Goal: Task Accomplishment & Management: Manage account settings

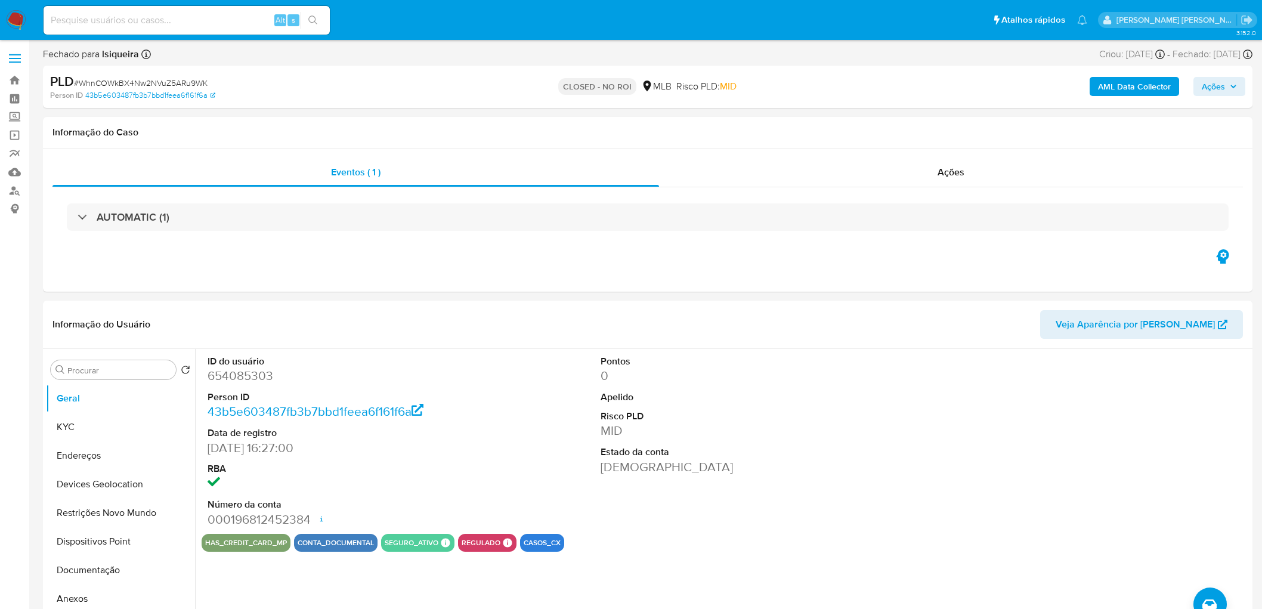
select select "10"
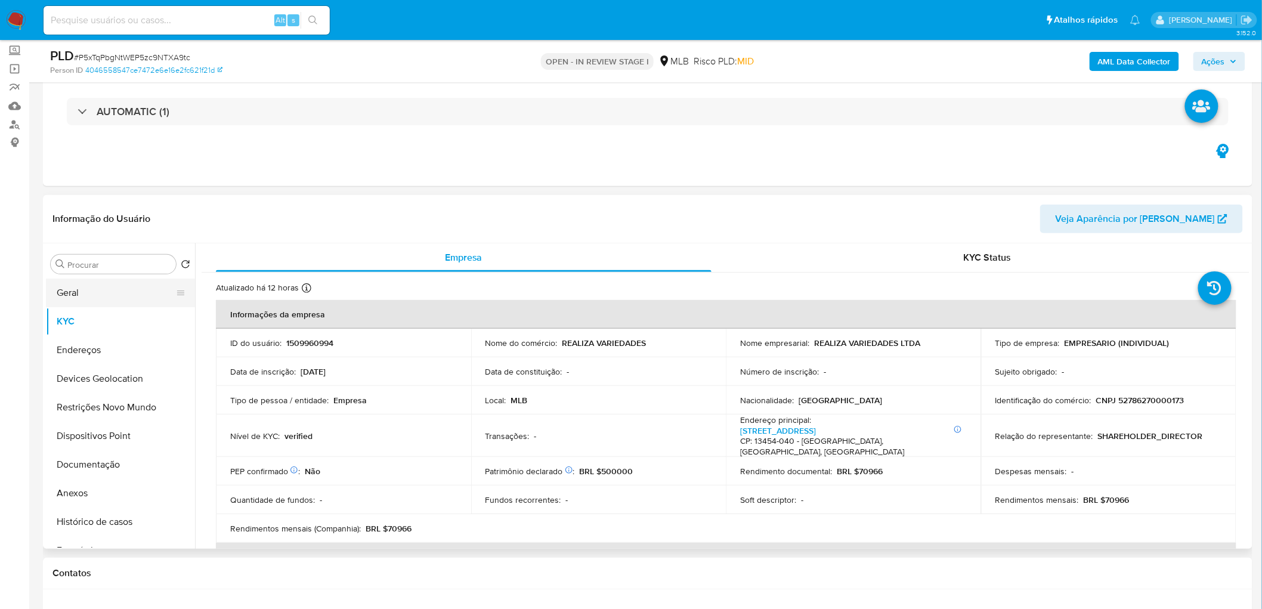
click at [73, 297] on button "Geral" at bounding box center [116, 293] width 140 height 29
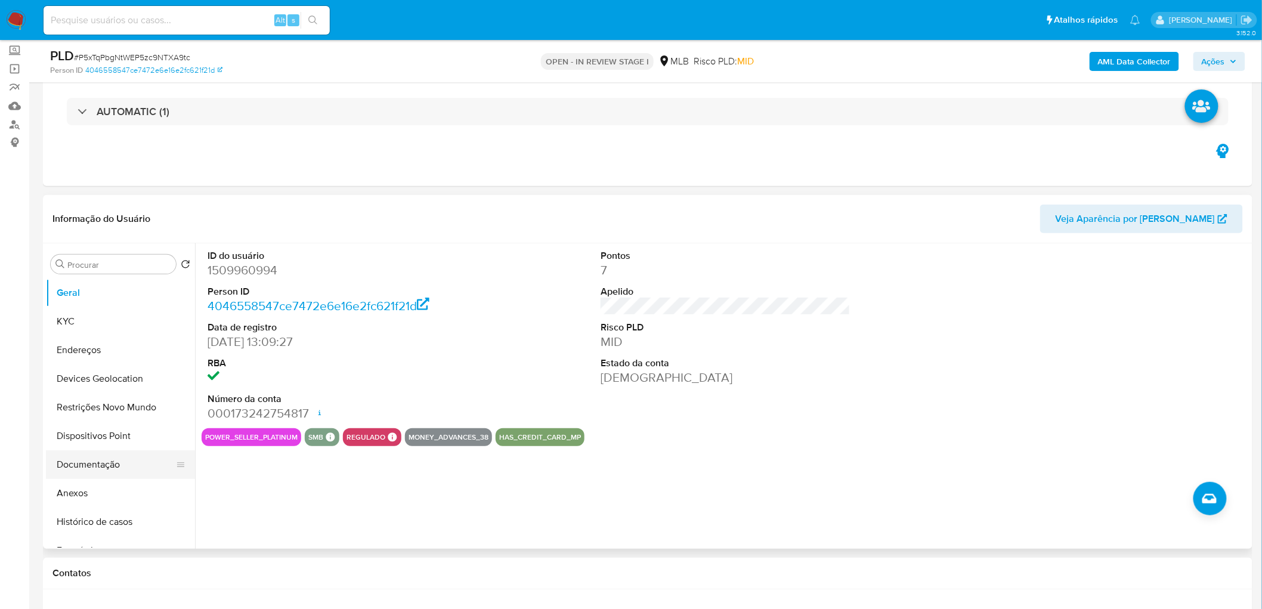
click at [117, 370] on button "Documentação" at bounding box center [116, 464] width 140 height 29
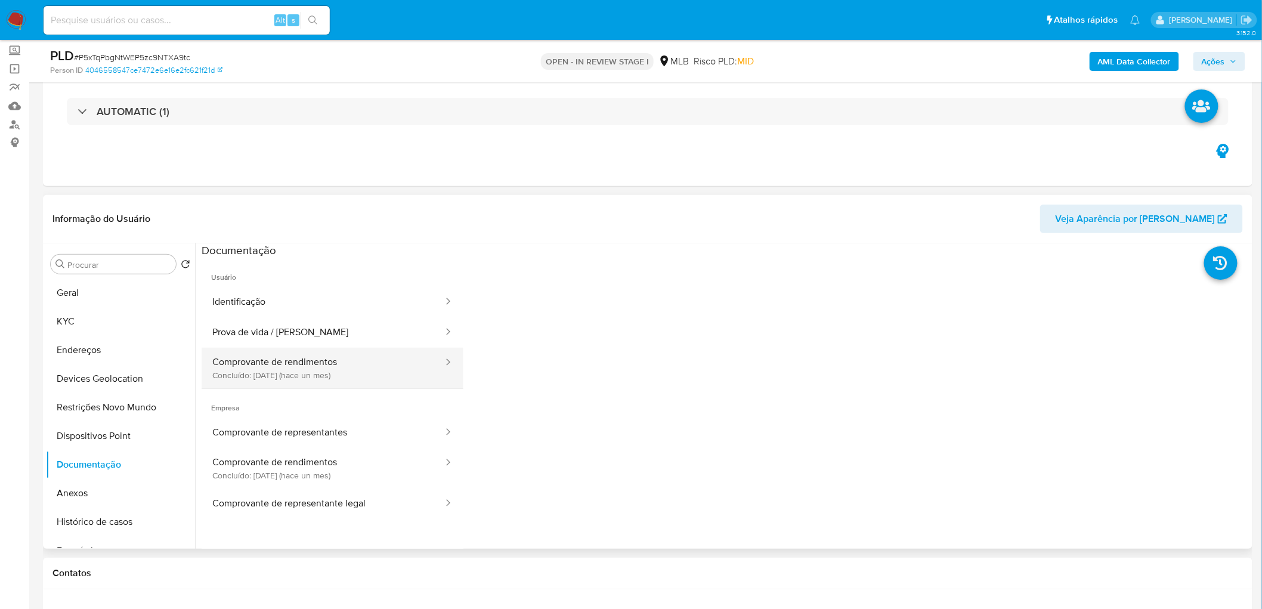
click at [293, 370] on button "Comprovante de rendimentos Concluído: 16/07/2025 (hace un mes)" at bounding box center [323, 368] width 243 height 41
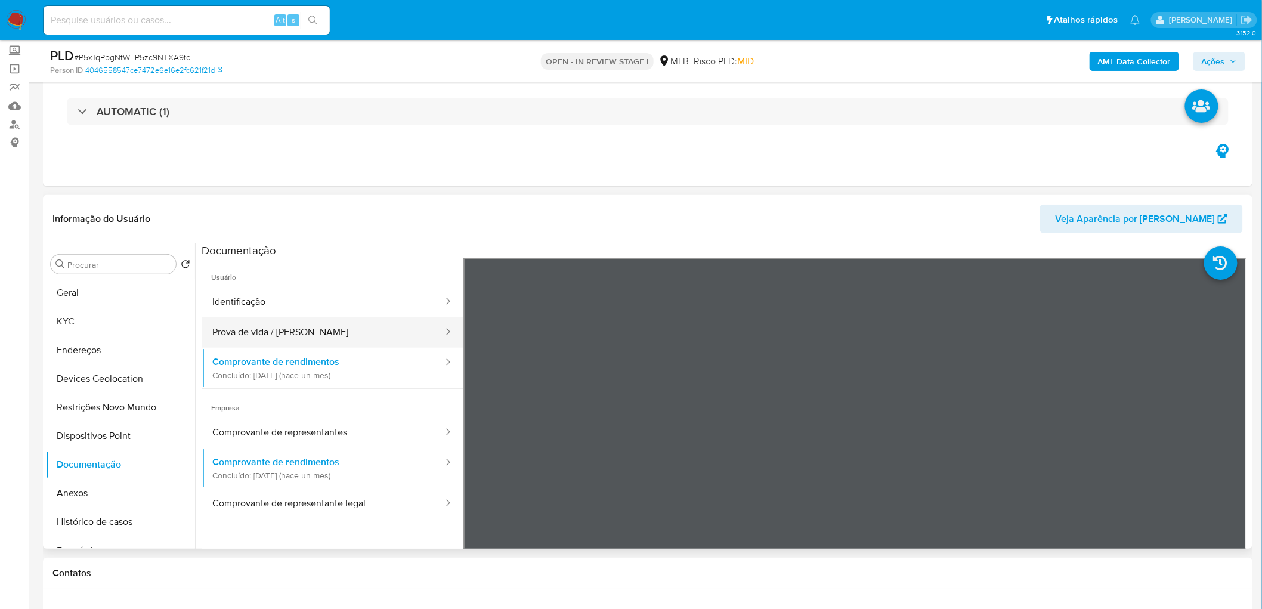
click at [274, 342] on button "Prova de vida / Selfie" at bounding box center [323, 332] width 243 height 30
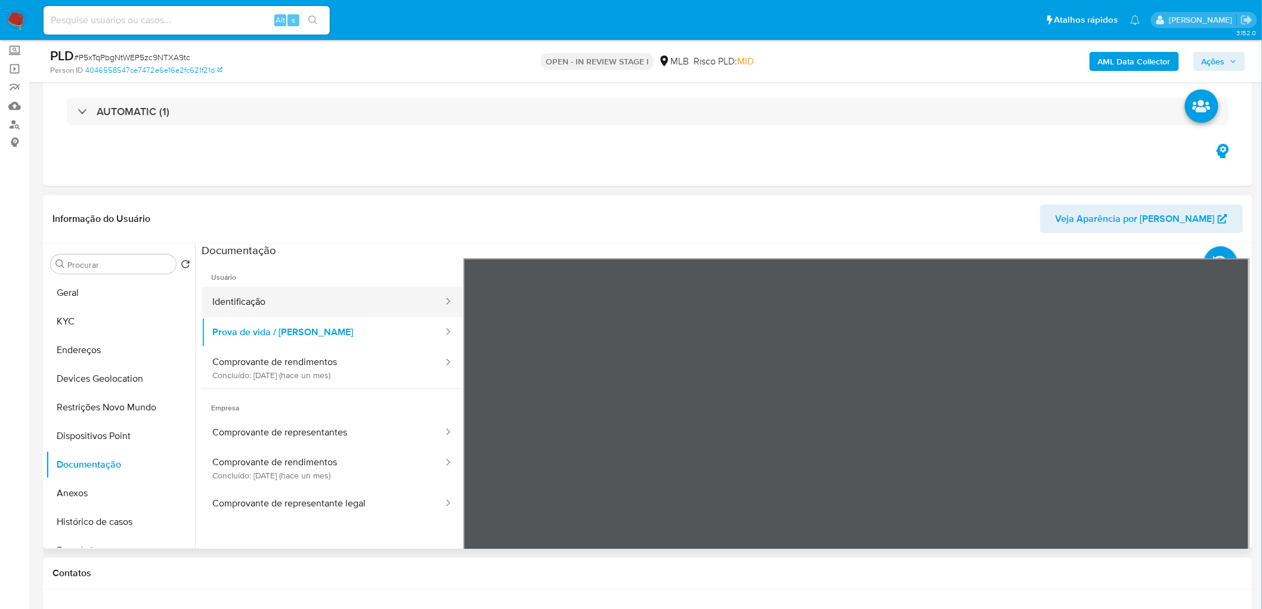
click at [283, 307] on button "Identificação" at bounding box center [323, 302] width 243 height 30
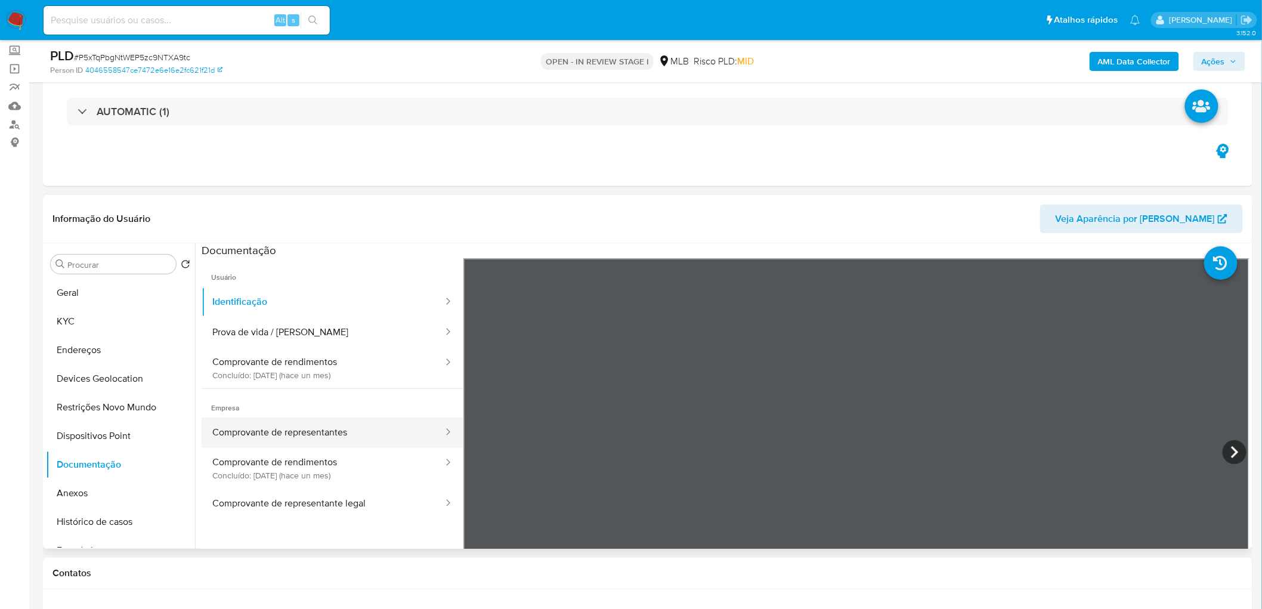
click at [279, 370] on button "Comprovante de representantes" at bounding box center [323, 432] width 243 height 30
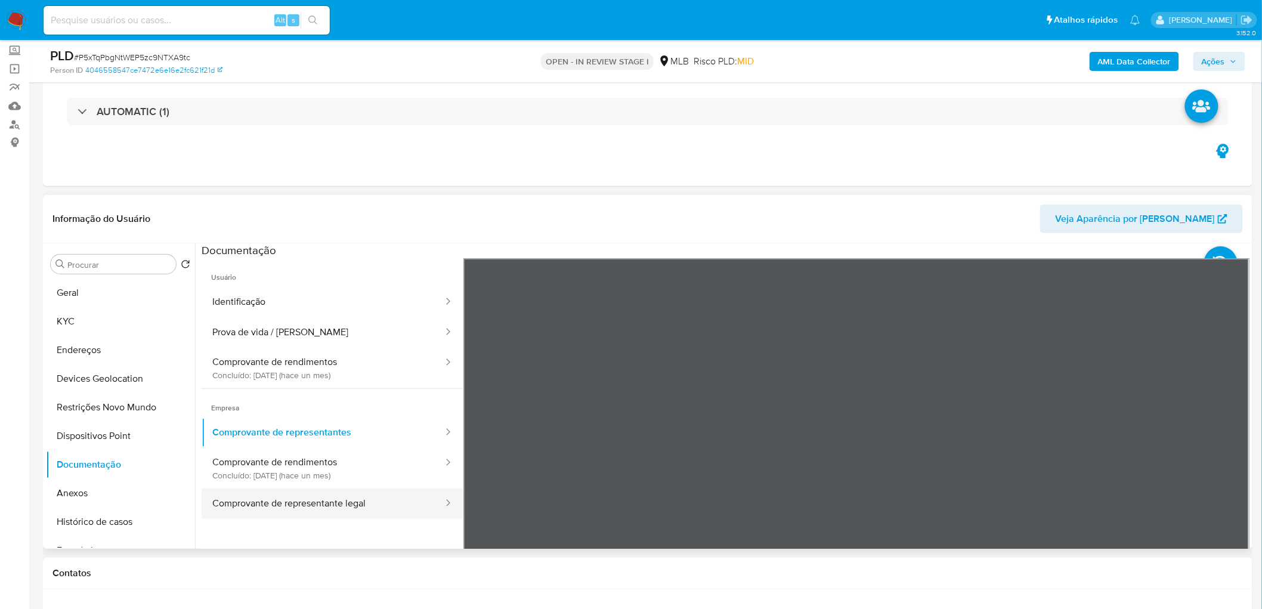
click at [370, 370] on button "Comprovante de representante legal" at bounding box center [323, 503] width 243 height 30
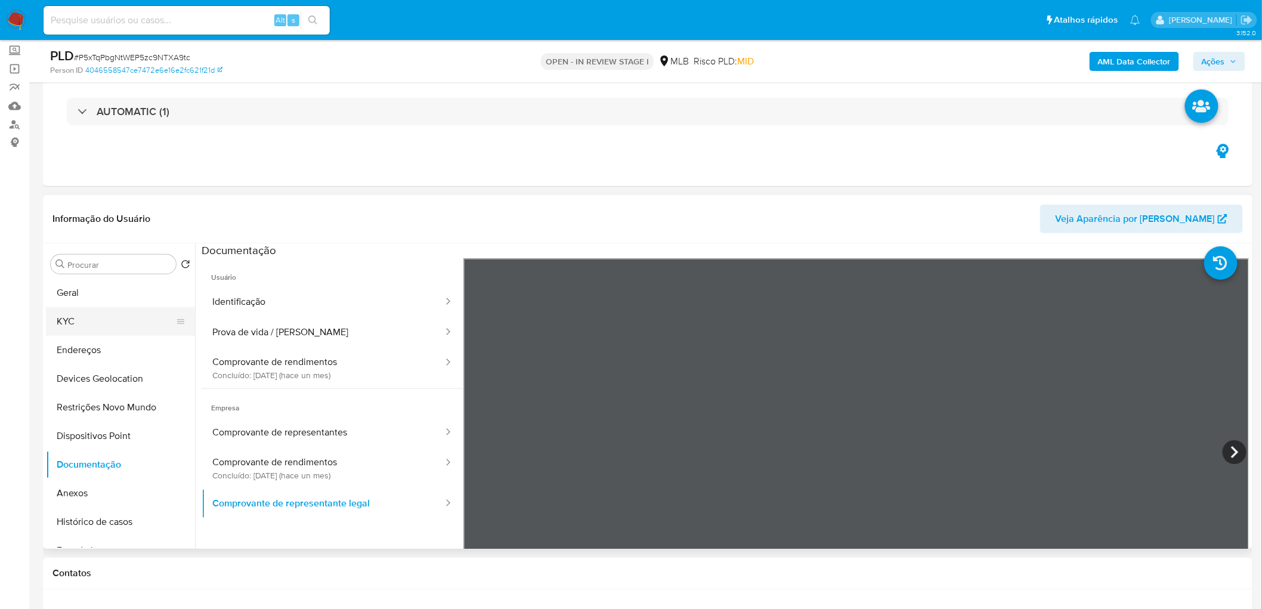
click at [58, 327] on button "KYC" at bounding box center [116, 321] width 140 height 29
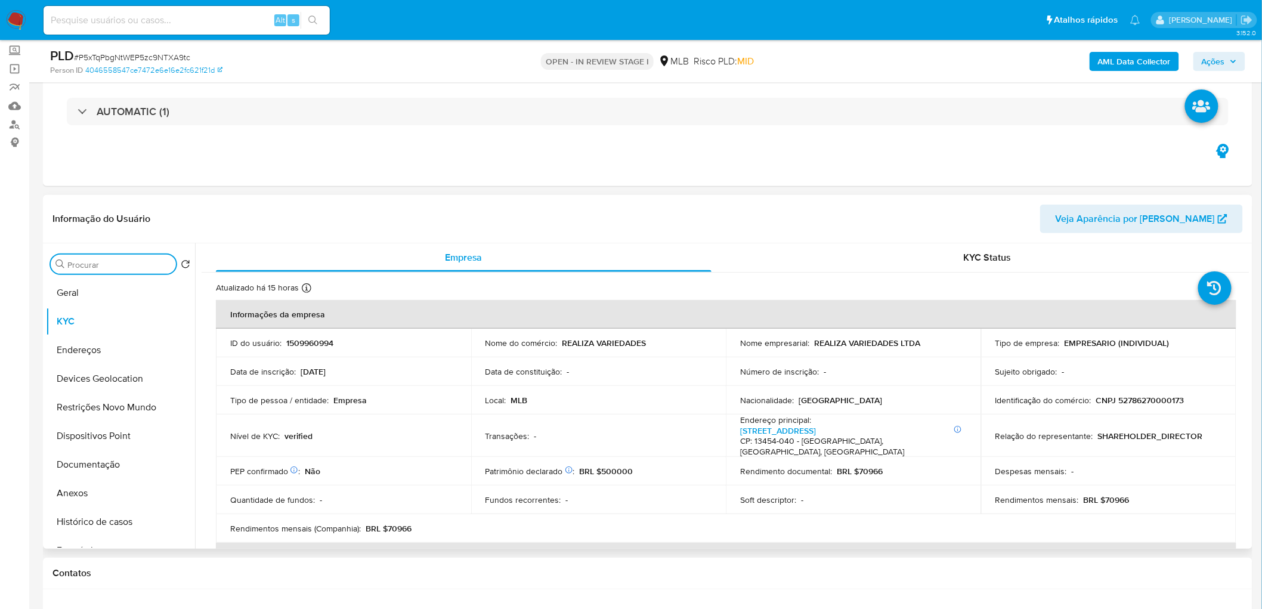
click at [116, 259] on input "Procurar" at bounding box center [119, 264] width 104 height 11
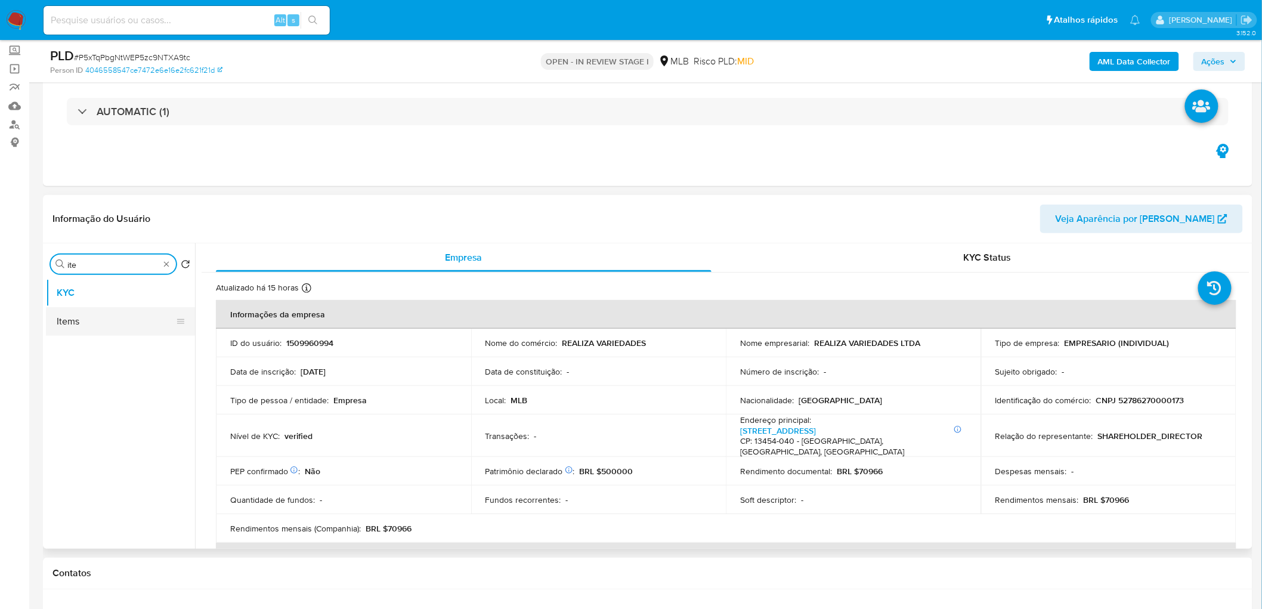
type input "ite"
click at [98, 319] on button "Items" at bounding box center [116, 321] width 140 height 29
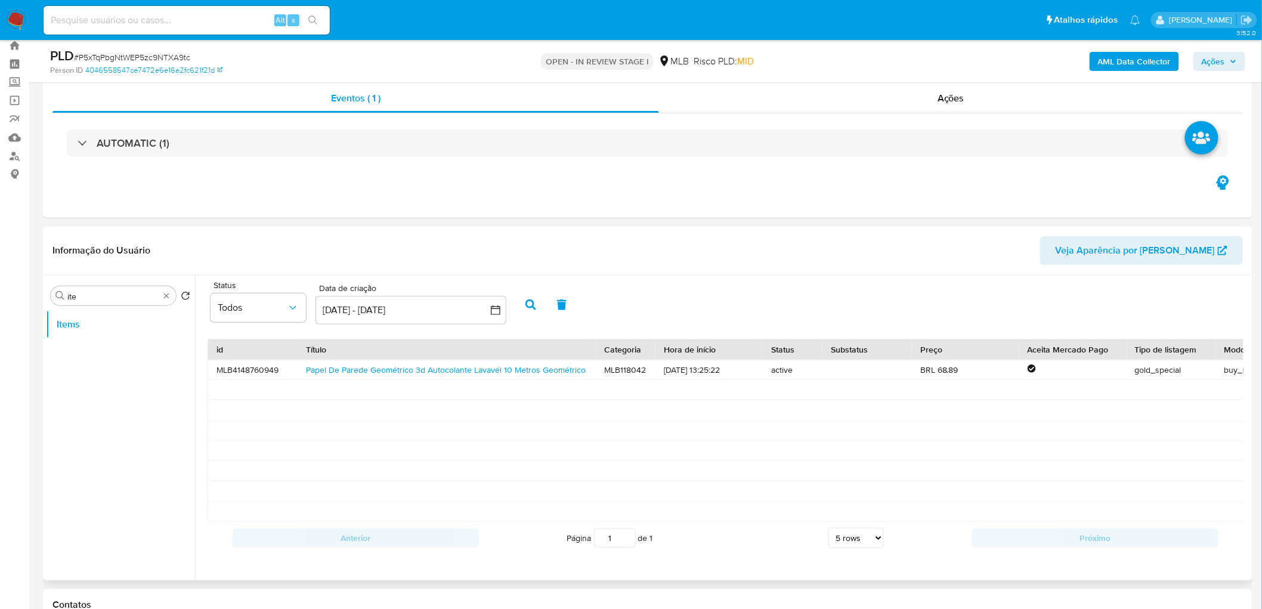
scroll to position [66, 0]
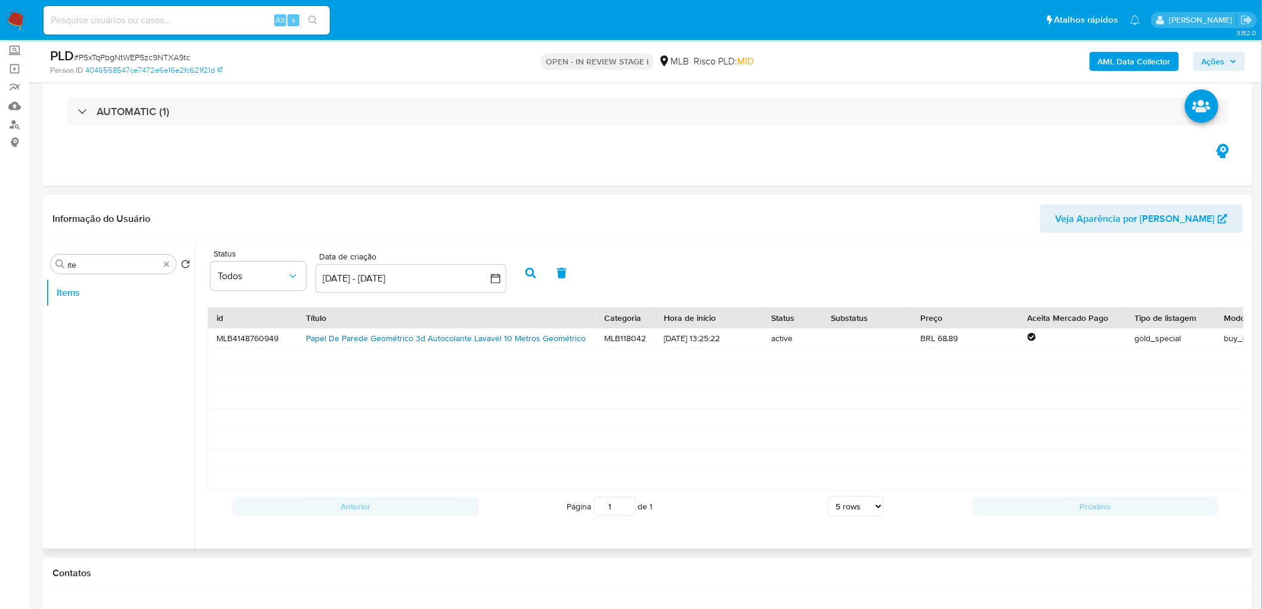
click at [506, 340] on link "Papel De Parede Geométrico 3d Autocolante Lavavél 10 Metros Geométrico" at bounding box center [446, 338] width 280 height 12
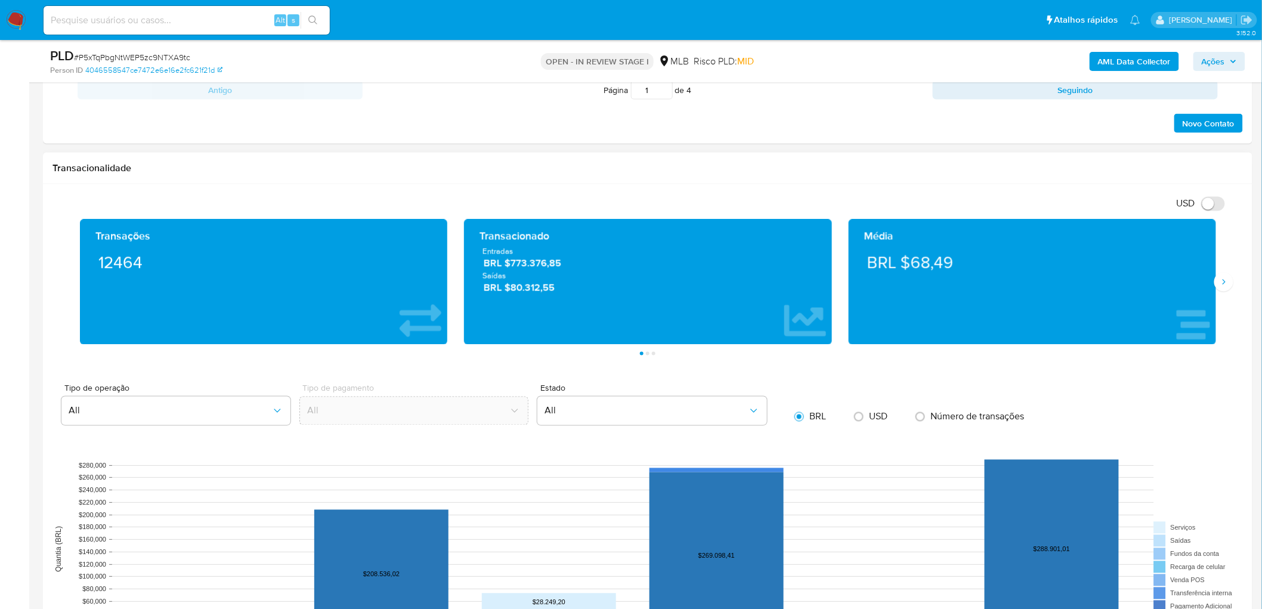
scroll to position [795, 0]
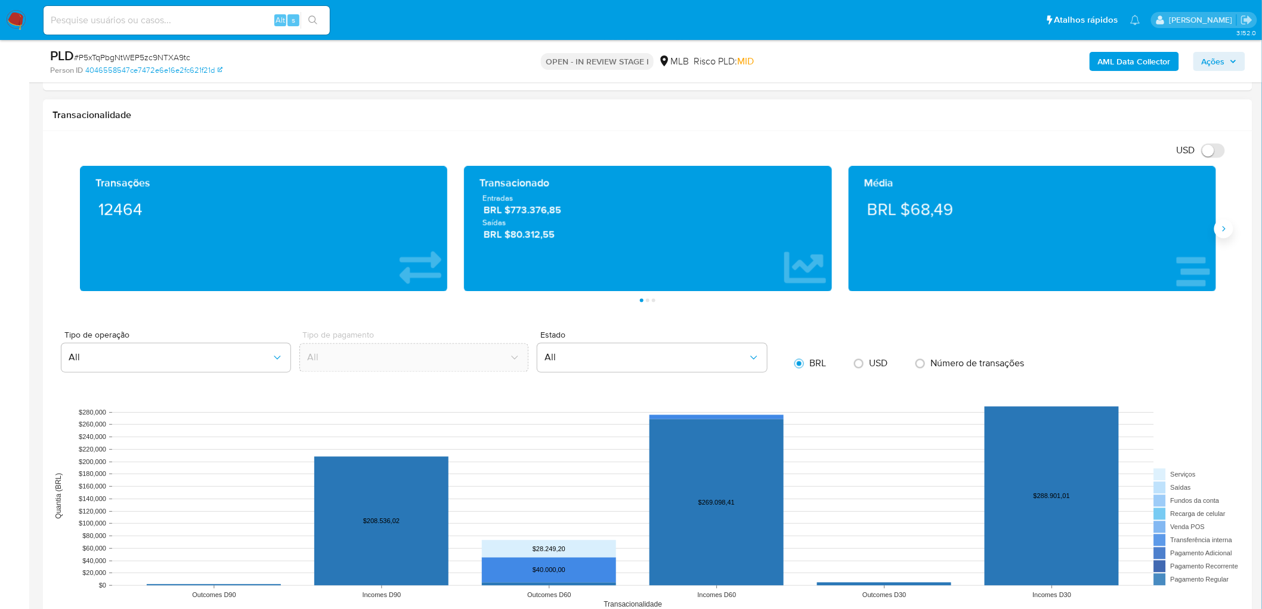
click at [837, 223] on button "Siguiente" at bounding box center [1223, 228] width 19 height 19
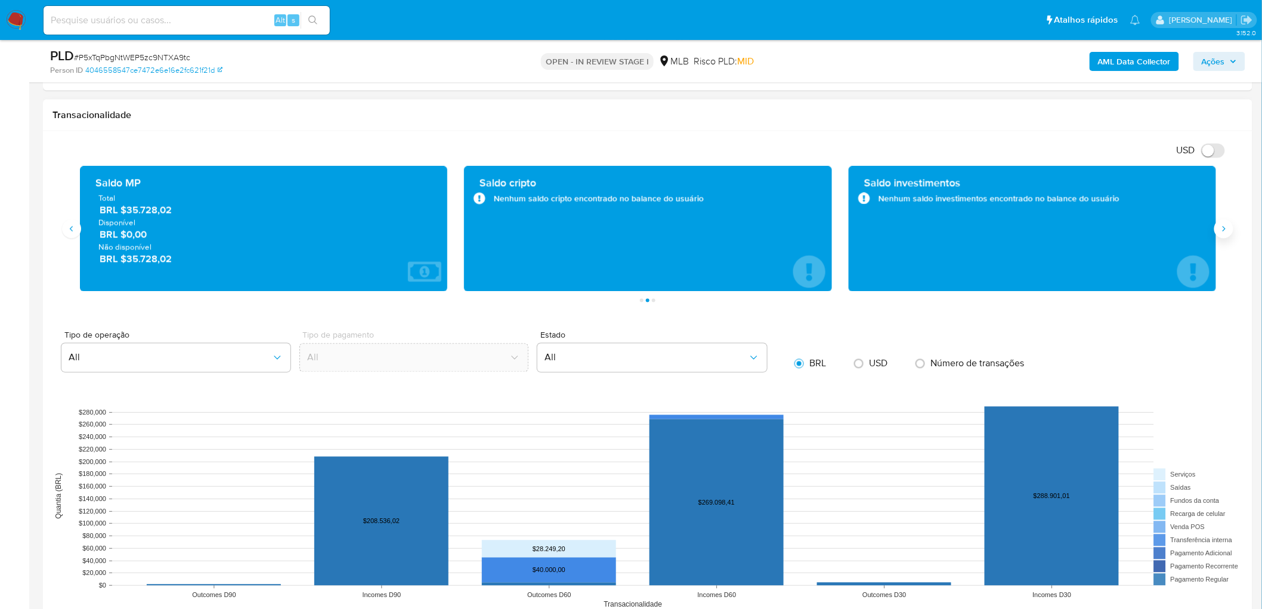
click at [837, 223] on button "Siguiente" at bounding box center [1223, 228] width 19 height 19
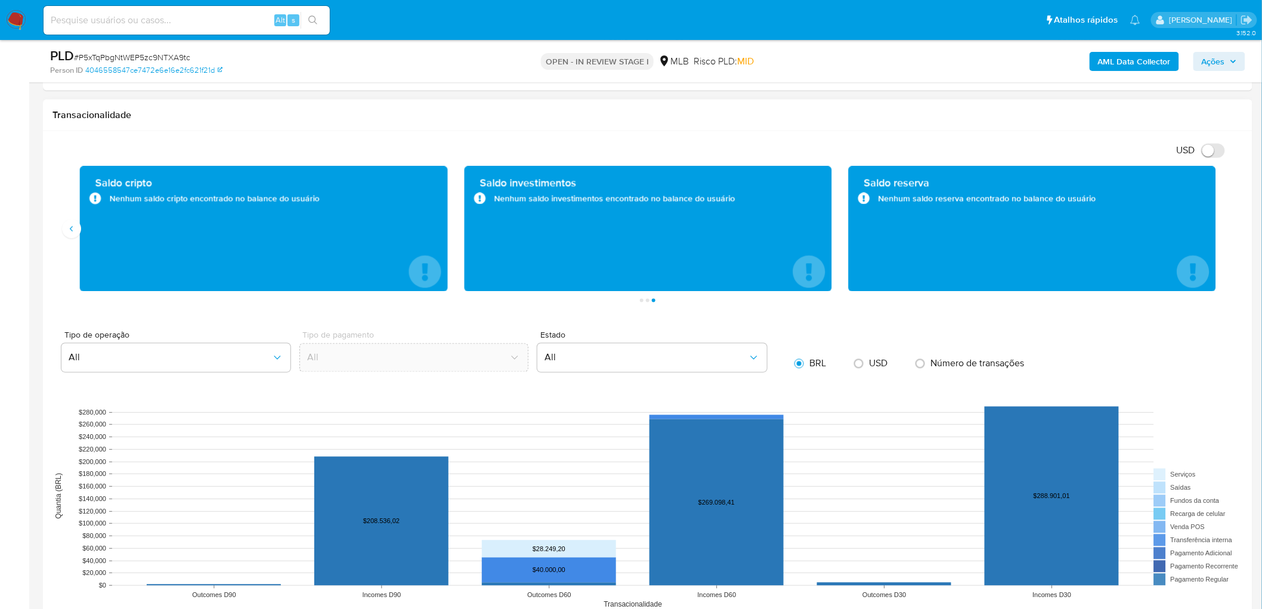
click at [69, 240] on div "Transações 12464 Transacionado Entradas BRL $773.376,85 Saídas BRL $80.312,55 M…" at bounding box center [647, 234] width 1190 height 136
click at [73, 225] on icon "Anterior" at bounding box center [72, 229] width 10 height 10
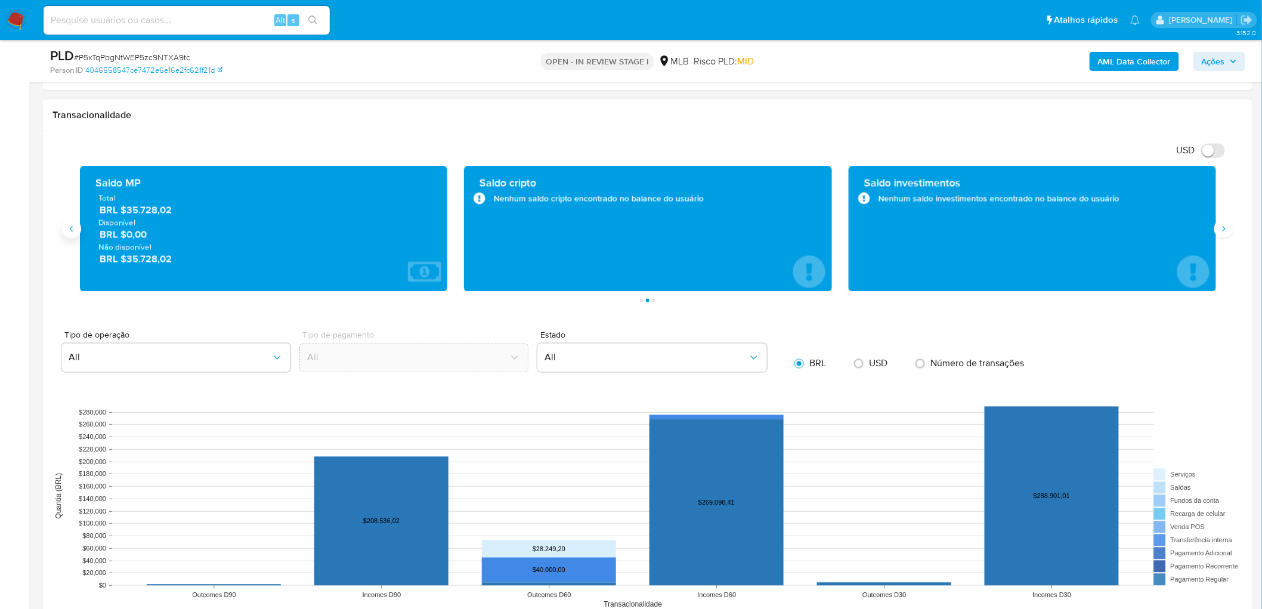
click at [74, 225] on icon "Anterior" at bounding box center [72, 229] width 10 height 10
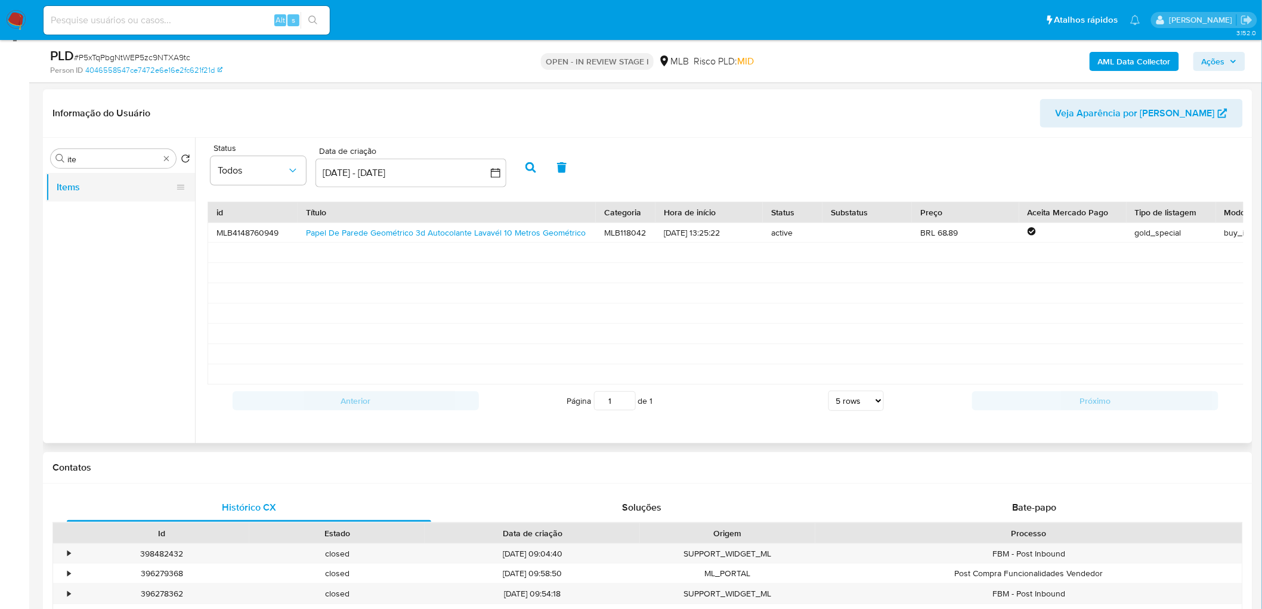
scroll to position [132, 0]
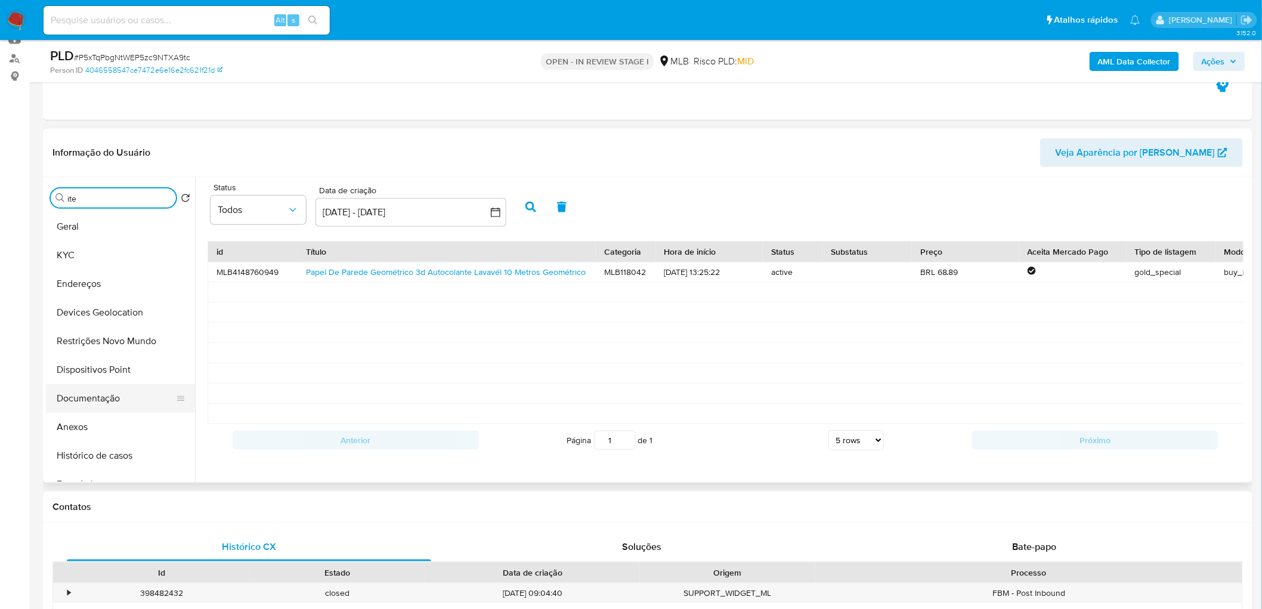
click at [89, 370] on button "Documentação" at bounding box center [116, 398] width 140 height 29
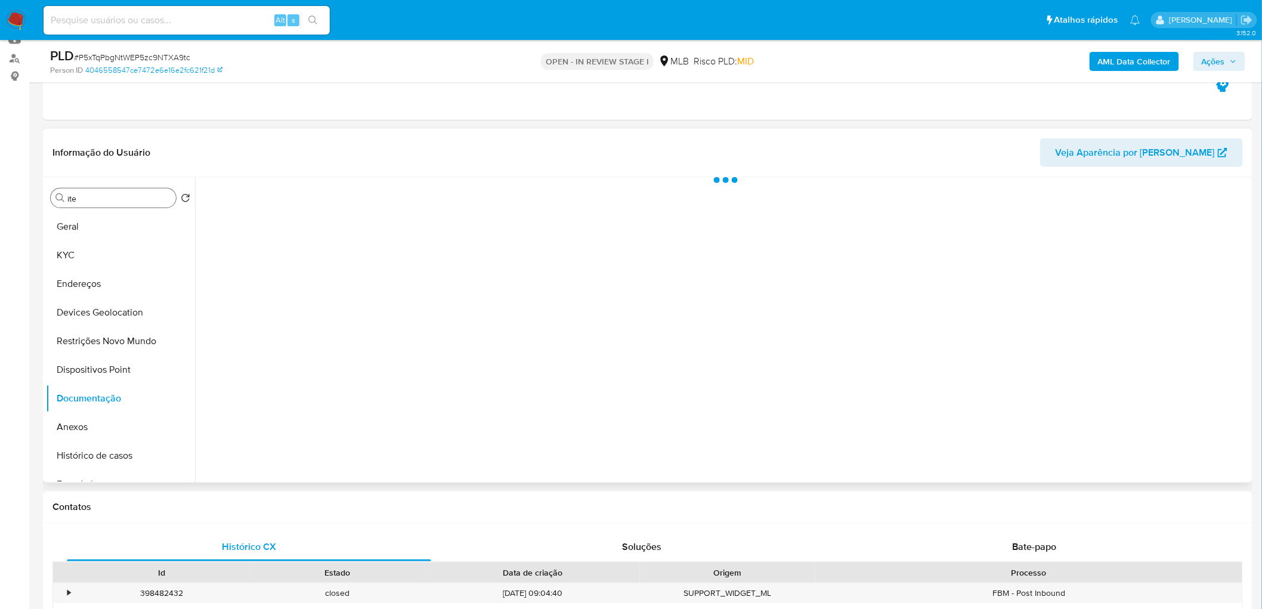
scroll to position [0, 0]
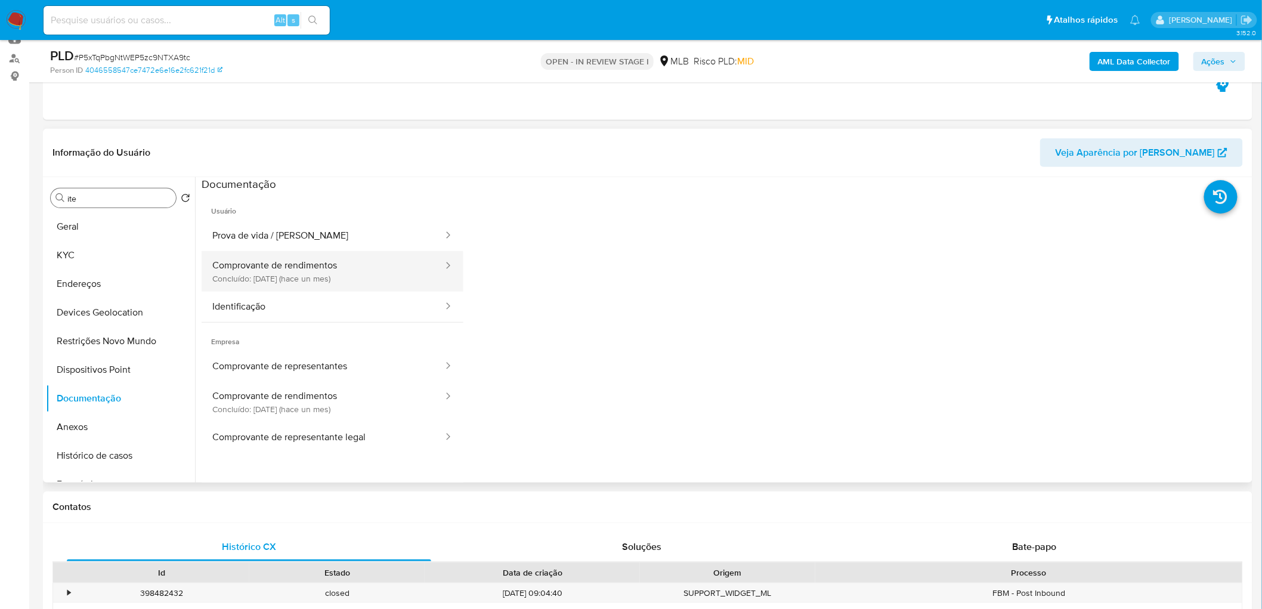
click at [307, 278] on button "Comprovante de rendimentos Concluído: 16/07/2025 (hace un mes)" at bounding box center [323, 271] width 243 height 41
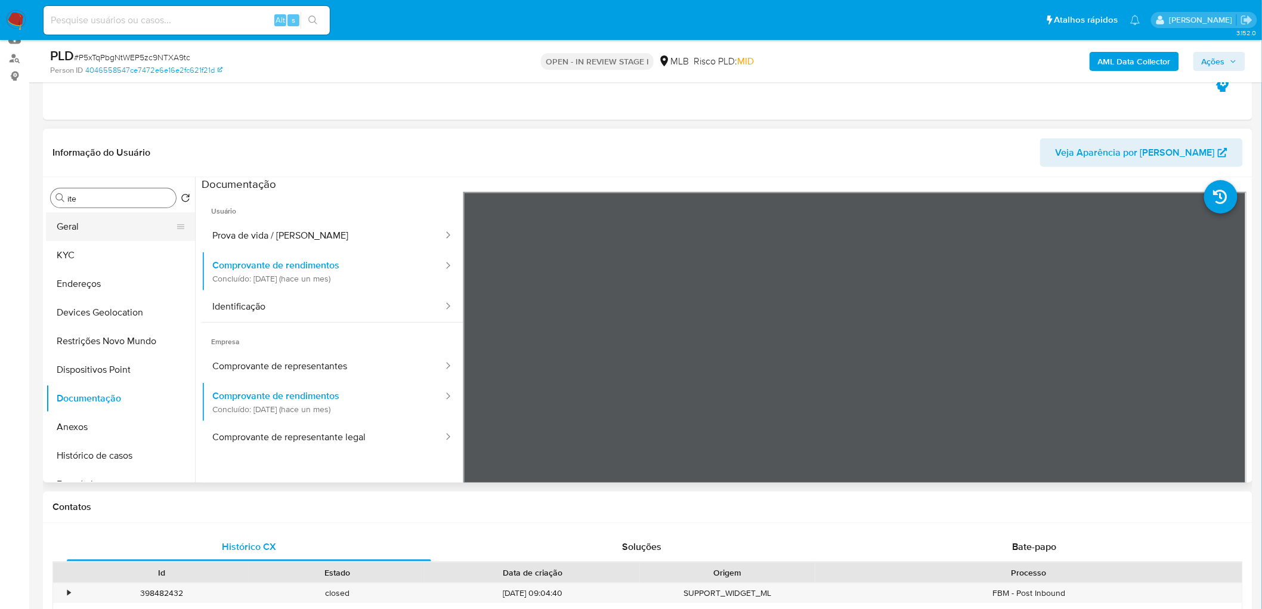
click at [121, 221] on button "Geral" at bounding box center [116, 226] width 140 height 29
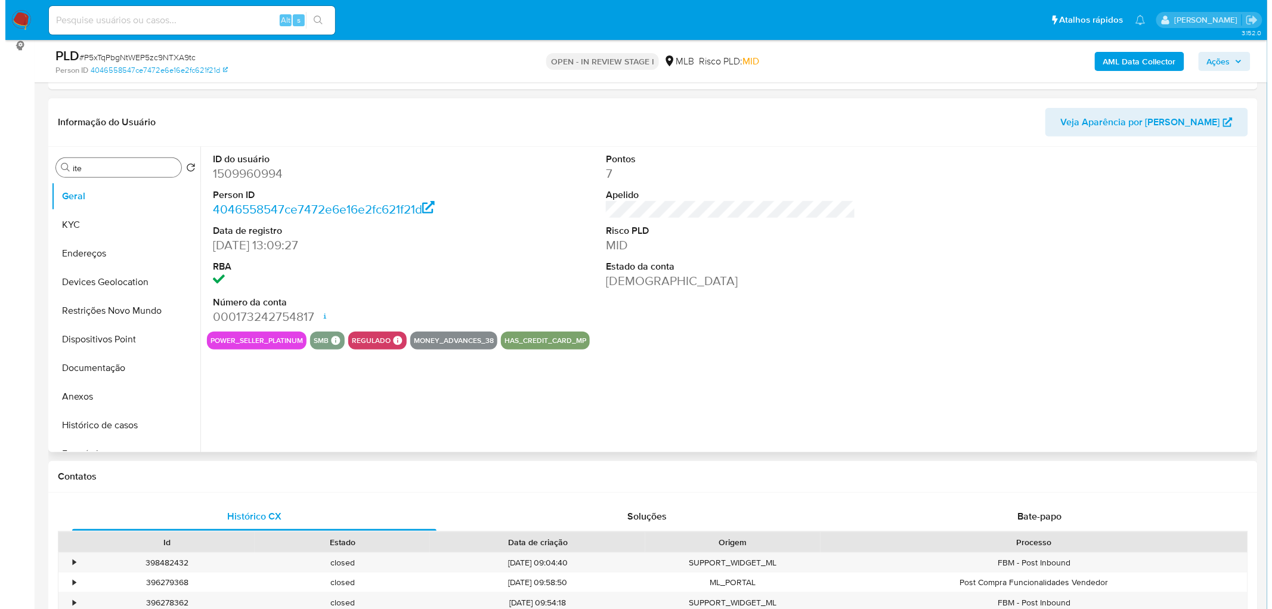
scroll to position [132, 0]
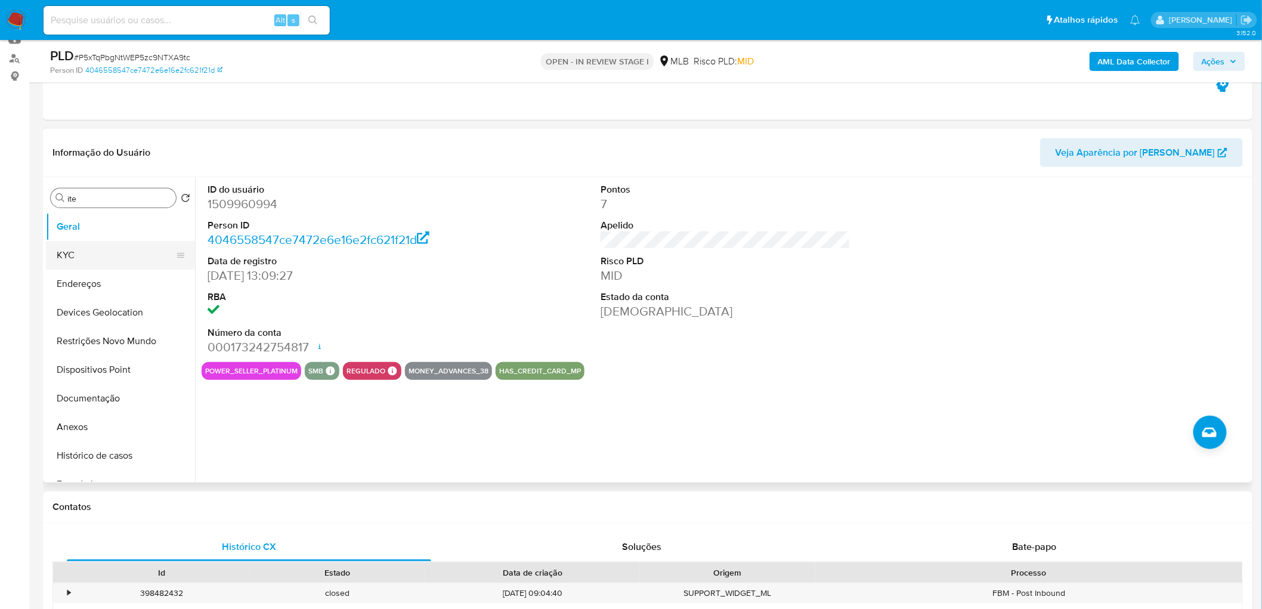
click at [86, 264] on button "KYC" at bounding box center [116, 255] width 140 height 29
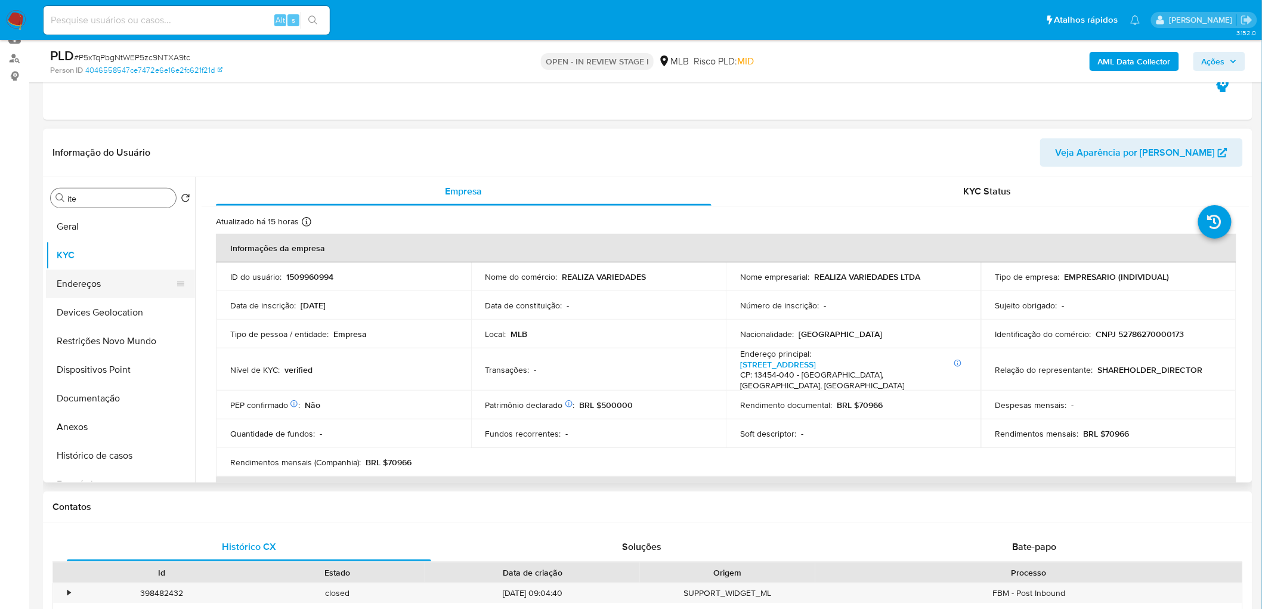
click at [88, 285] on button "Endereços" at bounding box center [116, 284] width 140 height 29
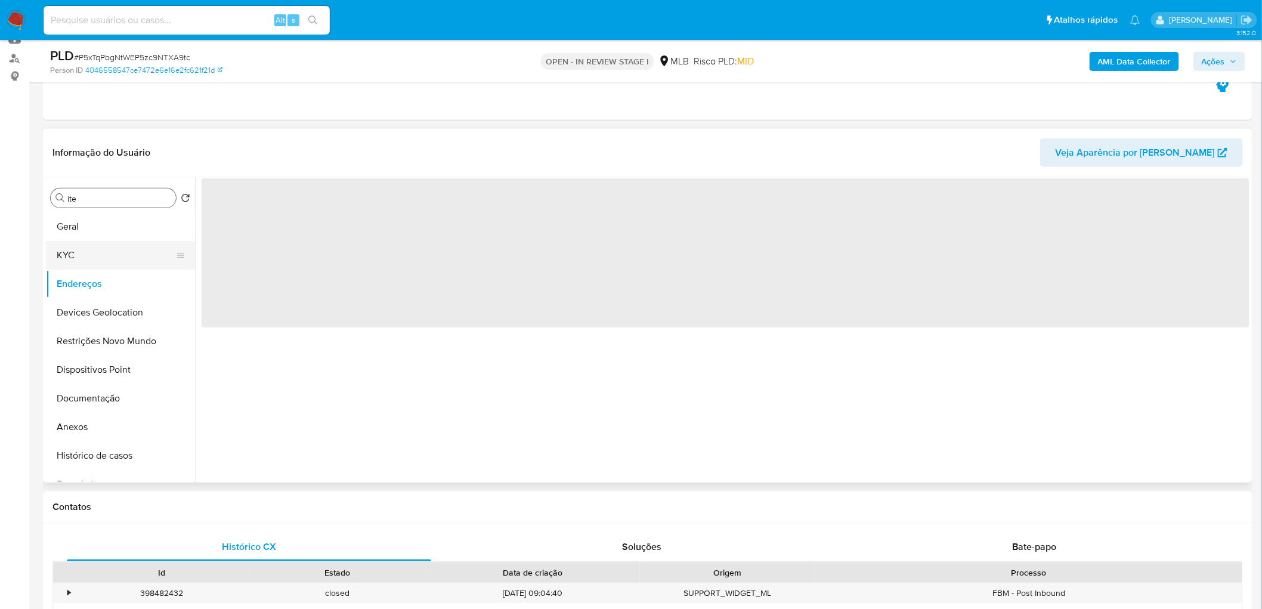
click at [92, 258] on button "KYC" at bounding box center [116, 255] width 140 height 29
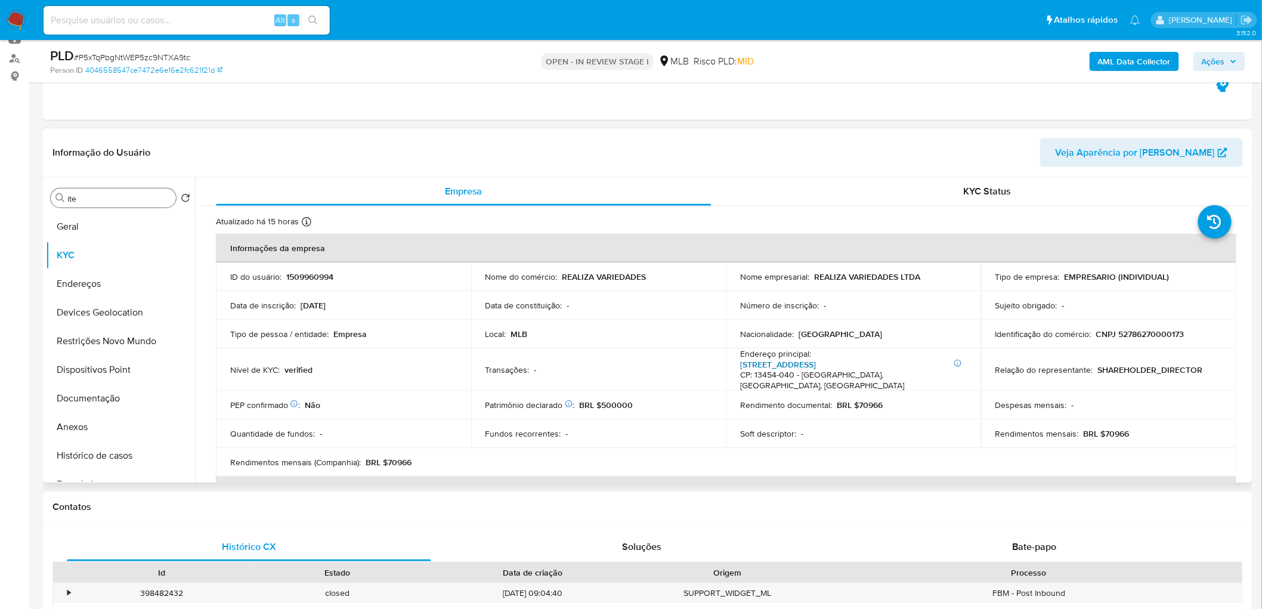
click at [796, 364] on link "Rua Jales 380, Jardim Esmeralda" at bounding box center [778, 364] width 76 height 12
click at [84, 281] on button "Endereços" at bounding box center [116, 284] width 140 height 29
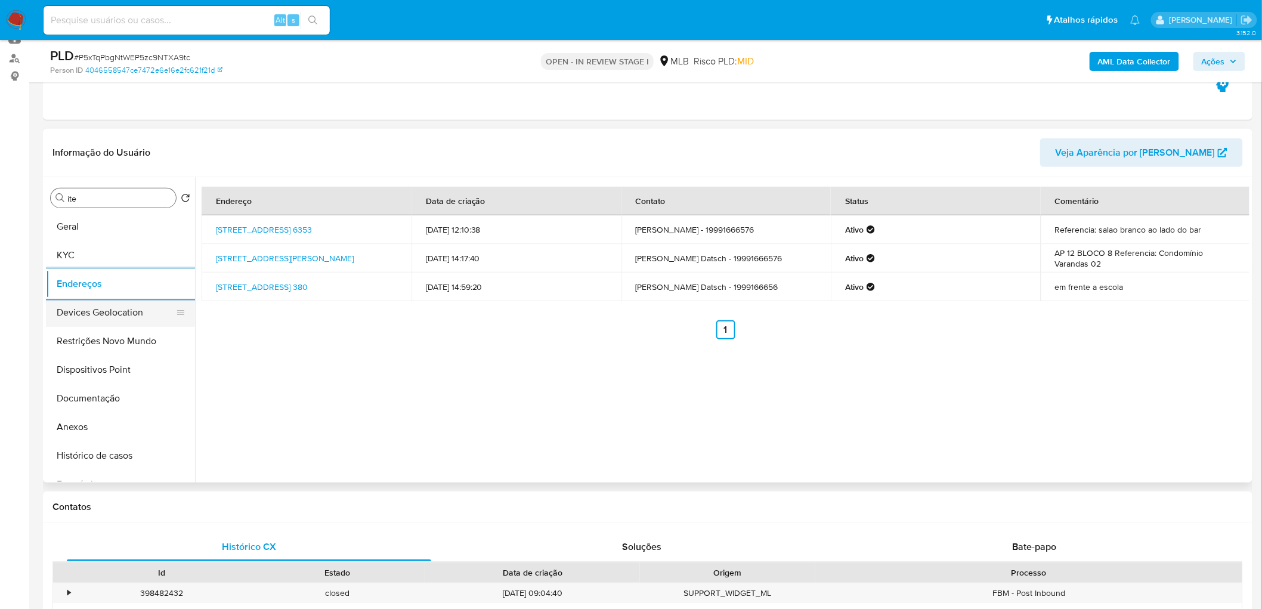
click at [131, 309] on button "Devices Geolocation" at bounding box center [116, 312] width 140 height 29
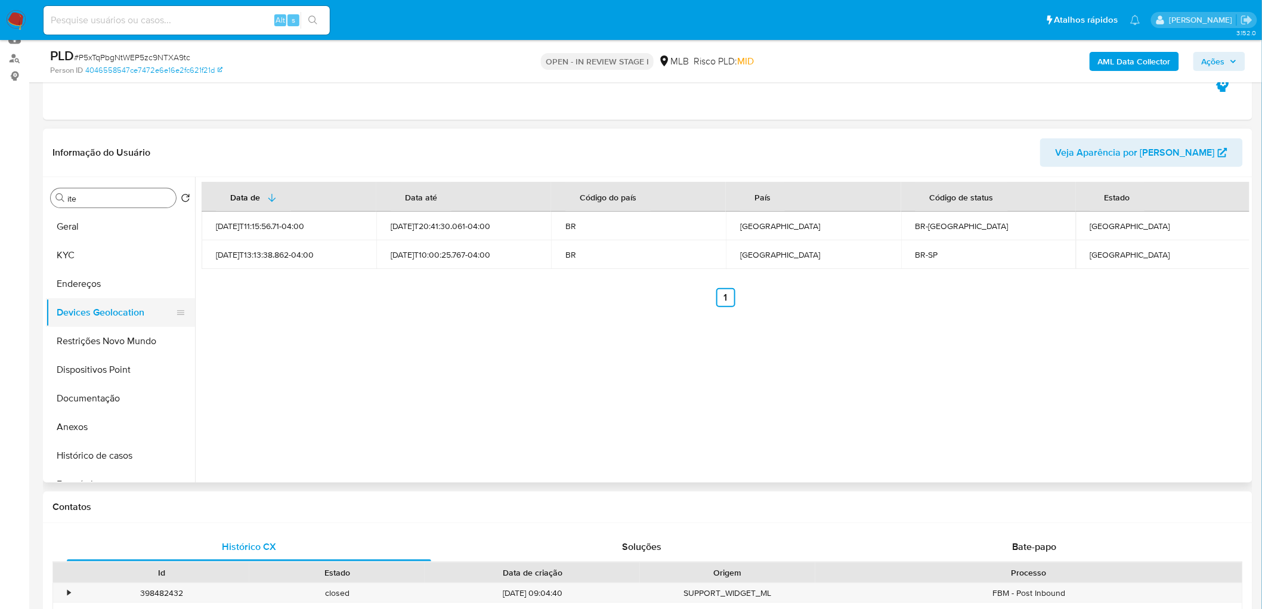
click at [121, 317] on button "Devices Geolocation" at bounding box center [116, 312] width 140 height 29
drag, startPoint x: 457, startPoint y: 376, endPoint x: 462, endPoint y: 380, distance: 6.7
click at [457, 370] on div "Data de Data até Código do país País Código de status Estado 2024-05-31T11:15:5…" at bounding box center [722, 329] width 1054 height 305
click at [127, 337] on button "Restrições Novo Mundo" at bounding box center [116, 341] width 140 height 29
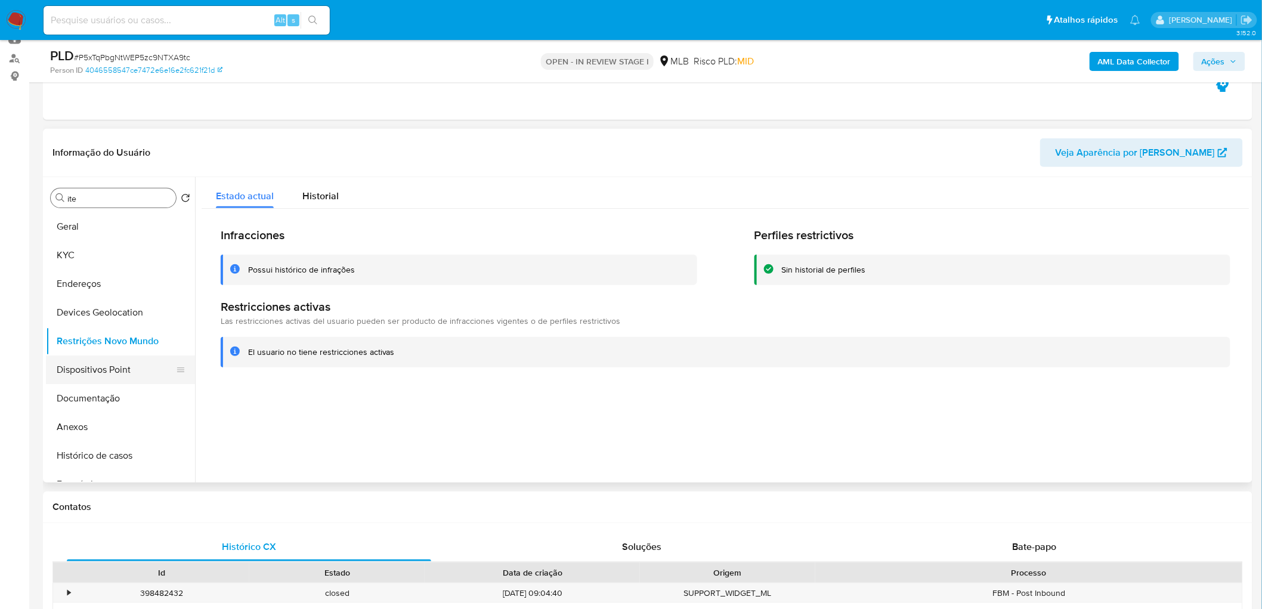
click at [83, 370] on button "Dispositivos Point" at bounding box center [116, 369] width 140 height 29
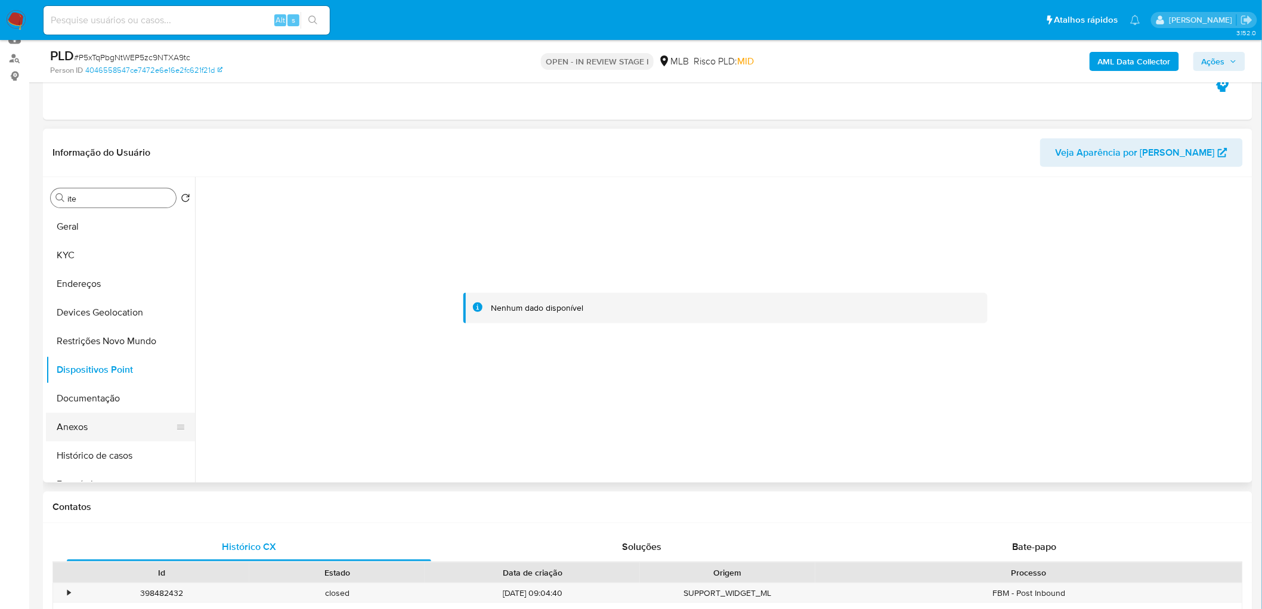
click at [94, 370] on button "Anexos" at bounding box center [116, 427] width 140 height 29
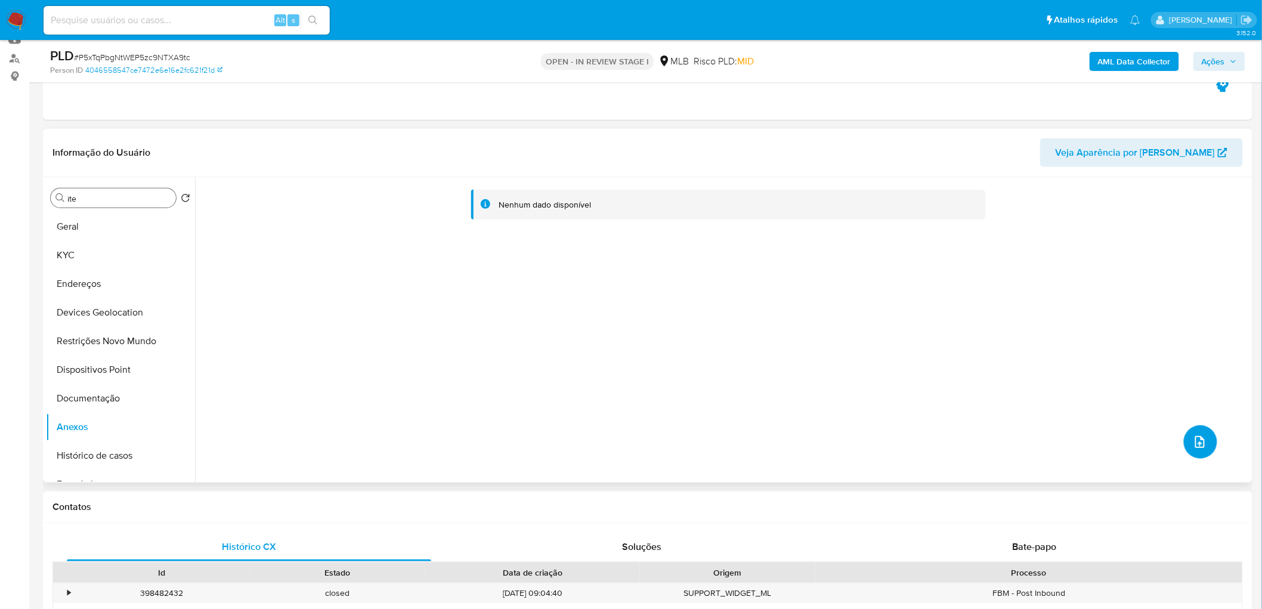
click at [837, 370] on icon "upload-file" at bounding box center [1200, 442] width 14 height 14
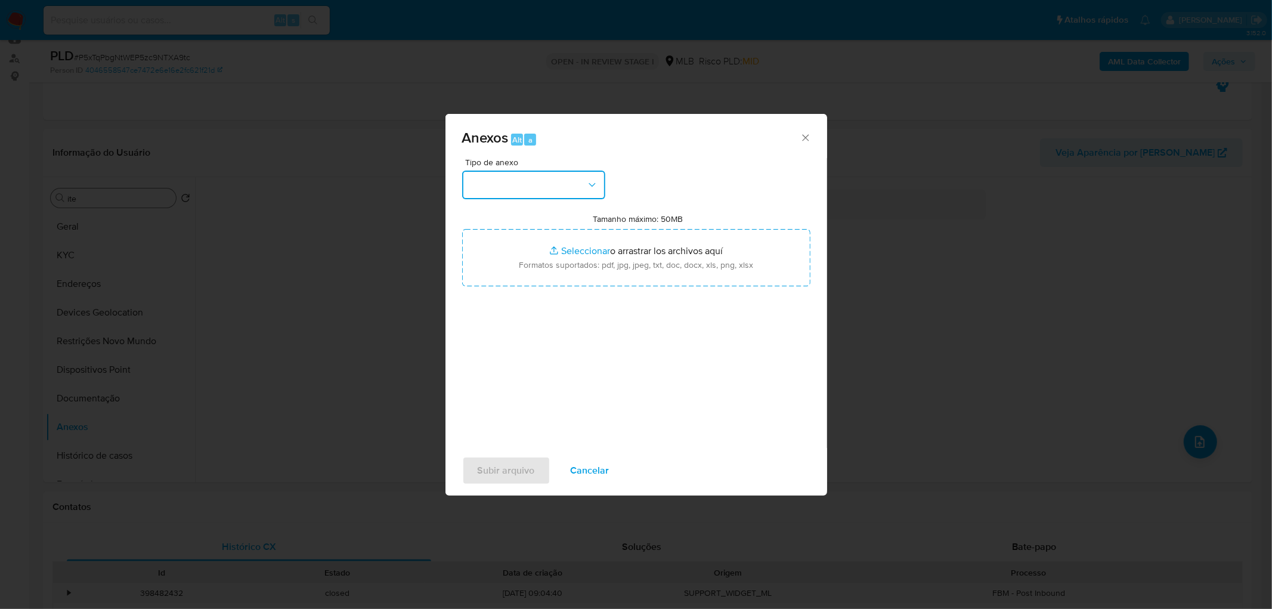
click at [558, 181] on button "button" at bounding box center [533, 185] width 143 height 29
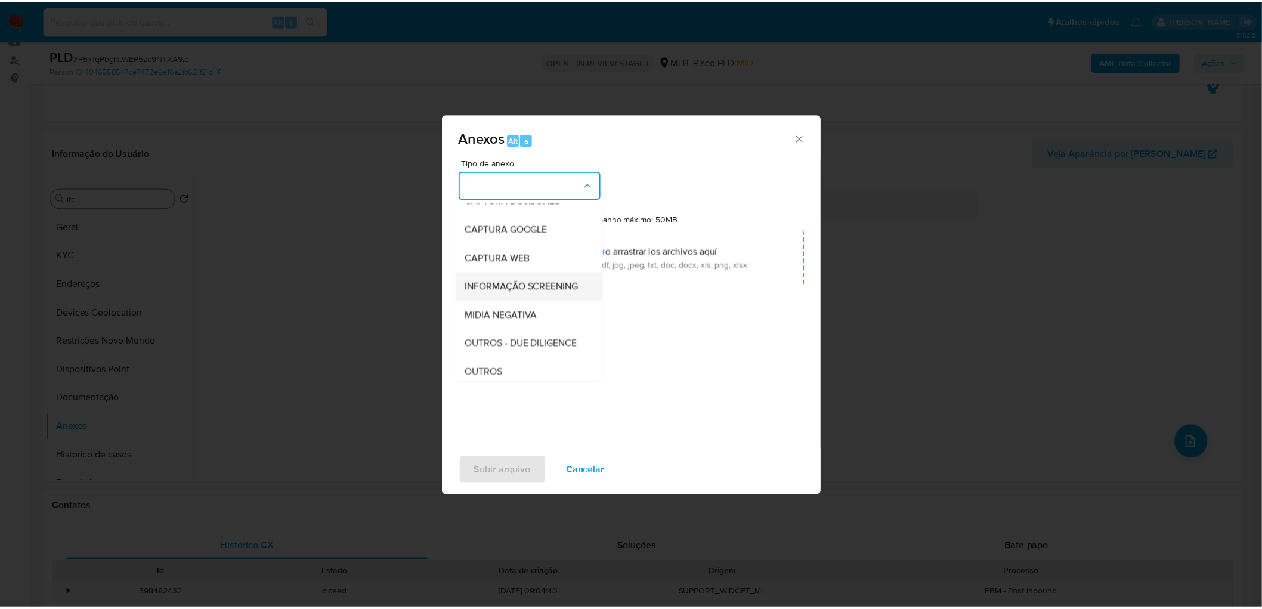
scroll to position [66, 0]
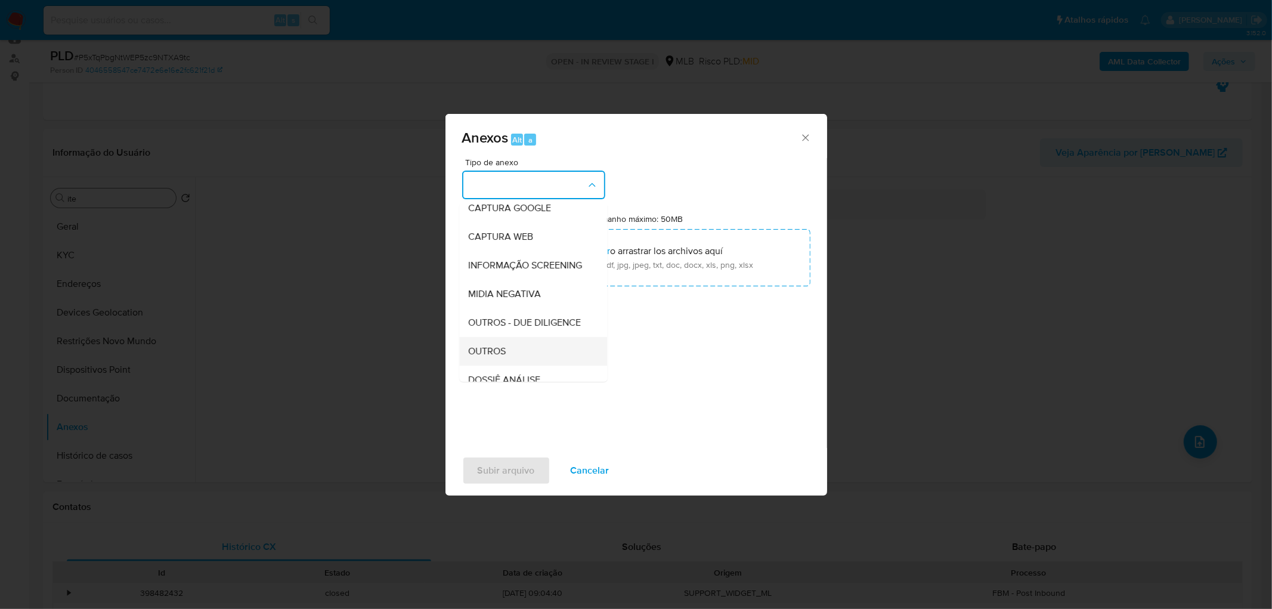
click at [491, 365] on div "OUTROS" at bounding box center [530, 351] width 122 height 29
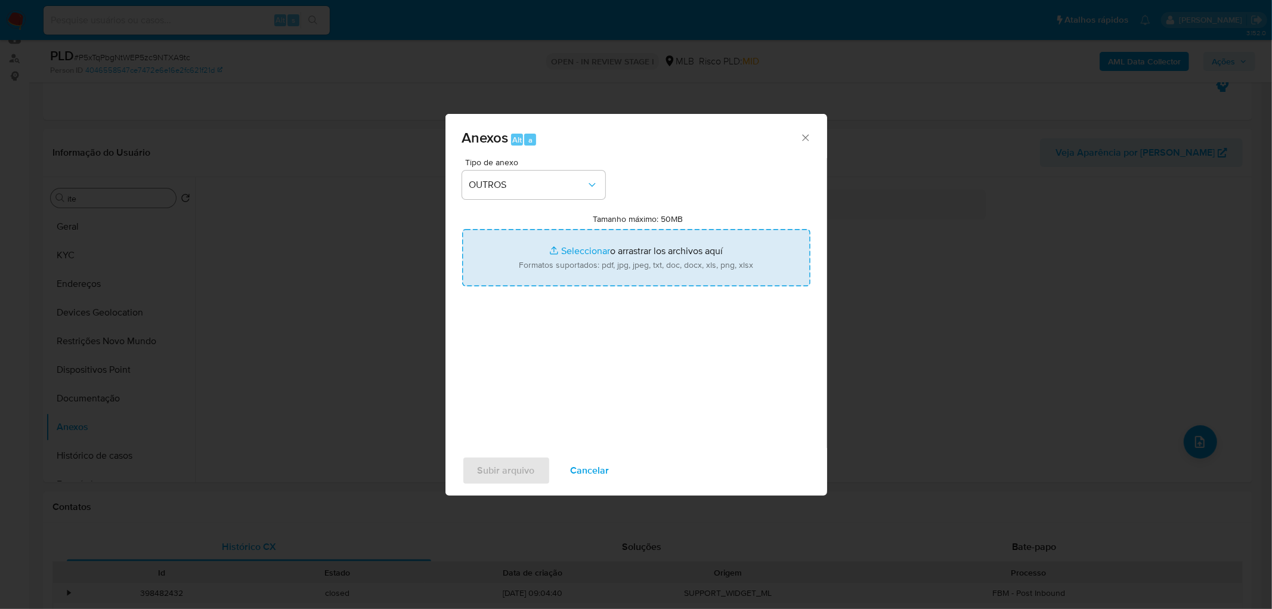
click at [559, 248] on input "Tamanho máximo: 50MB Seleccionar archivos" at bounding box center [636, 257] width 348 height 57
type input "C:\fakepath\SAR - XXXX - CNPJ 52786270000173 - REALIZA VARIEDADES LTDA.pdf"
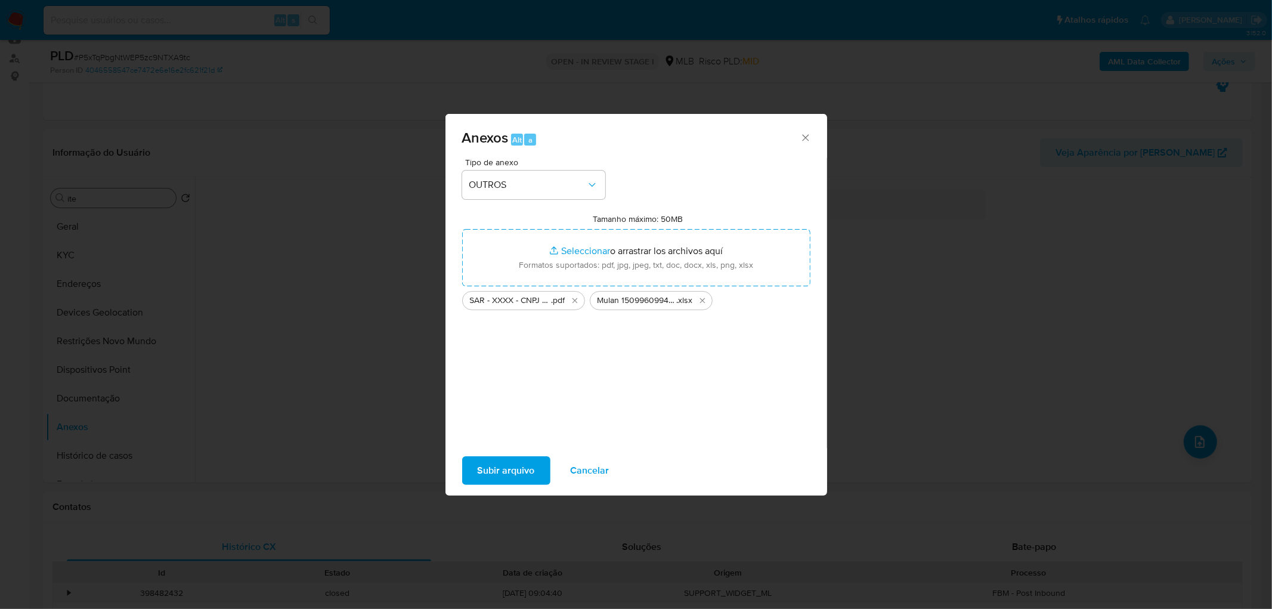
click at [514, 370] on span "Subir arquivo" at bounding box center [506, 470] width 57 height 26
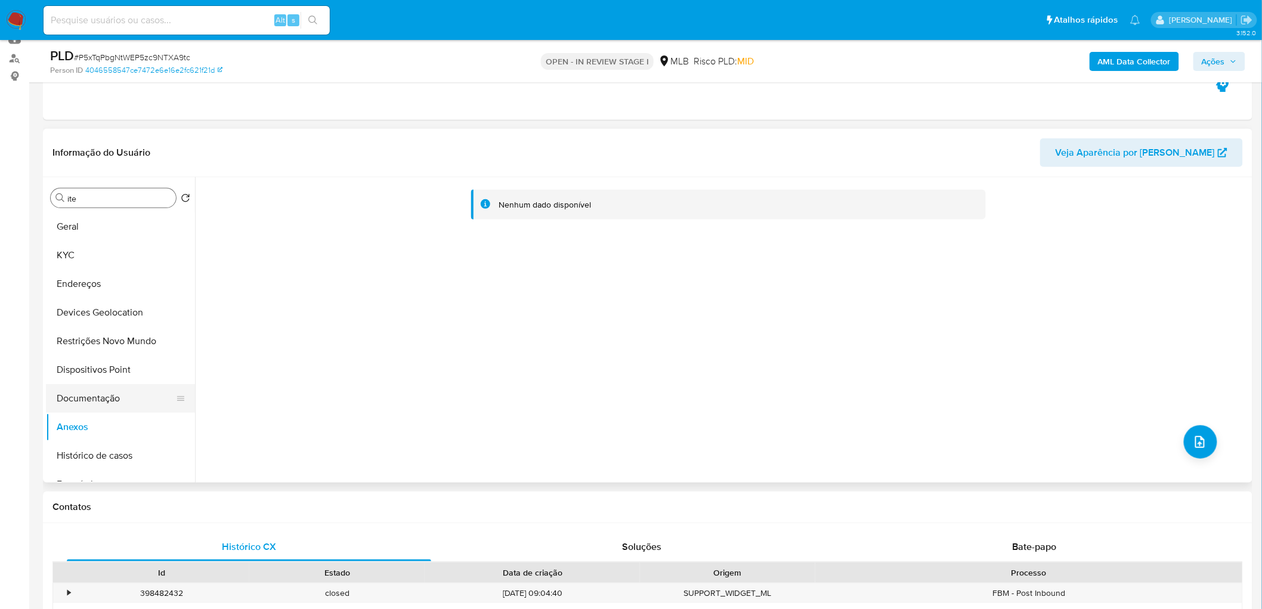
click at [118, 370] on button "Documentação" at bounding box center [116, 398] width 140 height 29
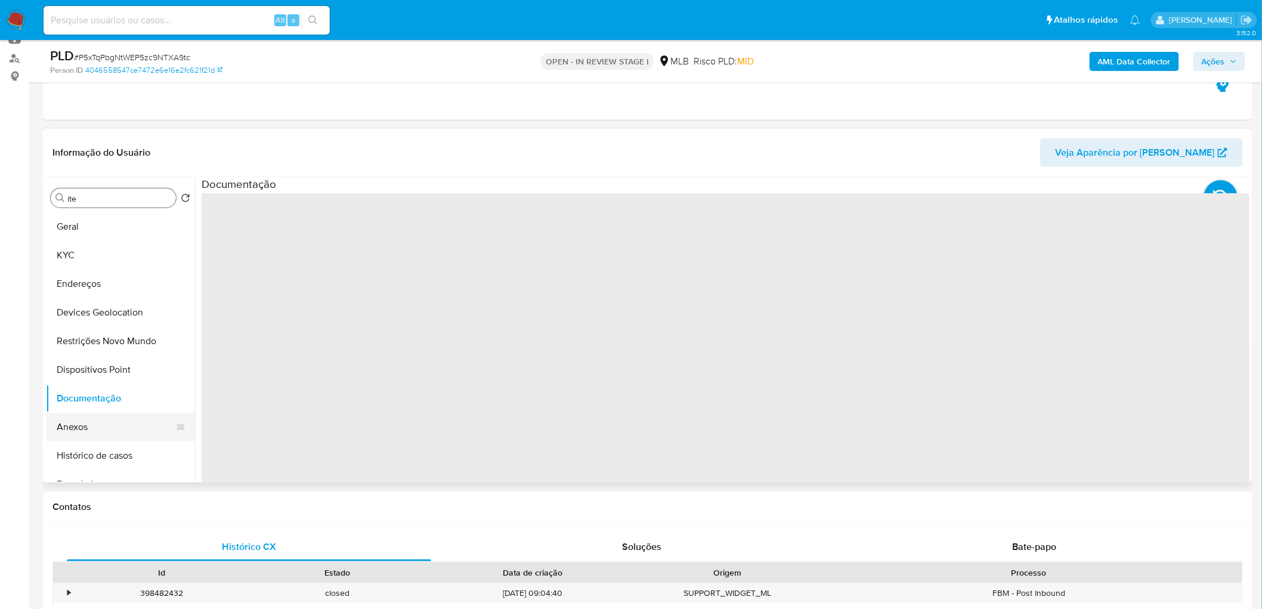
click at [115, 370] on button "Anexos" at bounding box center [116, 427] width 140 height 29
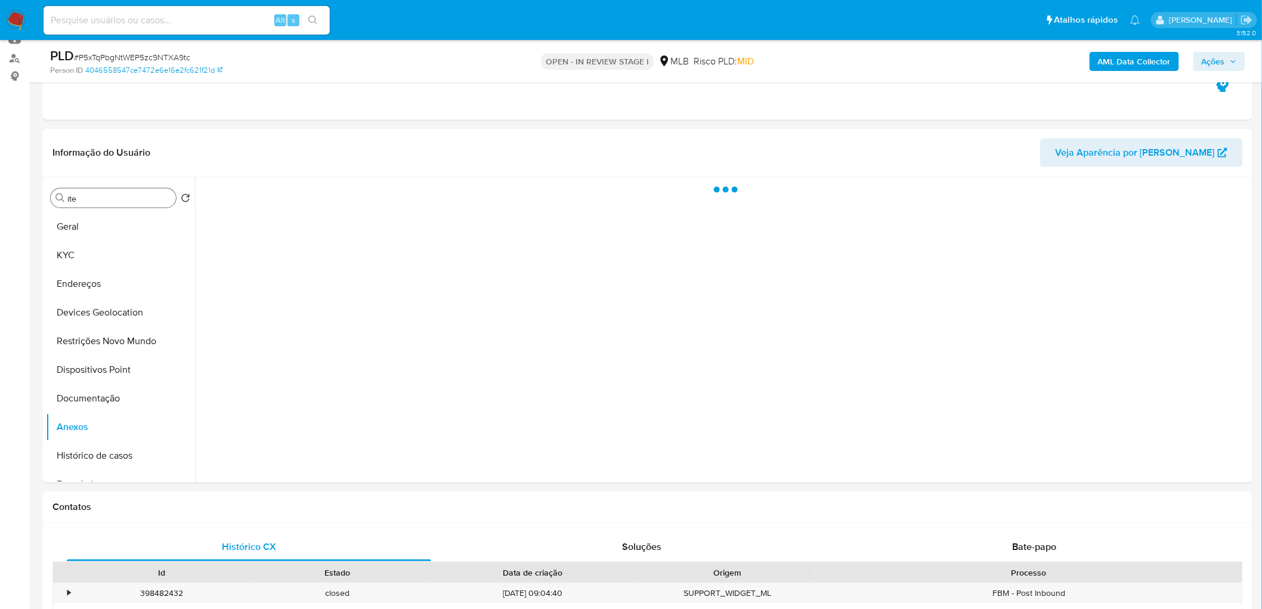
click at [837, 54] on span "Ações" at bounding box center [1213, 61] width 23 height 19
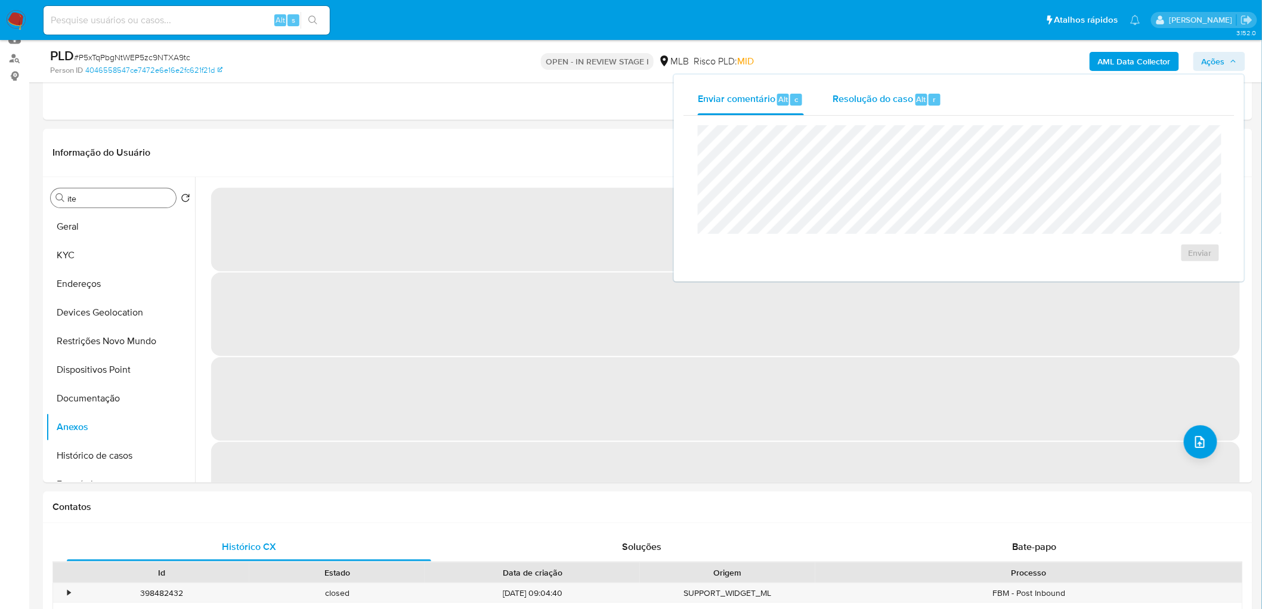
click at [837, 106] on div "Resolução do caso Alt r" at bounding box center [887, 99] width 109 height 31
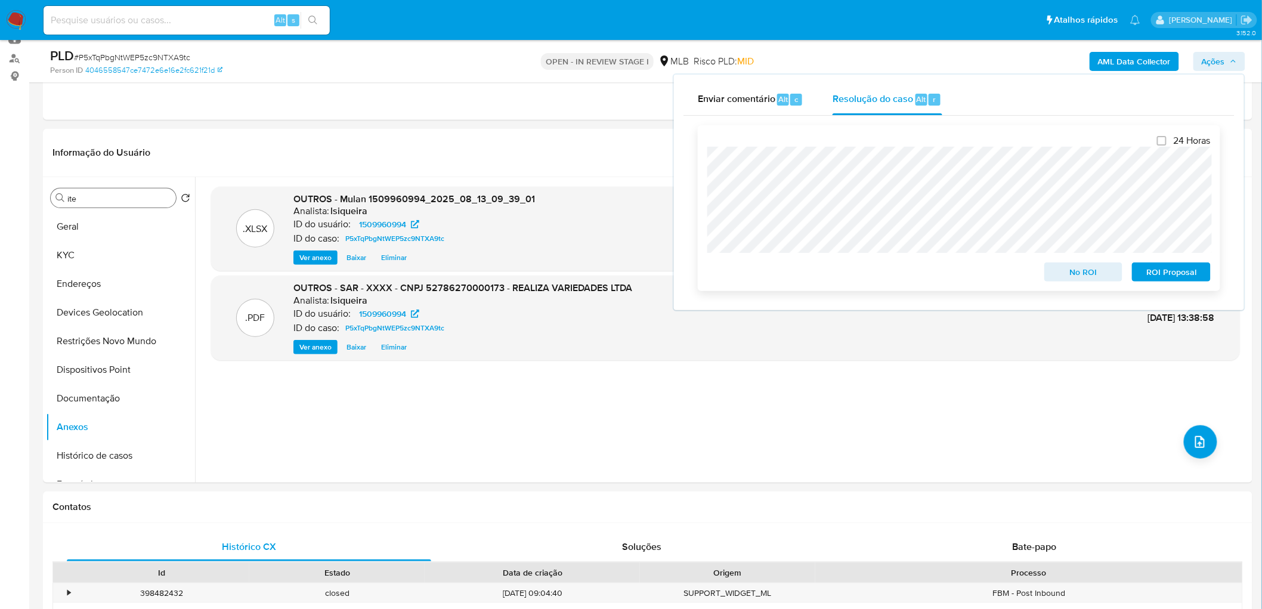
click at [837, 276] on span "ROI Proposal" at bounding box center [1171, 272] width 62 height 17
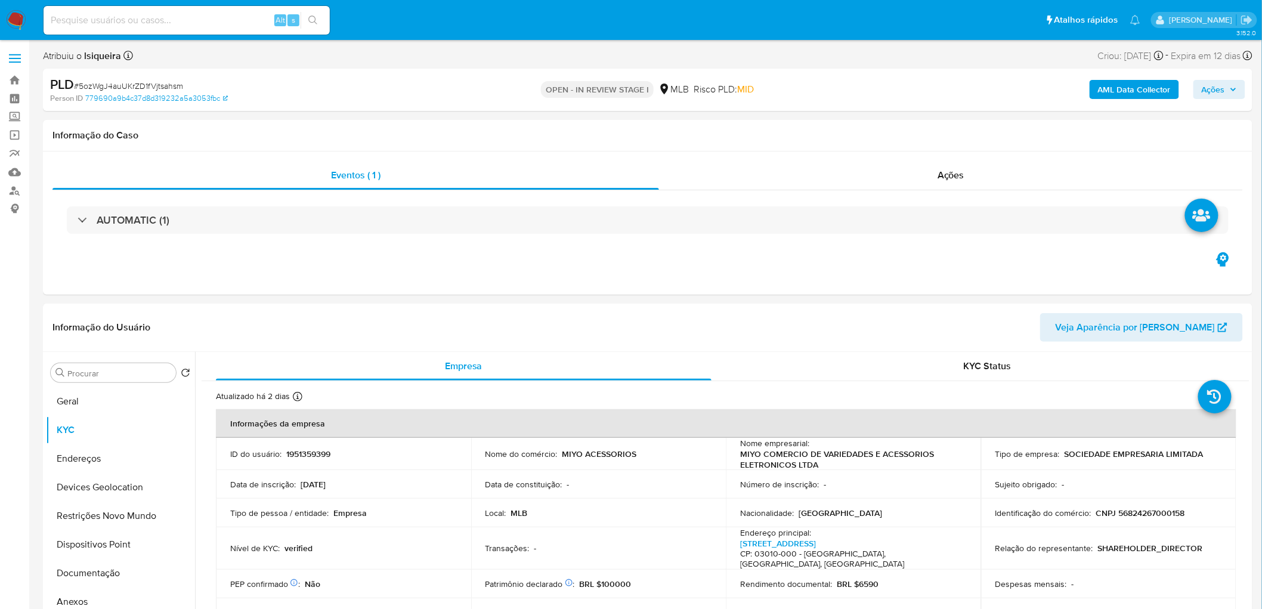
scroll to position [29, 0]
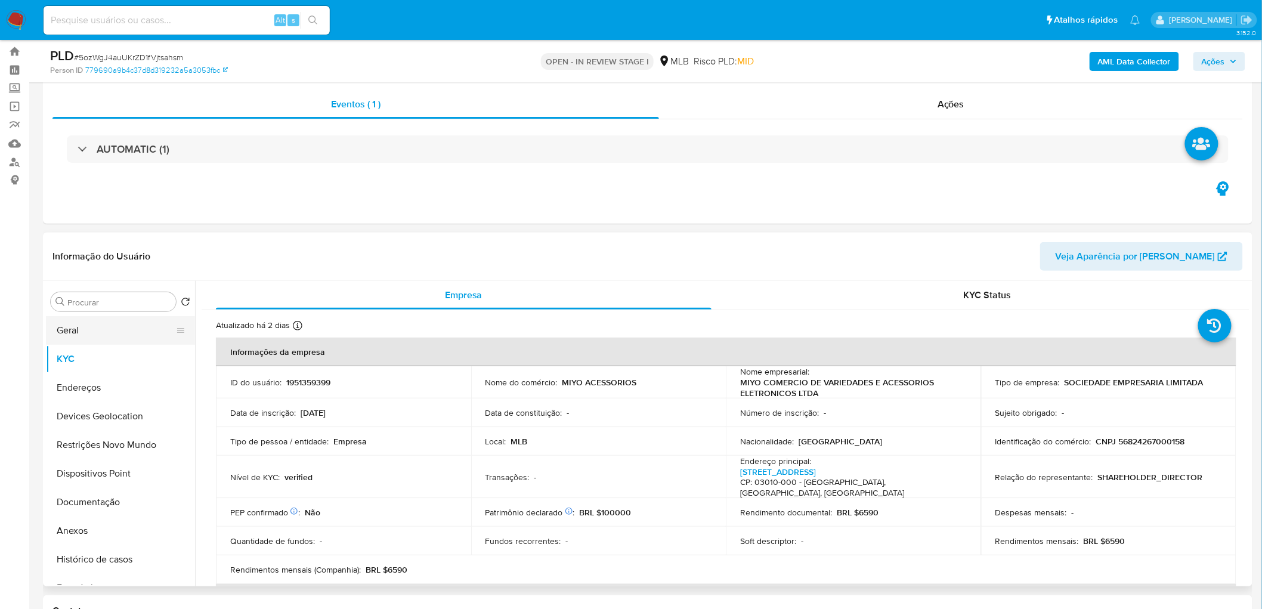
click at [75, 330] on button "Geral" at bounding box center [116, 330] width 140 height 29
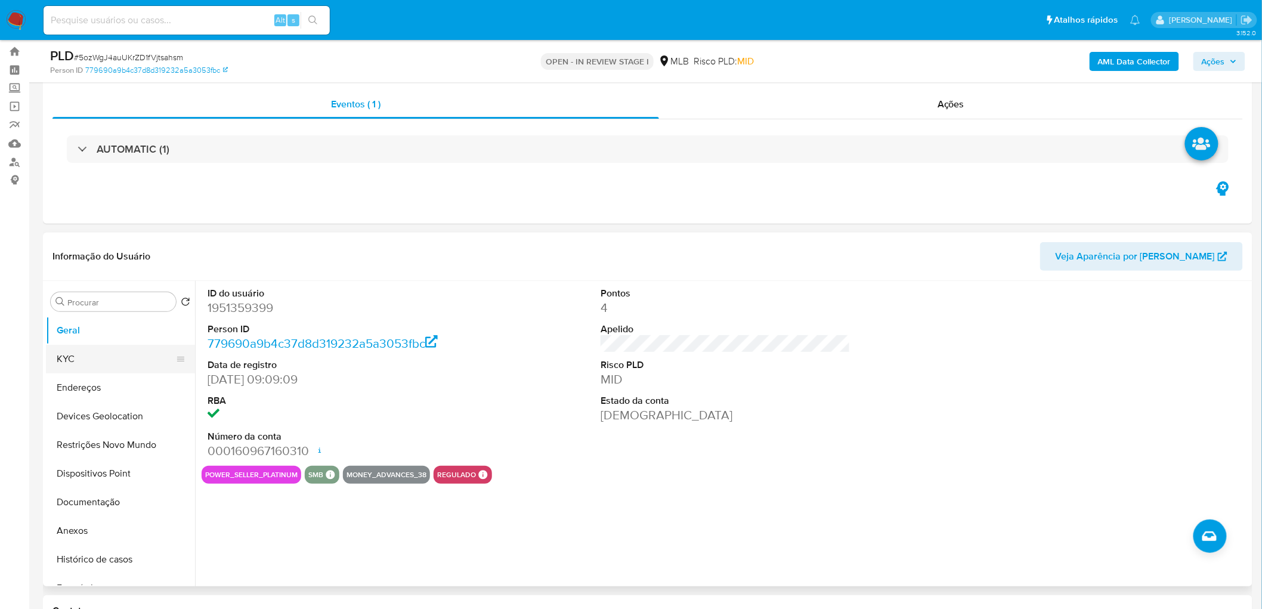
click at [150, 361] on button "KYC" at bounding box center [116, 359] width 140 height 29
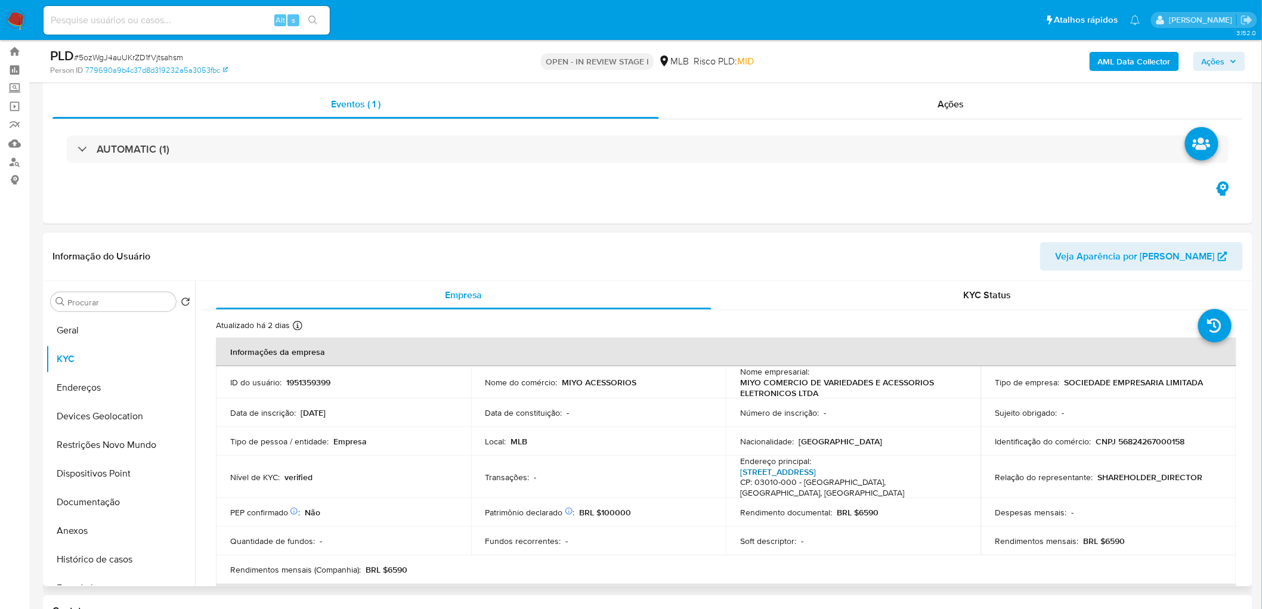
click at [797, 473] on link "Rua Barão De Ladário 226, Brás" at bounding box center [778, 472] width 76 height 12
click at [100, 326] on button "Geral" at bounding box center [116, 330] width 140 height 29
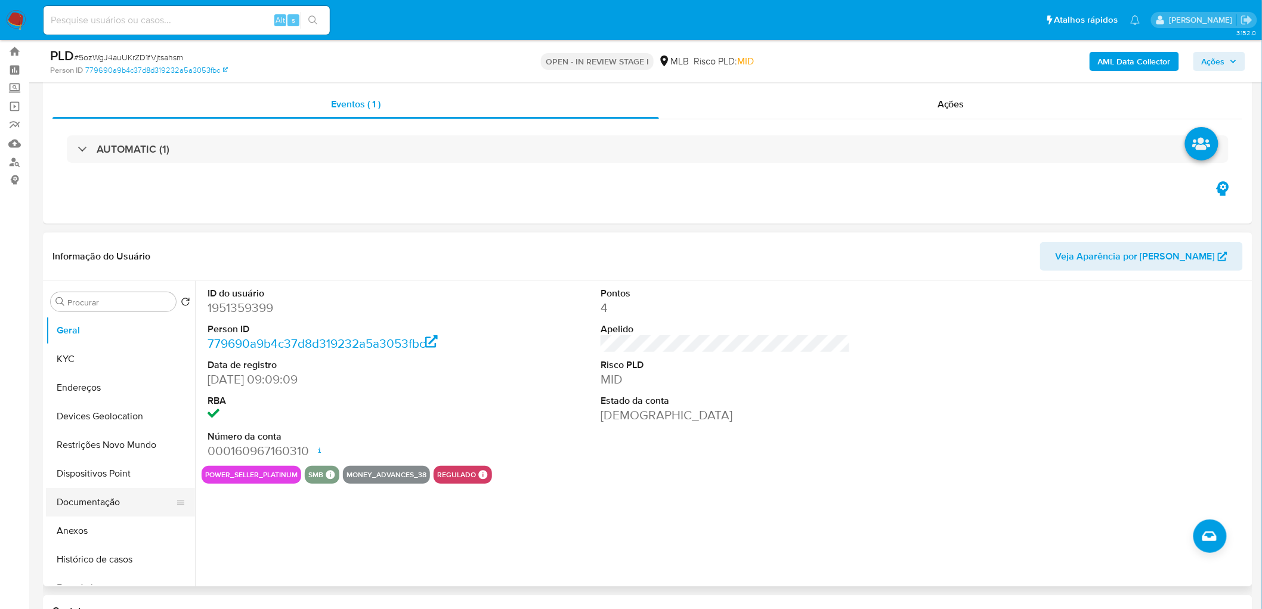
click at [109, 497] on button "Documentação" at bounding box center [116, 502] width 140 height 29
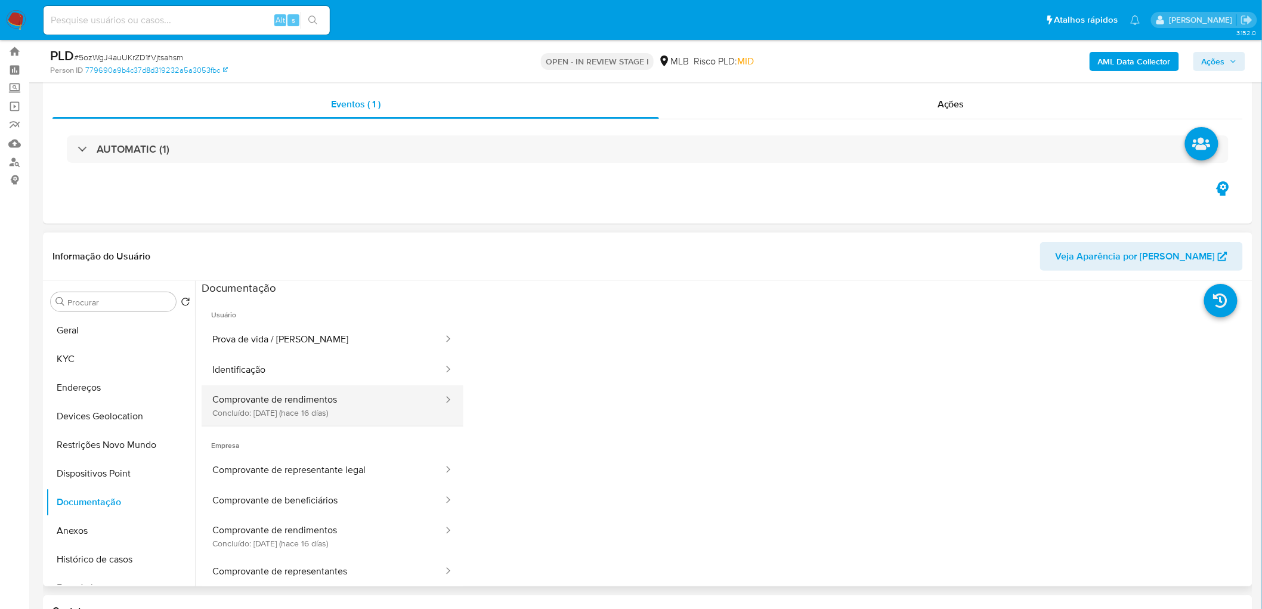
click at [266, 415] on button "Comprovante de rendimentos Concluído: 28/07/2025 (hace 16 días)" at bounding box center [323, 405] width 243 height 41
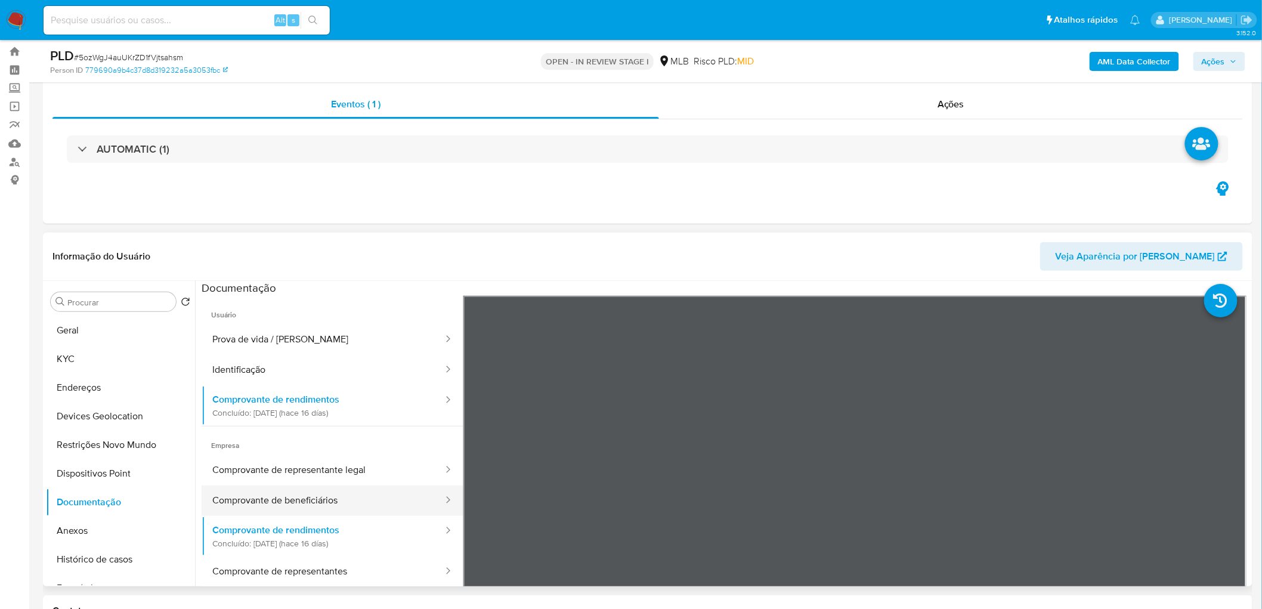
click at [302, 502] on button "Comprovante de beneficiários" at bounding box center [323, 500] width 243 height 30
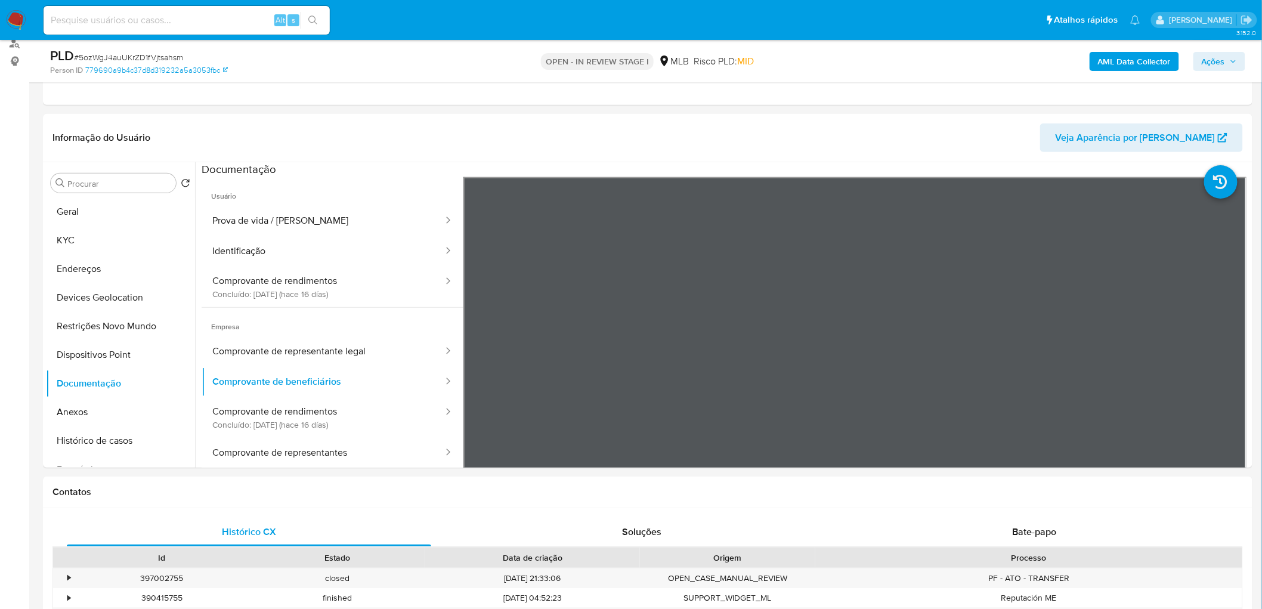
scroll to position [132, 0]
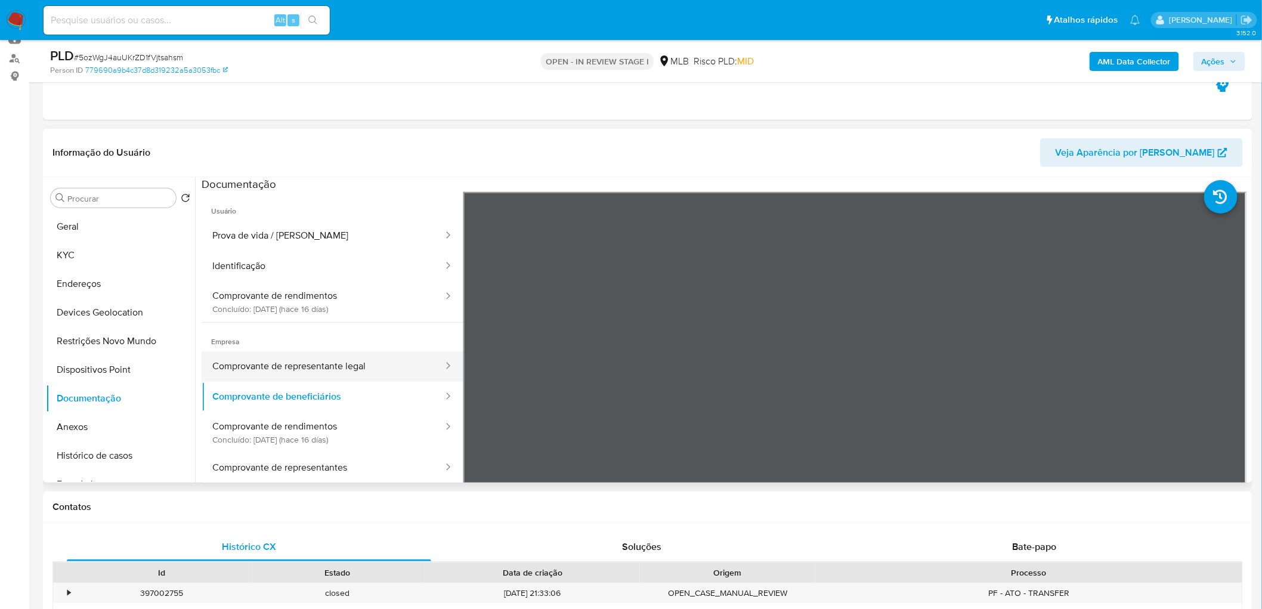
drag, startPoint x: 306, startPoint y: 368, endPoint x: 310, endPoint y: 382, distance: 14.3
click at [308, 368] on button "Comprovante de representante legal" at bounding box center [323, 366] width 243 height 30
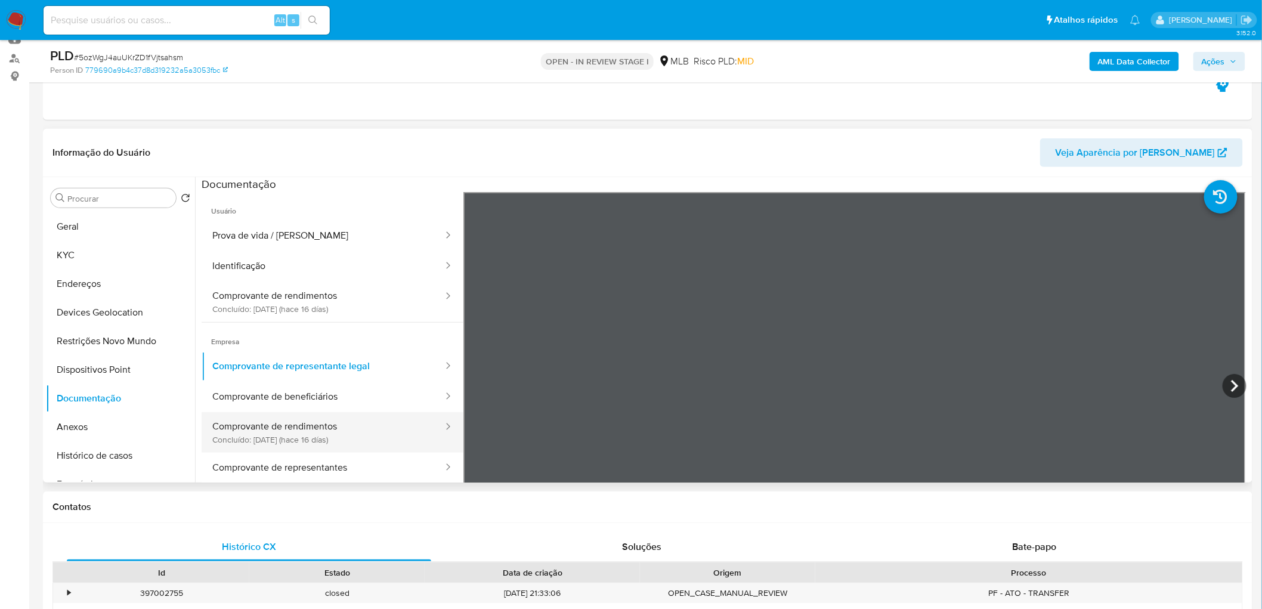
click at [329, 436] on button "Comprovante de rendimentos Concluído: 28/07/2025 (hace 16 días)" at bounding box center [323, 432] width 243 height 41
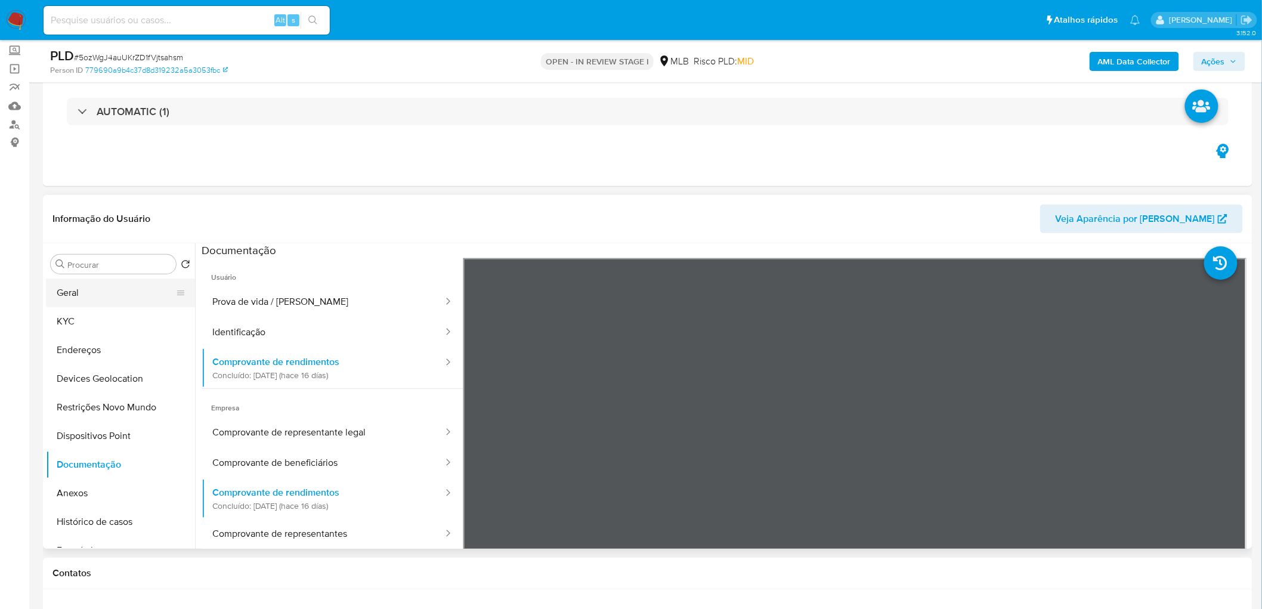
click at [115, 294] on button "Geral" at bounding box center [116, 293] width 140 height 29
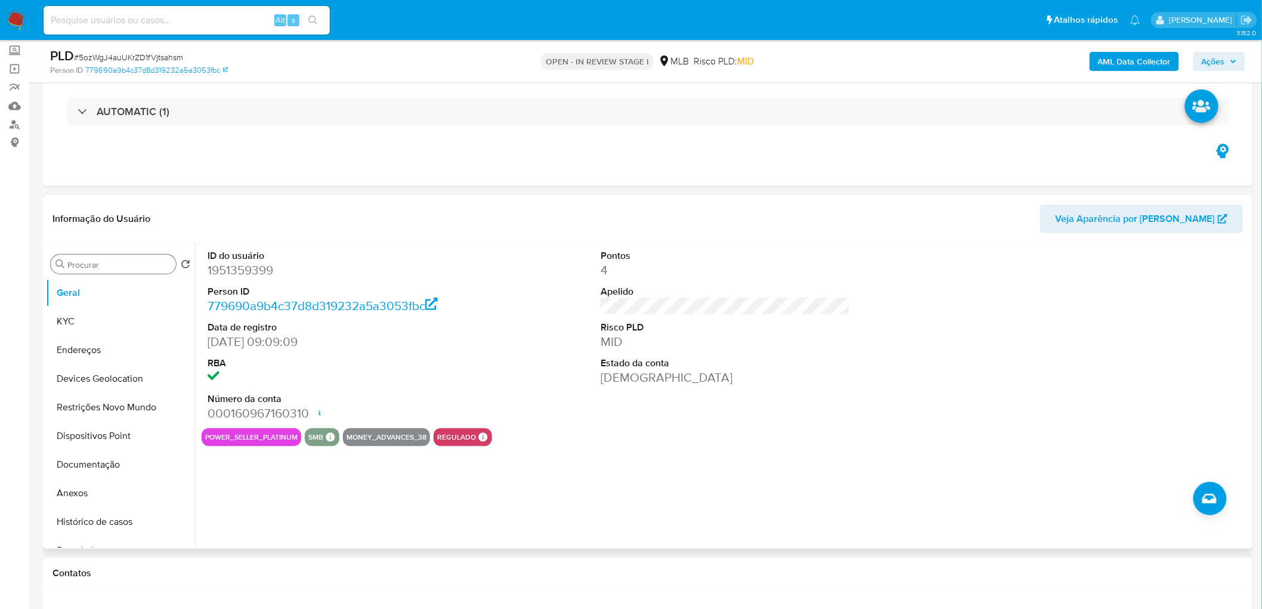
click at [133, 259] on input "Procurar" at bounding box center [119, 264] width 104 height 11
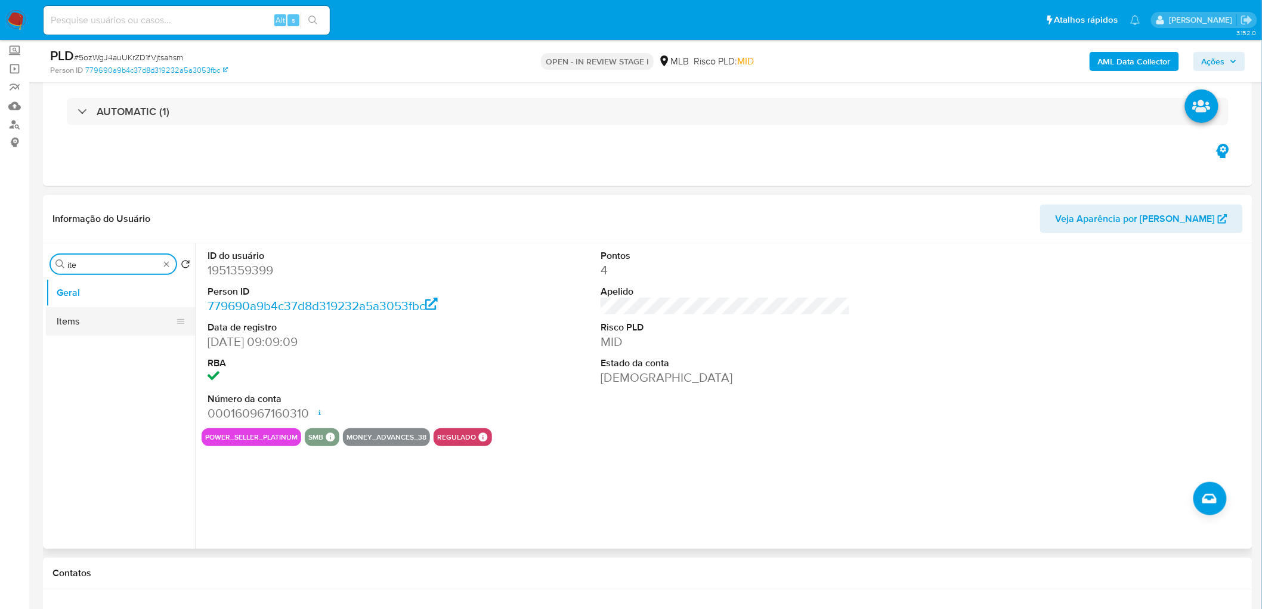
type input "ite"
click at [80, 323] on button "Items" at bounding box center [116, 321] width 140 height 29
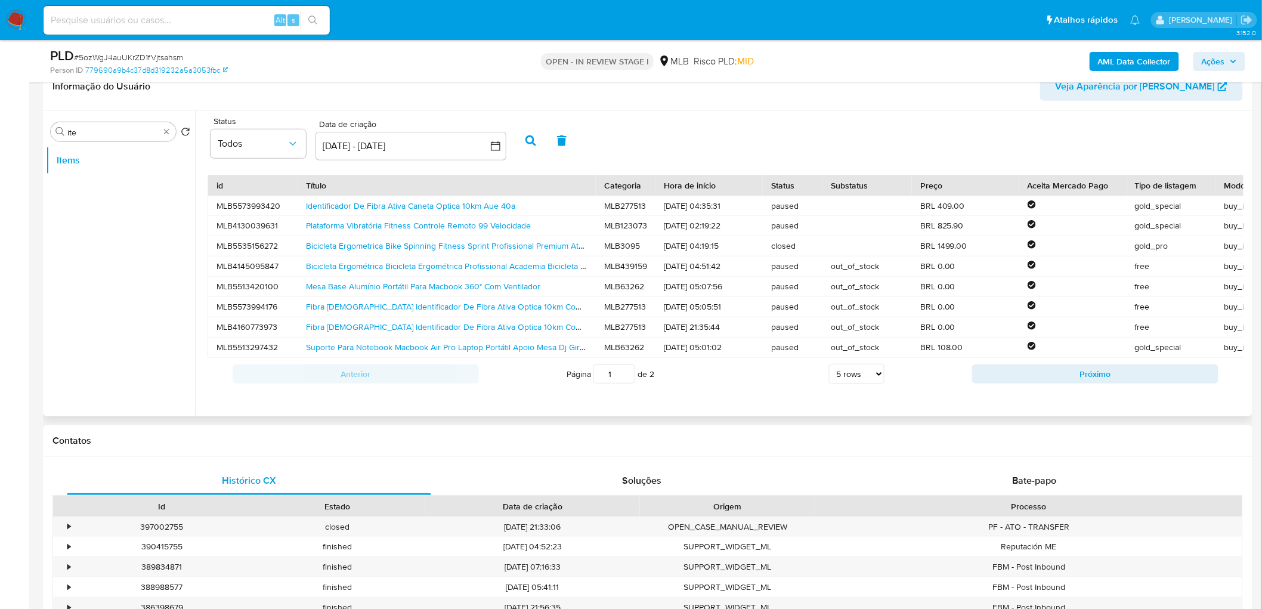
scroll to position [0, 0]
click at [366, 207] on link "Identificador De Fibra Ativa Caneta Optica 10km Aue 40a" at bounding box center [410, 206] width 209 height 12
click at [396, 247] on link "Bicicleta Ergometrica Bike Spinning Fitness Sprint Profissional Premium Até 150…" at bounding box center [536, 246] width 460 height 12
click at [423, 223] on link "Plataforma Vibratória Fitness Controle Remoto 99 Velocidade" at bounding box center [418, 225] width 225 height 12
click at [423, 287] on link "Mesa Base Alumínio Portátil Para Macbook 360° Com Ventilador" at bounding box center [423, 286] width 234 height 12
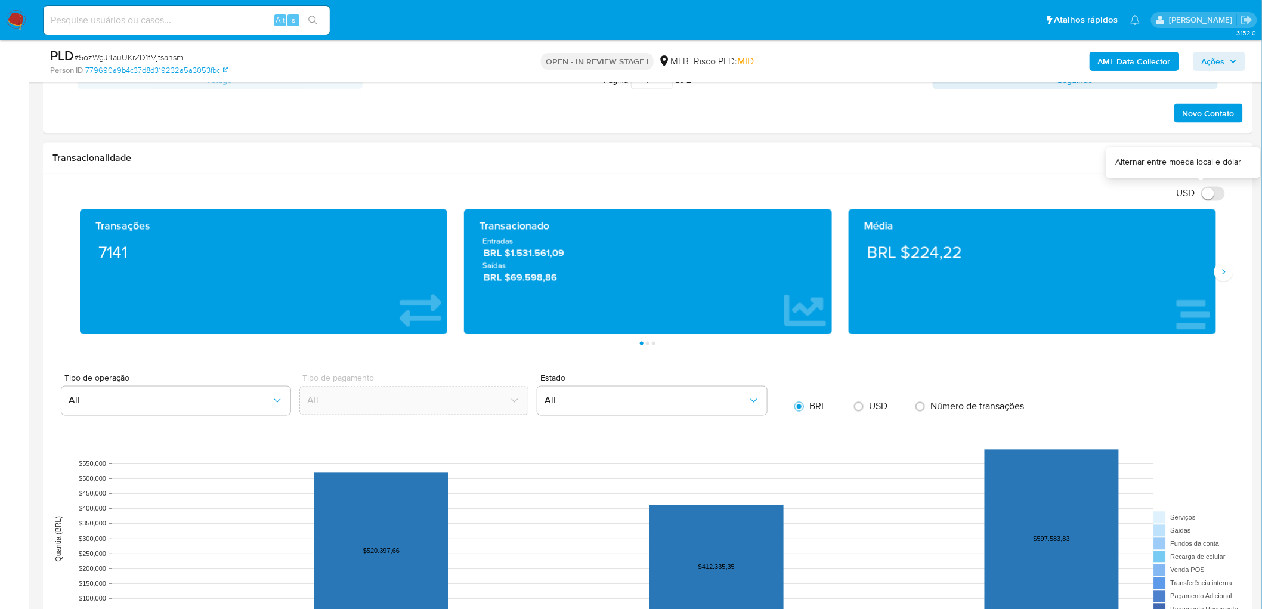
scroll to position [729, 0]
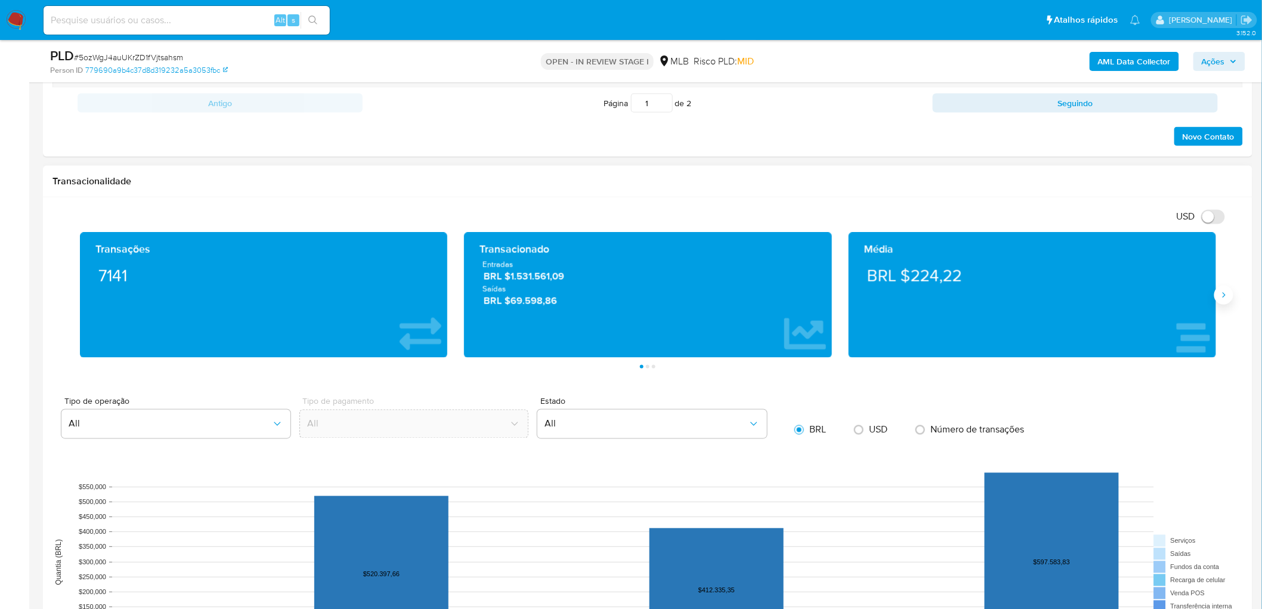
click at [1221, 298] on icon "Siguiente" at bounding box center [1224, 295] width 10 height 10
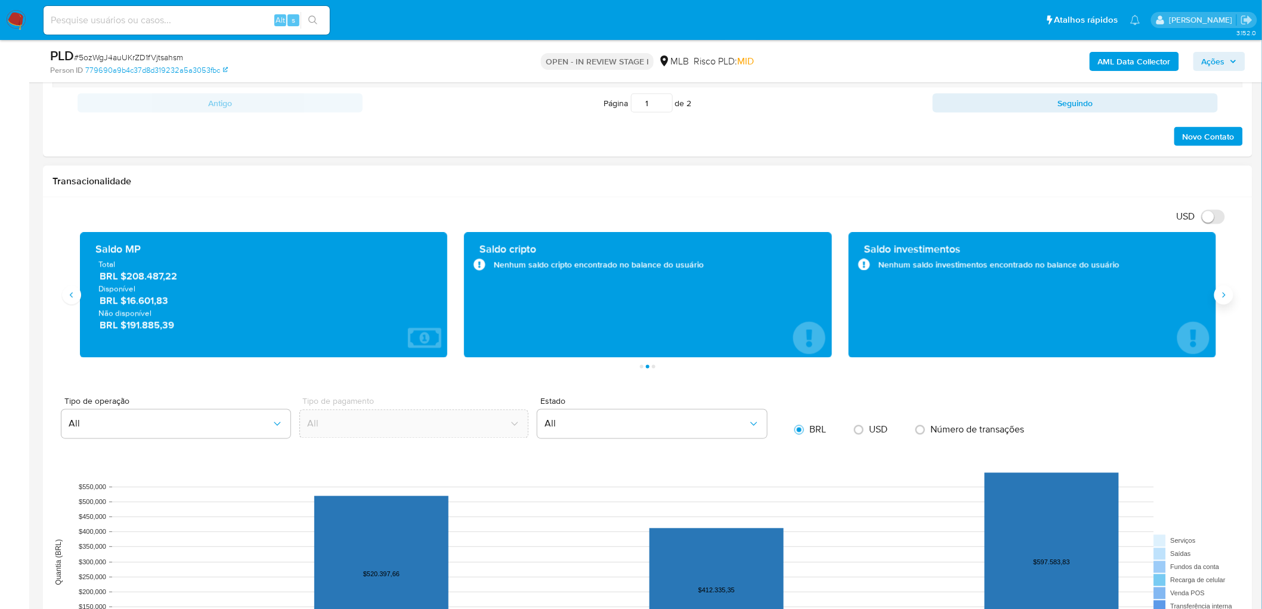
click at [1221, 298] on icon "Siguiente" at bounding box center [1224, 295] width 10 height 10
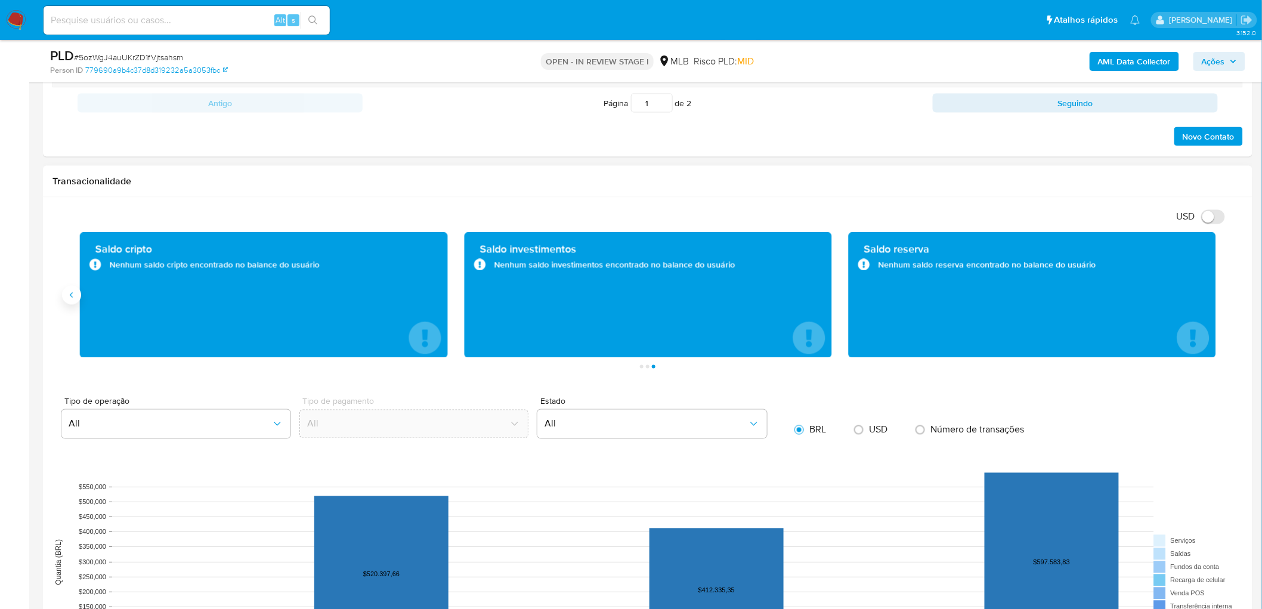
click at [68, 296] on icon "Anterior" at bounding box center [72, 295] width 10 height 10
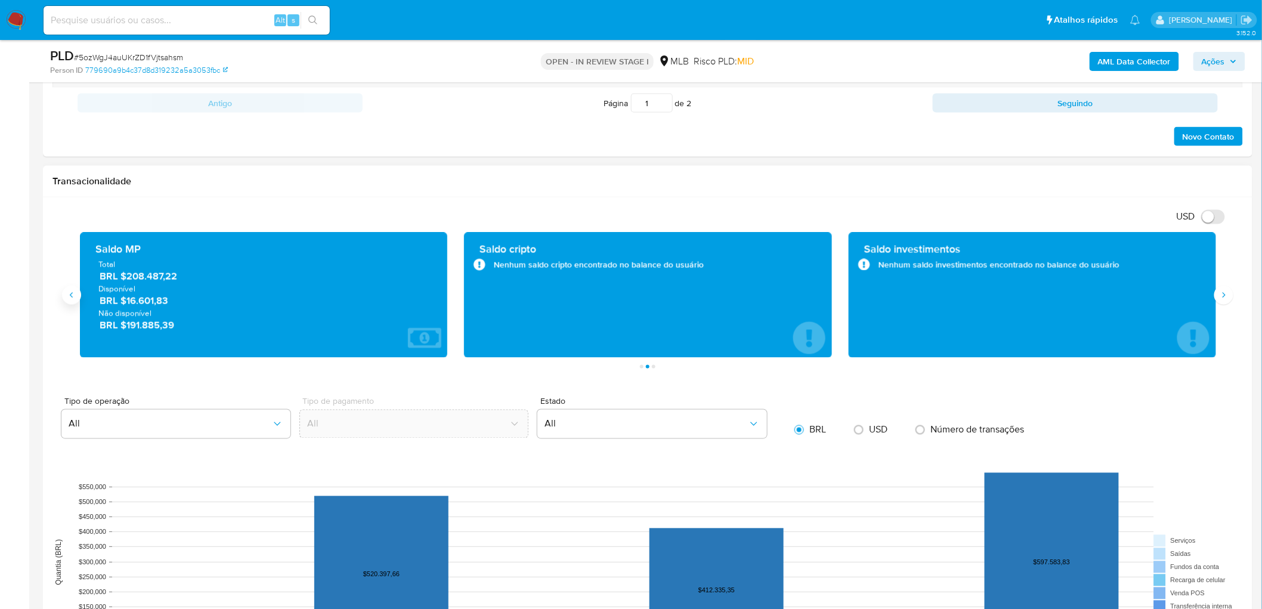
click at [68, 296] on icon "Anterior" at bounding box center [72, 295] width 10 height 10
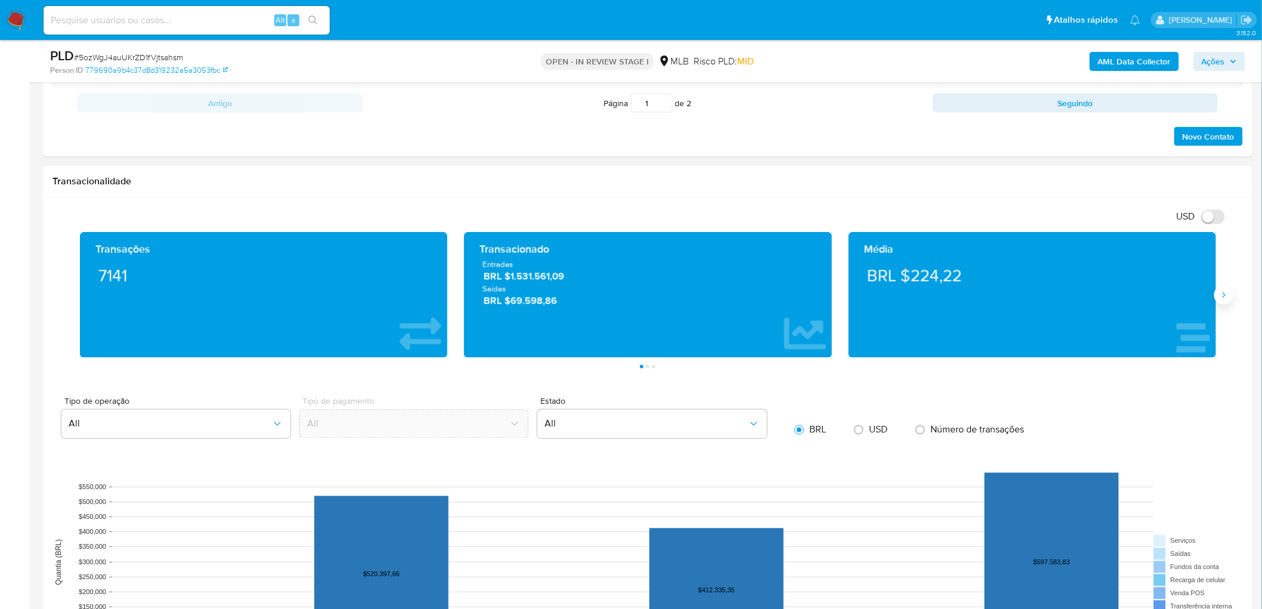
click at [1224, 304] on button "Siguiente" at bounding box center [1223, 295] width 19 height 19
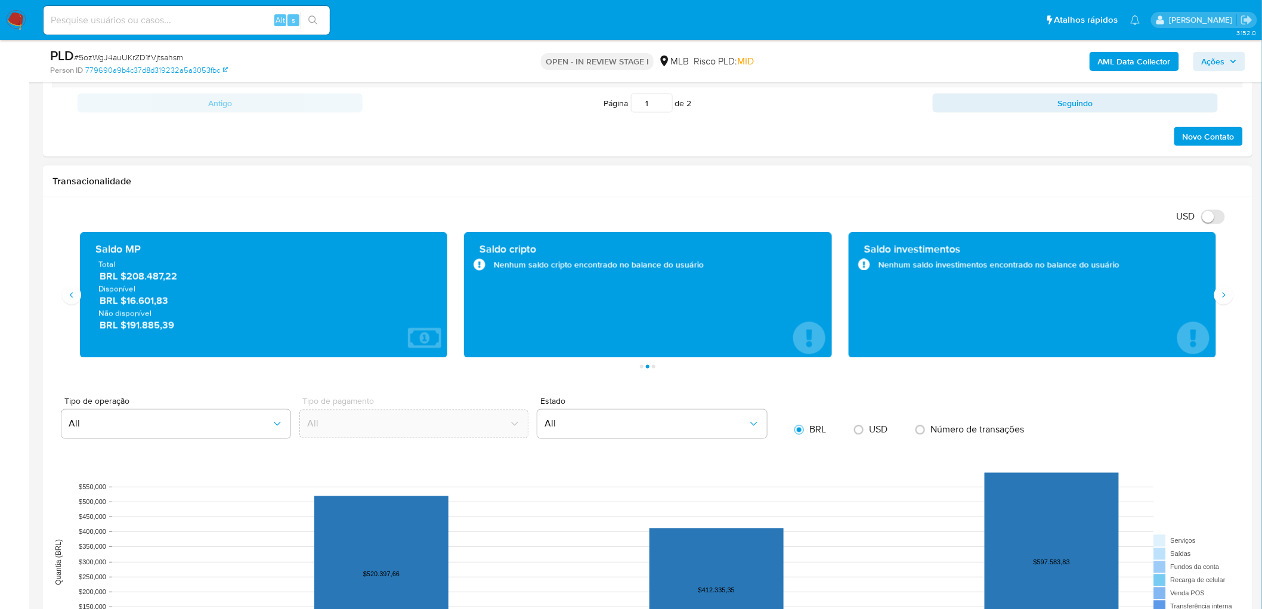
drag, startPoint x: 191, startPoint y: 311, endPoint x: 122, endPoint y: 305, distance: 69.4
click at [122, 305] on div "Total BRL $208.487,22 Disponível BRL $16.601,83 Não disponível BRL $191.885,39" at bounding box center [263, 295] width 348 height 73
click at [176, 308] on span "Não disponível" at bounding box center [263, 313] width 330 height 11
drag, startPoint x: 181, startPoint y: 302, endPoint x: 135, endPoint y: 299, distance: 45.5
click at [129, 301] on span "BRL $16.601,83" at bounding box center [265, 301] width 330 height 14
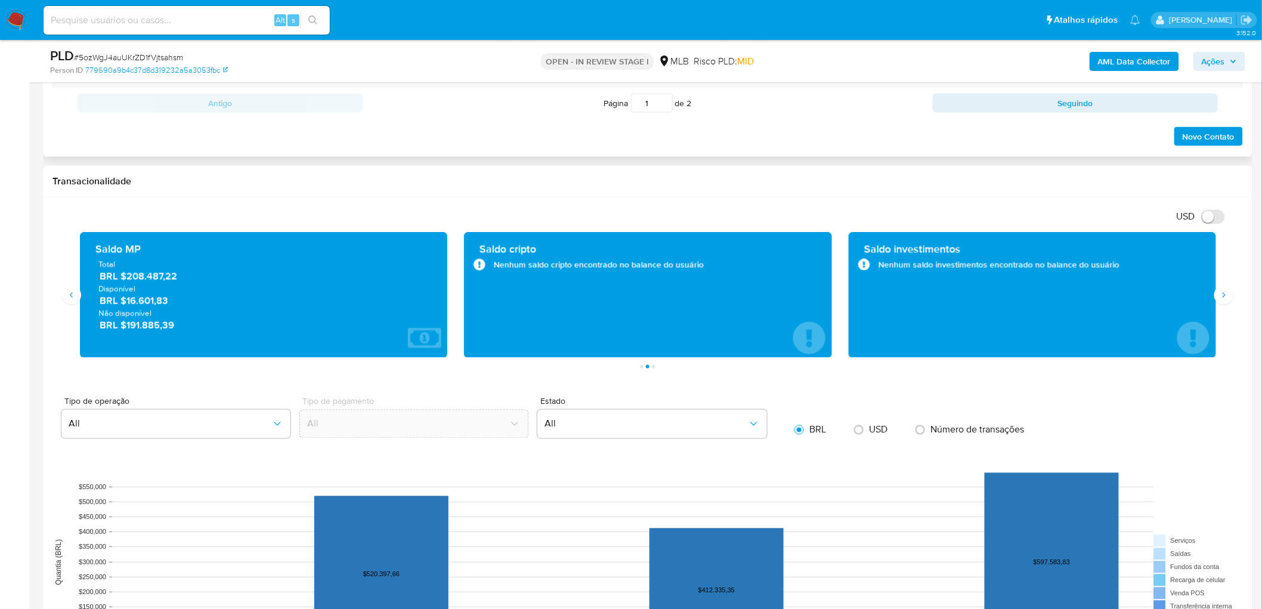
click at [409, 154] on div "Histórico CX Soluções Bate-papo Id Estado Data de criação Origem Processo • 397…" at bounding box center [647, 42] width 1209 height 230
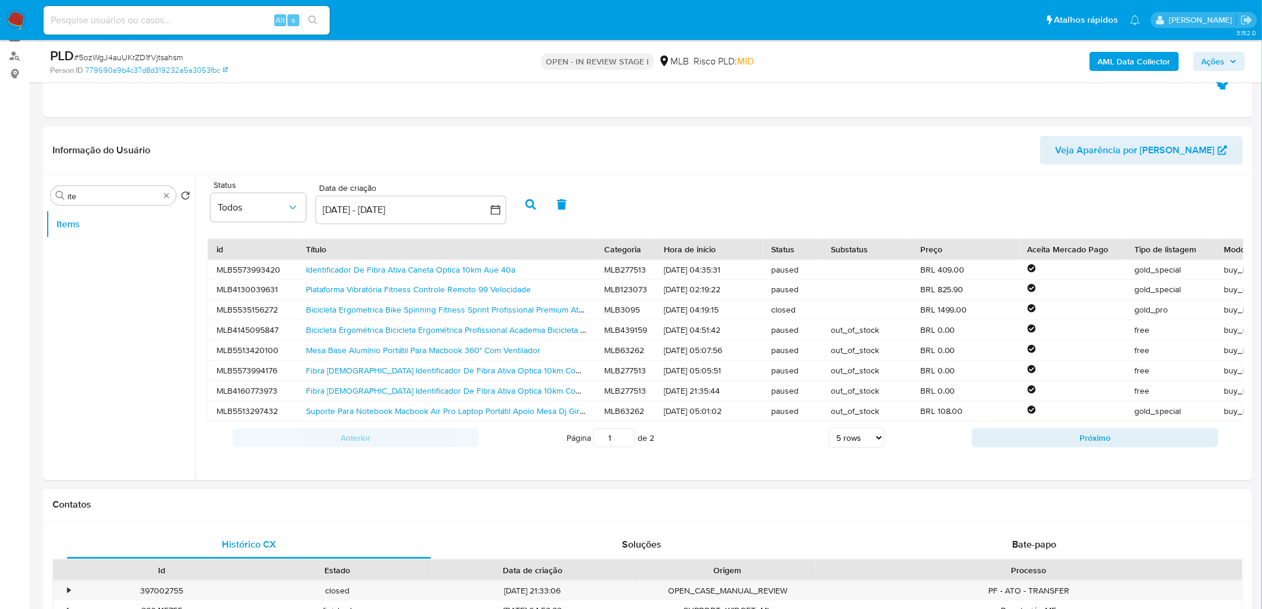
scroll to position [75, 0]
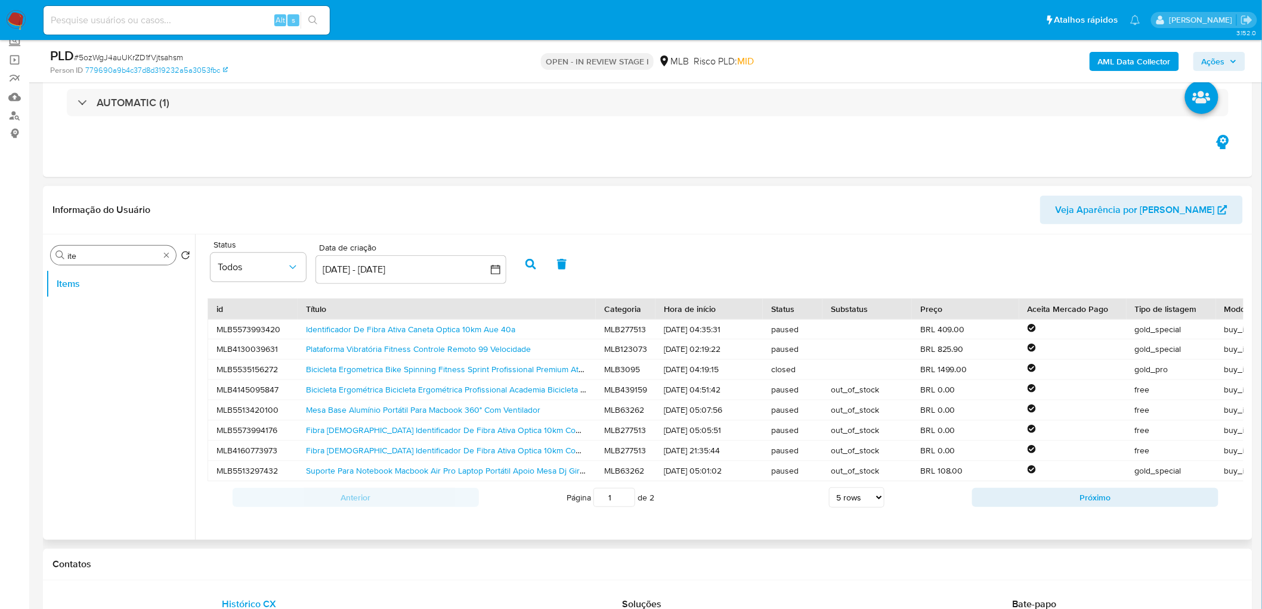
click at [162, 249] on div "Procurar ite" at bounding box center [113, 255] width 125 height 19
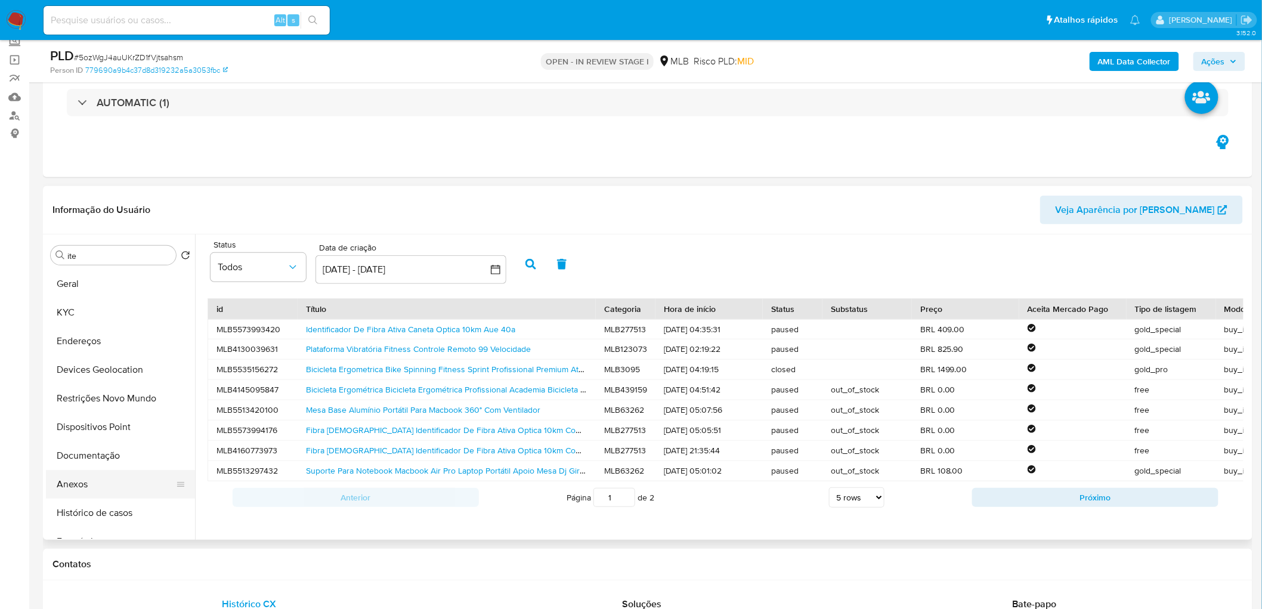
click at [99, 484] on button "Anexos" at bounding box center [116, 484] width 140 height 29
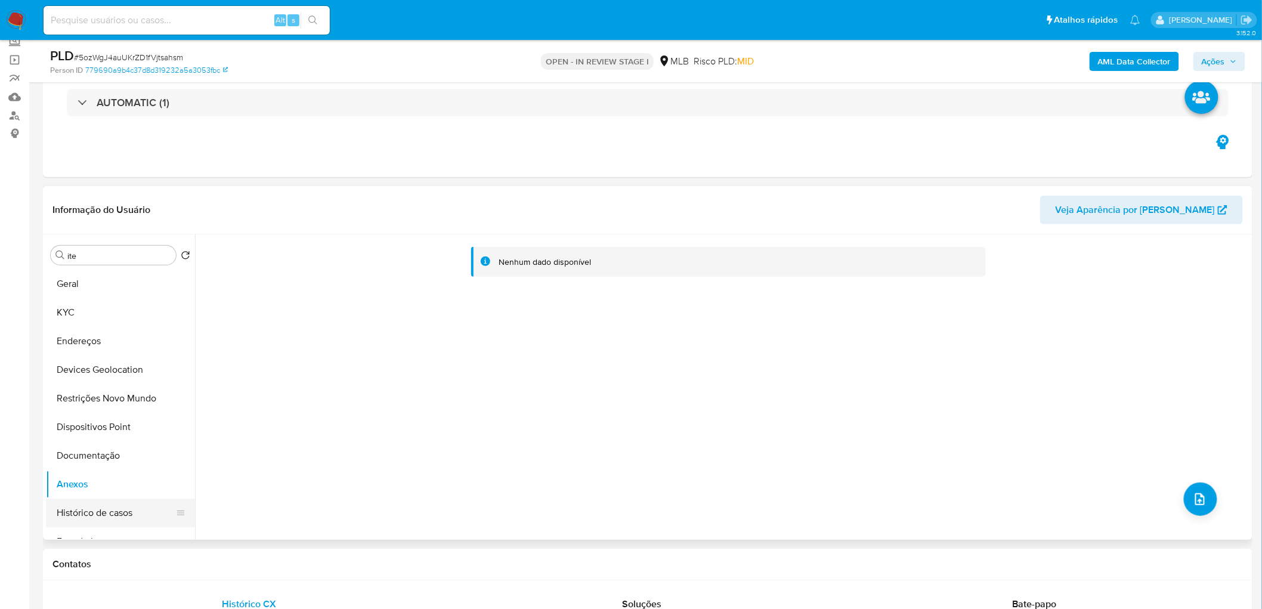
click at [122, 510] on button "Histórico de casos" at bounding box center [116, 513] width 140 height 29
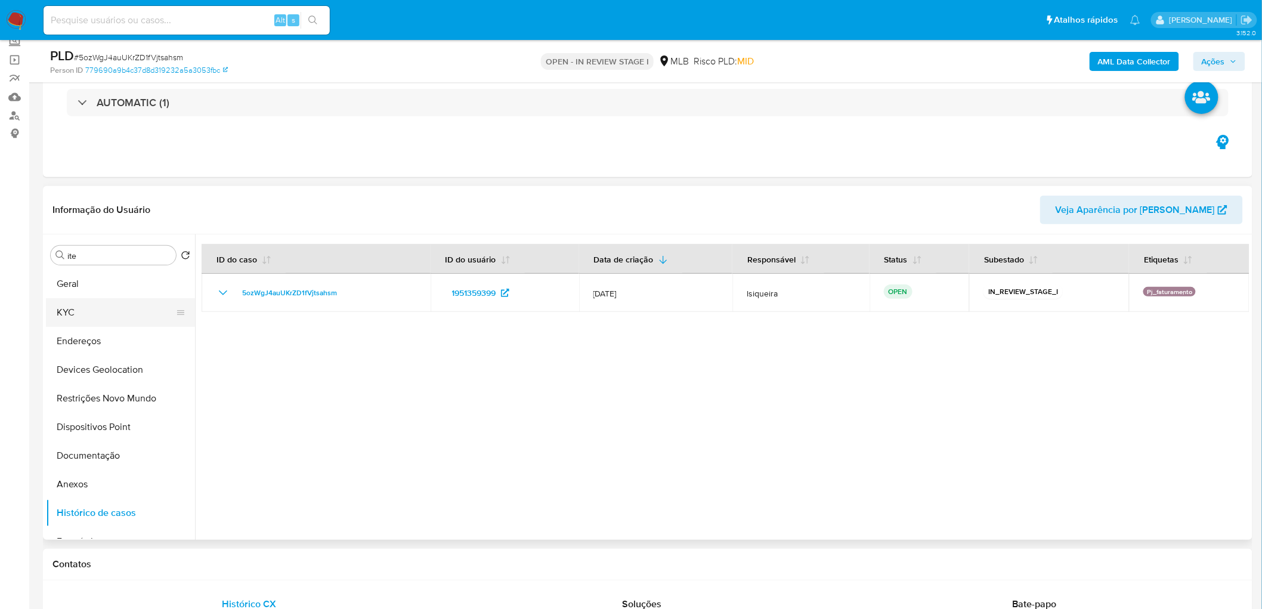
click at [86, 310] on button "KYC" at bounding box center [116, 312] width 140 height 29
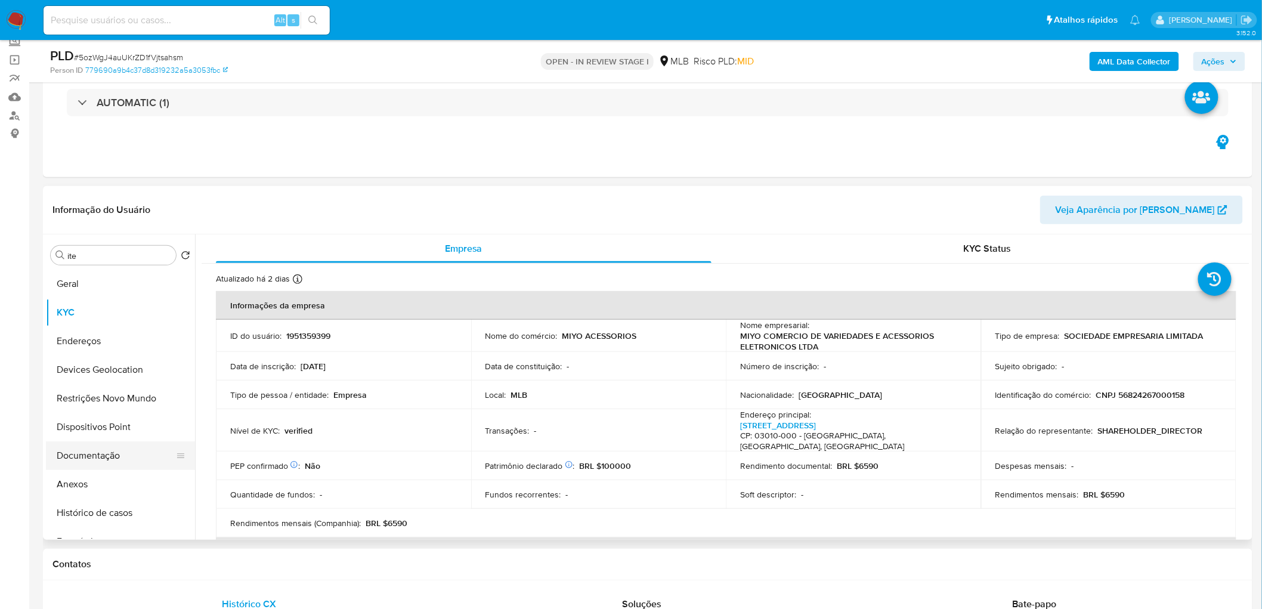
click at [110, 461] on button "Documentação" at bounding box center [116, 455] width 140 height 29
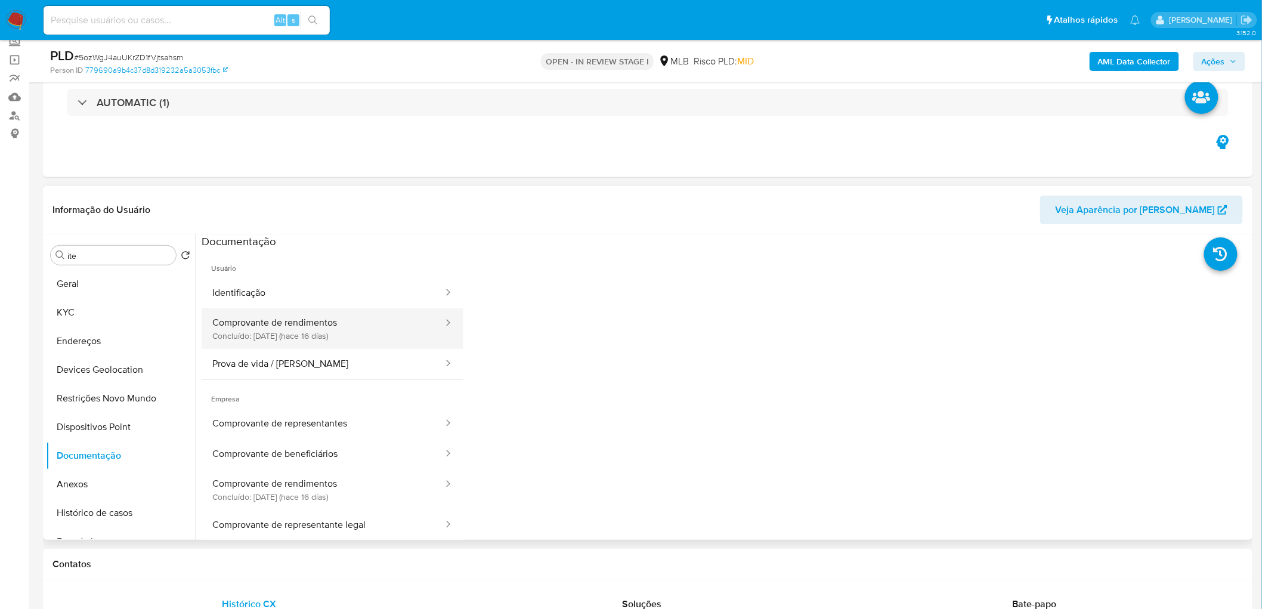
click at [332, 335] on button "Comprovante de rendimentos Concluído: 28/07/2025 (hace 16 días)" at bounding box center [323, 328] width 243 height 41
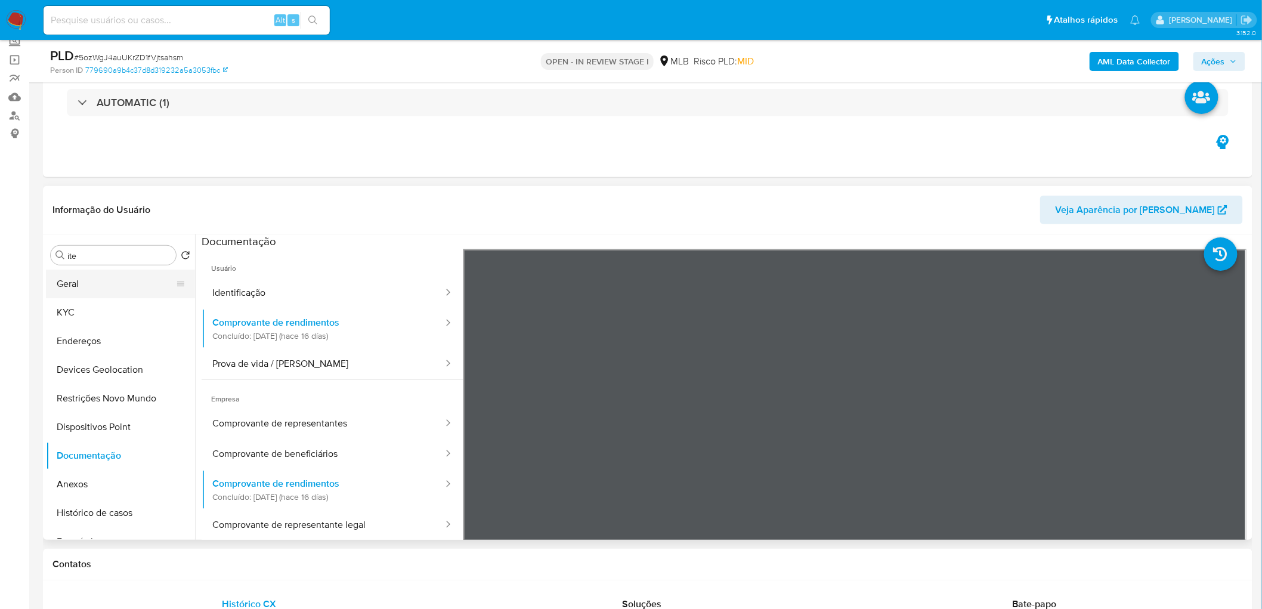
click at [79, 285] on button "Geral" at bounding box center [116, 284] width 140 height 29
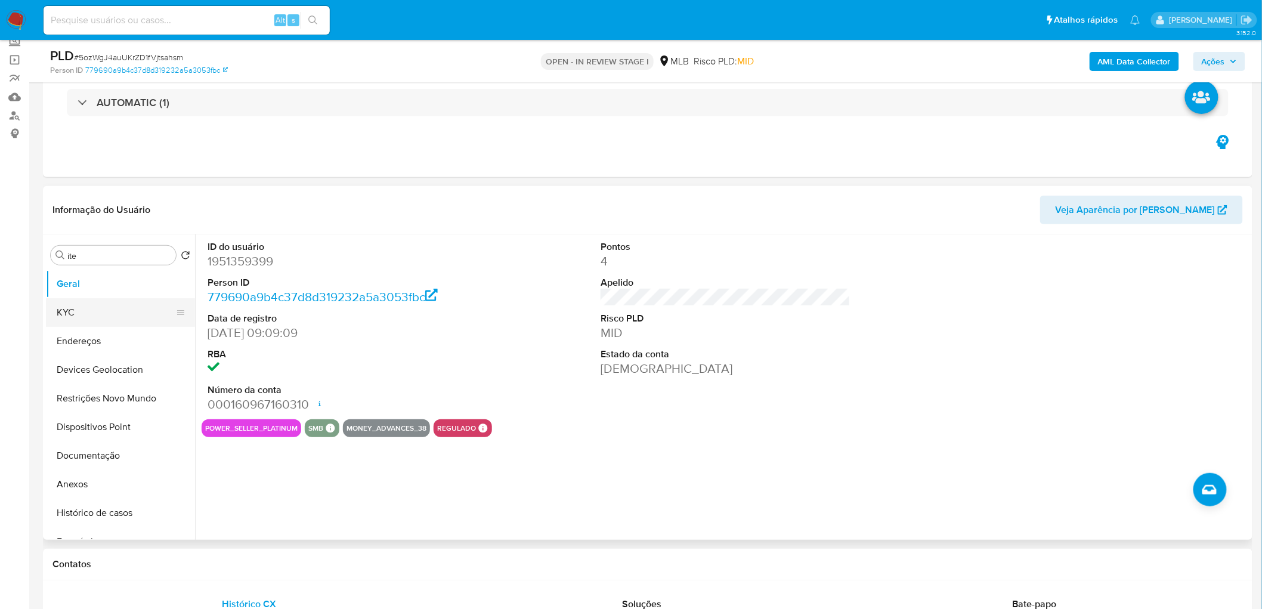
click at [86, 313] on button "KYC" at bounding box center [116, 312] width 140 height 29
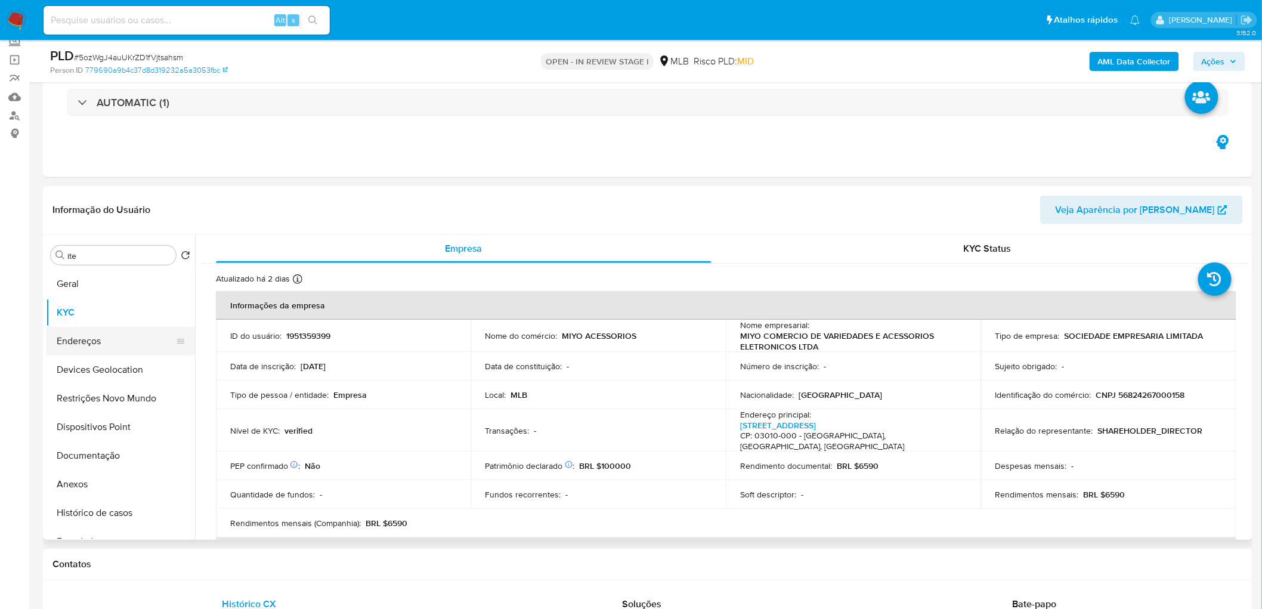
click at [103, 335] on button "Endereços" at bounding box center [116, 341] width 140 height 29
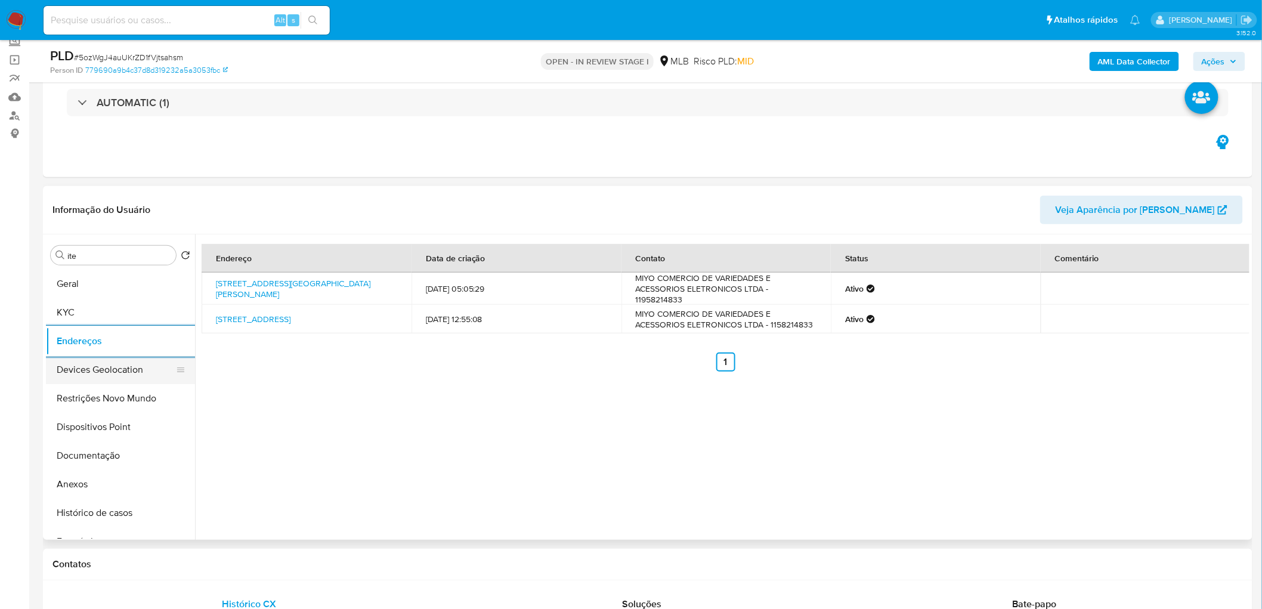
click at [104, 378] on button "Devices Geolocation" at bounding box center [116, 369] width 140 height 29
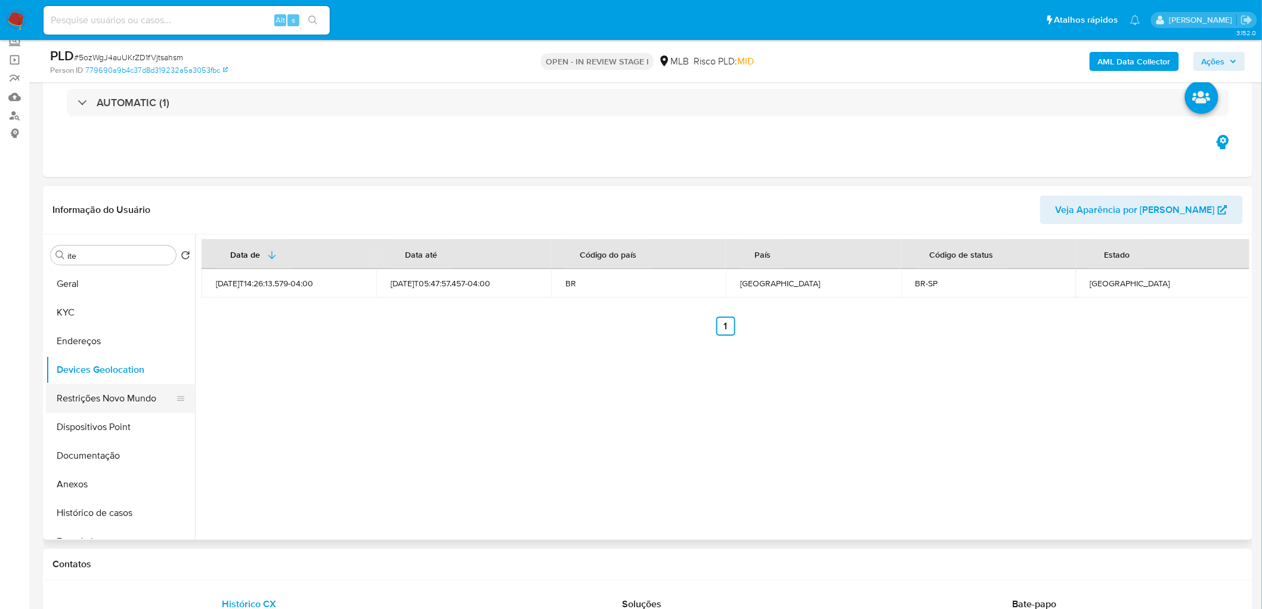
click at [85, 397] on button "Restrições Novo Mundo" at bounding box center [116, 398] width 140 height 29
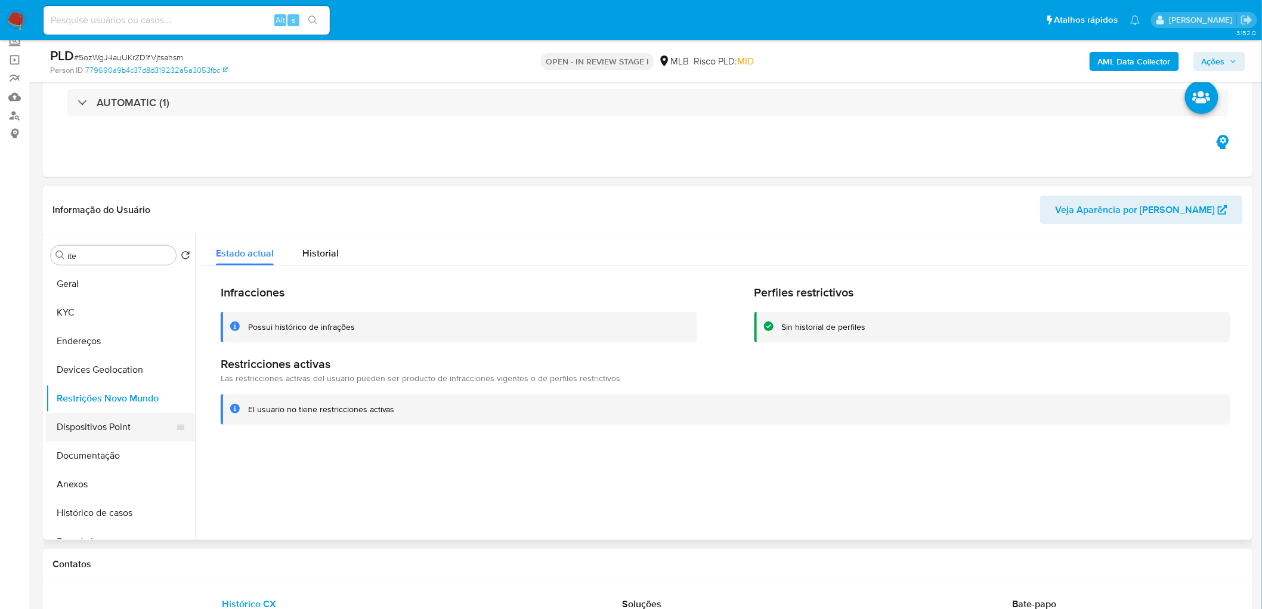
click at [103, 422] on button "Dispositivos Point" at bounding box center [116, 427] width 140 height 29
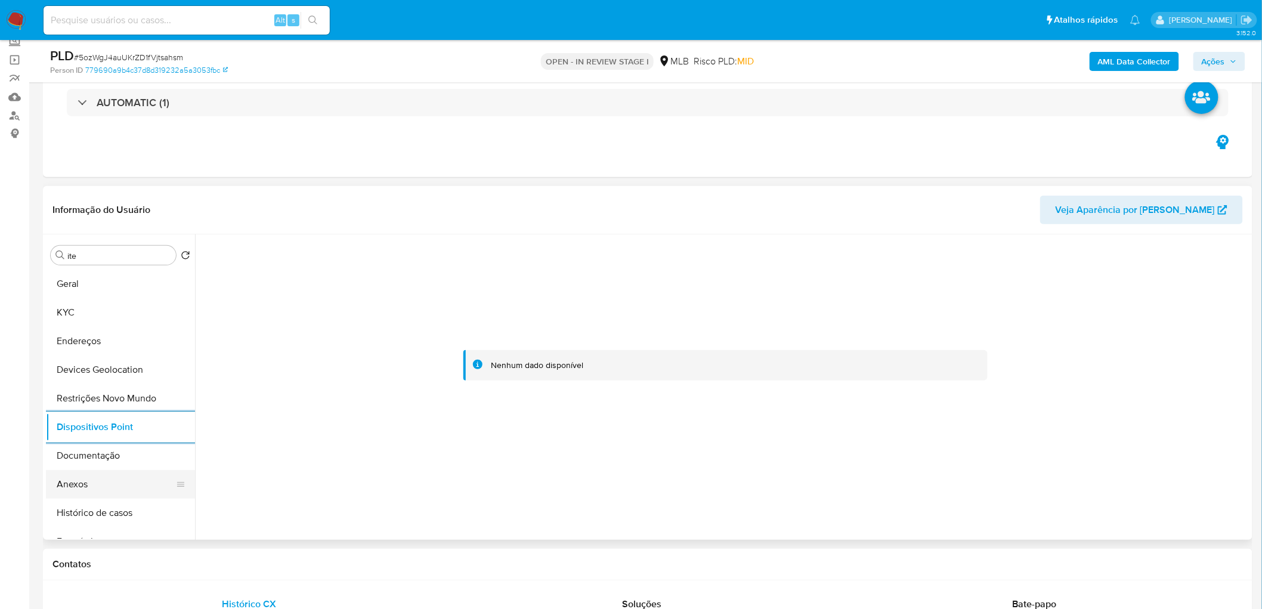
click at [107, 485] on button "Anexos" at bounding box center [116, 484] width 140 height 29
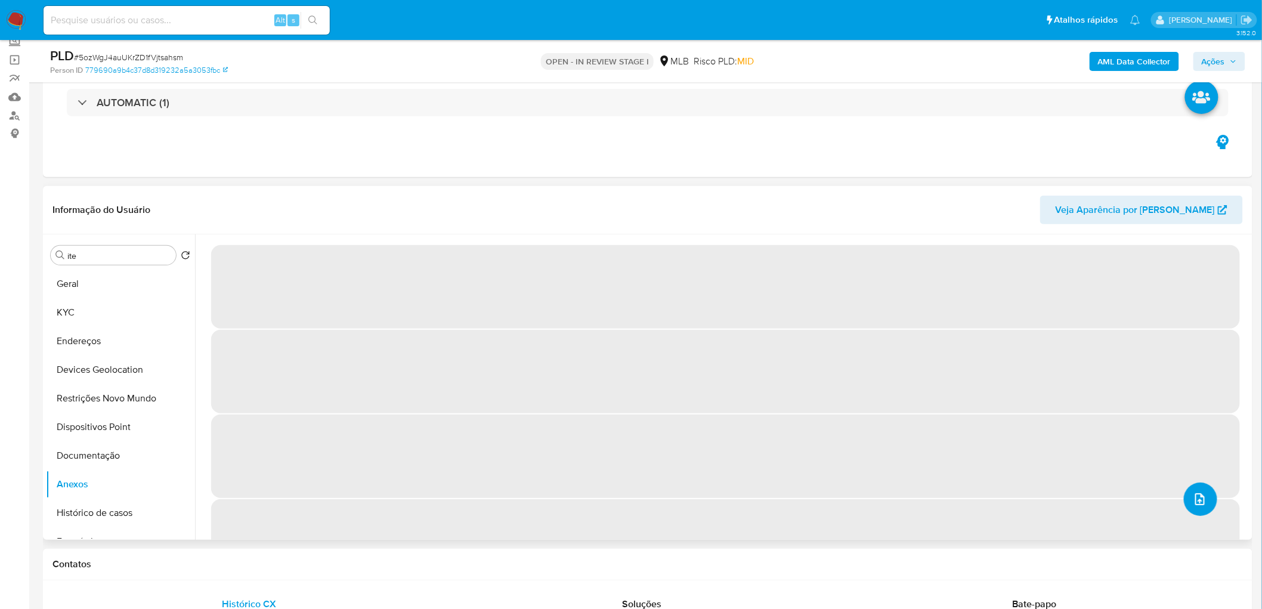
click at [1195, 497] on icon "upload-file" at bounding box center [1200, 499] width 14 height 14
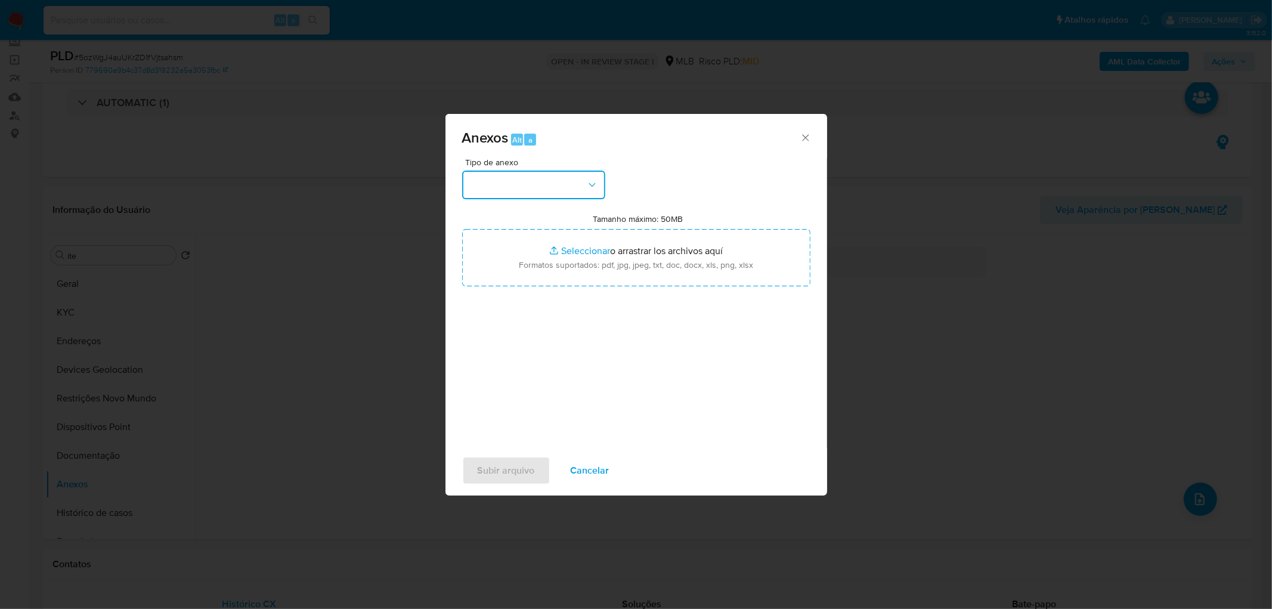
click at [574, 179] on button "button" at bounding box center [533, 185] width 143 height 29
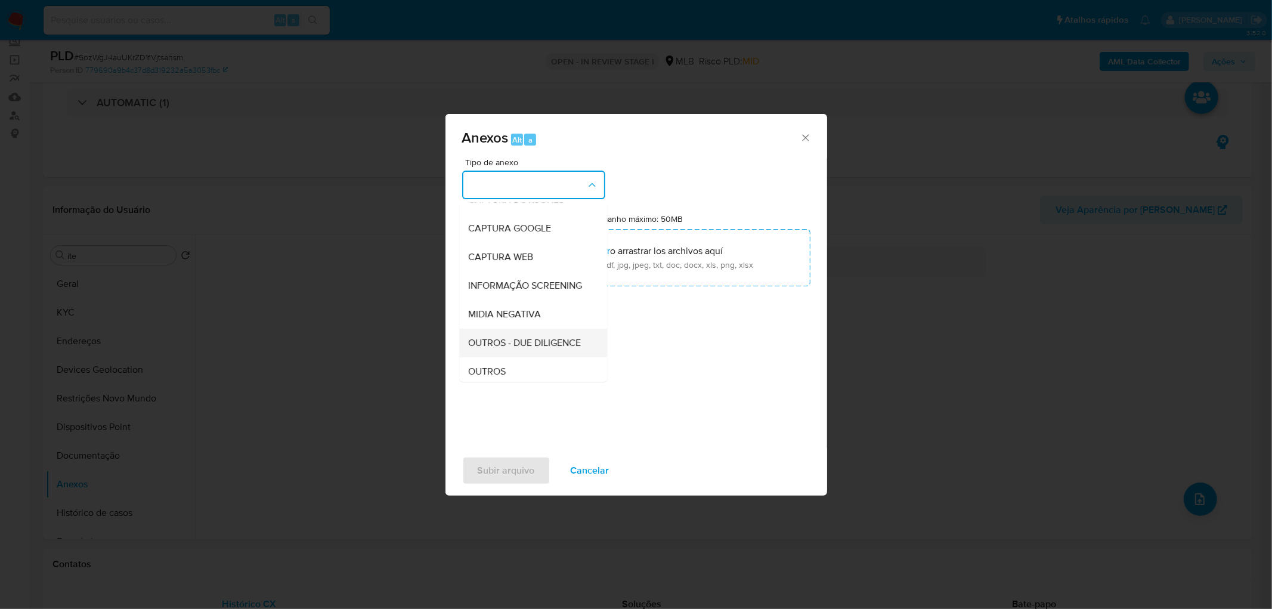
scroll to position [132, 0]
click at [517, 299] on div "OUTROS" at bounding box center [530, 285] width 122 height 29
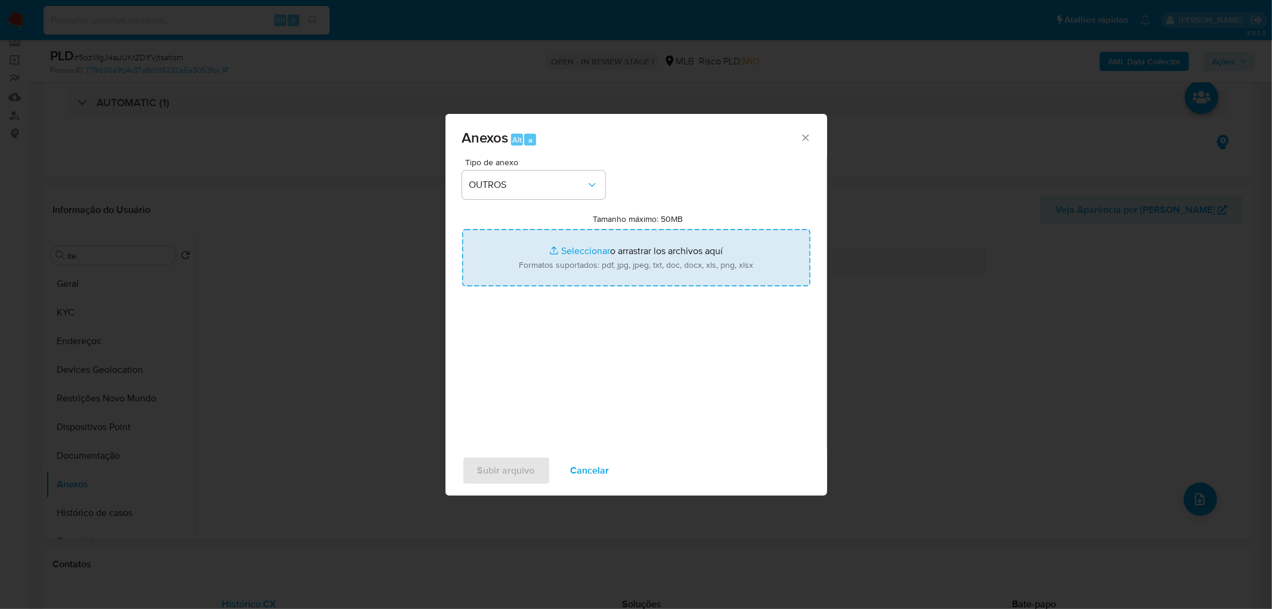
click at [598, 256] on input "Tamanho máximo: 50MB Seleccionar archivos" at bounding box center [636, 257] width 348 height 57
type input "C:\fakepath\SAR - XXXX - CNPJ 56824267000158 - MIYO COMERCIO DE VARIEDADES E AC…"
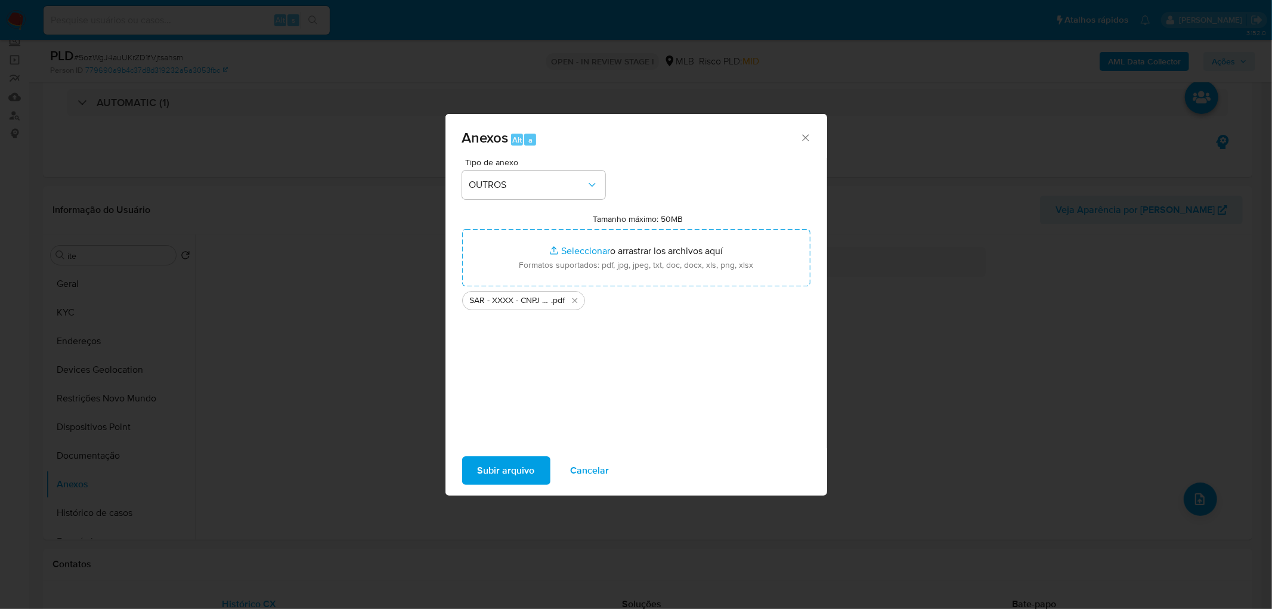
click at [515, 467] on span "Subir arquivo" at bounding box center [506, 470] width 57 height 26
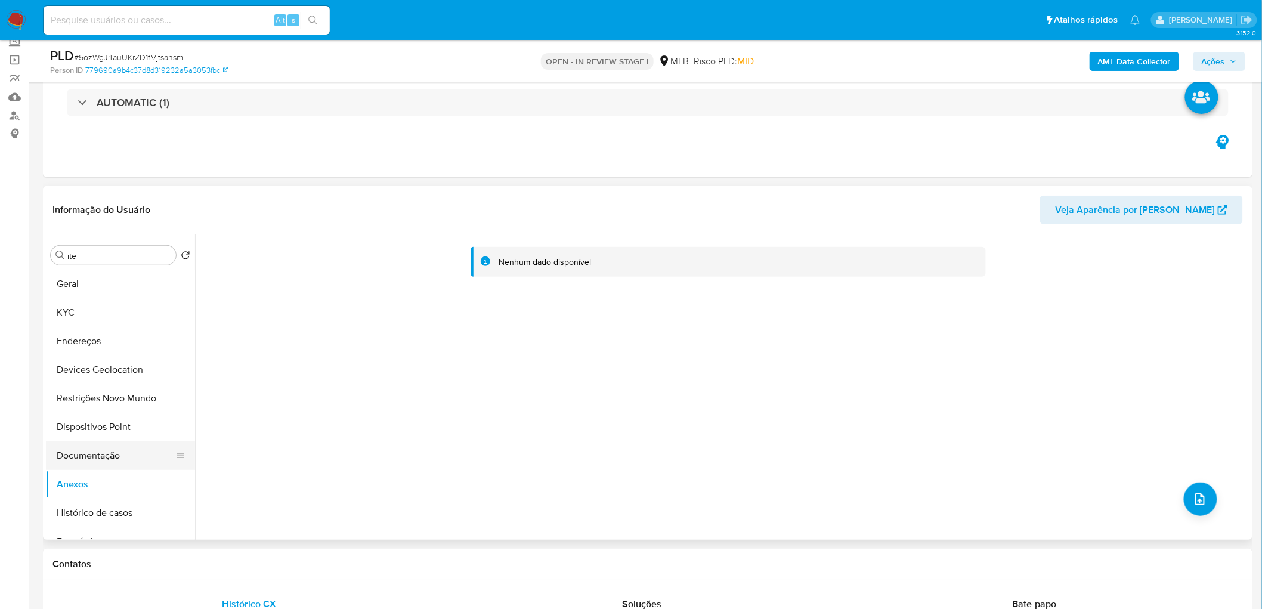
click at [116, 454] on button "Documentação" at bounding box center [116, 455] width 140 height 29
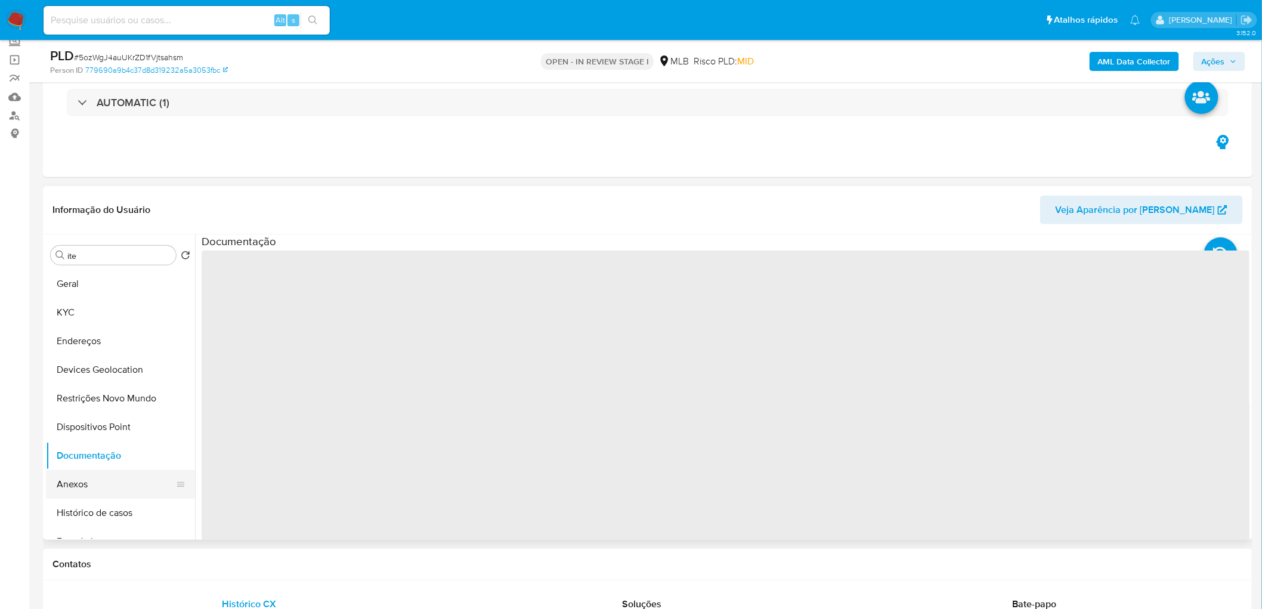
click at [98, 494] on button "Anexos" at bounding box center [116, 484] width 140 height 29
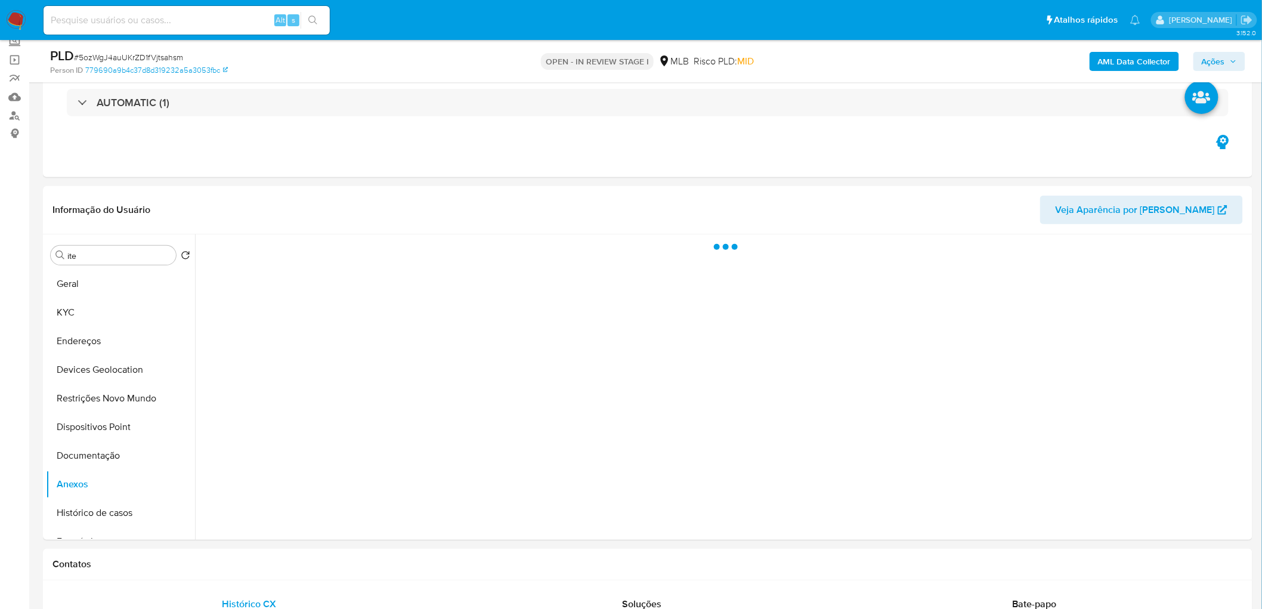
click at [1224, 56] on span "Ações" at bounding box center [1213, 61] width 23 height 19
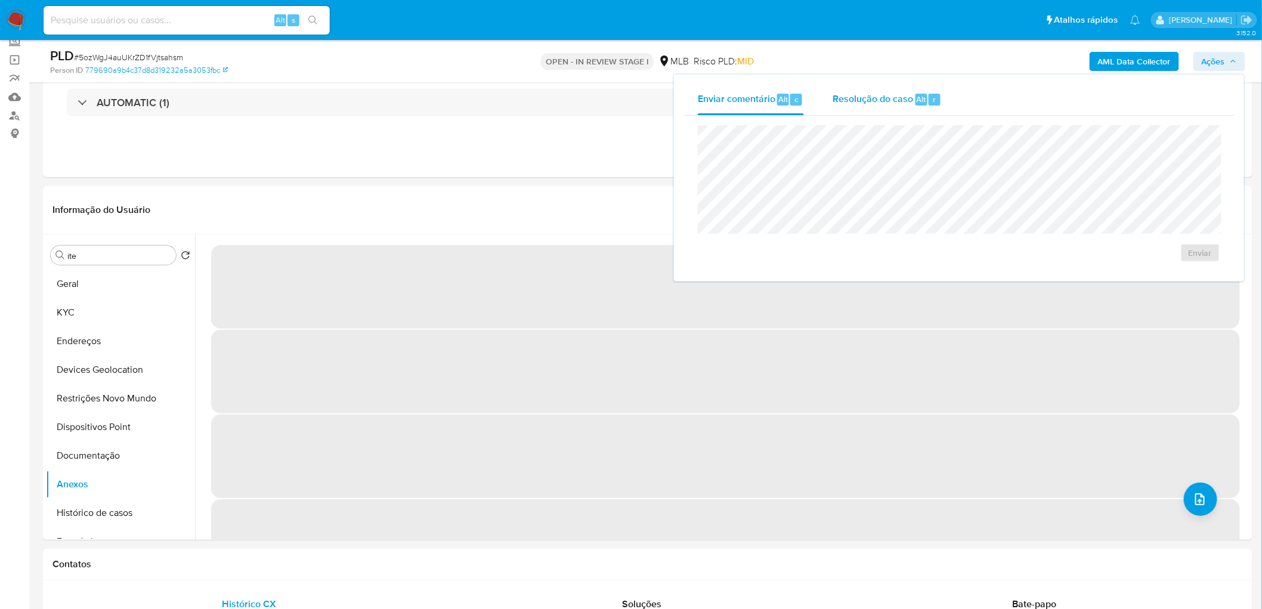
click at [878, 103] on span "Resolução do caso" at bounding box center [873, 99] width 81 height 14
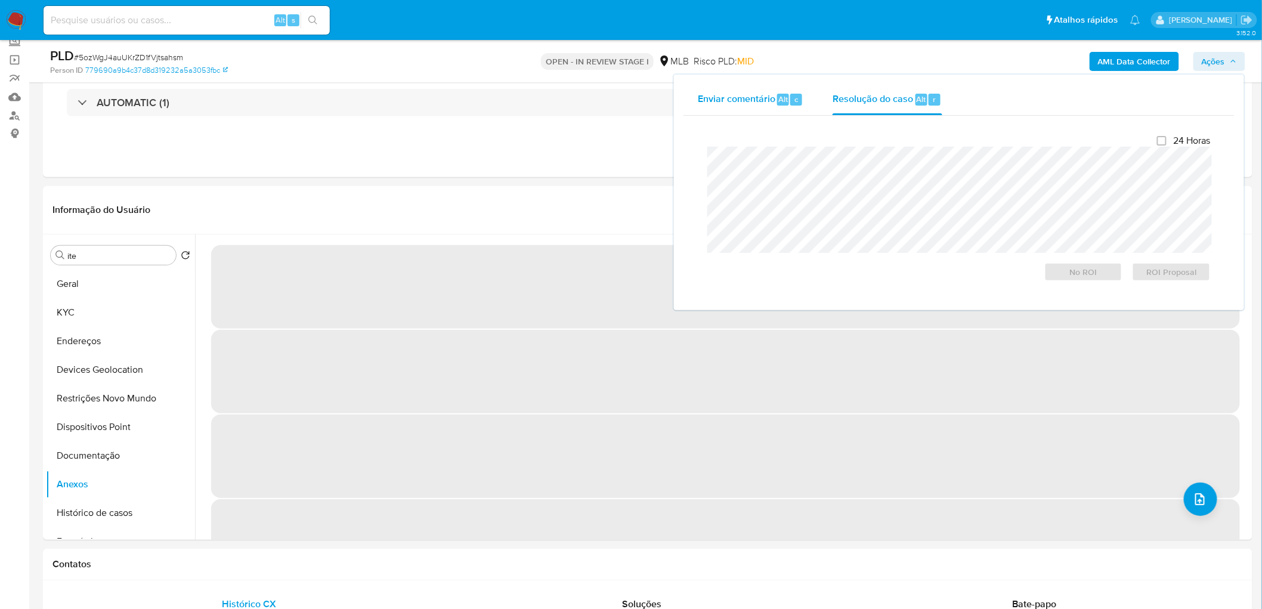
click at [778, 102] on span "Alt" at bounding box center [783, 99] width 10 height 11
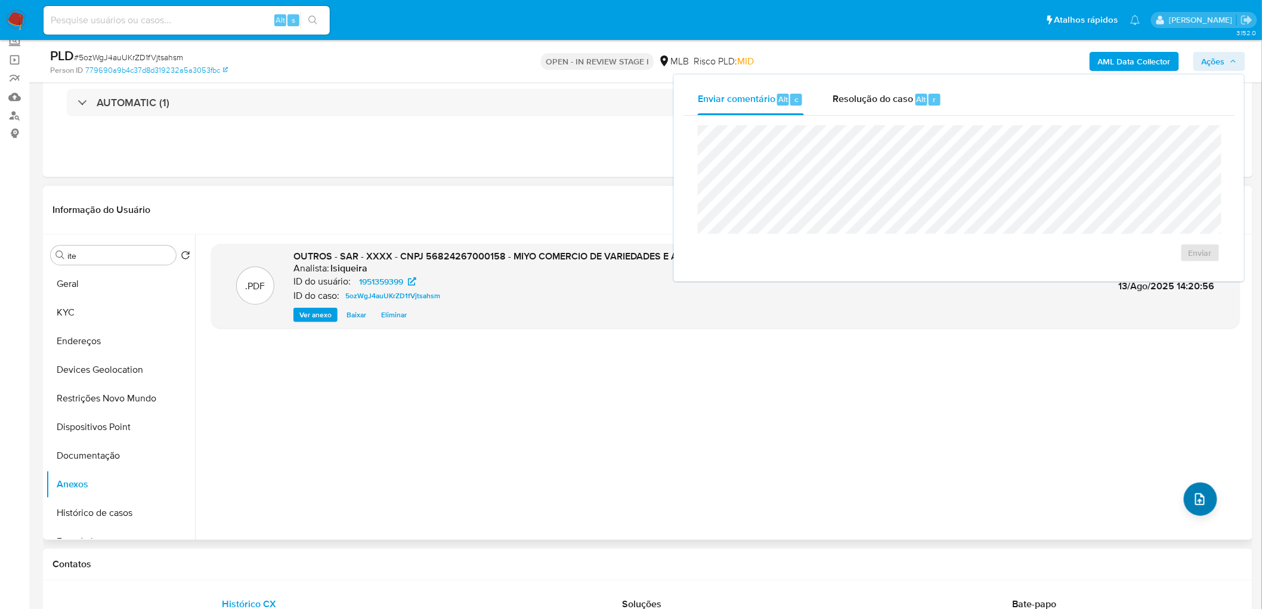
click at [1195, 503] on icon "upload-file" at bounding box center [1200, 499] width 14 height 14
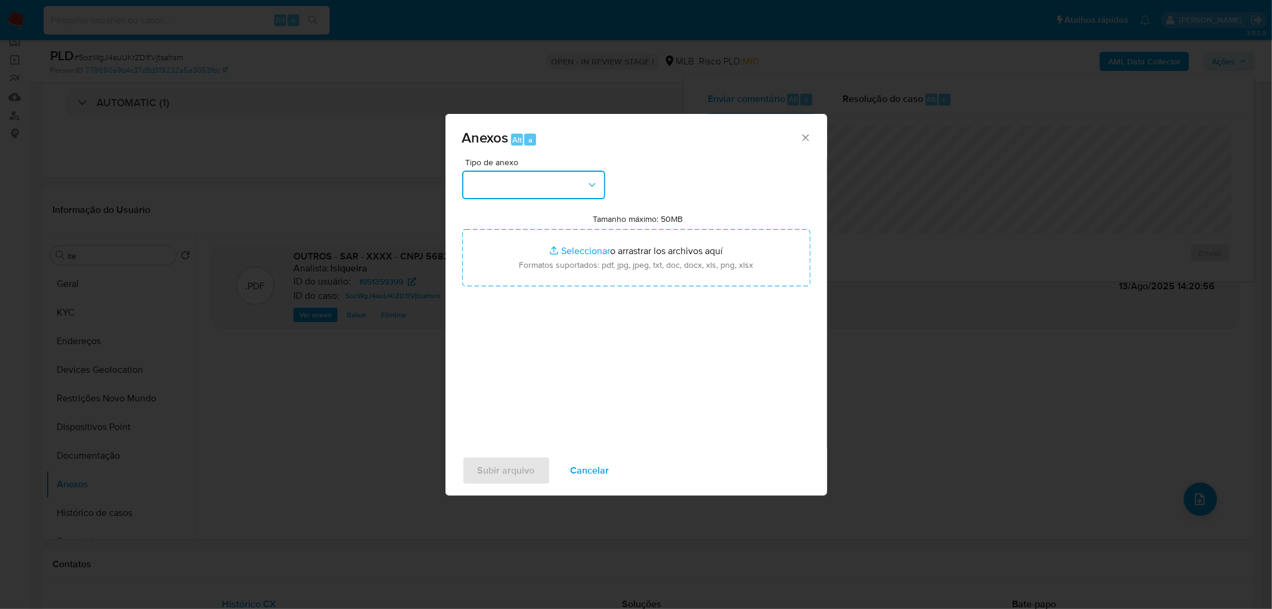
click at [575, 181] on button "button" at bounding box center [533, 185] width 143 height 29
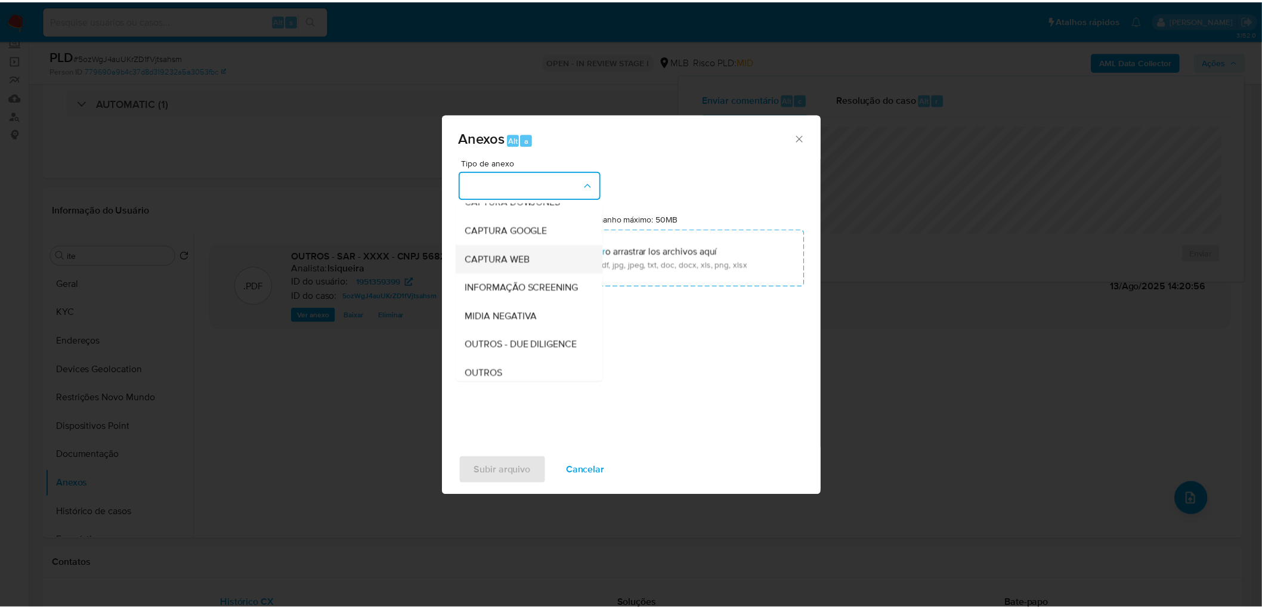
scroll to position [66, 0]
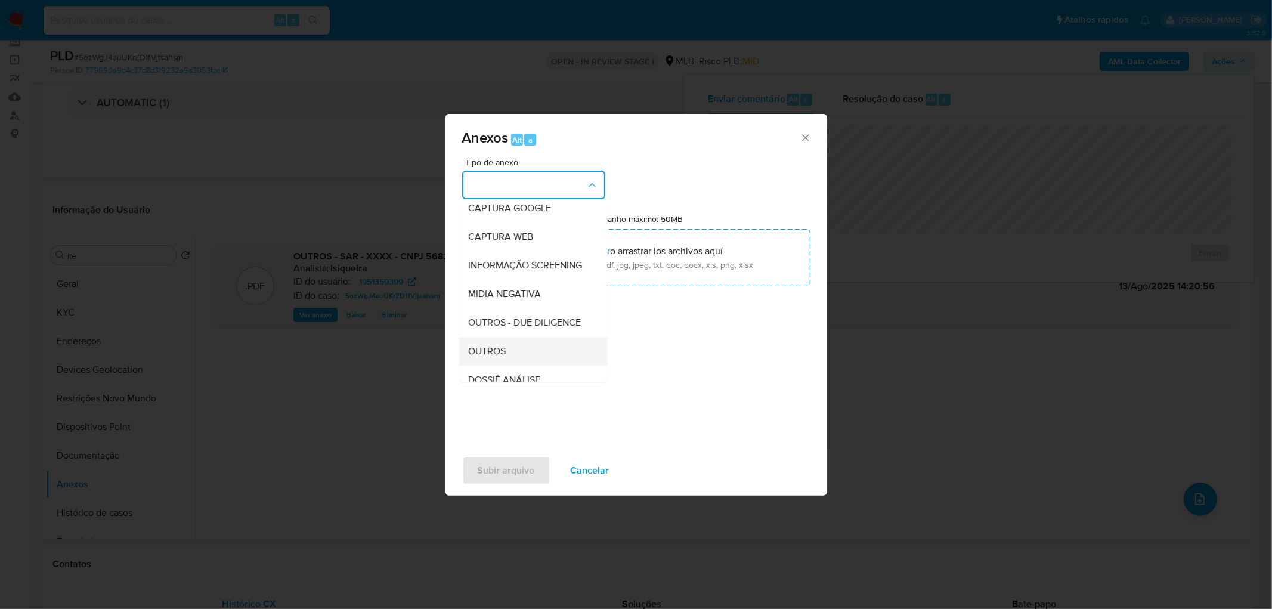
click at [525, 366] on div "OUTROS" at bounding box center [530, 351] width 122 height 29
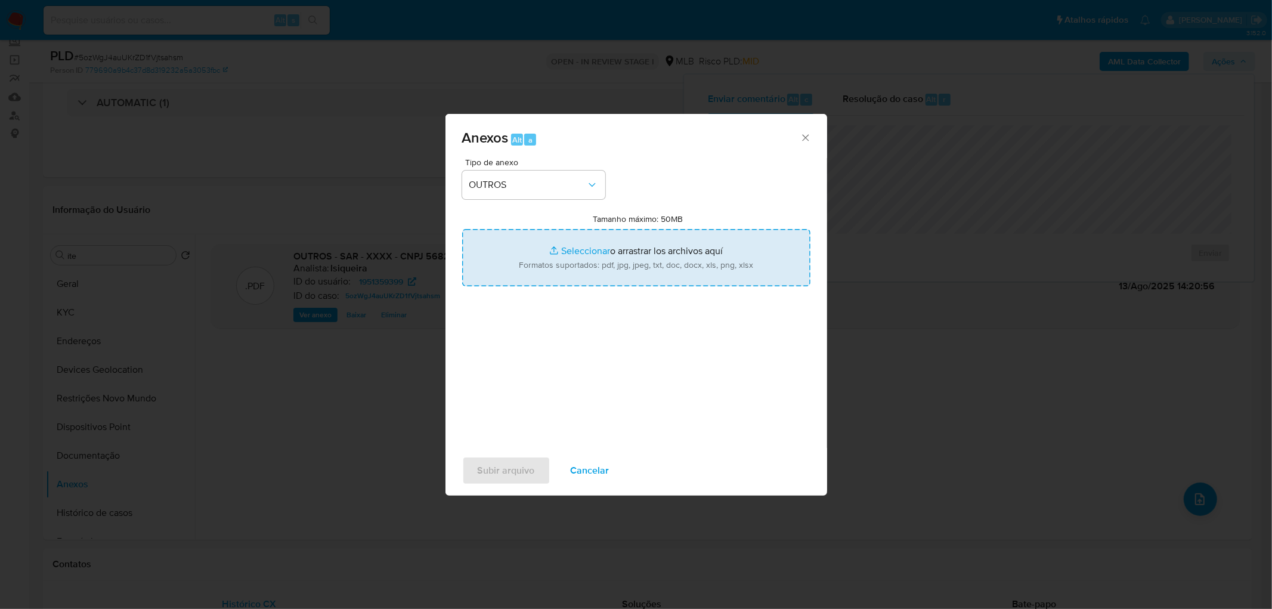
click at [602, 272] on input "Tamanho máximo: 50MB Seleccionar archivos" at bounding box center [636, 257] width 348 height 57
type input "C:\fakepath\Mulan 1951359399_2025_08_13_09_37_51.xlsx"
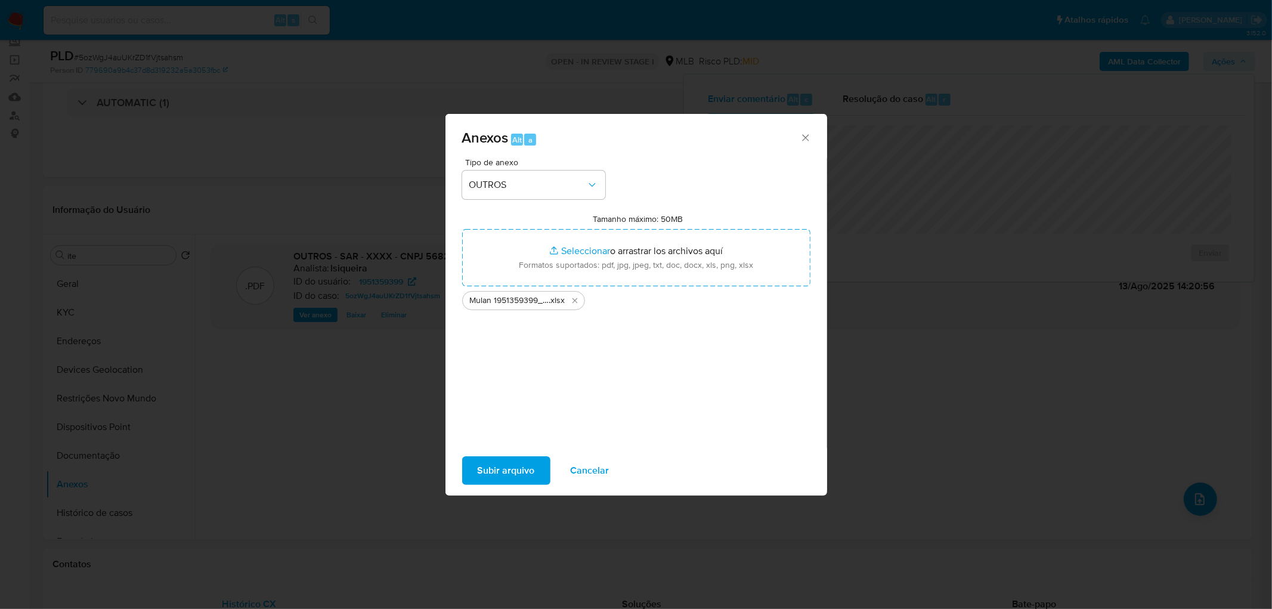
drag, startPoint x: 602, startPoint y: 272, endPoint x: 517, endPoint y: 469, distance: 214.5
click at [517, 469] on span "Subir arquivo" at bounding box center [506, 470] width 57 height 26
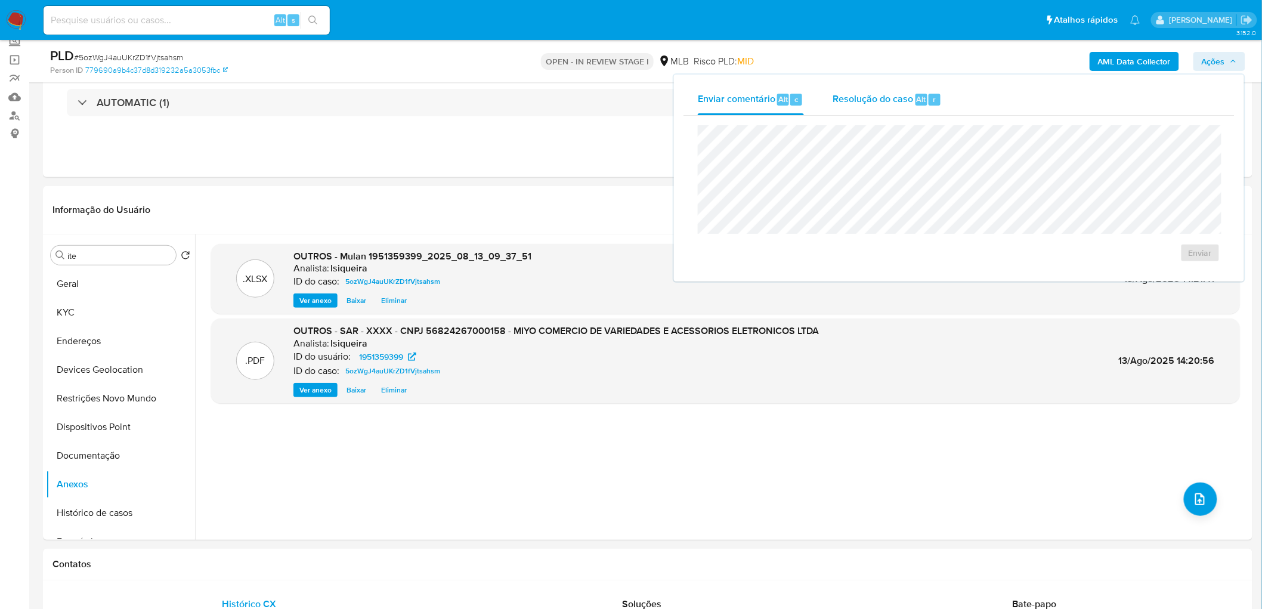
click at [852, 101] on span "Resolução do caso" at bounding box center [873, 99] width 81 height 14
click at [1178, 277] on span "ROI Proposal" at bounding box center [1171, 272] width 62 height 17
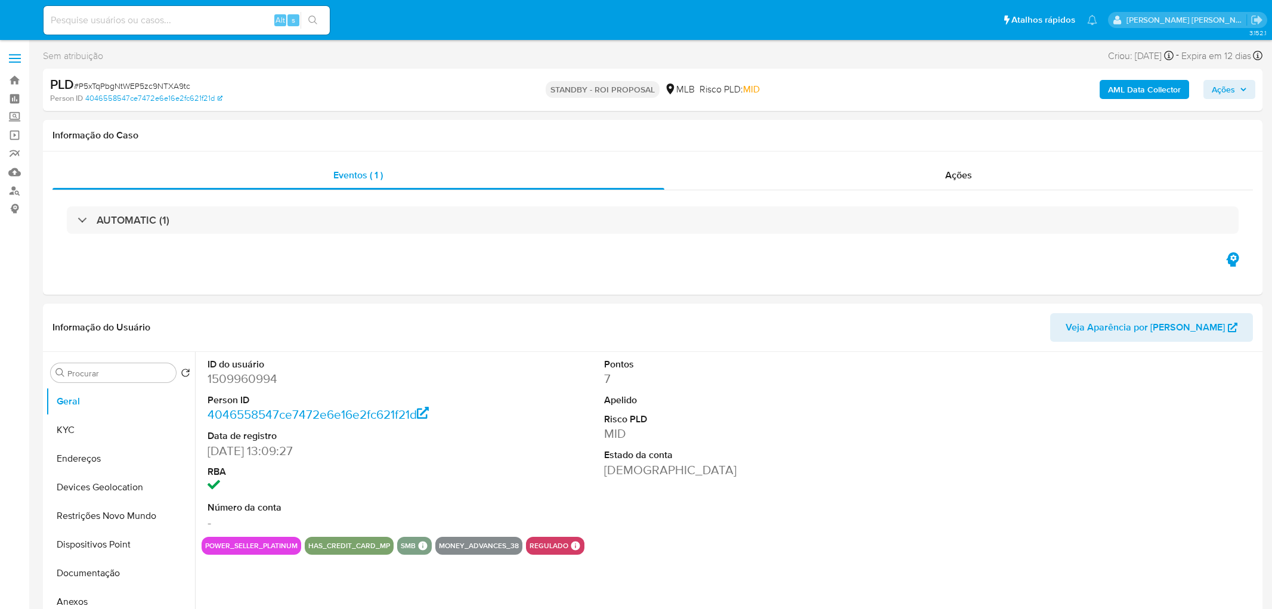
select select "10"
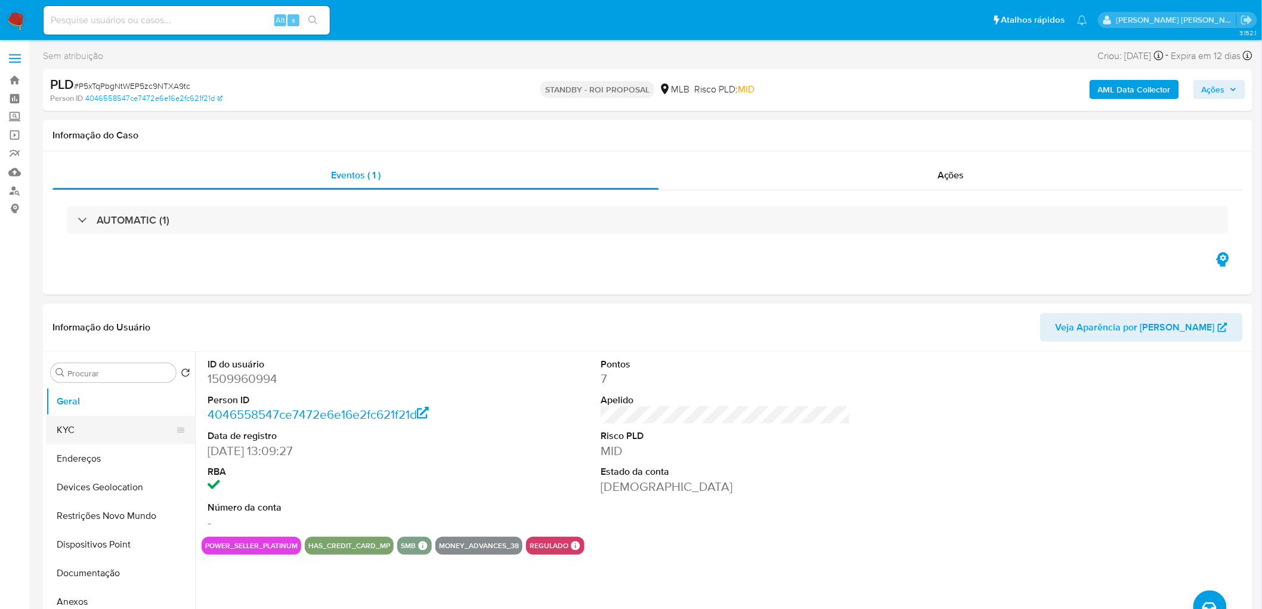
click at [103, 427] on button "KYC" at bounding box center [116, 430] width 140 height 29
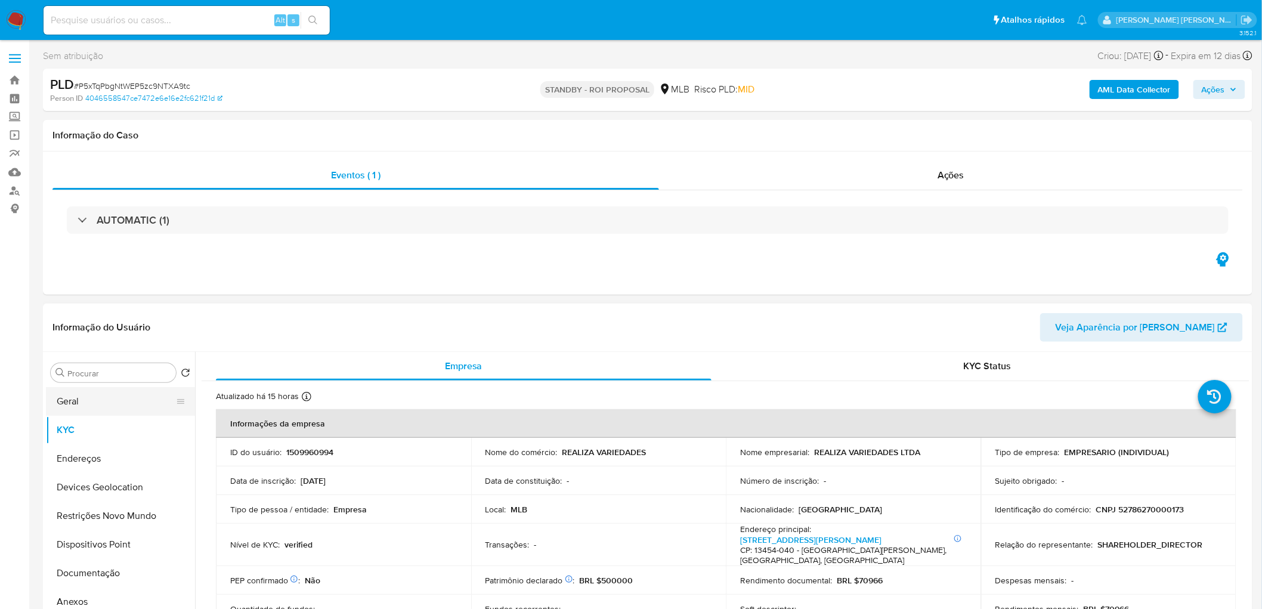
click at [107, 404] on button "Geral" at bounding box center [116, 401] width 140 height 29
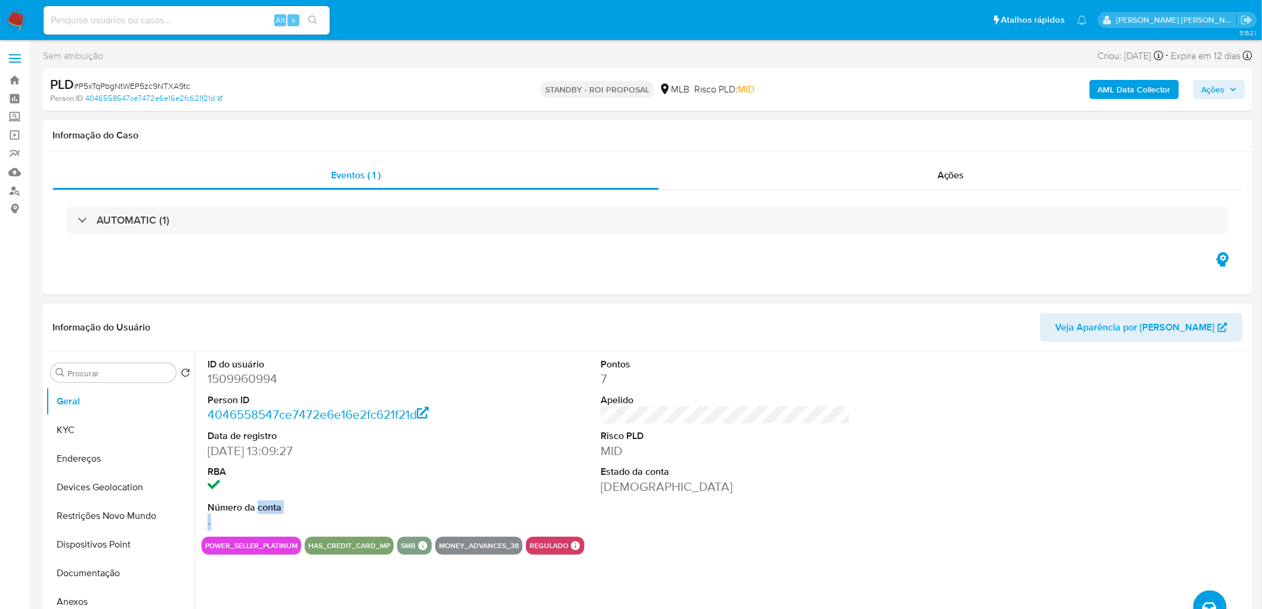
drag, startPoint x: 256, startPoint y: 513, endPoint x: 250, endPoint y: 524, distance: 12.3
click at [250, 524] on dl "ID do usuário 1509960994 Person ID 4046558547ce7472e6e16e2fc621f21d Data de reg…" at bounding box center [333, 444] width 250 height 173
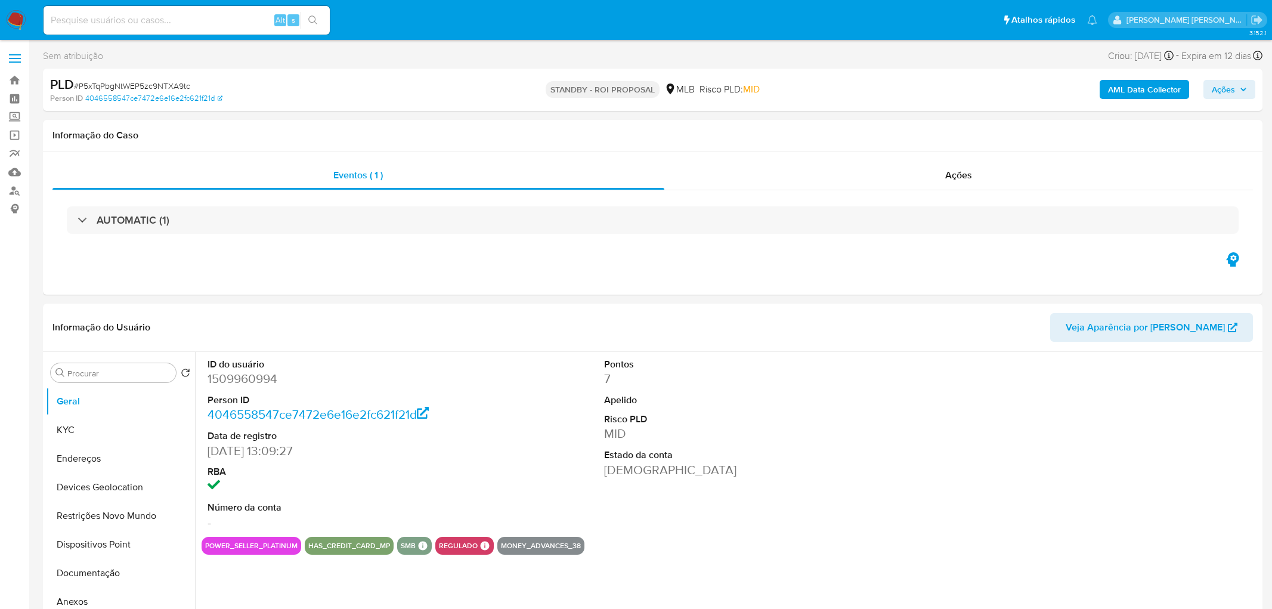
select select "10"
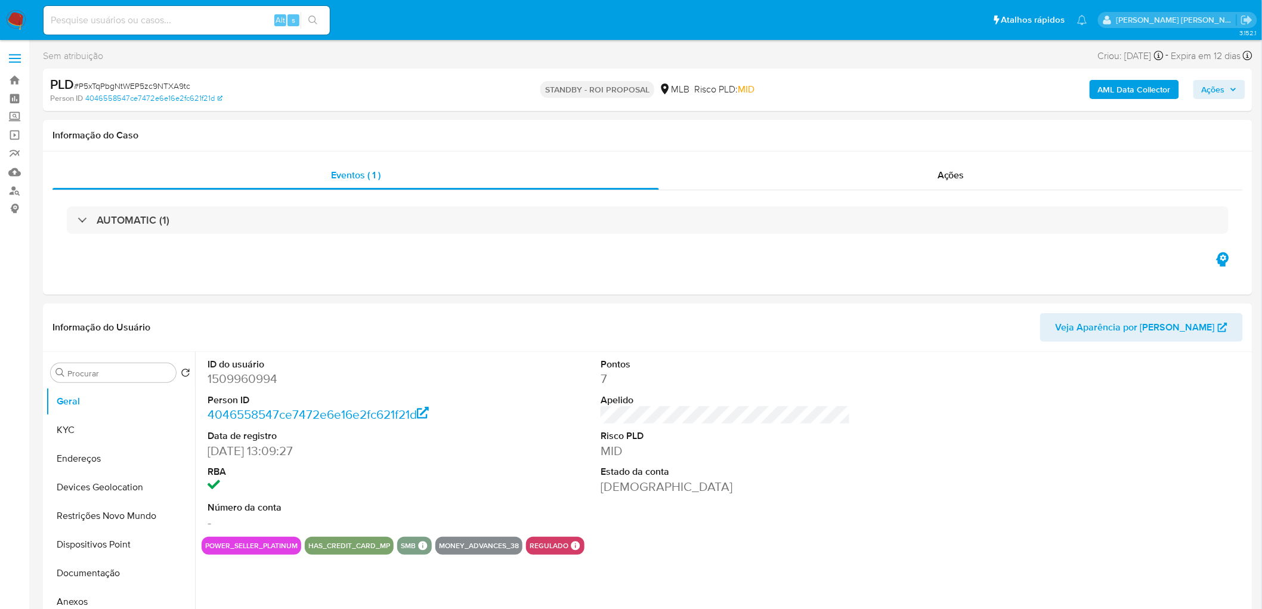
select select "10"
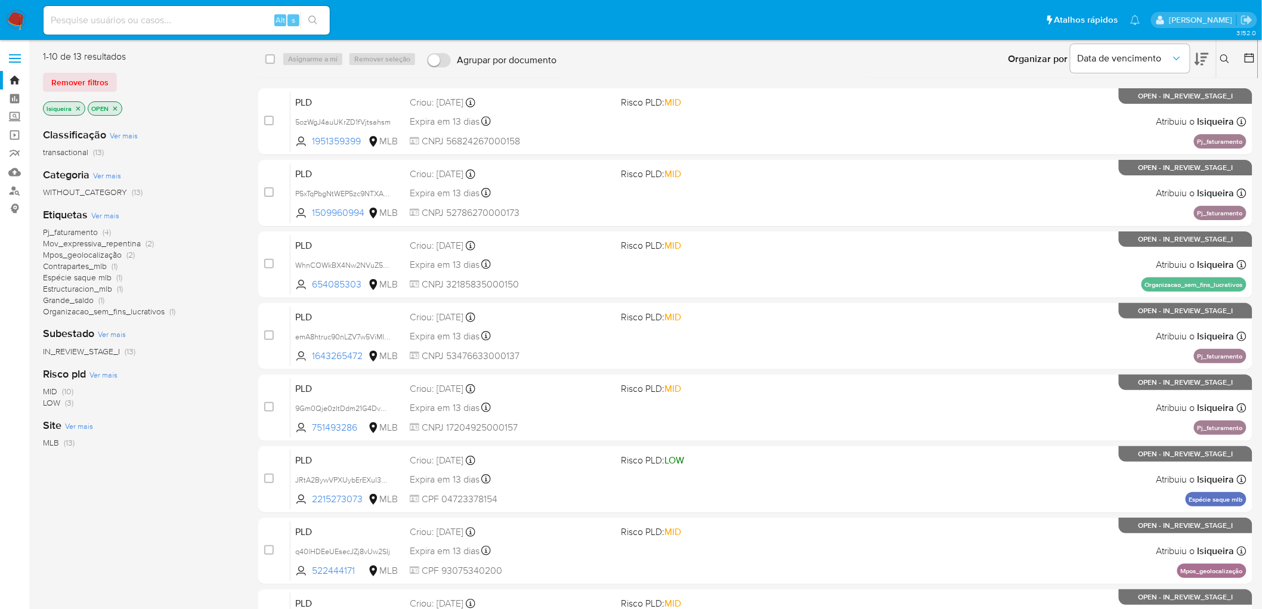
click at [26, 14] on img at bounding box center [16, 20] width 20 height 20
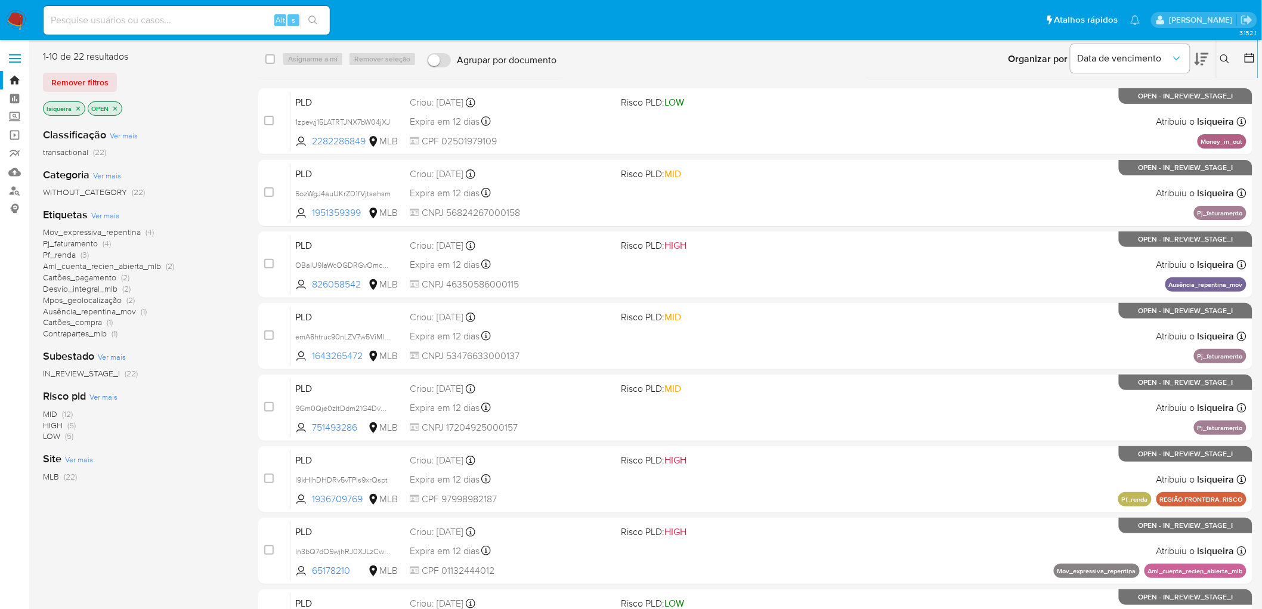
click at [18, 19] on img at bounding box center [16, 20] width 20 height 20
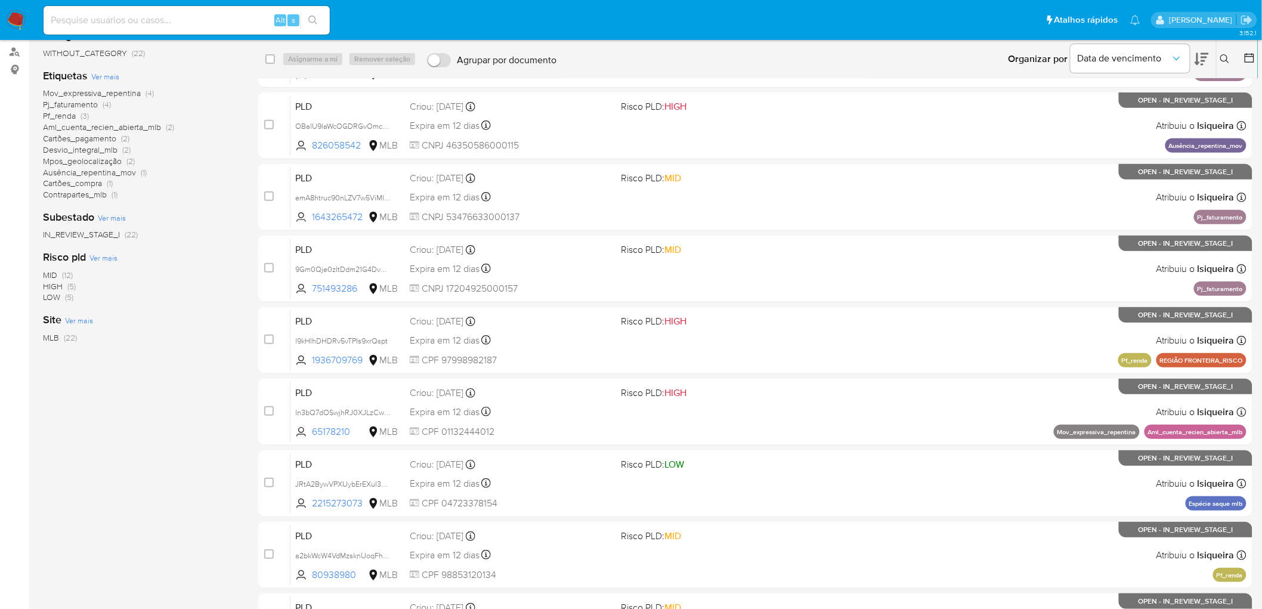
scroll to position [199, 0]
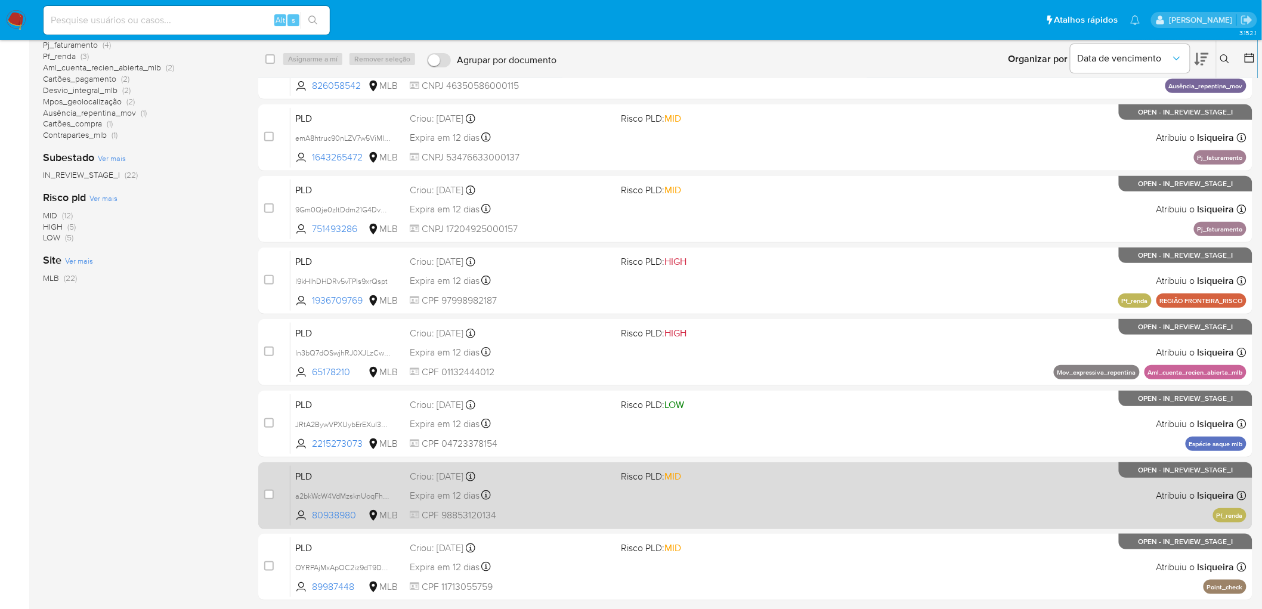
click at [835, 508] on div "PLD a2bkWcW4VdMzsknUoqFhrnOC 80938980 MLB Risco PLD: MID Criou: [DATE] Criou: […" at bounding box center [768, 495] width 956 height 60
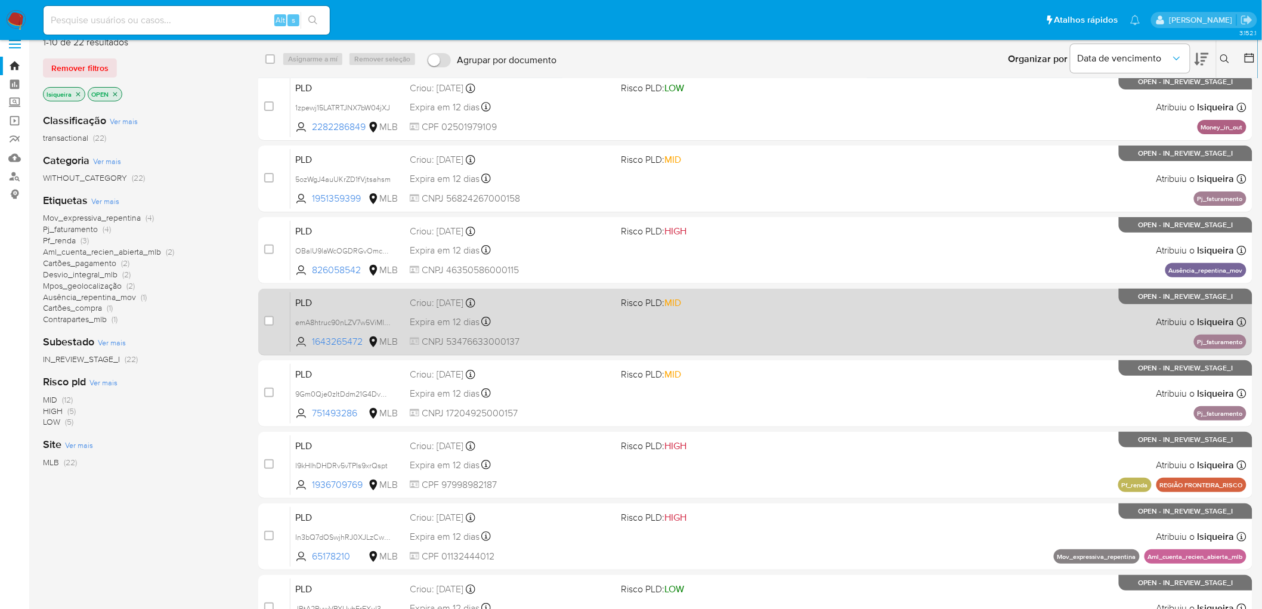
scroll to position [0, 0]
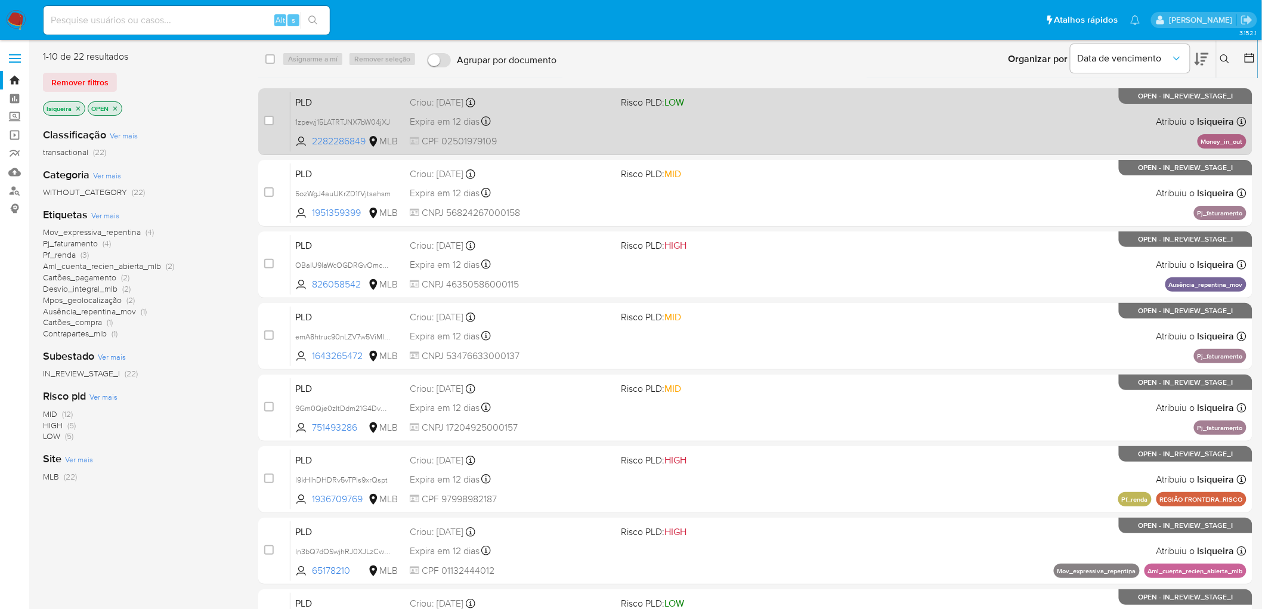
click at [853, 123] on div "PLD 1zpewj15LATRTJNX7bW04jXJ 2282286849 MLB Risco PLD: LOW Criou: [DATE] Criou:…" at bounding box center [768, 121] width 956 height 60
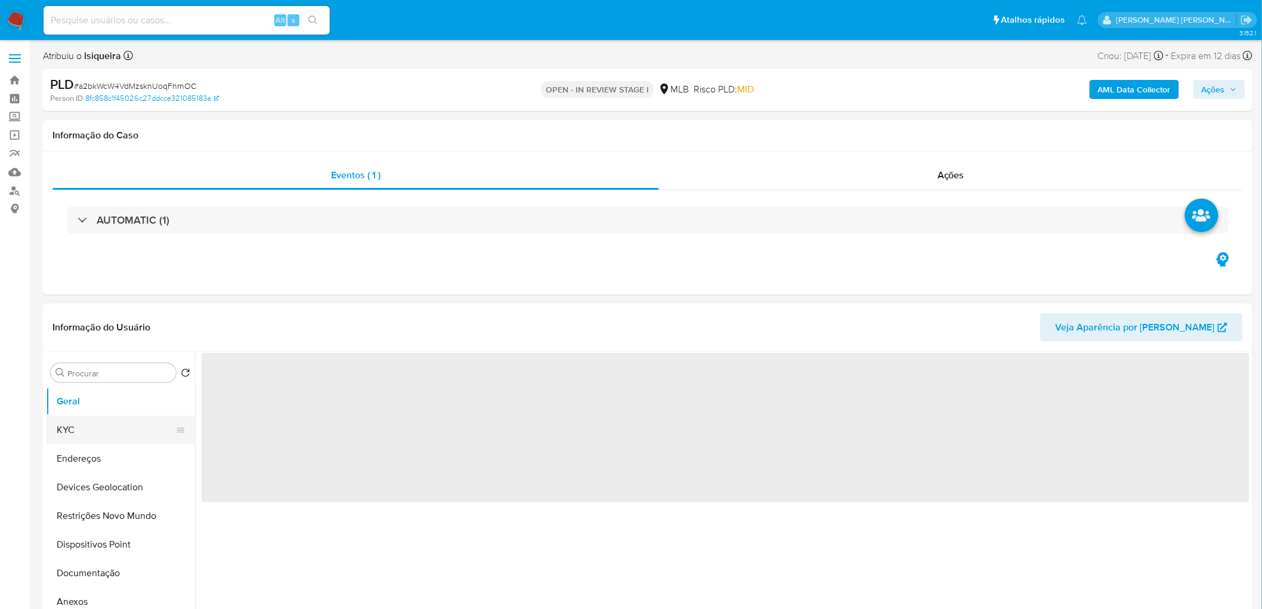
click at [119, 429] on button "KYC" at bounding box center [116, 430] width 140 height 29
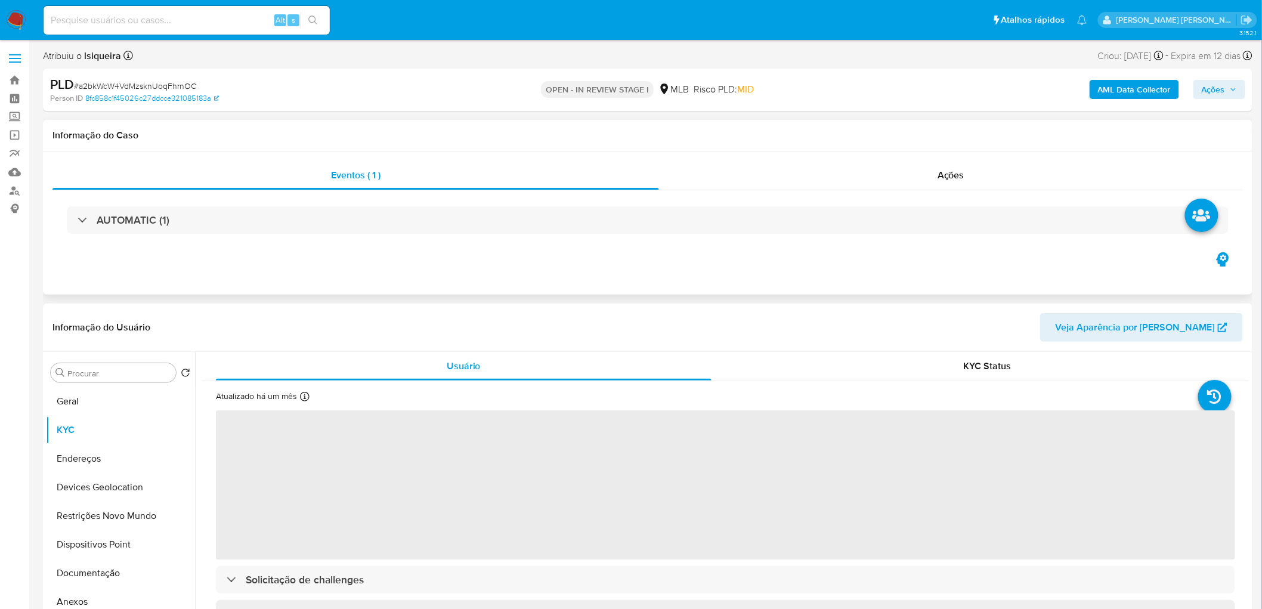
select select "10"
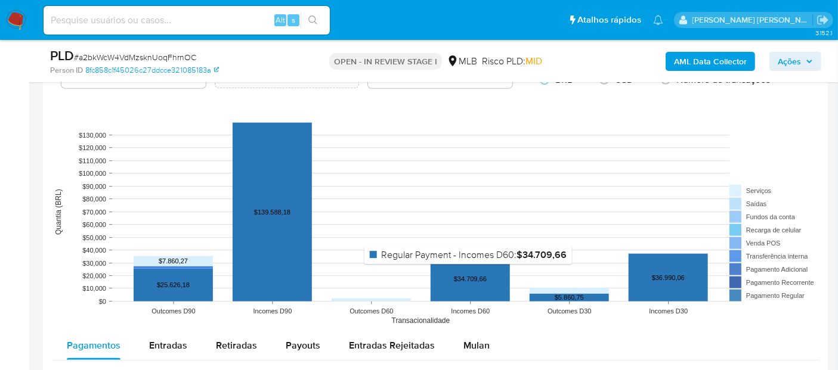
scroll to position [1126, 0]
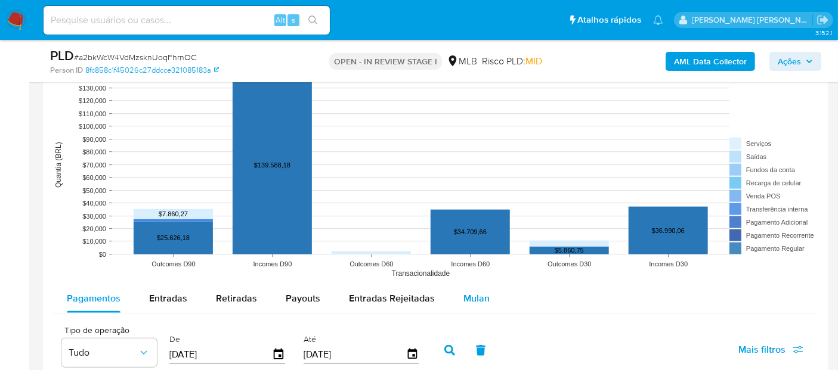
click at [474, 292] on span "Mulan" at bounding box center [476, 299] width 26 height 14
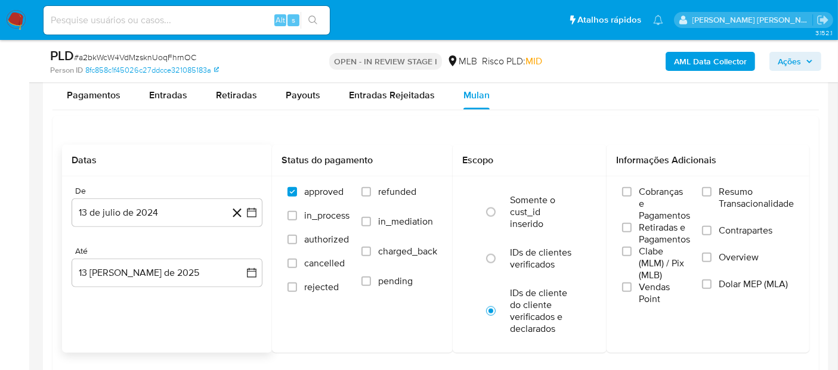
scroll to position [1391, 0]
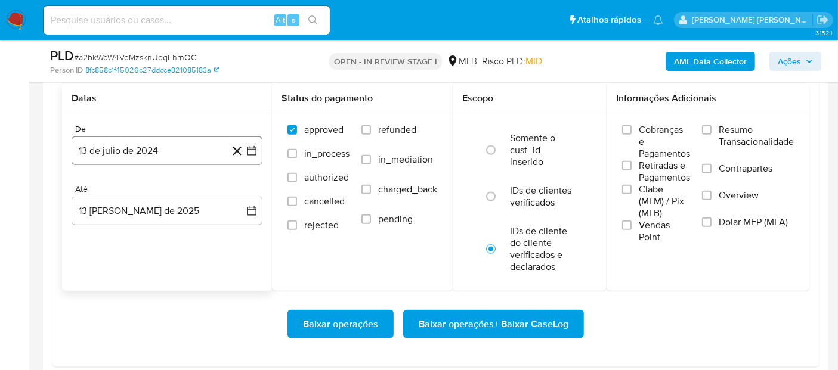
click at [141, 142] on button "13 de julio de 2024" at bounding box center [167, 151] width 191 height 29
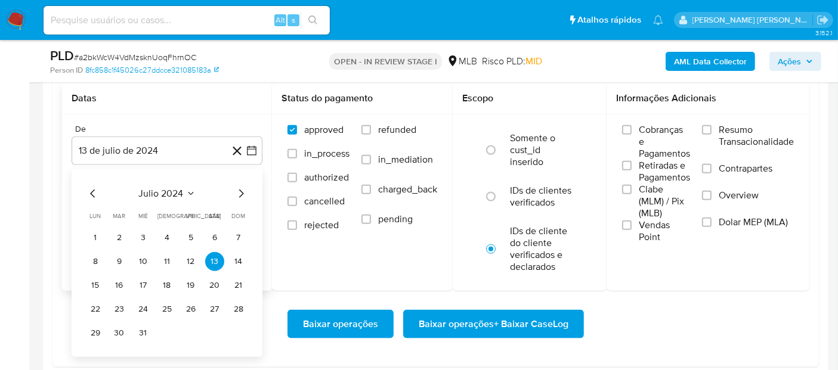
click at [183, 197] on button "julio 2024" at bounding box center [167, 194] width 57 height 12
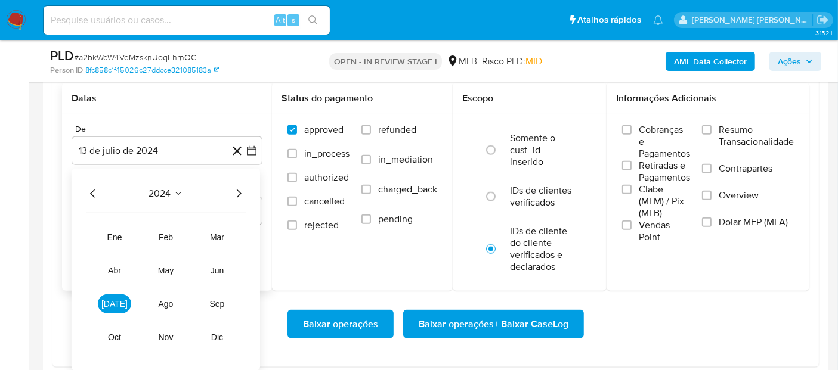
click at [255, 186] on div "2024 2024 ene feb mar abr may jun jul ago sep oct nov dic" at bounding box center [166, 270] width 188 height 202
click at [233, 193] on icon "Año siguiente" at bounding box center [238, 194] width 14 height 14
click at [214, 275] on button "jun" at bounding box center [216, 270] width 33 height 19
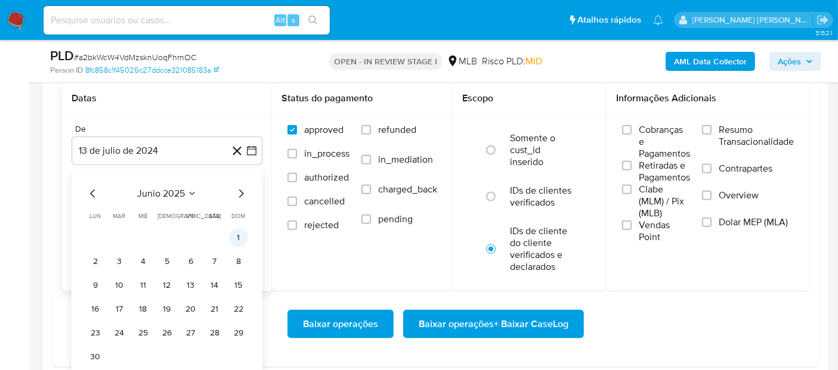
click at [237, 236] on button "1" at bounding box center [238, 237] width 19 height 19
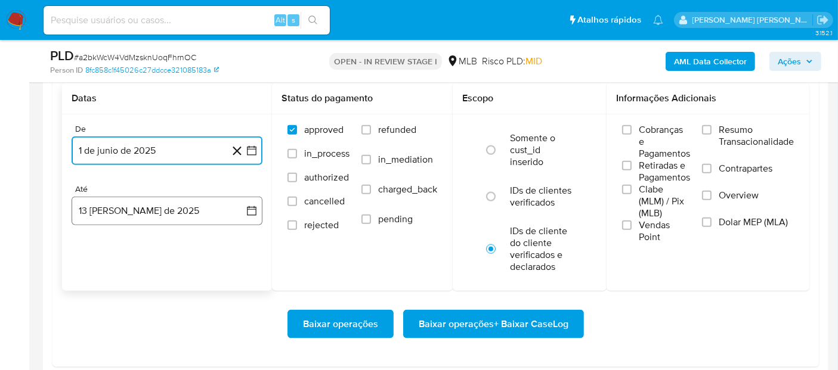
click at [172, 211] on button "13 [PERSON_NAME] de 2025" at bounding box center [167, 211] width 191 height 29
click at [92, 341] on button "11" at bounding box center [95, 345] width 19 height 19
click at [741, 138] on span "Resumo Transacionalidade" at bounding box center [756, 136] width 75 height 24
click at [711, 135] on input "Resumo Transacionalidade" at bounding box center [707, 130] width 10 height 10
click at [649, 219] on span "Vendas Point" at bounding box center [664, 231] width 51 height 24
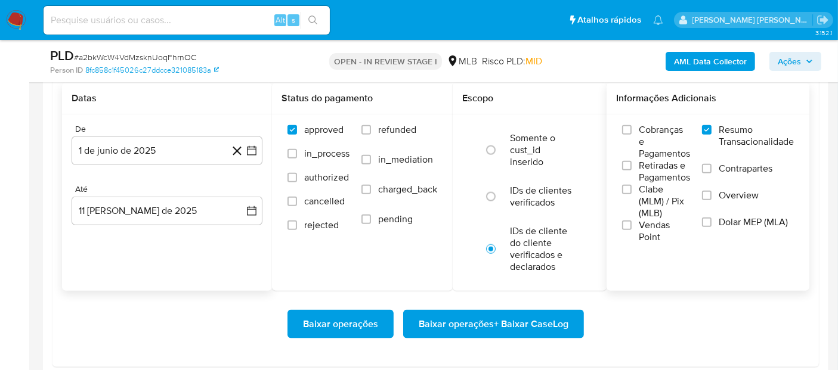
click at [632, 221] on input "Vendas Point" at bounding box center [627, 226] width 10 height 10
click at [472, 317] on span "Baixar operações + Baixar CaseLog" at bounding box center [494, 324] width 150 height 26
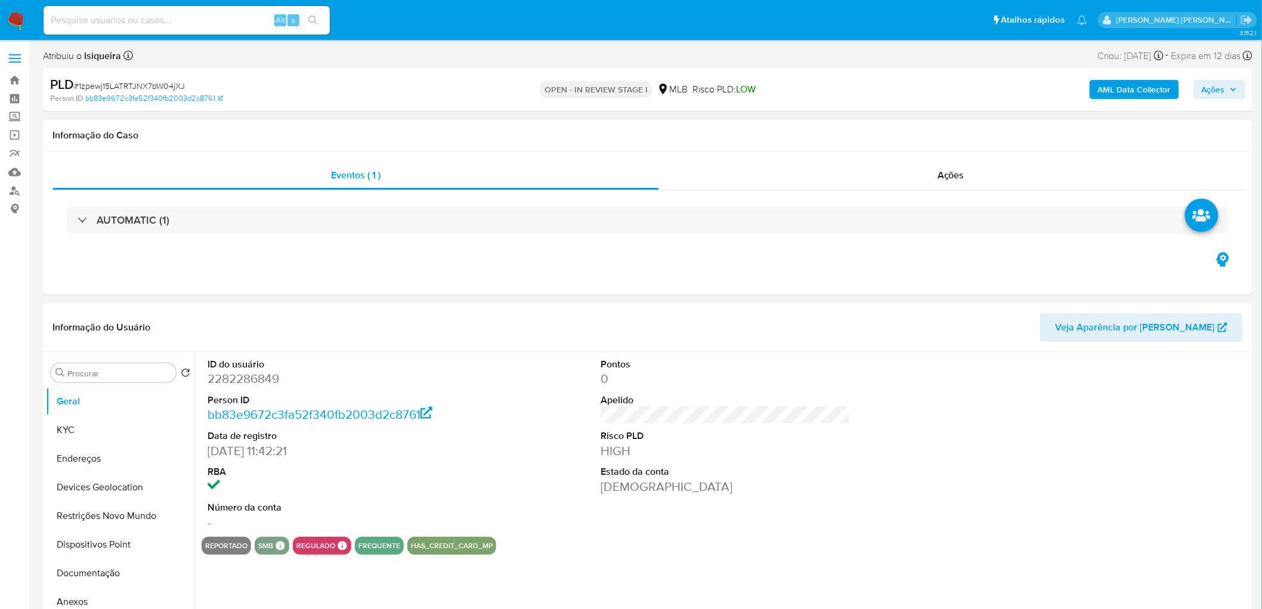
select select "10"
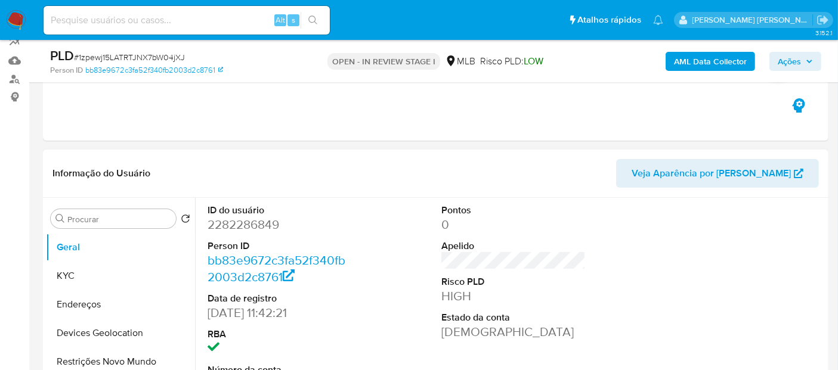
scroll to position [132, 0]
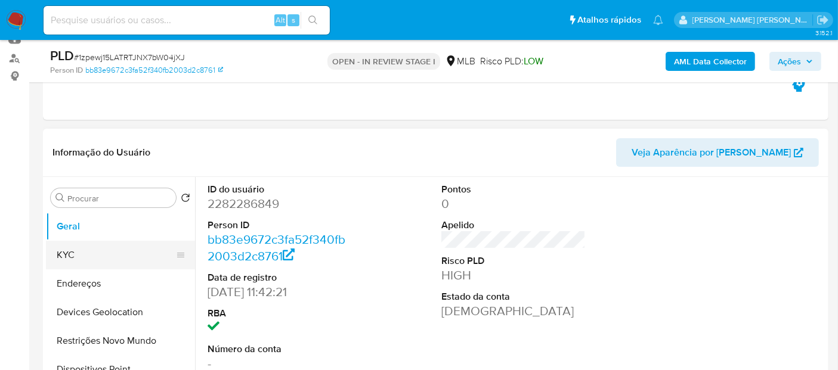
click at [134, 260] on button "KYC" at bounding box center [116, 255] width 140 height 29
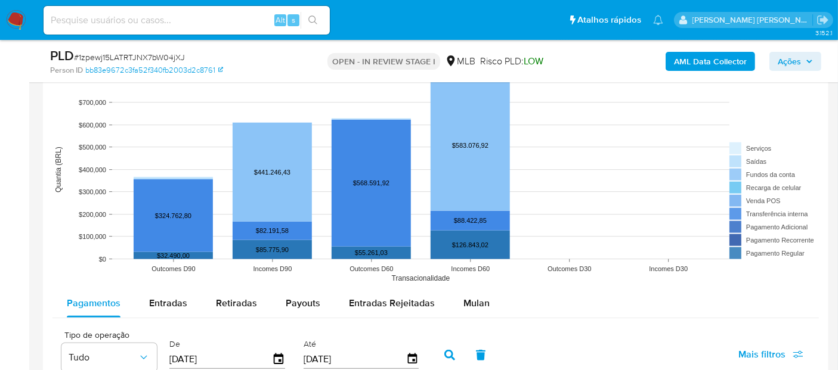
scroll to position [1259, 0]
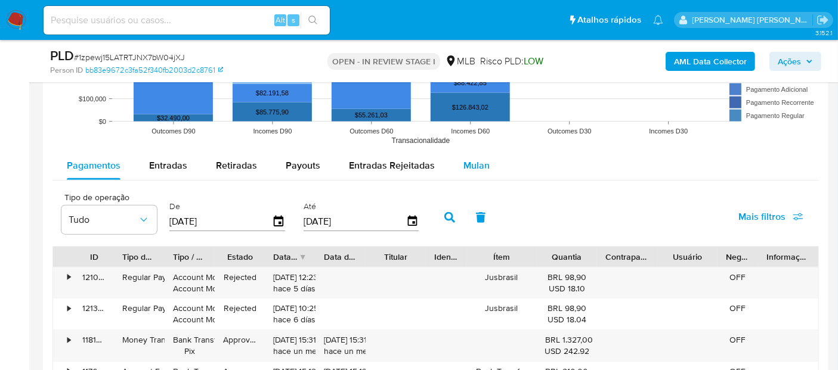
click at [470, 166] on span "Mulan" at bounding box center [476, 166] width 26 height 14
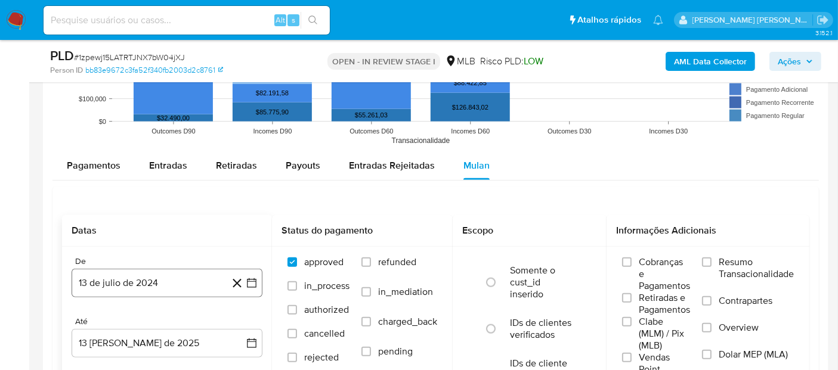
click at [122, 287] on button "13 de julio de 2024" at bounding box center [167, 283] width 191 height 29
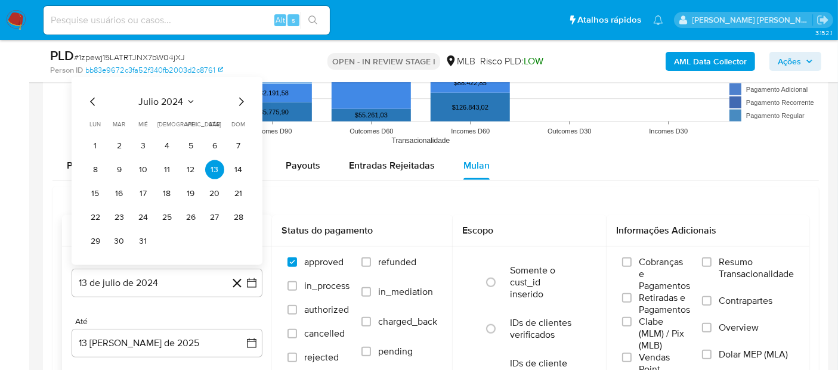
click at [177, 96] on span "julio 2024" at bounding box center [161, 102] width 45 height 12
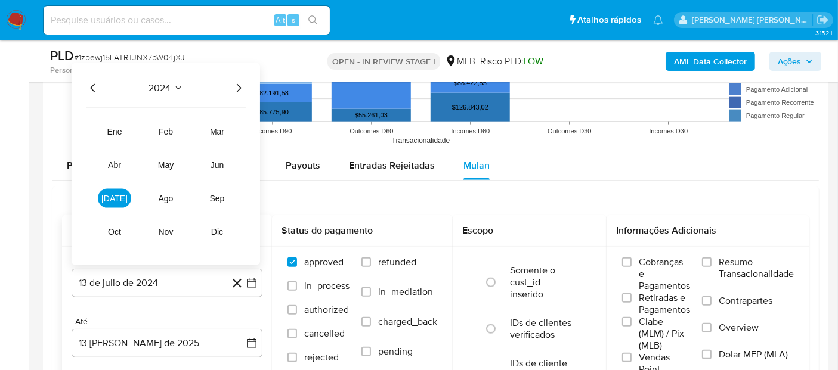
click at [235, 88] on icon "Año siguiente" at bounding box center [238, 88] width 14 height 14
click at [215, 171] on button "jun" at bounding box center [216, 165] width 33 height 19
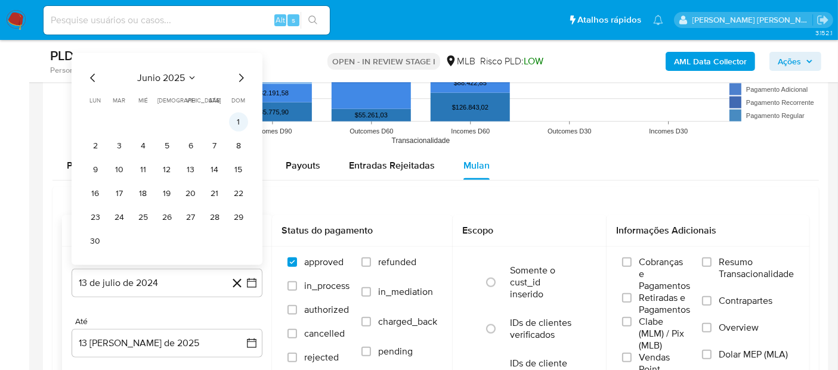
click at [241, 118] on button "1" at bounding box center [238, 122] width 19 height 19
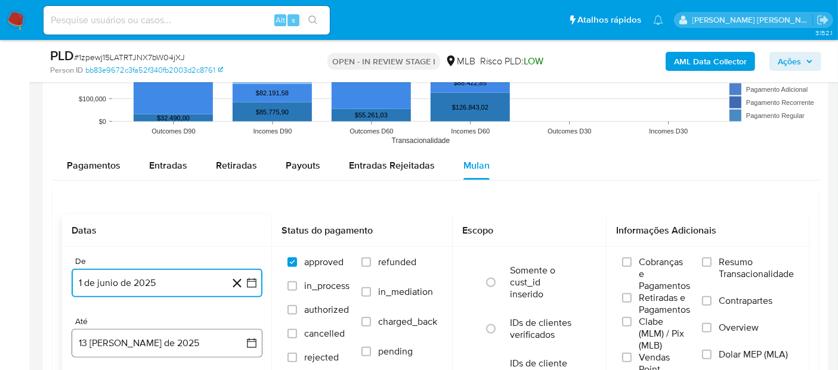
click at [129, 335] on button "13 [PERSON_NAME] de 2025" at bounding box center [167, 343] width 191 height 29
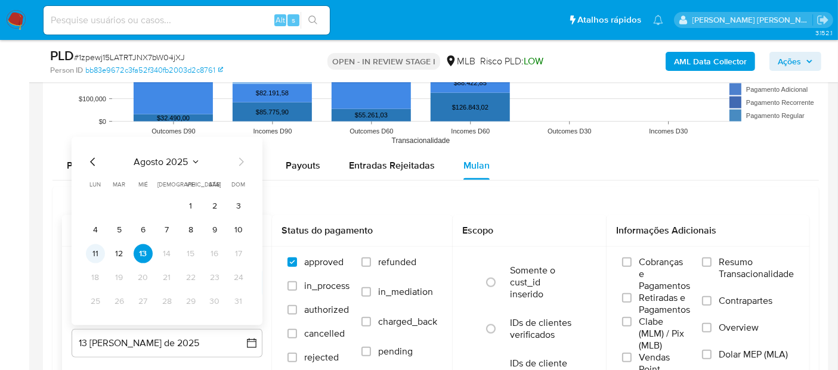
click at [95, 247] on button "11" at bounding box center [95, 254] width 19 height 19
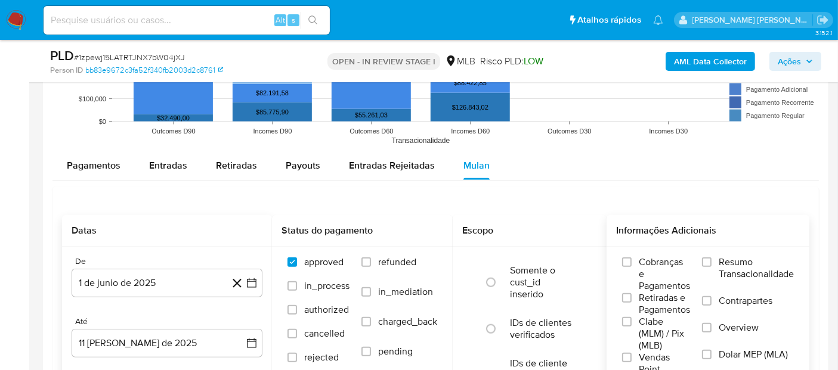
click at [744, 261] on span "Resumo Transacionalidade" at bounding box center [756, 268] width 75 height 24
click at [711, 261] on input "Resumo Transacionalidade" at bounding box center [707, 263] width 10 height 10
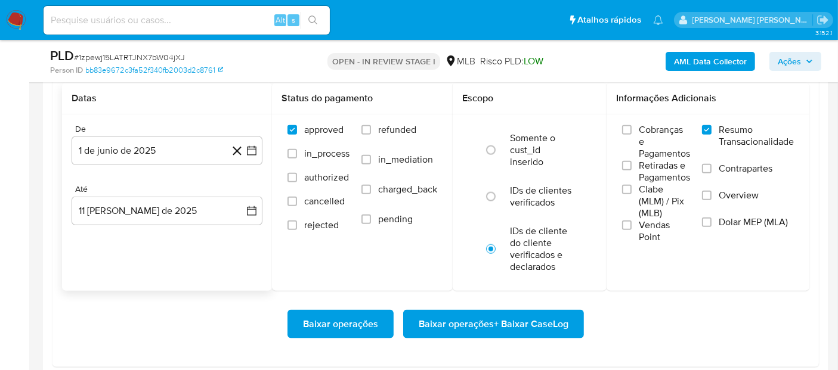
click at [643, 228] on span "Vendas Point" at bounding box center [664, 231] width 51 height 24
click at [632, 228] on input "Vendas Point" at bounding box center [627, 226] width 10 height 10
click at [523, 314] on span "Baixar operações + Baixar CaseLog" at bounding box center [494, 324] width 150 height 26
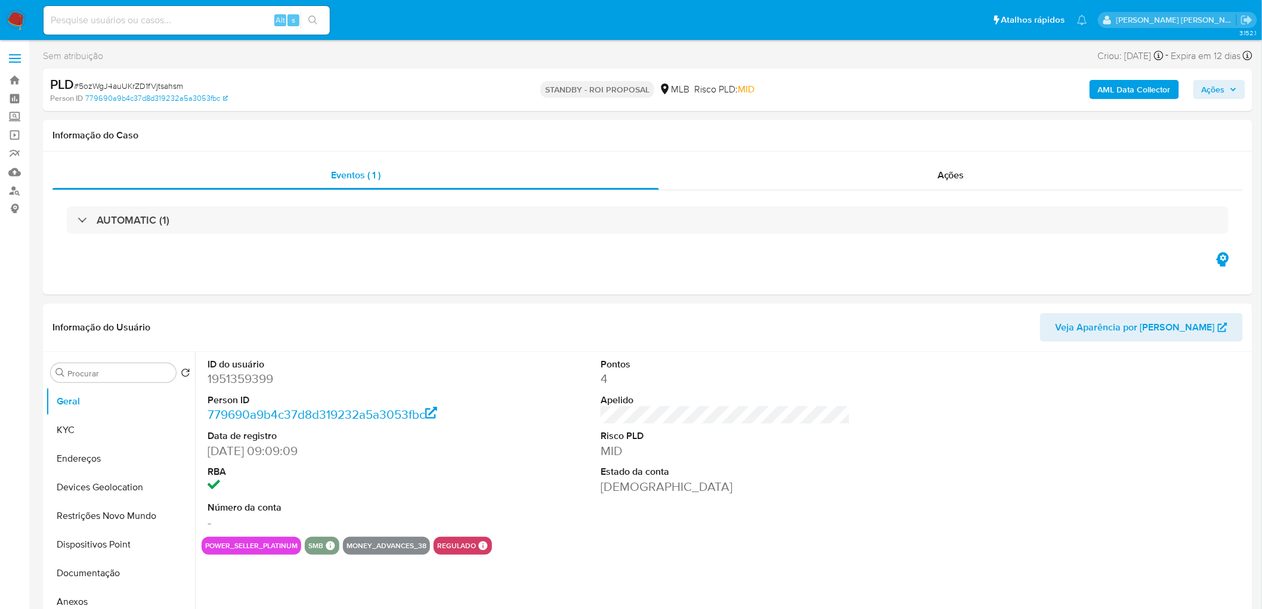
select select "10"
click at [887, 171] on div "Ações" at bounding box center [951, 175] width 584 height 29
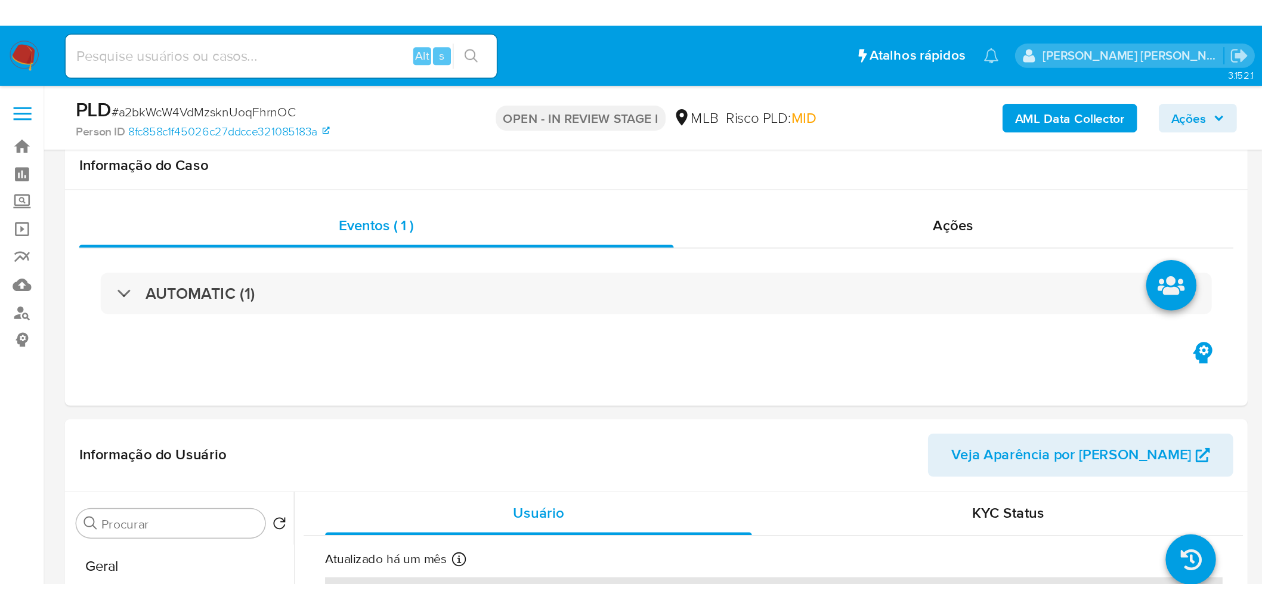
scroll to position [1391, 0]
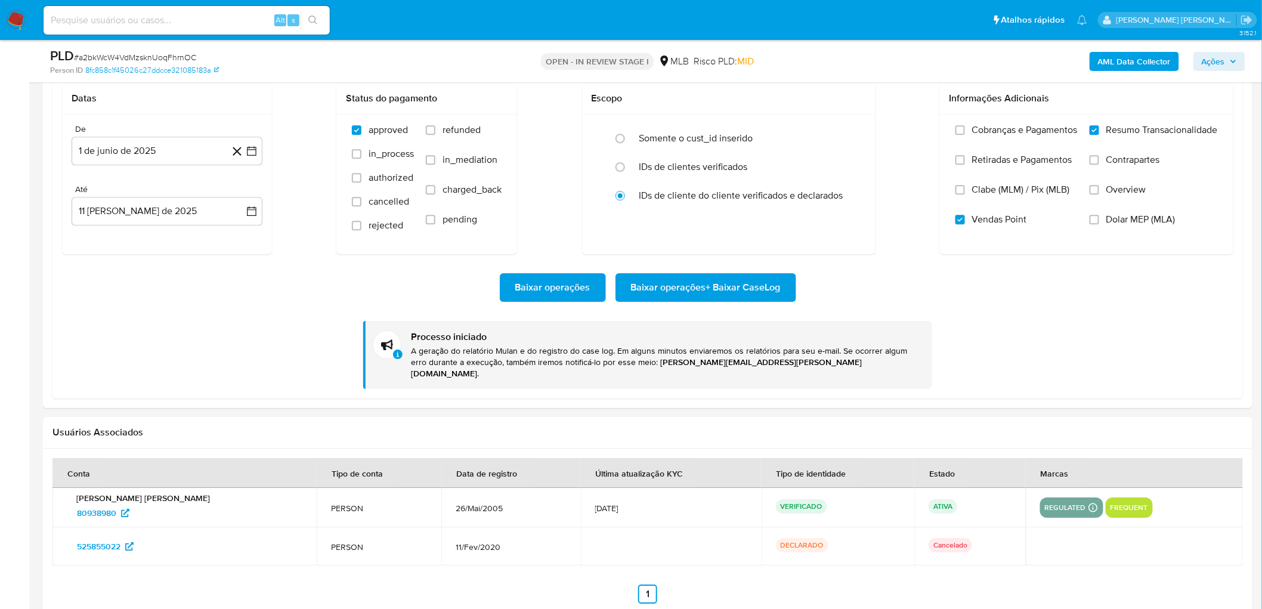
click at [837, 370] on div "Usuários Associados" at bounding box center [647, 433] width 1209 height 32
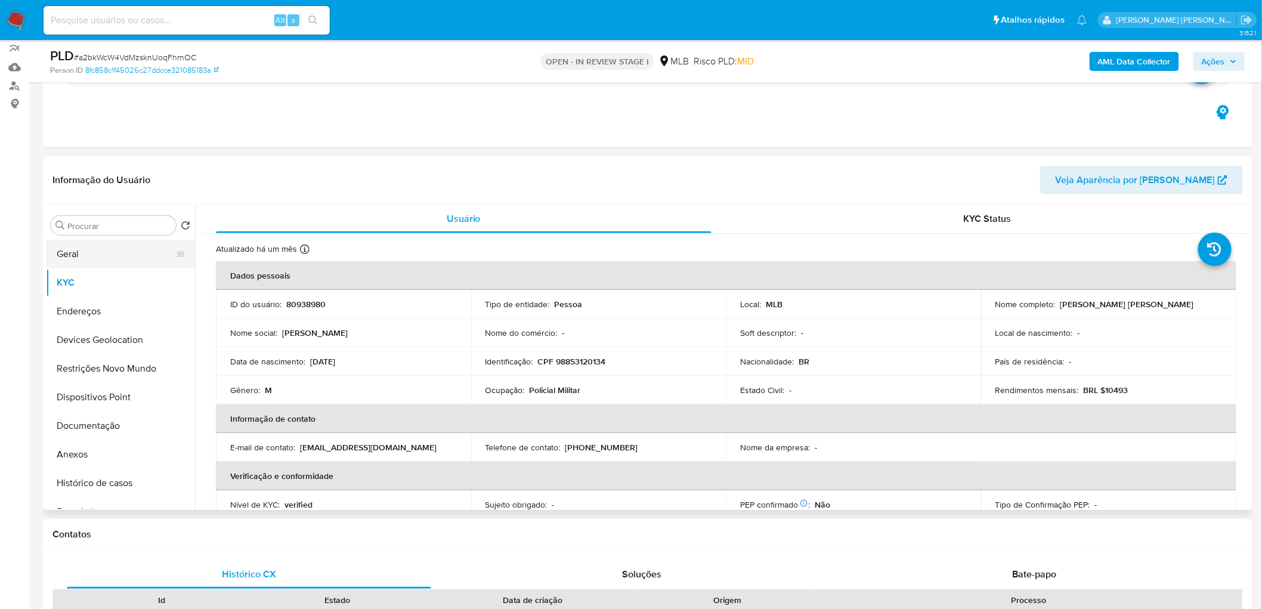
click at [103, 261] on button "Geral" at bounding box center [116, 254] width 140 height 29
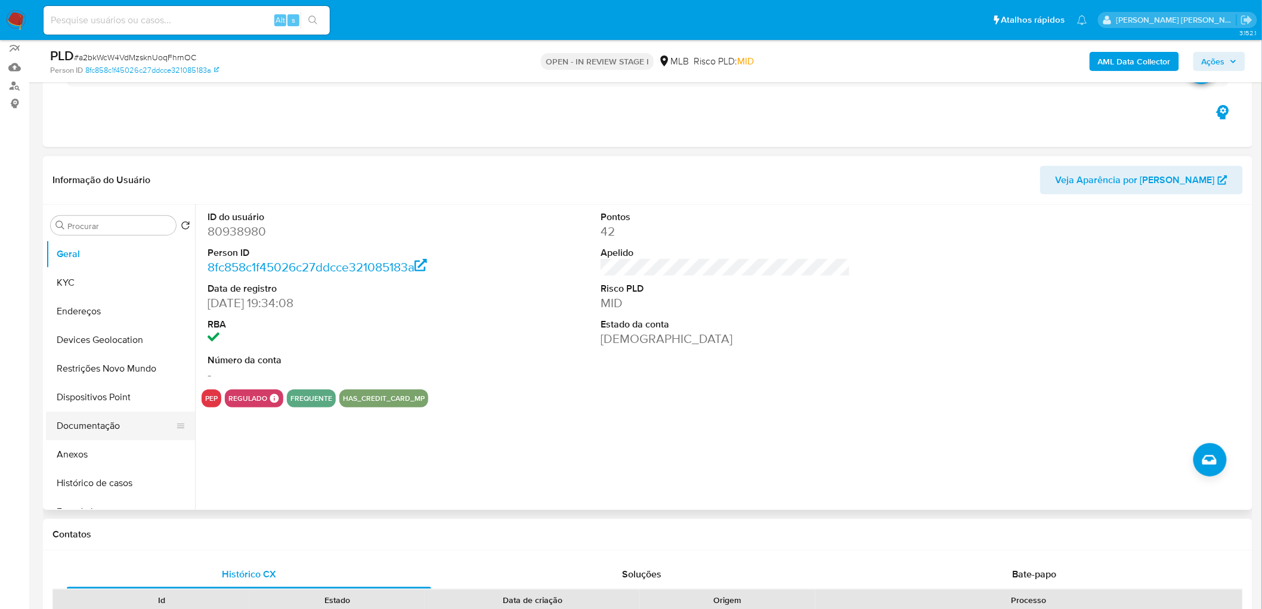
click at [97, 370] on button "Documentação" at bounding box center [116, 426] width 140 height 29
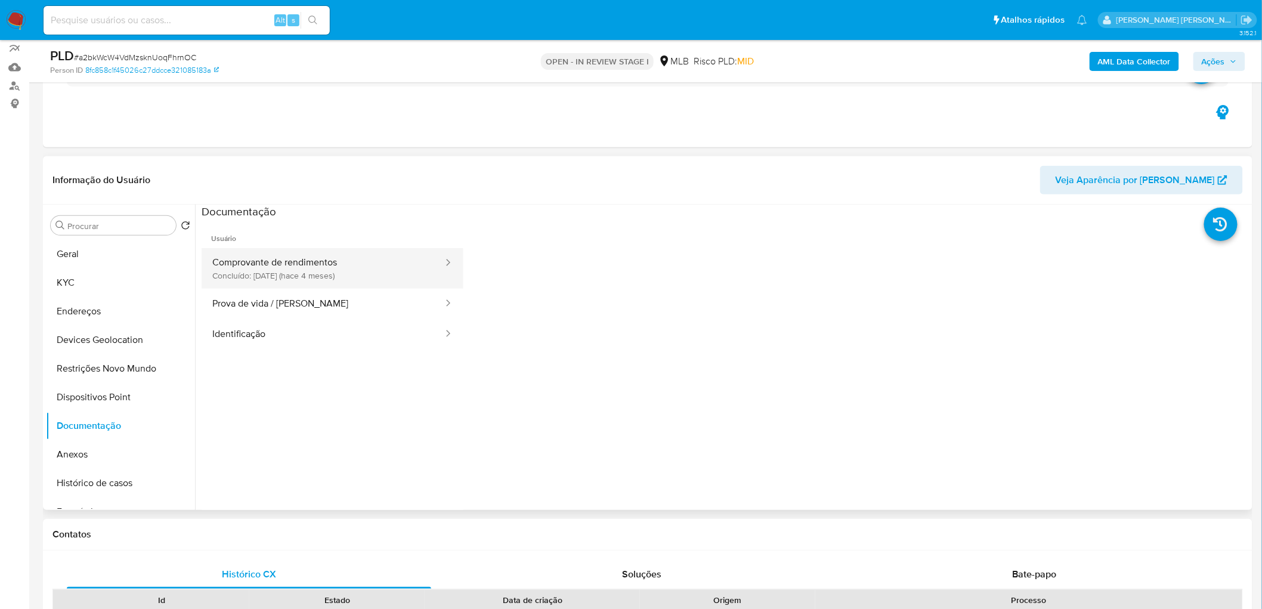
click at [312, 271] on button "Comprovante de rendimentos Concluído: 04/04/2025 (hace 4 meses)" at bounding box center [323, 268] width 243 height 41
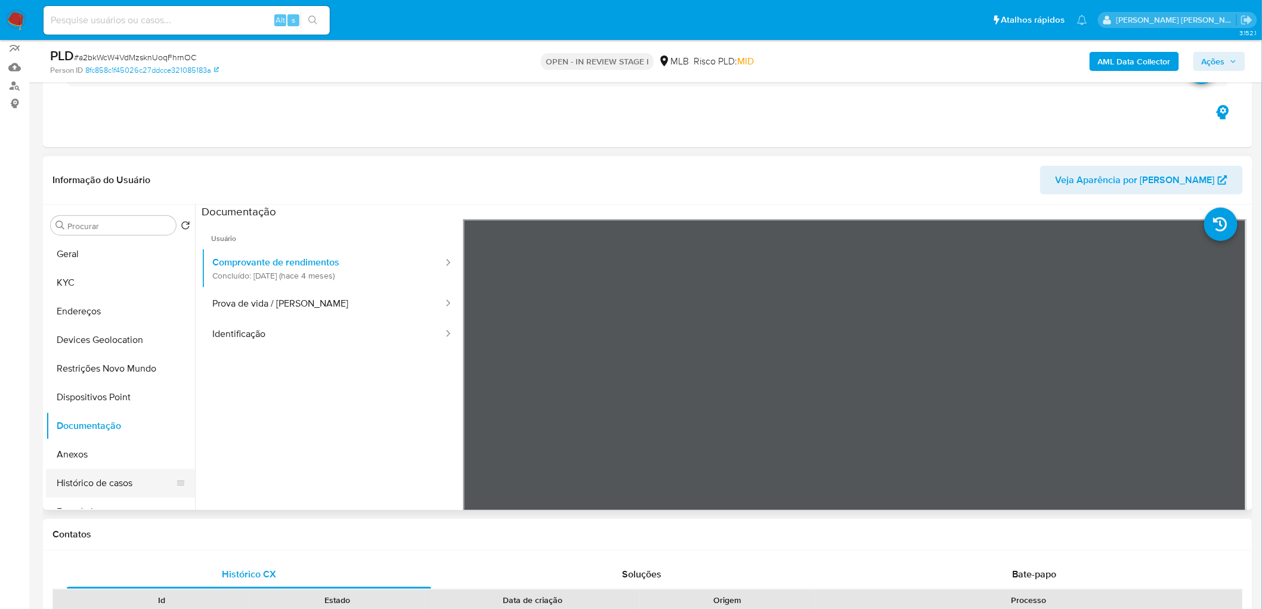
click at [96, 370] on button "Histórico de casos" at bounding box center [116, 483] width 140 height 29
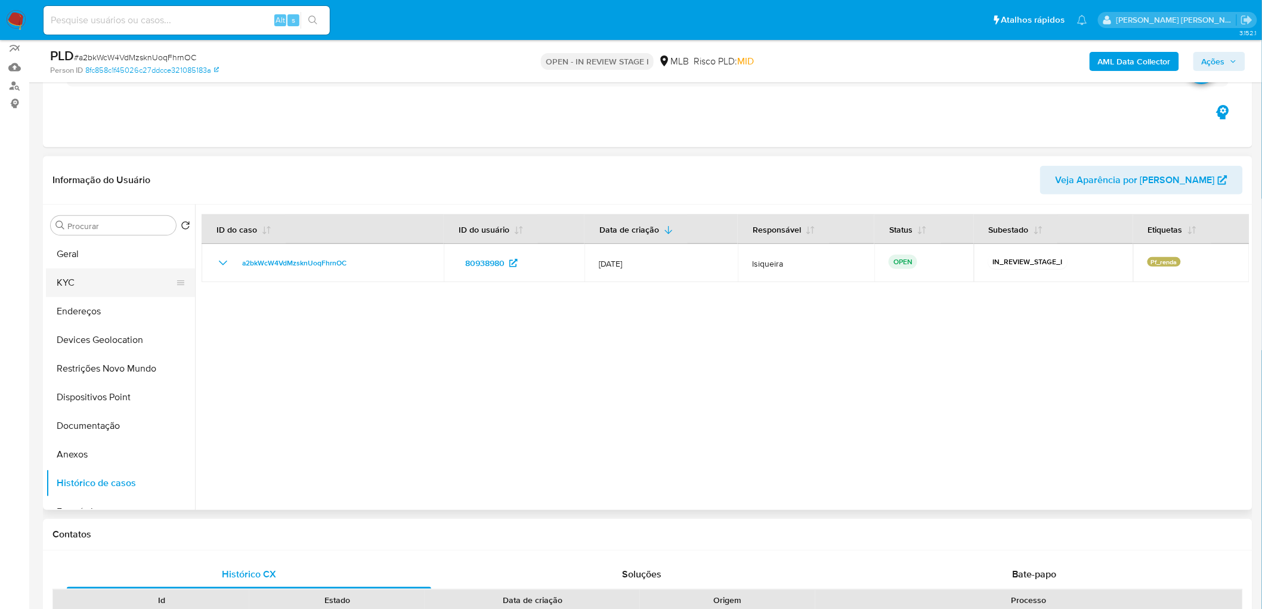
click at [86, 279] on button "KYC" at bounding box center [116, 282] width 140 height 29
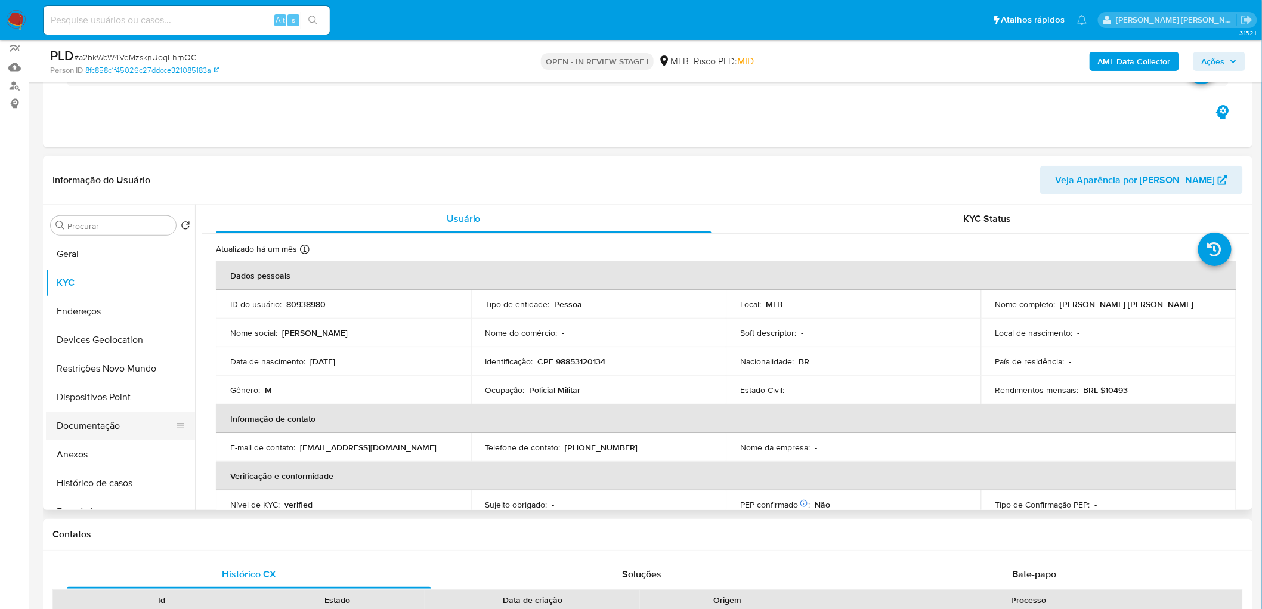
drag, startPoint x: 106, startPoint y: 424, endPoint x: 119, endPoint y: 420, distance: 13.8
click at [106, 370] on button "Documentação" at bounding box center [116, 426] width 140 height 29
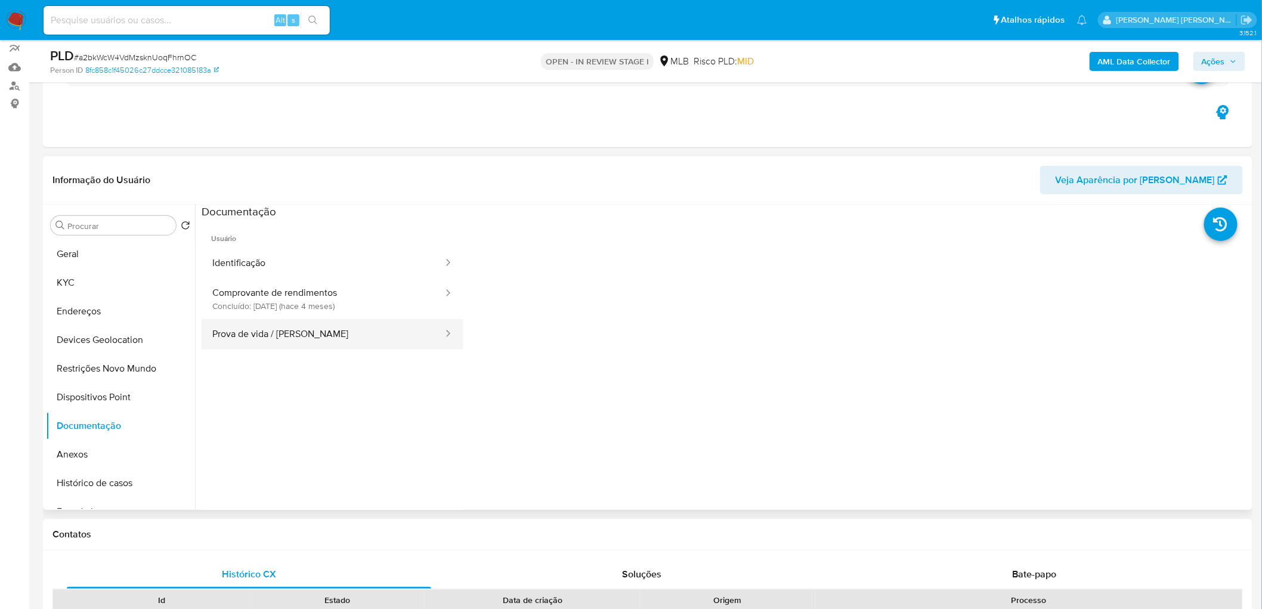
click at [284, 342] on button "Prova de vida / Selfie" at bounding box center [323, 334] width 243 height 30
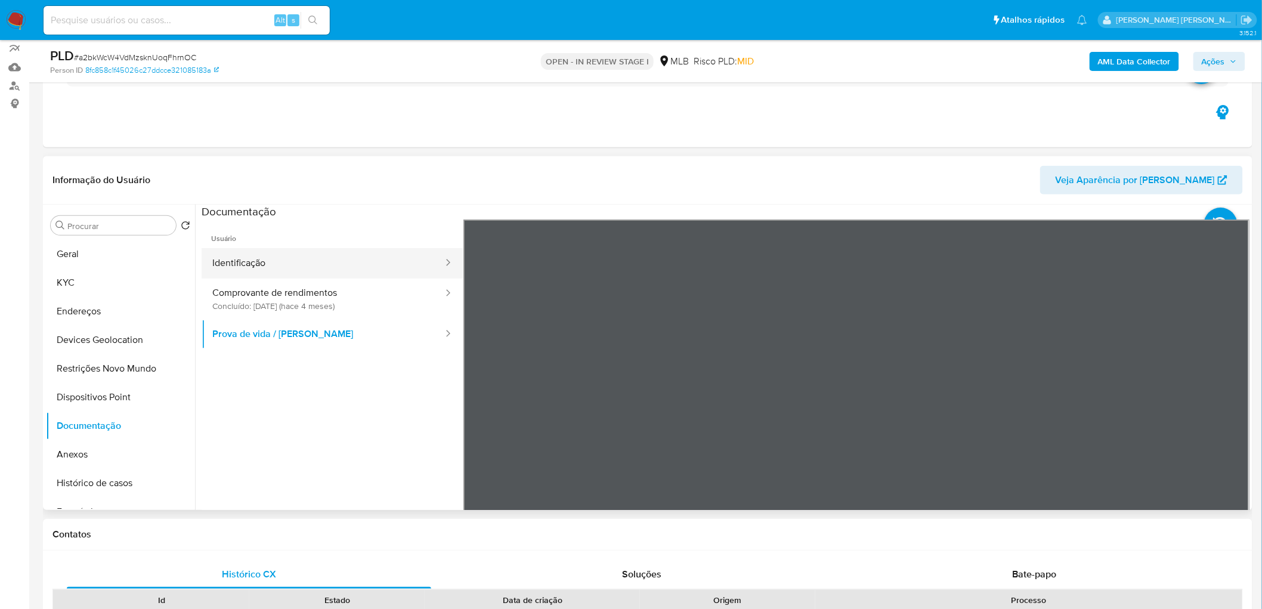
click at [249, 267] on button "Identificação" at bounding box center [323, 263] width 243 height 30
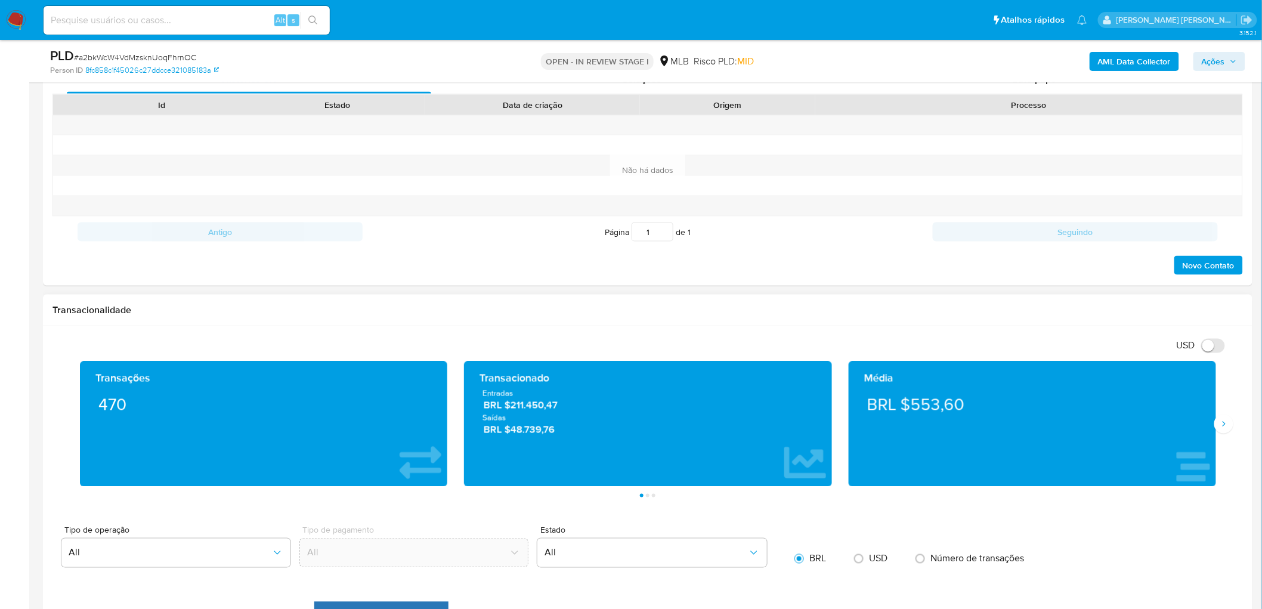
scroll to position [635, 0]
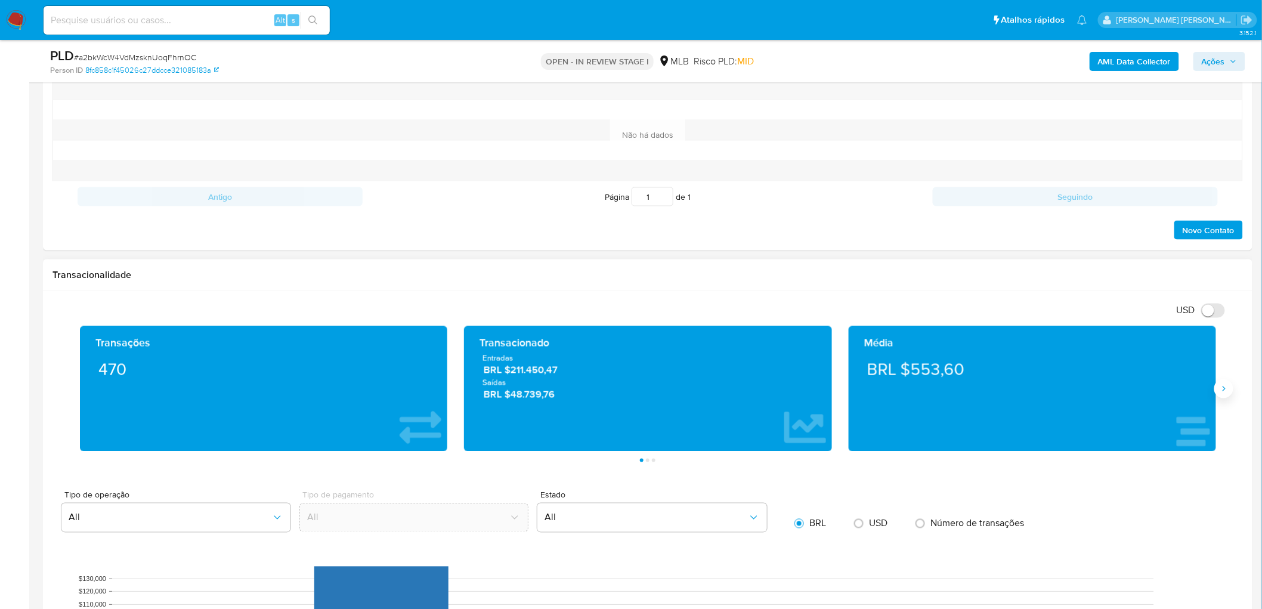
click at [837, 370] on button "Siguiente" at bounding box center [1223, 388] width 19 height 19
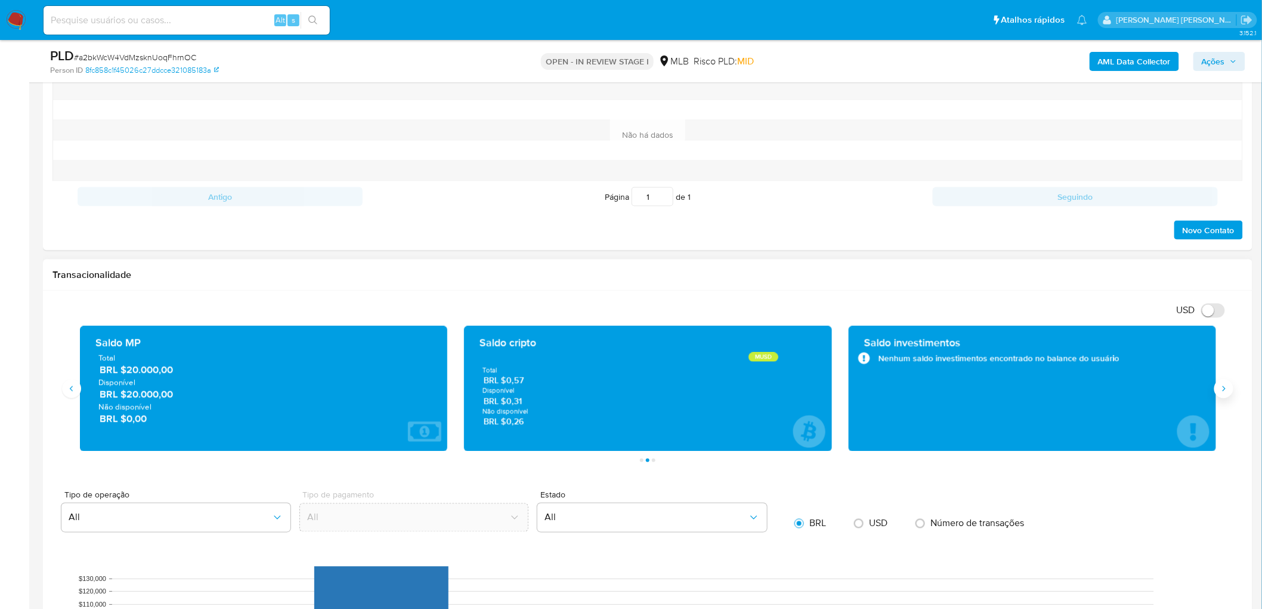
click at [837, 370] on button "Siguiente" at bounding box center [1223, 388] width 19 height 19
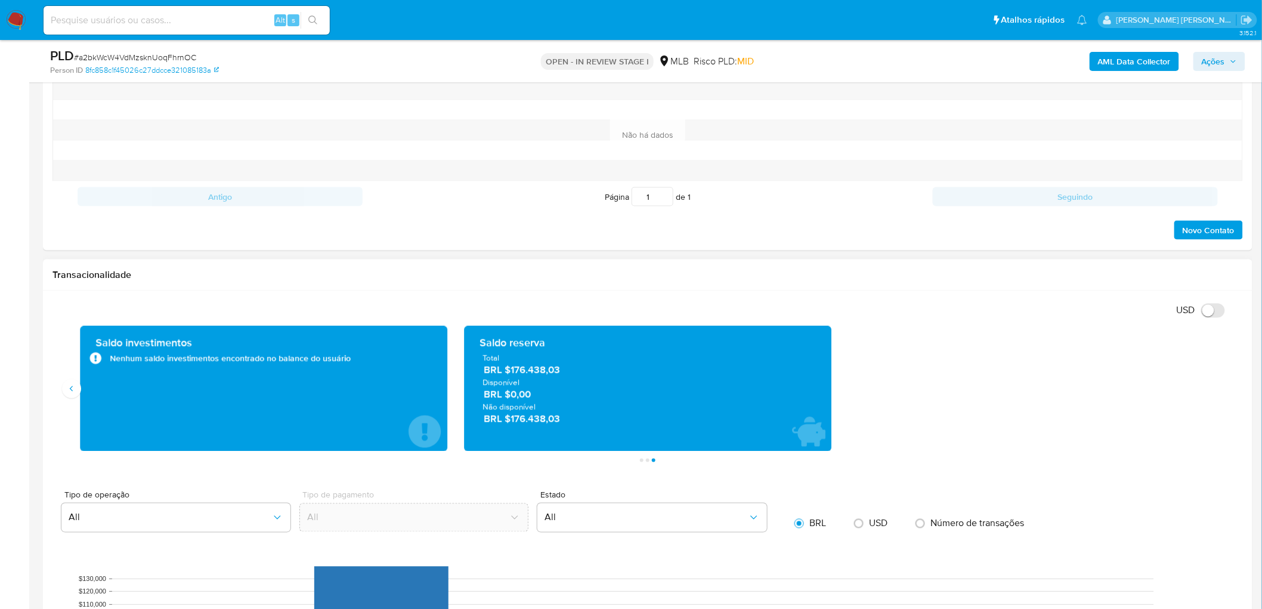
drag, startPoint x: 593, startPoint y: 374, endPoint x: 510, endPoint y: 367, distance: 82.6
click at [510, 367] on span "BRL $176.438,03" at bounding box center [649, 370] width 330 height 14
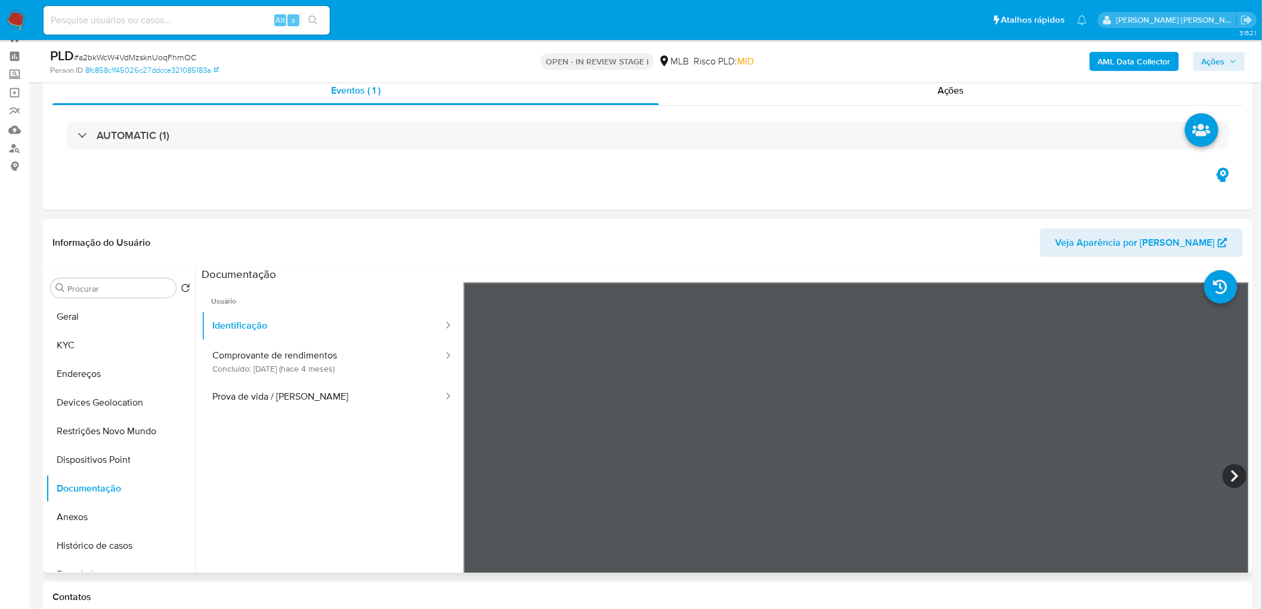
scroll to position [39, 0]
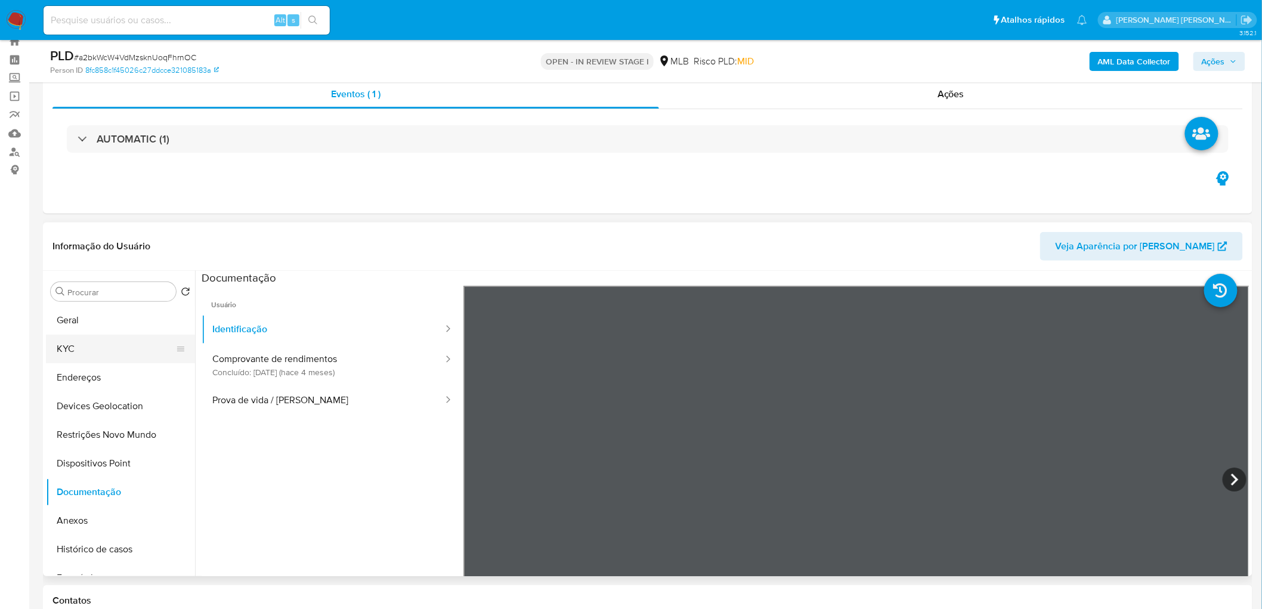
click at [93, 352] on button "KYC" at bounding box center [116, 349] width 140 height 29
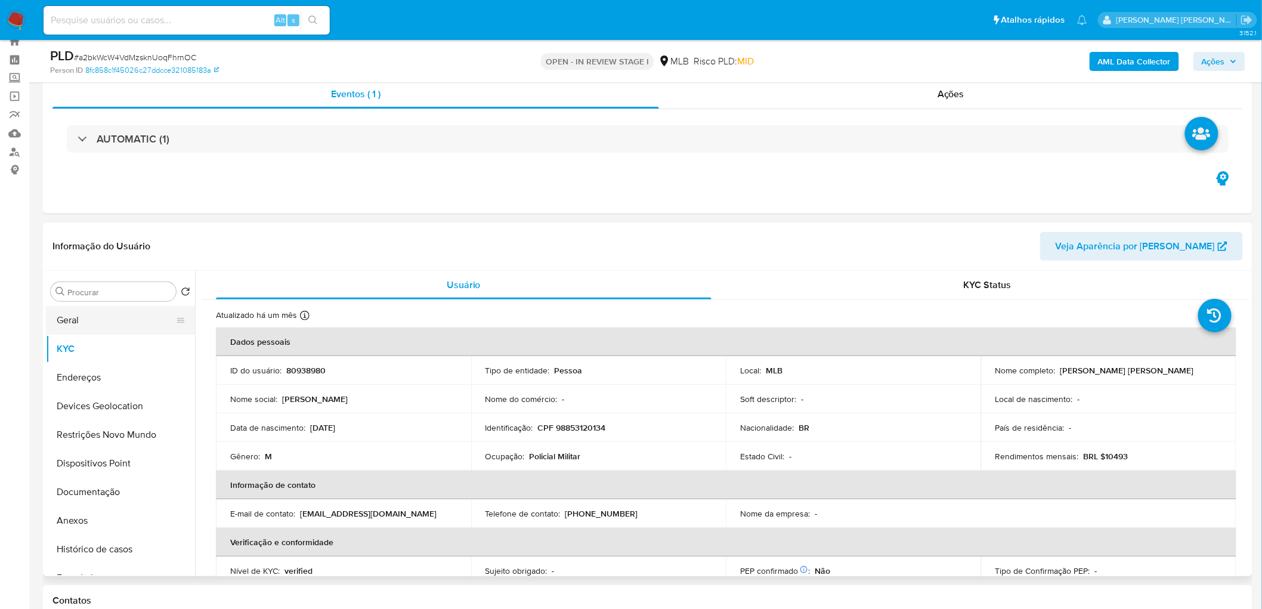
click at [101, 331] on button "Geral" at bounding box center [116, 320] width 140 height 29
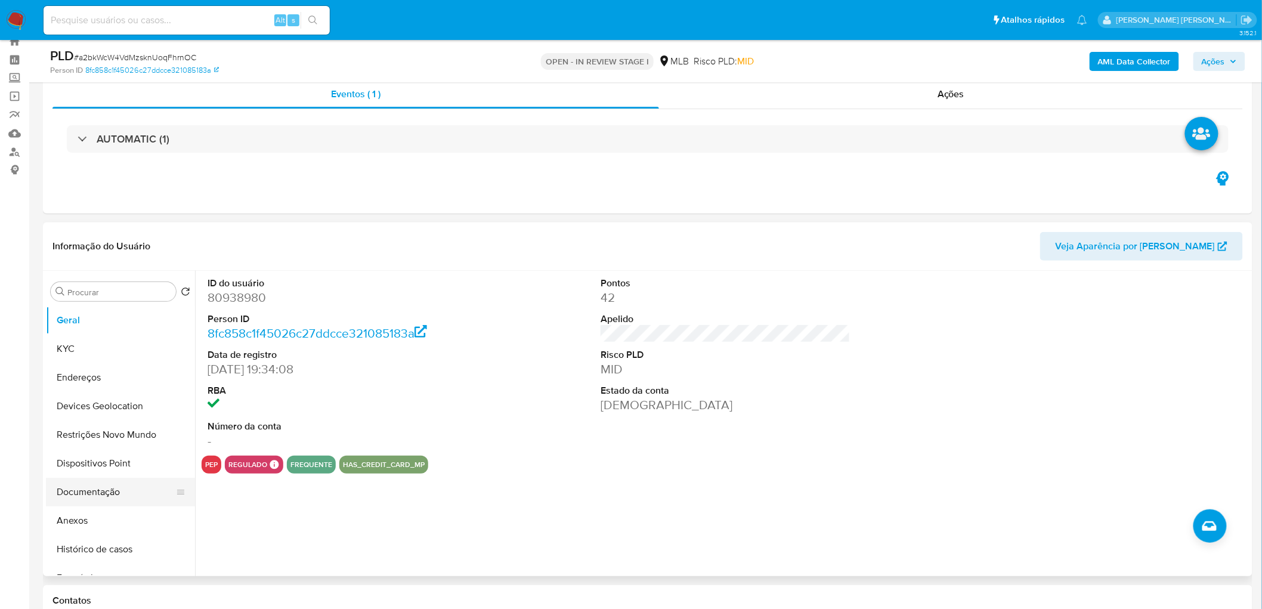
click at [79, 370] on button "Documentação" at bounding box center [116, 492] width 140 height 29
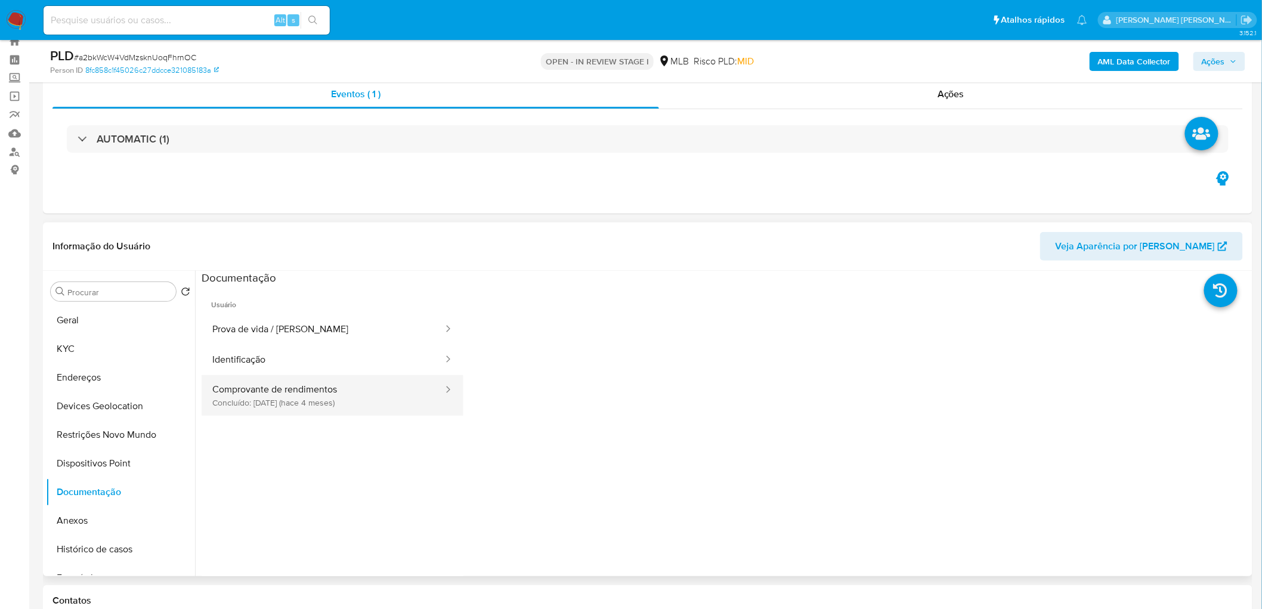
click at [265, 370] on button "Comprovante de rendimentos Concluído: 04/04/2025 (hace 4 meses)" at bounding box center [323, 395] width 243 height 41
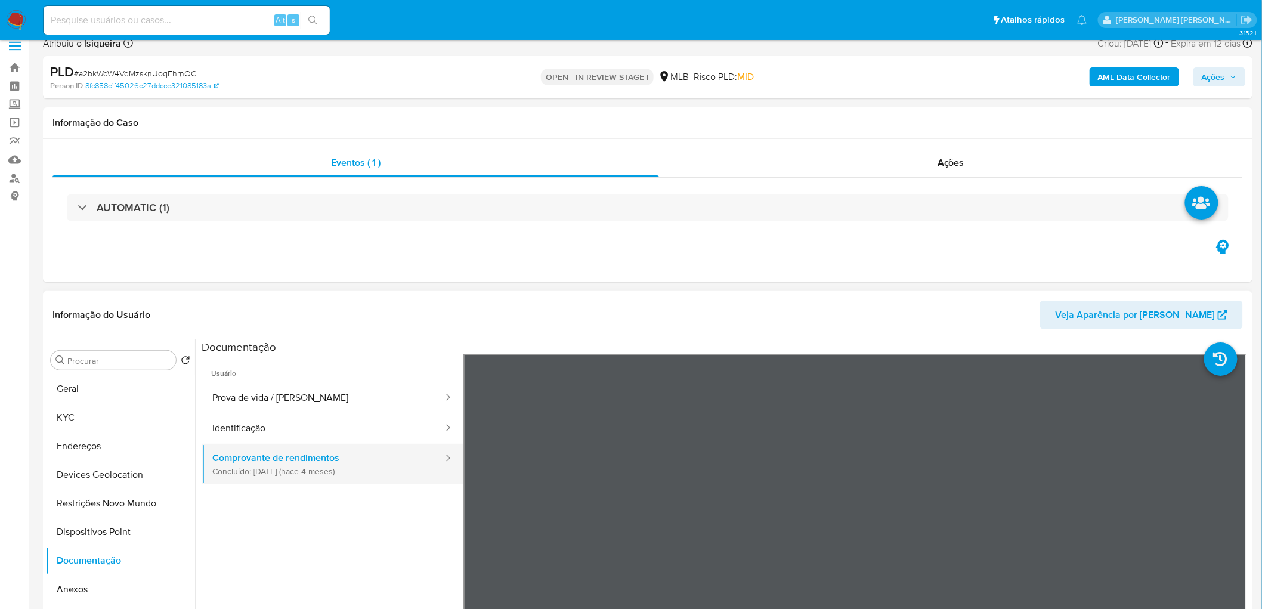
scroll to position [0, 0]
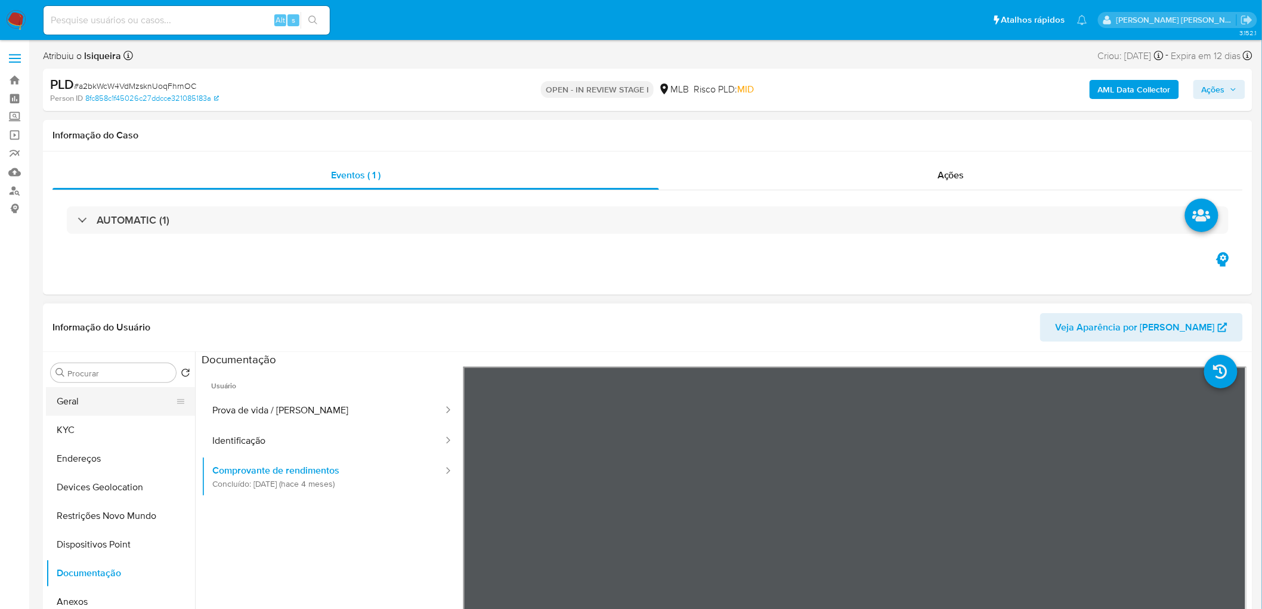
click at [110, 370] on button "Geral" at bounding box center [116, 401] width 140 height 29
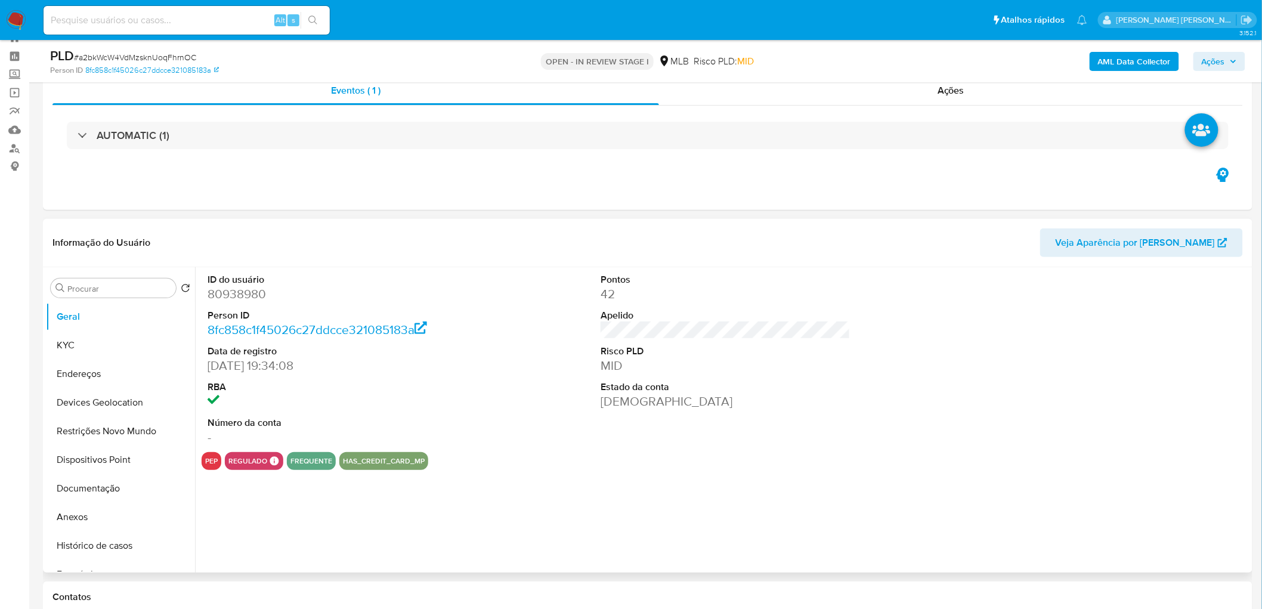
scroll to position [66, 0]
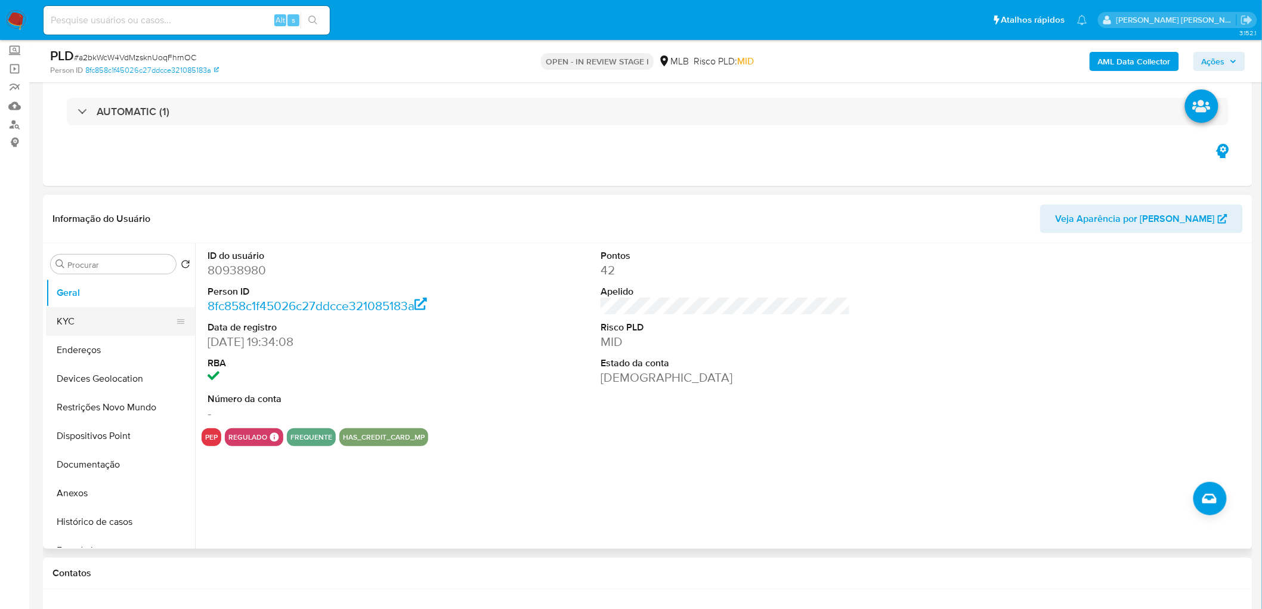
click at [81, 329] on button "KYC" at bounding box center [116, 321] width 140 height 29
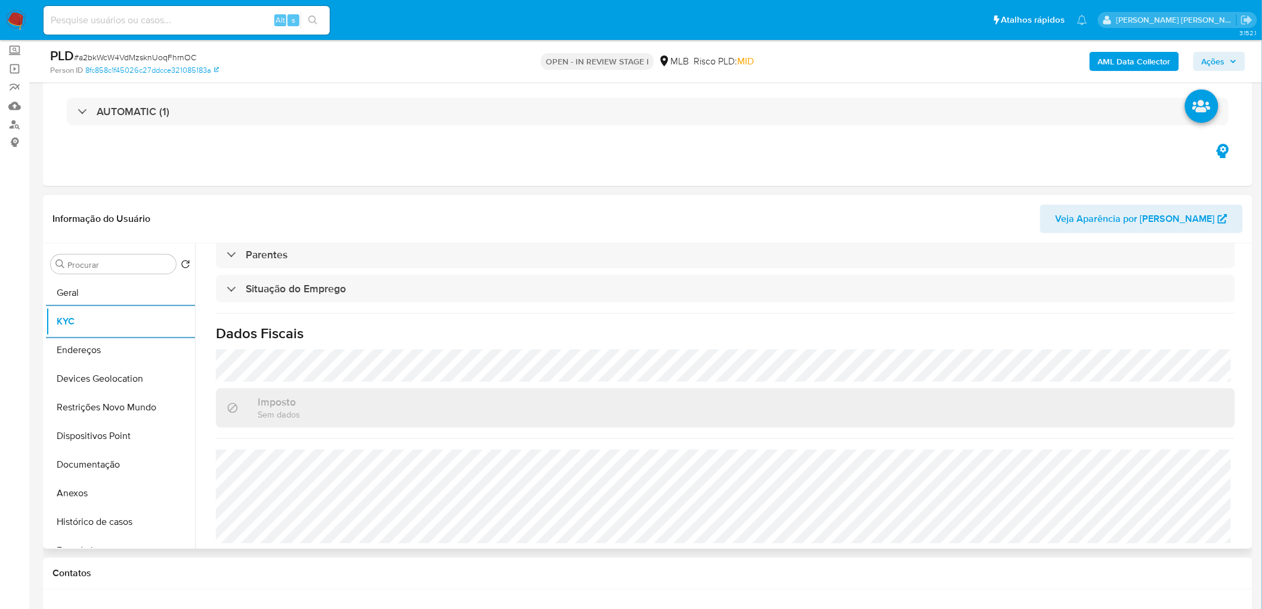
scroll to position [496, 0]
click at [122, 352] on button "Endereços" at bounding box center [116, 350] width 140 height 29
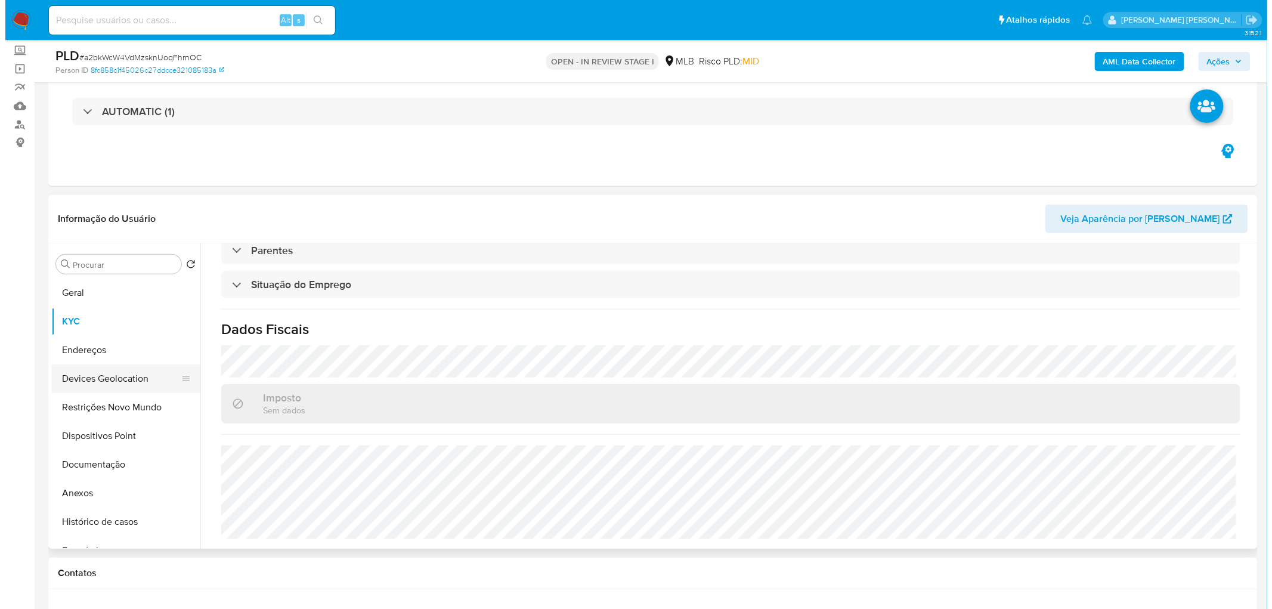
scroll to position [0, 0]
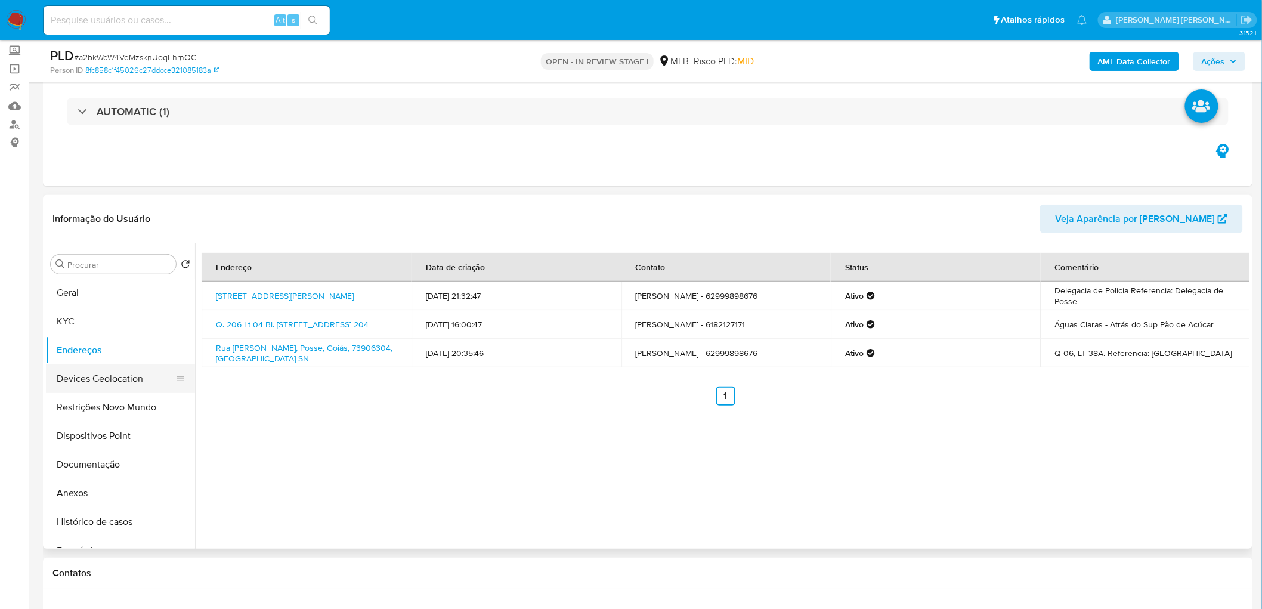
click at [110, 370] on button "Devices Geolocation" at bounding box center [116, 378] width 140 height 29
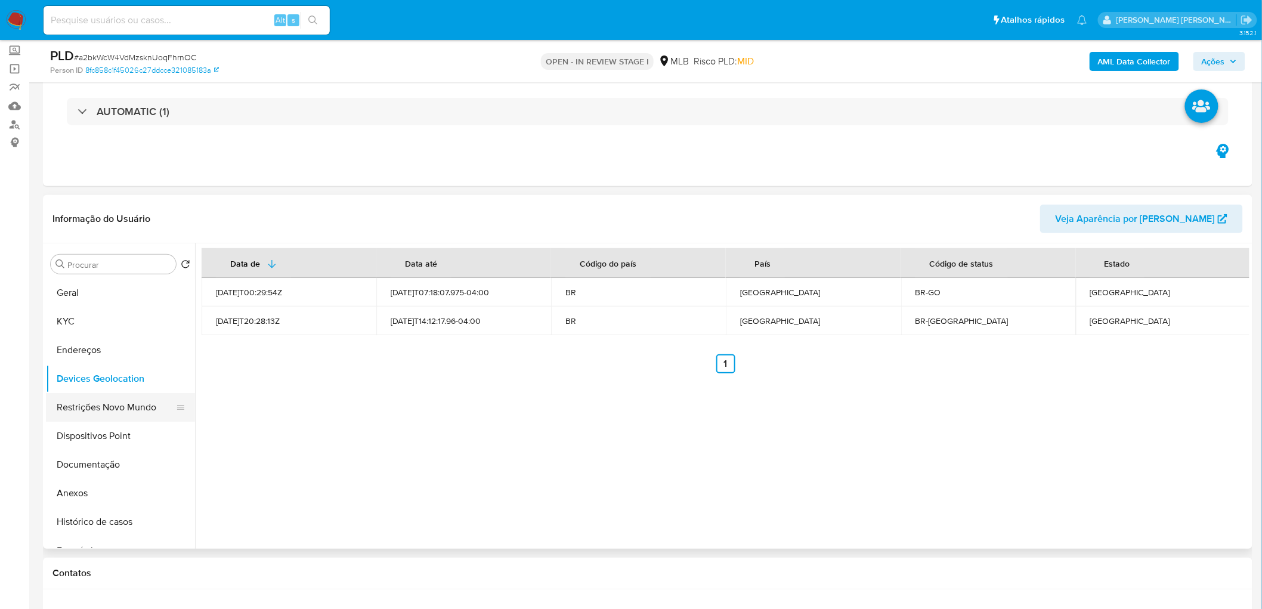
click at [140, 370] on button "Restrições Novo Mundo" at bounding box center [116, 407] width 140 height 29
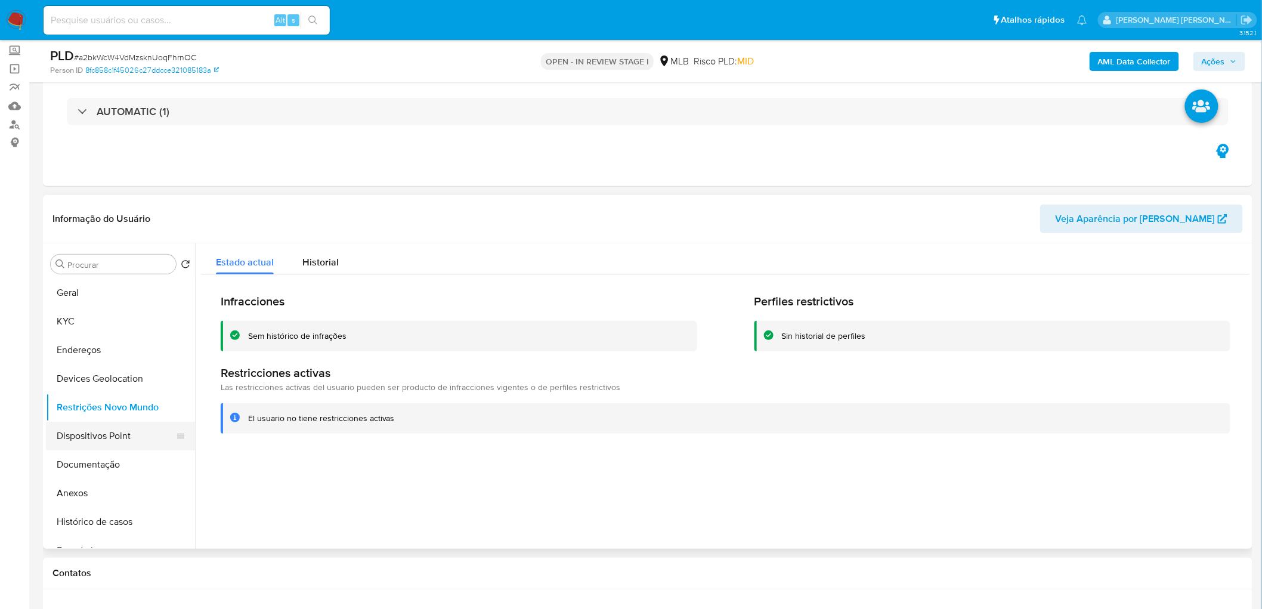
click at [101, 370] on button "Dispositivos Point" at bounding box center [116, 436] width 140 height 29
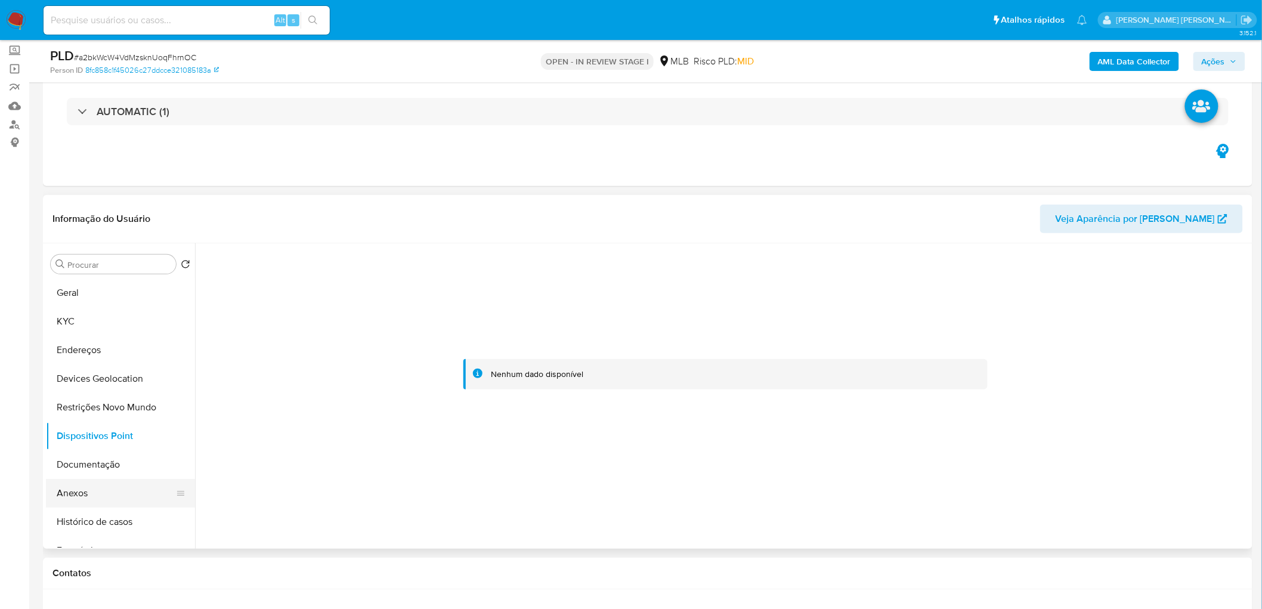
drag, startPoint x: 96, startPoint y: 491, endPoint x: 172, endPoint y: 496, distance: 75.9
click at [97, 370] on button "Anexos" at bounding box center [116, 493] width 140 height 29
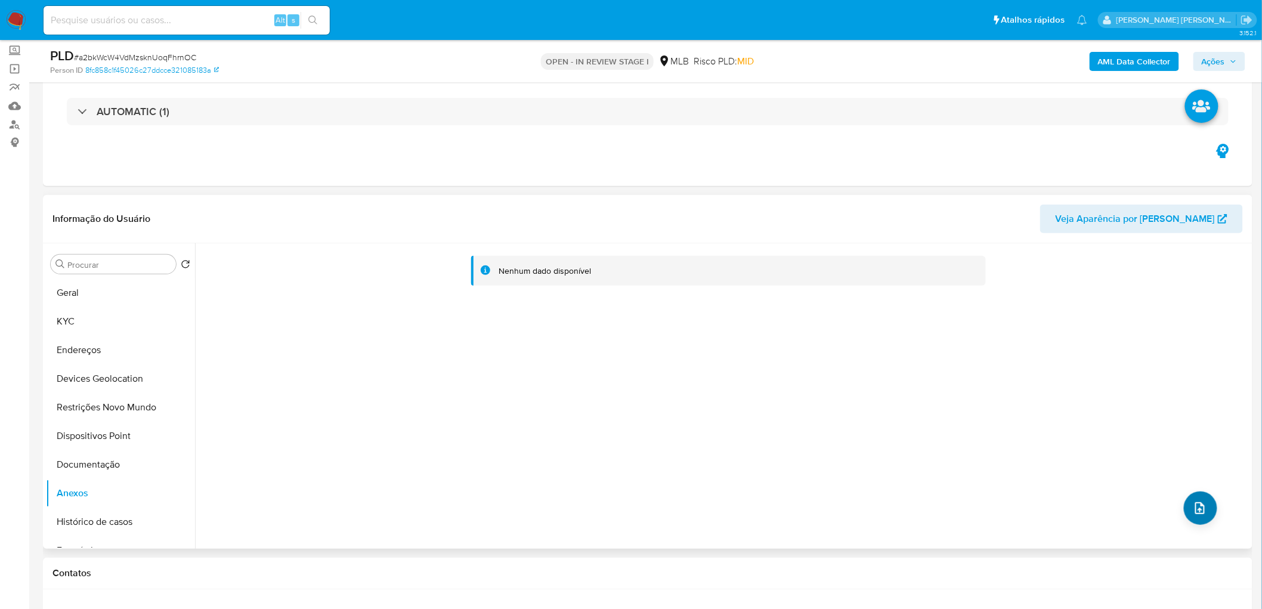
click at [837, 370] on button "upload-file" at bounding box center [1200, 507] width 33 height 33
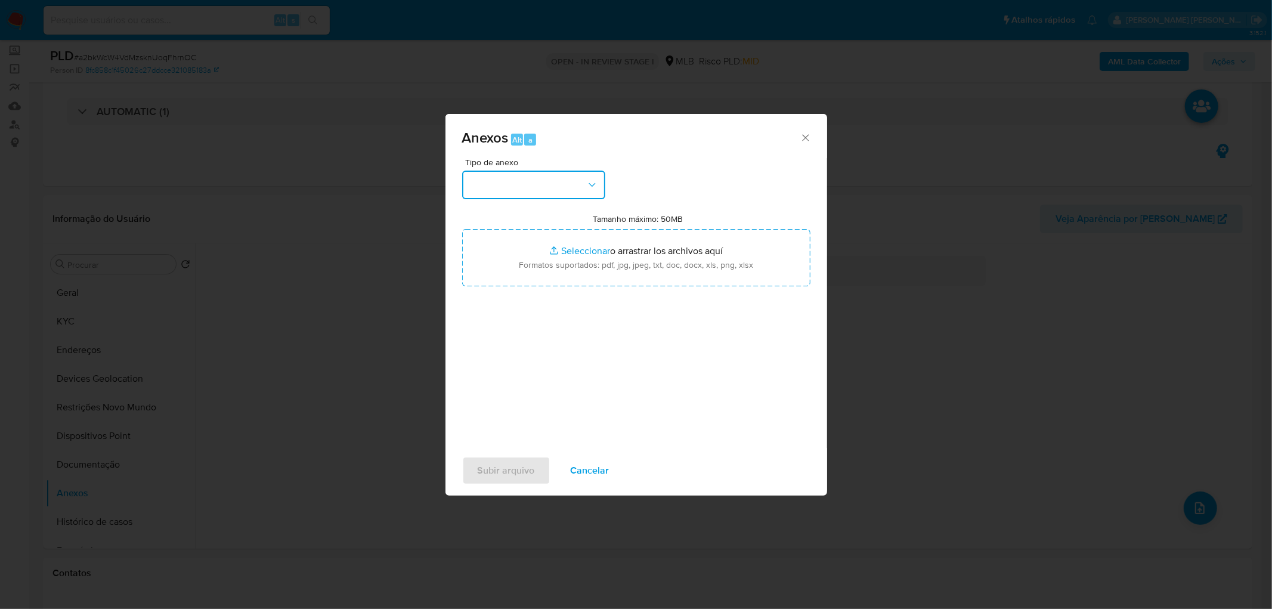
click at [509, 194] on button "button" at bounding box center [533, 185] width 143 height 29
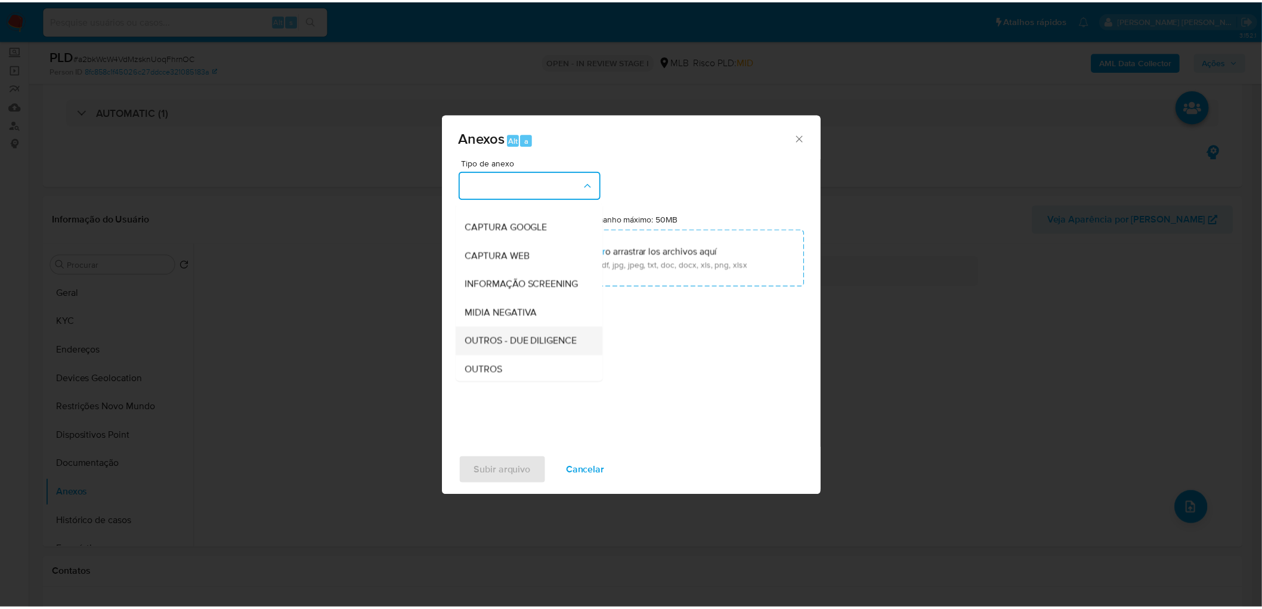
scroll to position [66, 0]
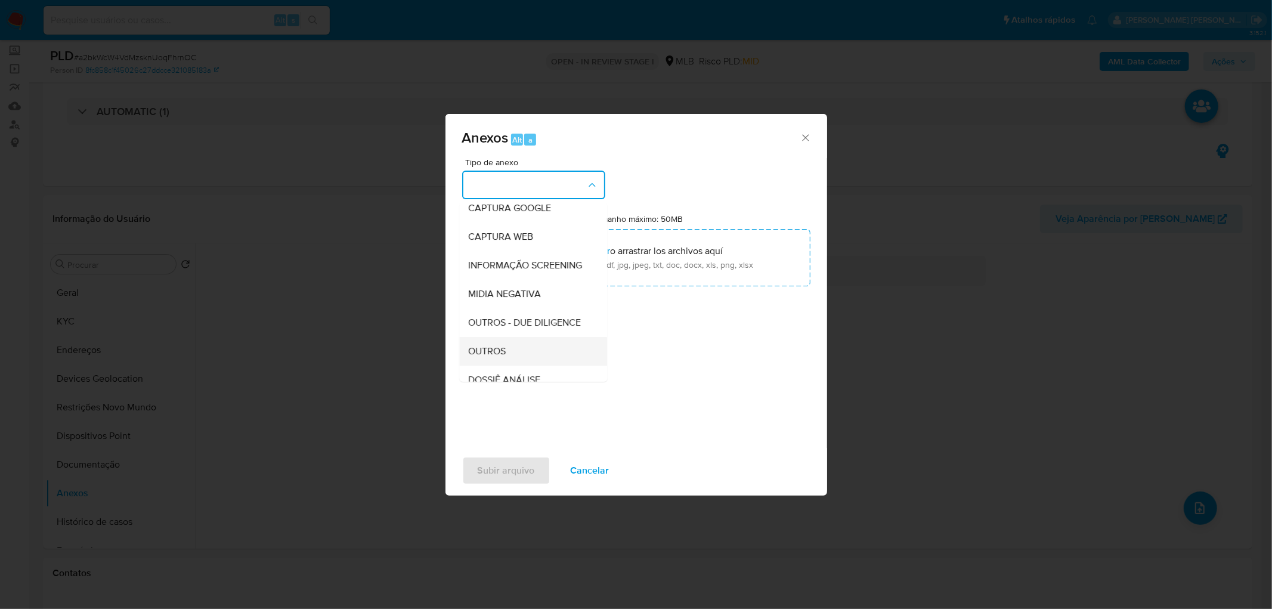
click at [500, 357] on span "OUTROS" at bounding box center [488, 351] width 38 height 12
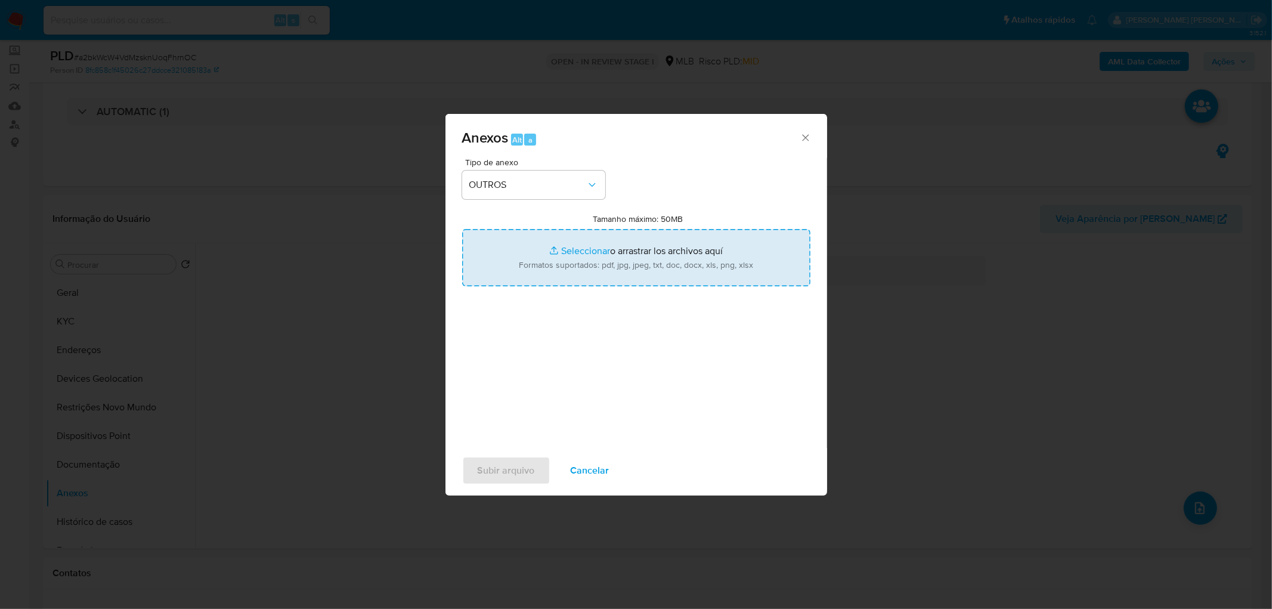
click at [656, 258] on input "Tamanho máximo: 50MB Seleccionar archivos" at bounding box center [636, 257] width 348 height 57
type input "C:\fakepath\Mulan 80938980_2025_08_13_13_13_09.xlsx"
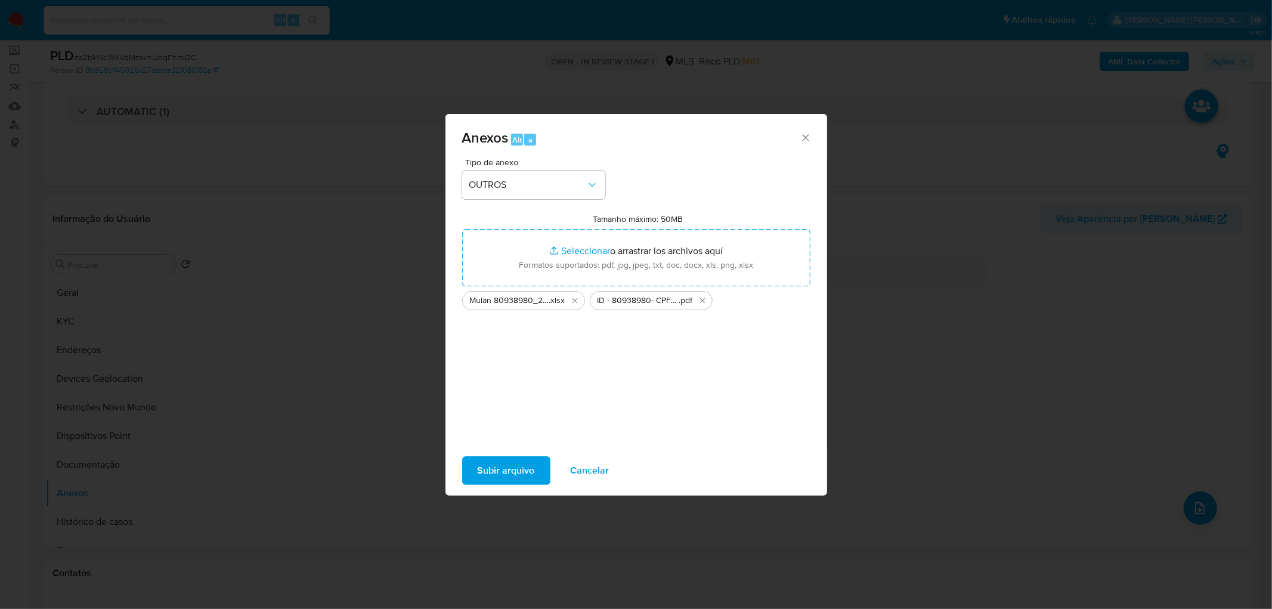
click at [506, 370] on span "Subir arquivo" at bounding box center [506, 470] width 57 height 26
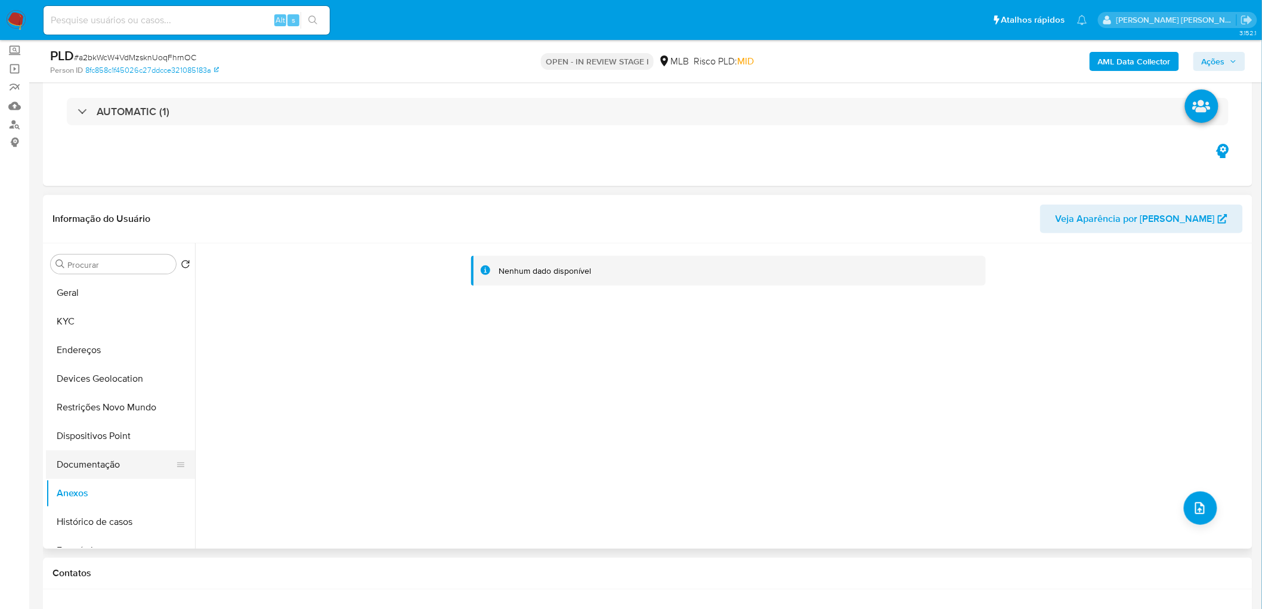
click at [128, 370] on button "Documentação" at bounding box center [116, 464] width 140 height 29
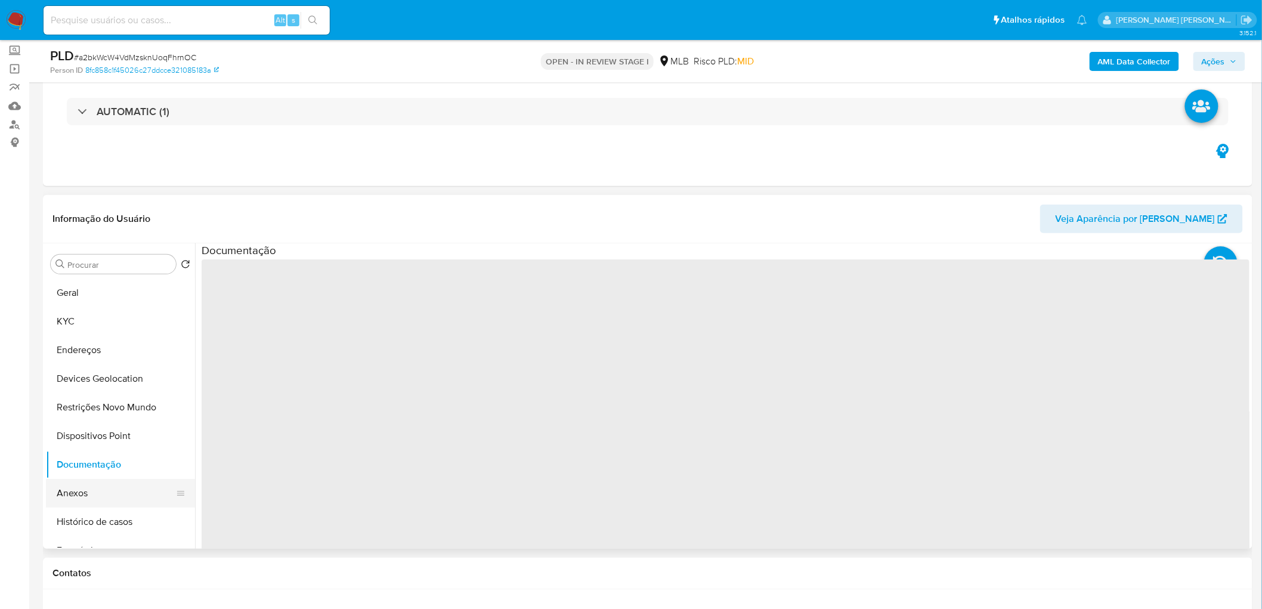
click at [109, 370] on button "Anexos" at bounding box center [116, 493] width 140 height 29
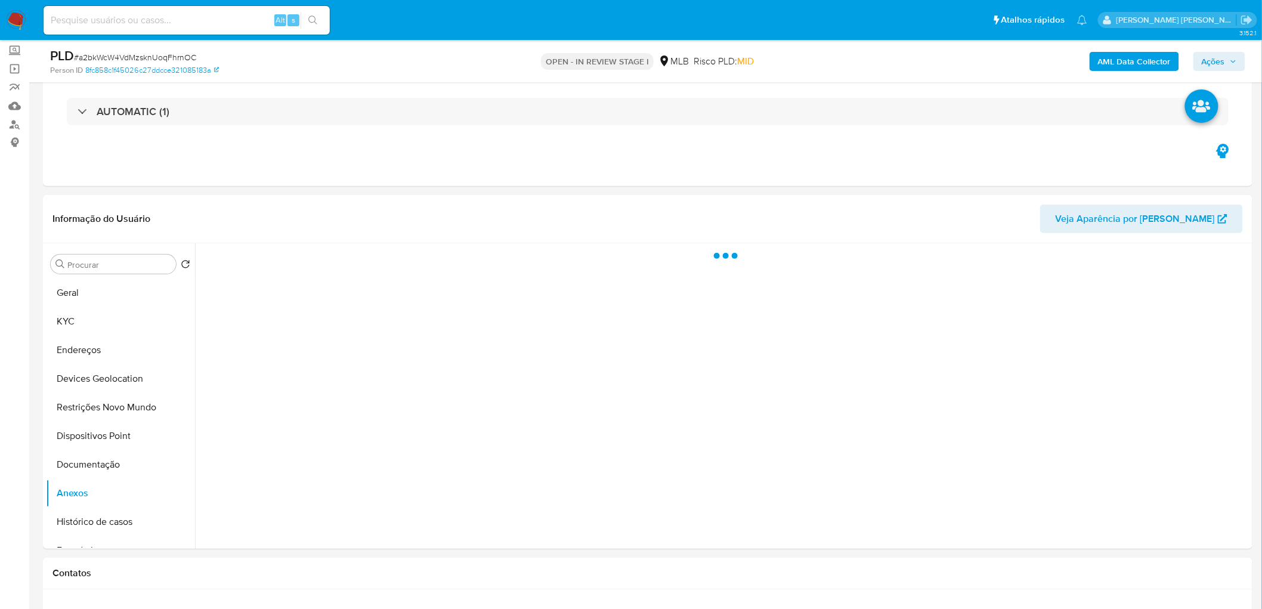
click at [837, 60] on span "Ações" at bounding box center [1213, 61] width 23 height 19
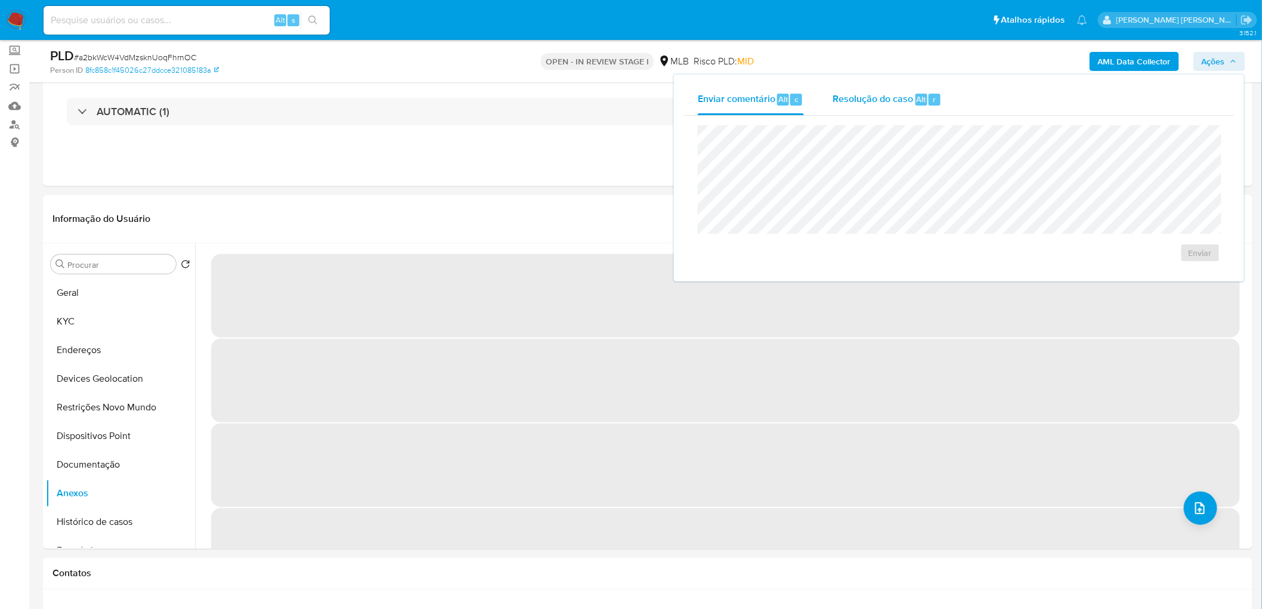
click at [835, 99] on span "Resolução do caso" at bounding box center [873, 99] width 81 height 14
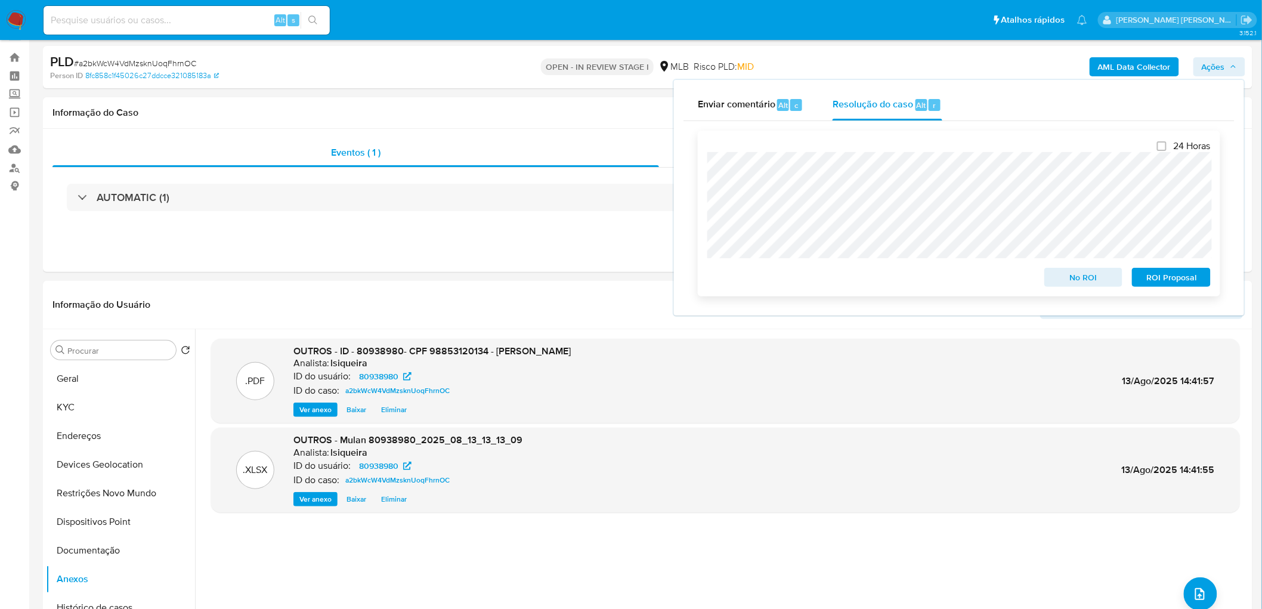
scroll to position [0, 0]
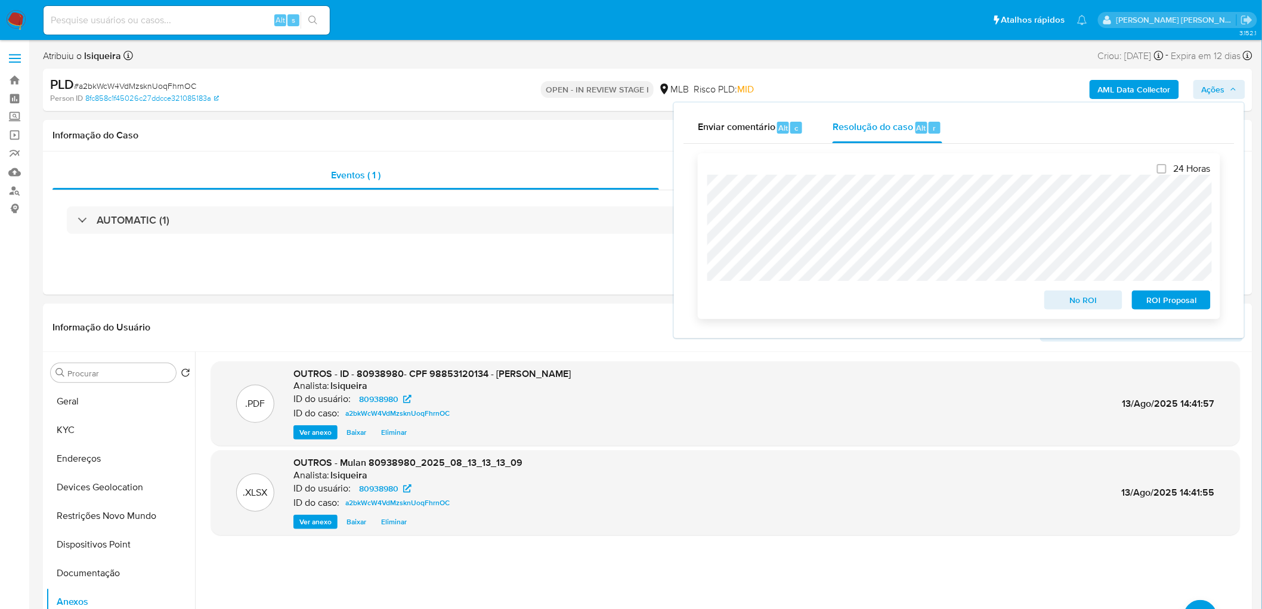
click at [837, 296] on span "No ROI" at bounding box center [1084, 300] width 62 height 17
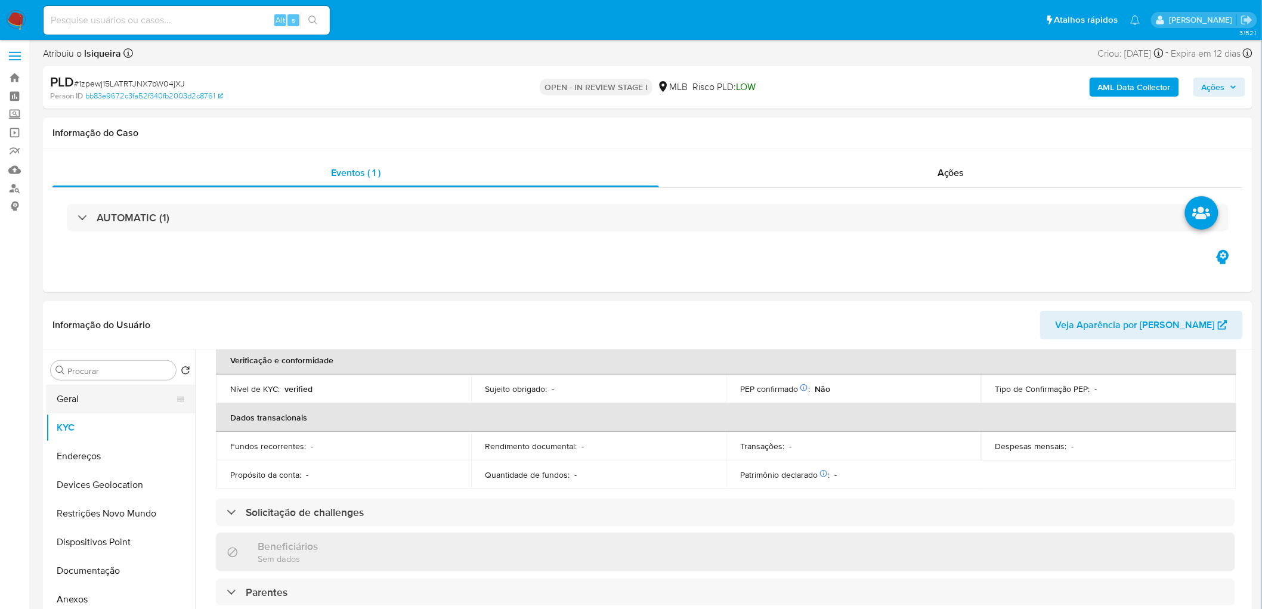
click at [112, 370] on button "Geral" at bounding box center [116, 399] width 140 height 29
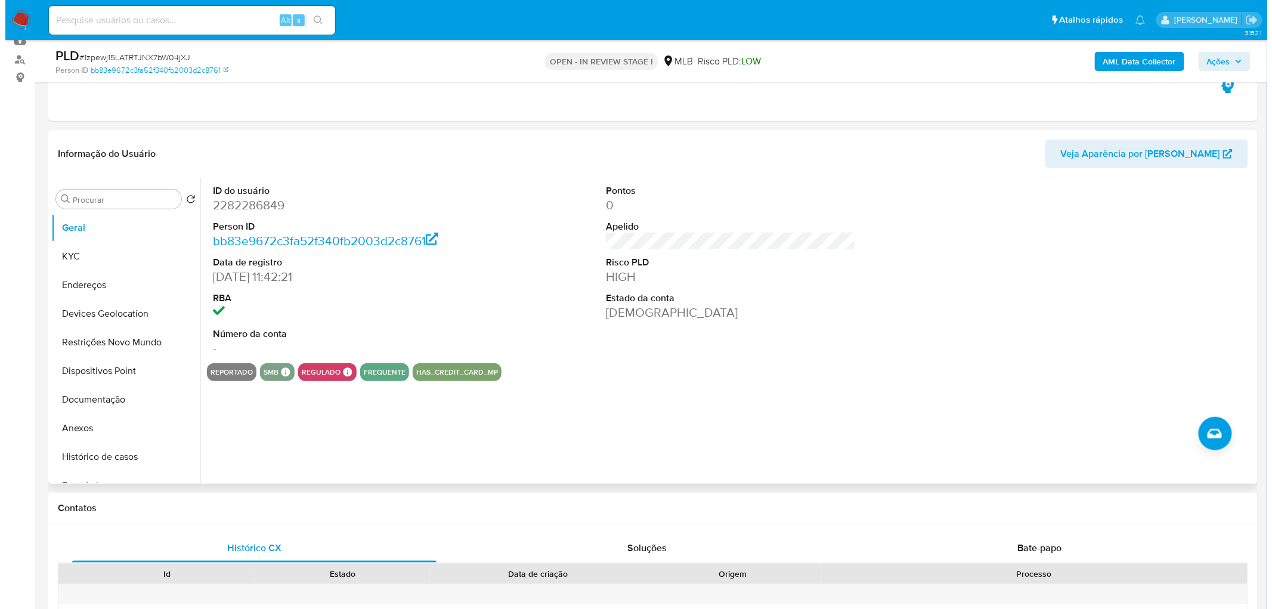
scroll to position [135, 0]
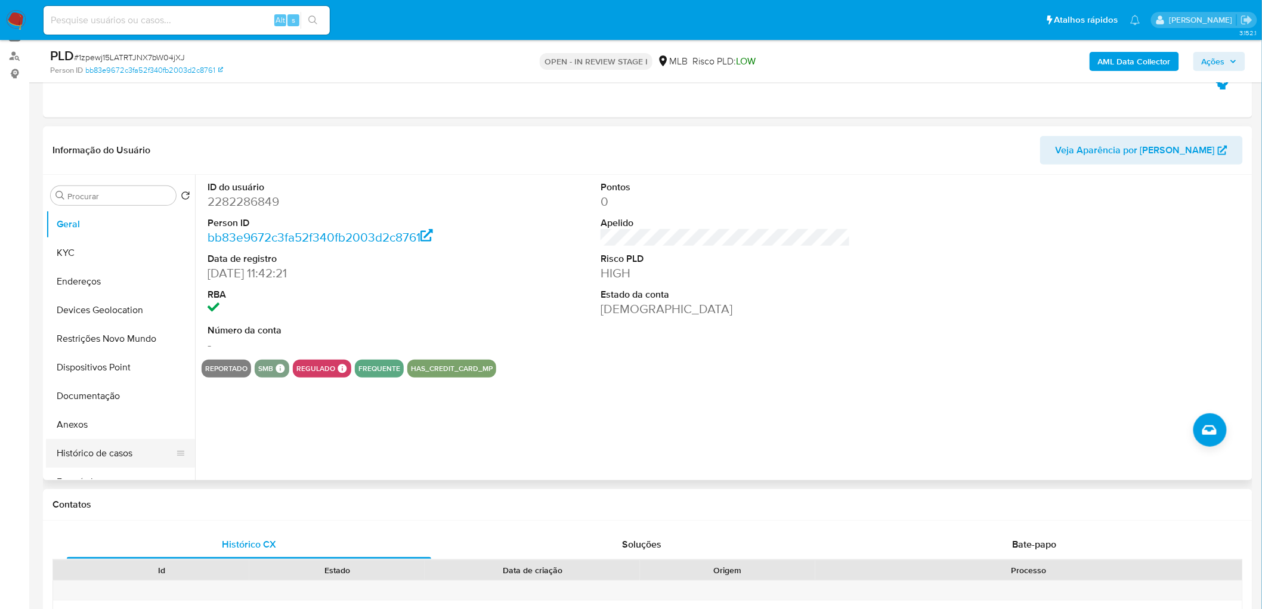
click at [87, 370] on button "Histórico de casos" at bounding box center [116, 453] width 140 height 29
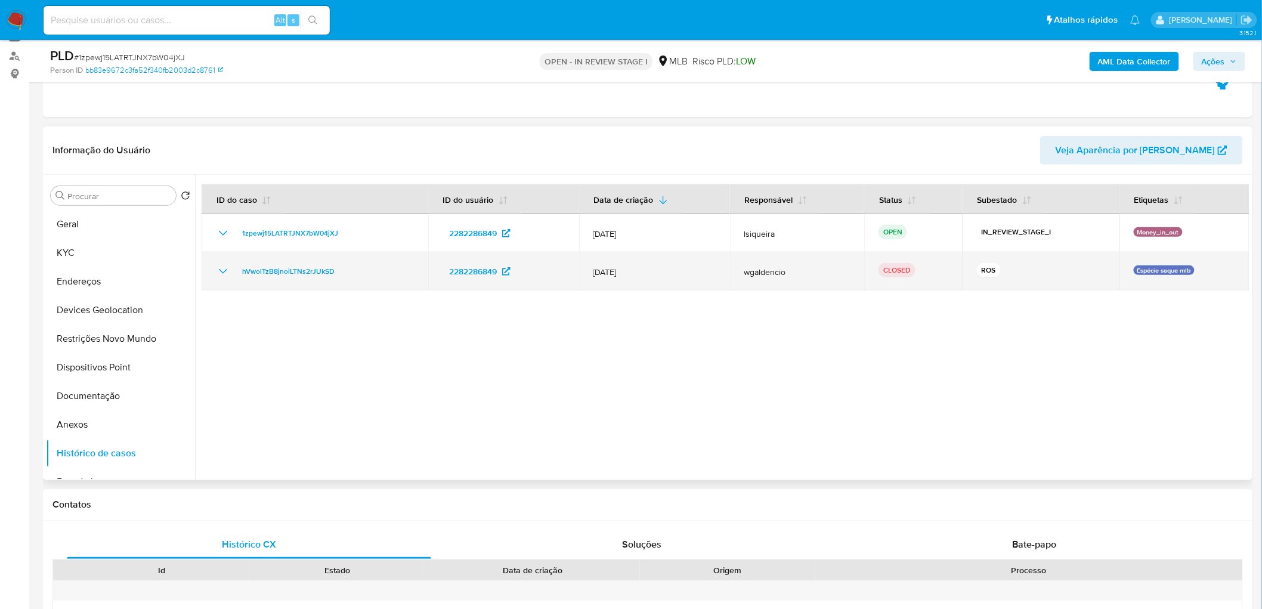
click at [218, 271] on icon "Mostrar/Ocultar" at bounding box center [223, 271] width 14 height 14
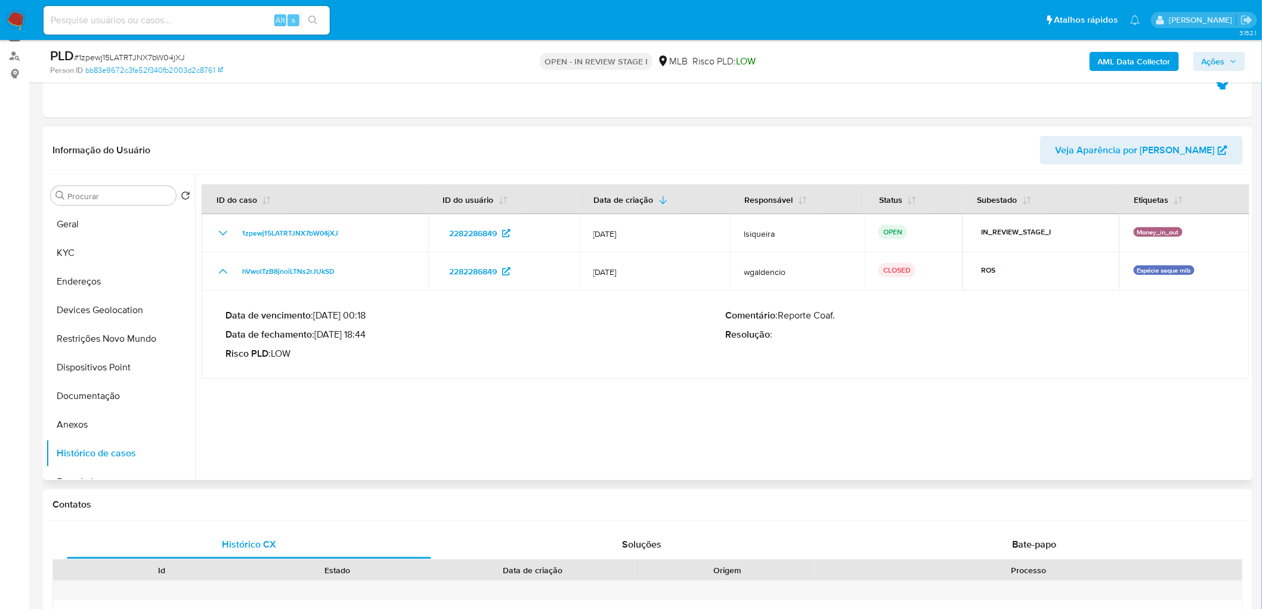
drag, startPoint x: 320, startPoint y: 336, endPoint x: 366, endPoint y: 336, distance: 45.3
click at [366, 336] on p "Data de fechamento : [DATE] 18:44" at bounding box center [475, 335] width 500 height 12
click at [100, 370] on button "Documentação" at bounding box center [116, 396] width 140 height 29
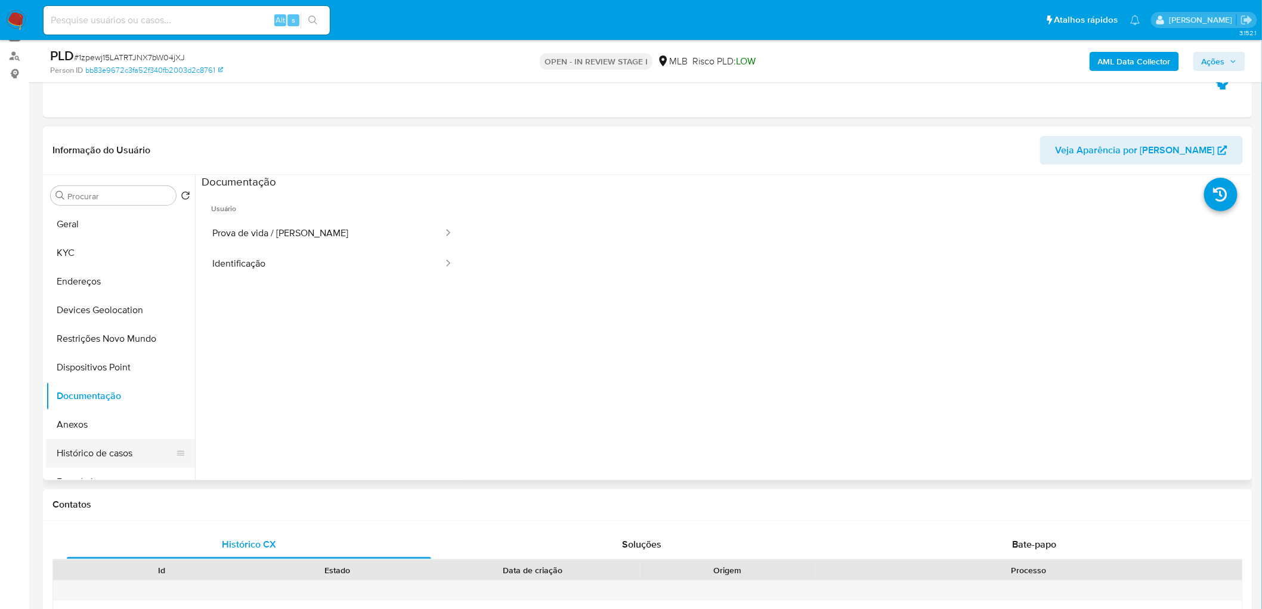
click at [89, 370] on button "Histórico de casos" at bounding box center [116, 453] width 140 height 29
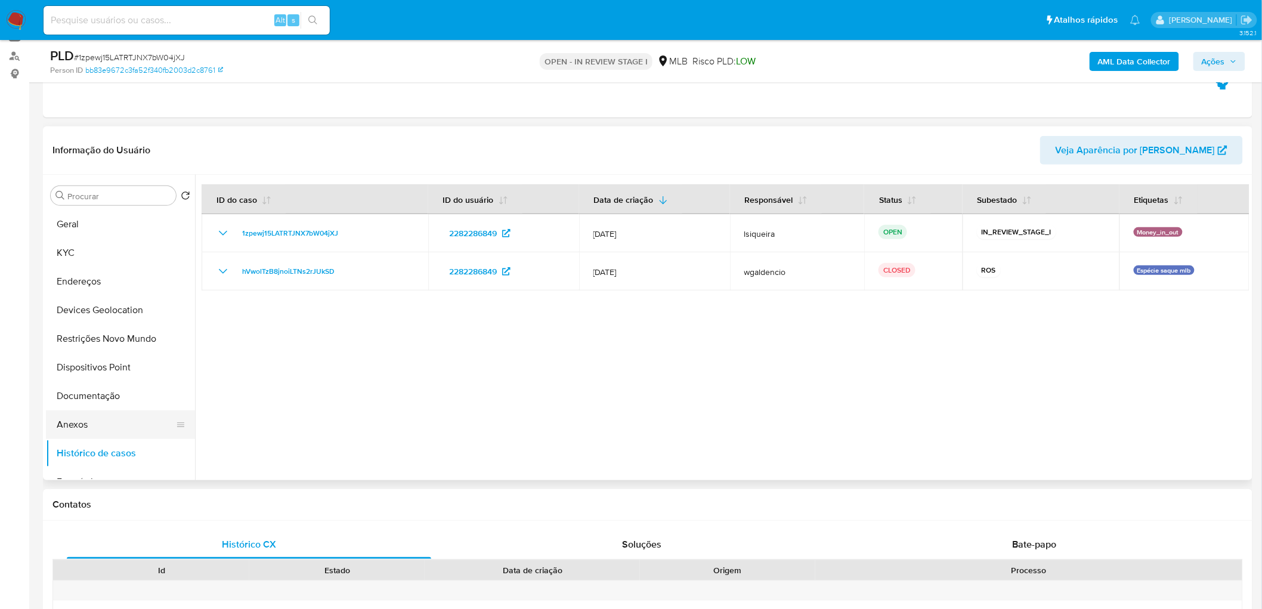
click at [91, 370] on button "Anexos" at bounding box center [116, 424] width 140 height 29
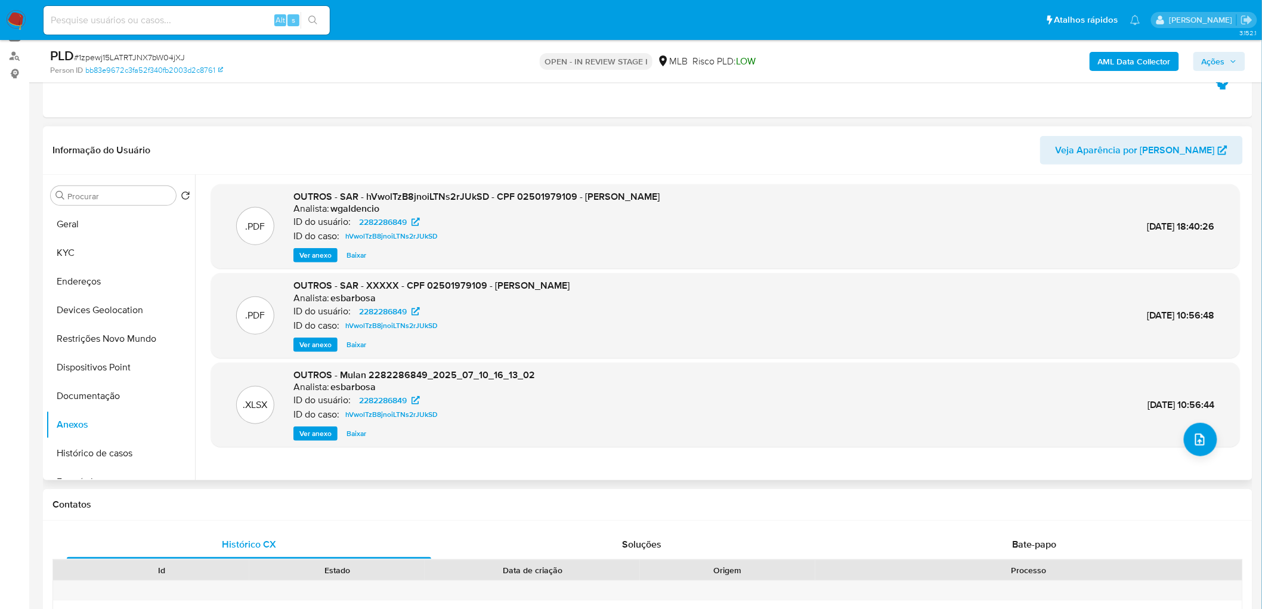
click at [313, 252] on span "Ver anexo" at bounding box center [315, 255] width 32 height 12
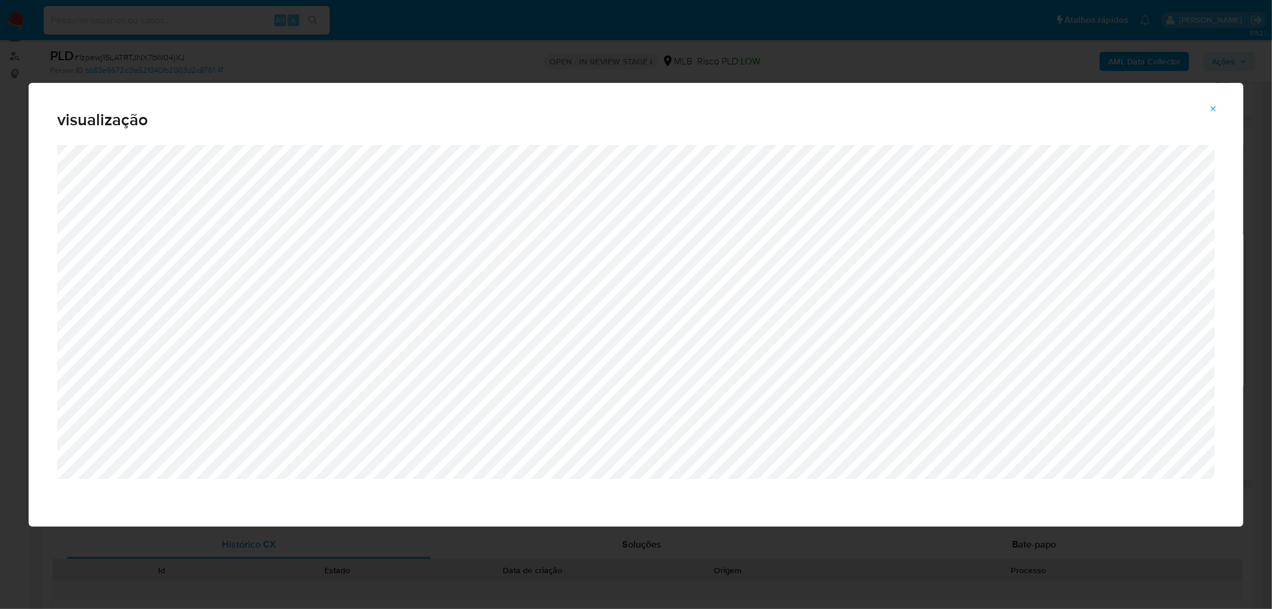
click at [837, 104] on icon "Attachment preview" at bounding box center [1214, 109] width 10 height 10
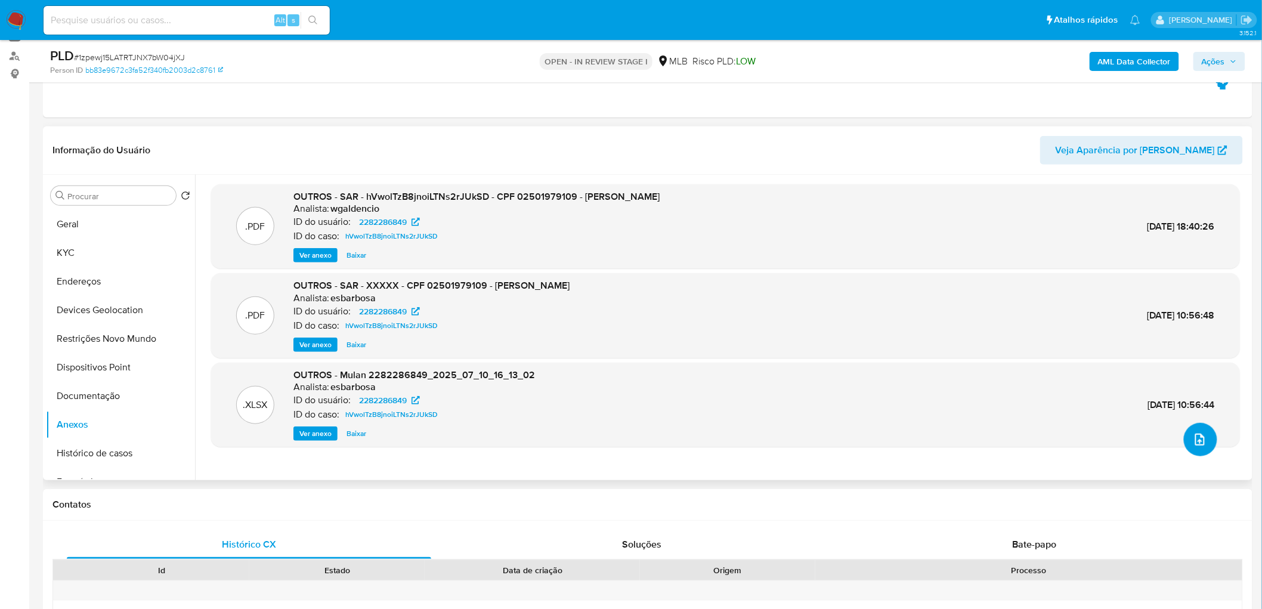
click at [837, 370] on button "upload-file" at bounding box center [1200, 439] width 33 height 33
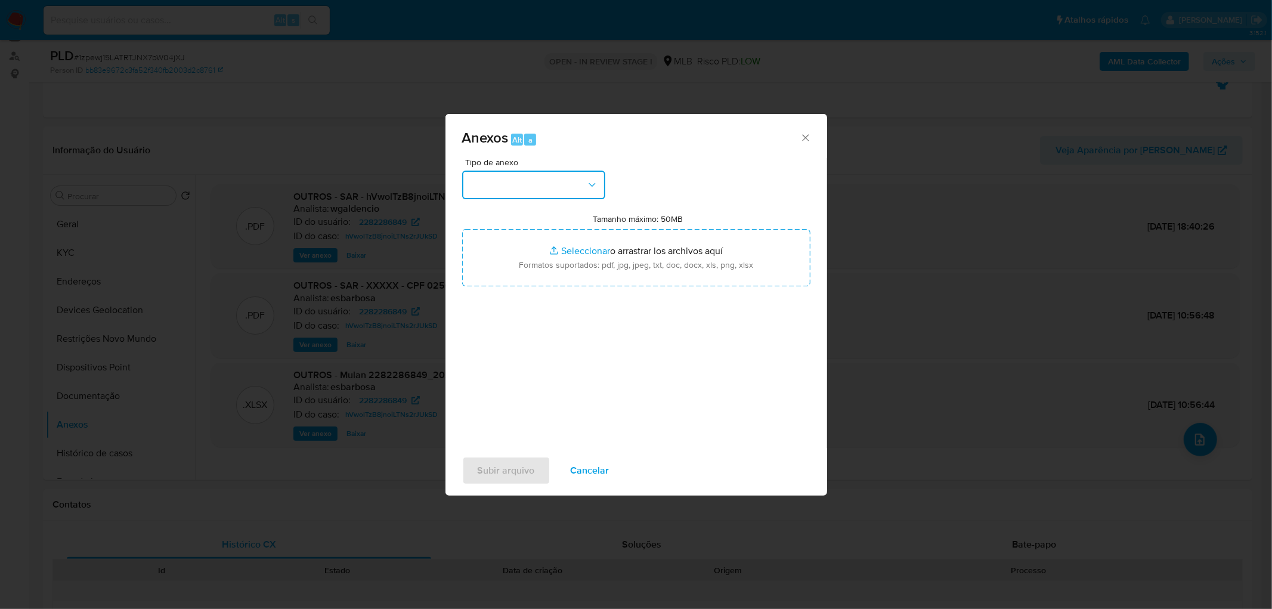
click at [567, 185] on button "button" at bounding box center [533, 185] width 143 height 29
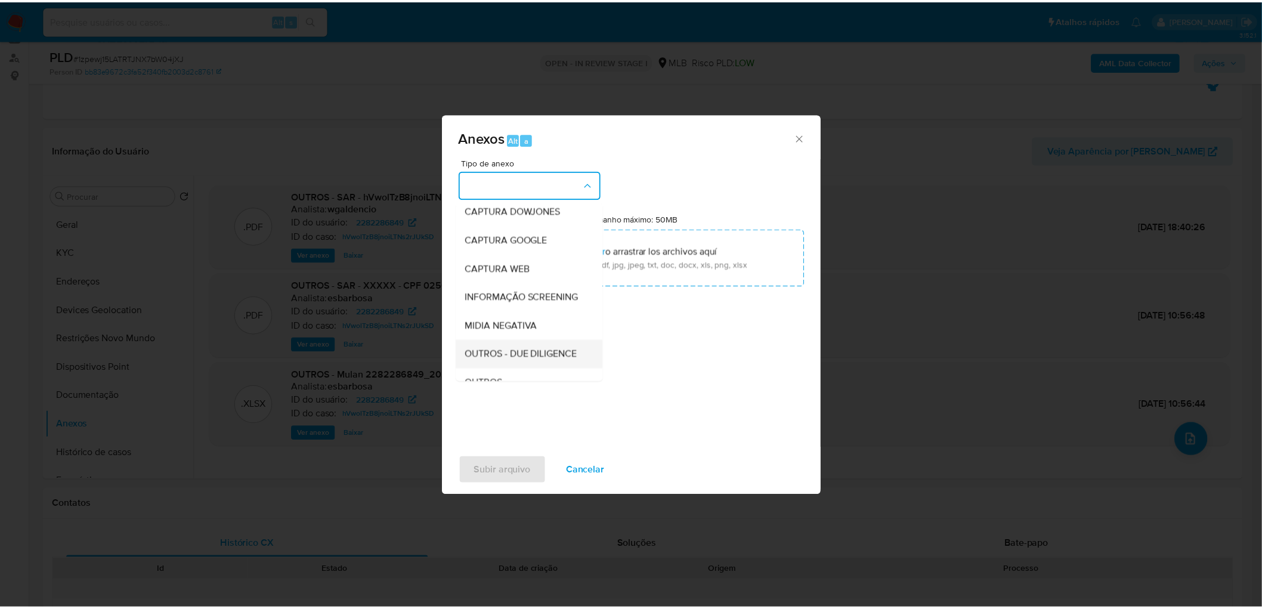
scroll to position [66, 0]
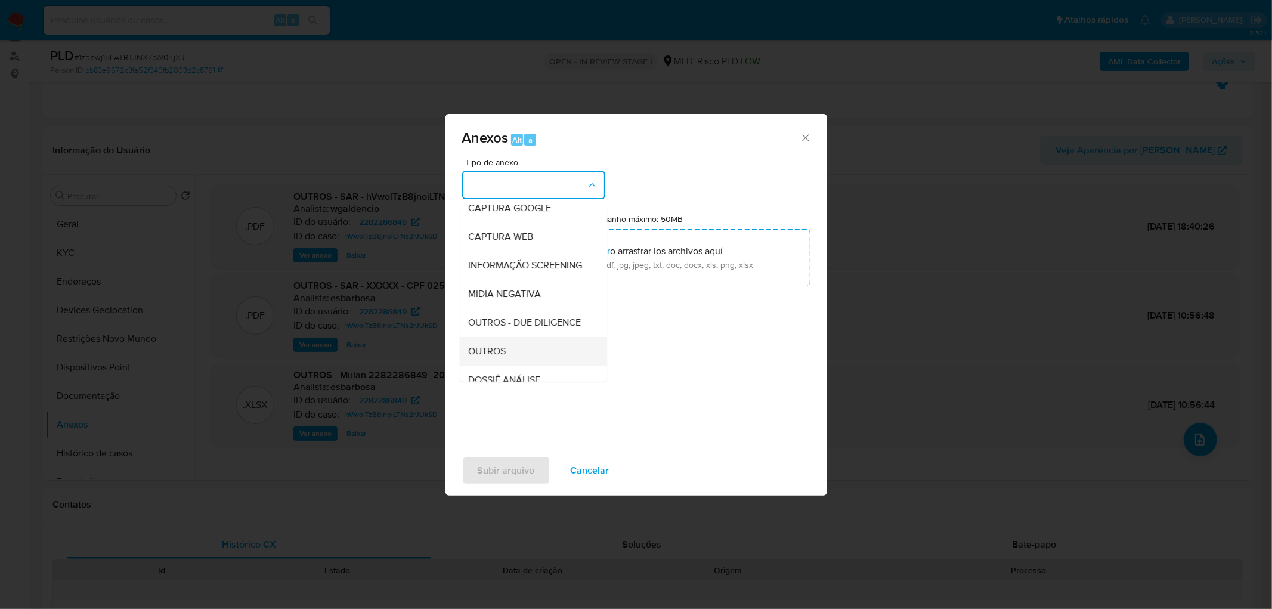
click at [497, 364] on div "OUTROS" at bounding box center [530, 351] width 122 height 29
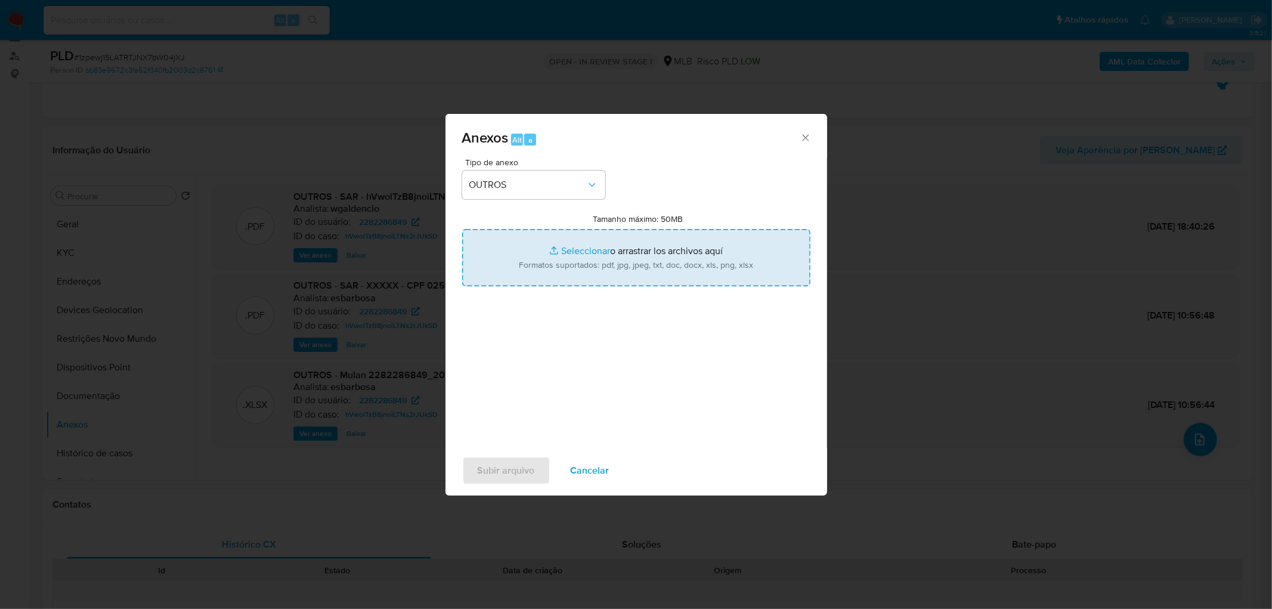
click at [550, 255] on input "Tamanho máximo: 50MB Seleccionar archivos" at bounding box center [636, 257] width 348 height 57
type input "C:\fakepath\Caso 1zpewj15LATRTJNX7bW04jXJ e hVwolTzB8jnoiLTNs2rJUkSD.pdf"
click at [501, 370] on span "Subir arquivo" at bounding box center [506, 470] width 57 height 26
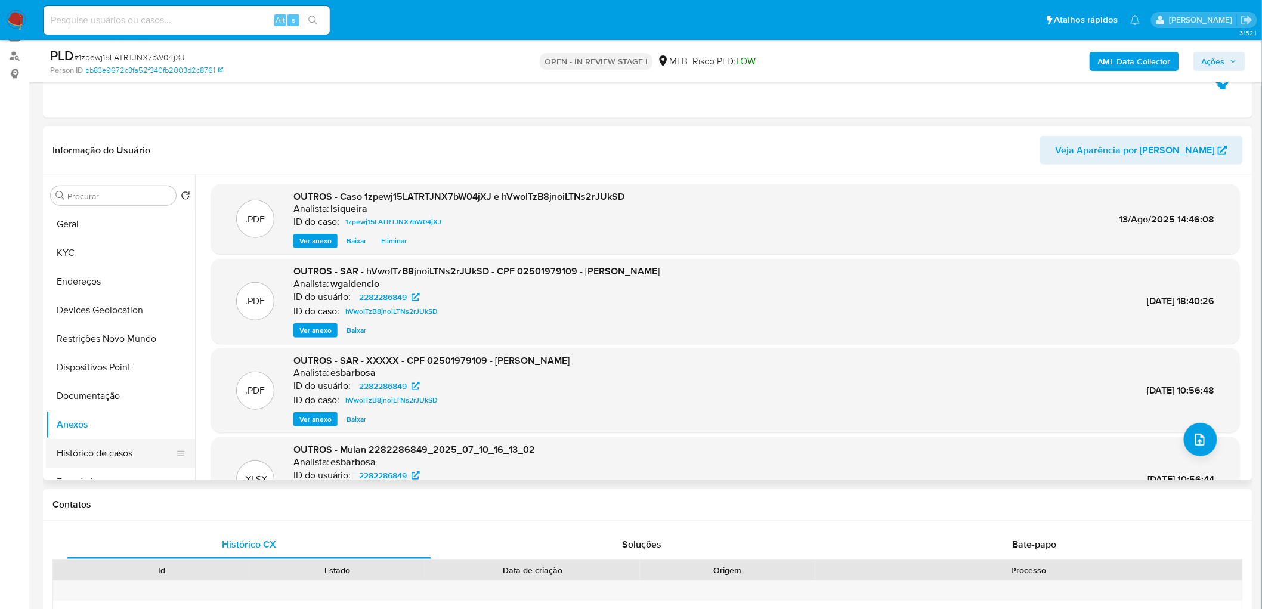
click at [100, 370] on button "Histórico de casos" at bounding box center [116, 453] width 140 height 29
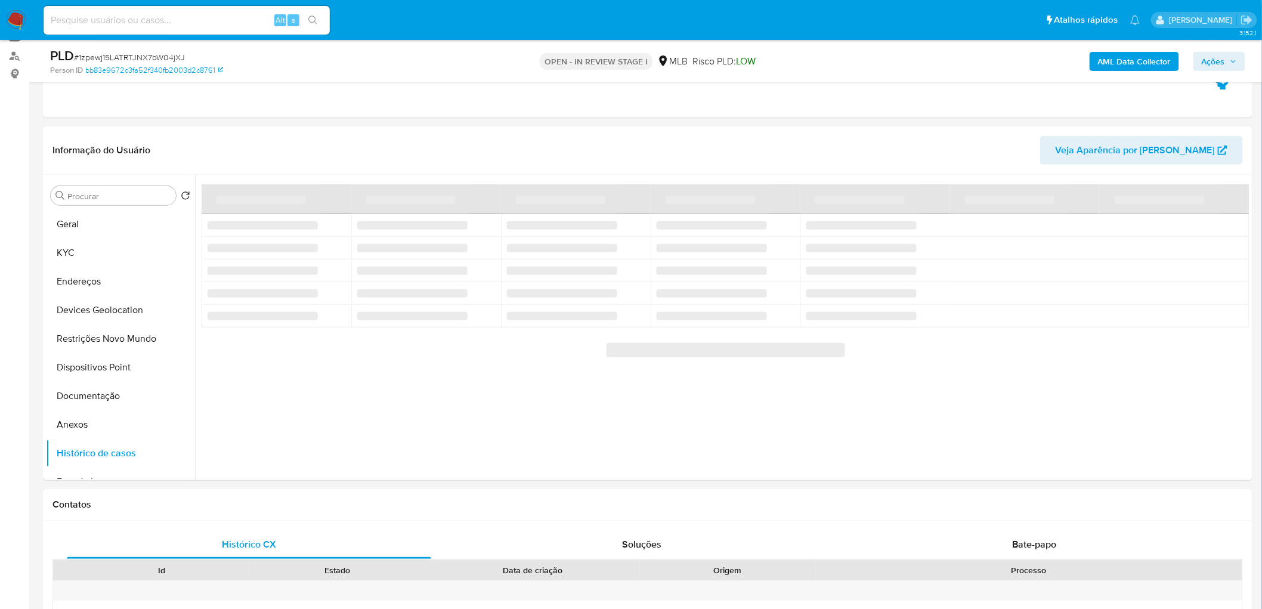
drag, startPoint x: 1223, startPoint y: 63, endPoint x: 1174, endPoint y: 70, distance: 49.5
click at [837, 62] on span "Ações" at bounding box center [1213, 61] width 23 height 19
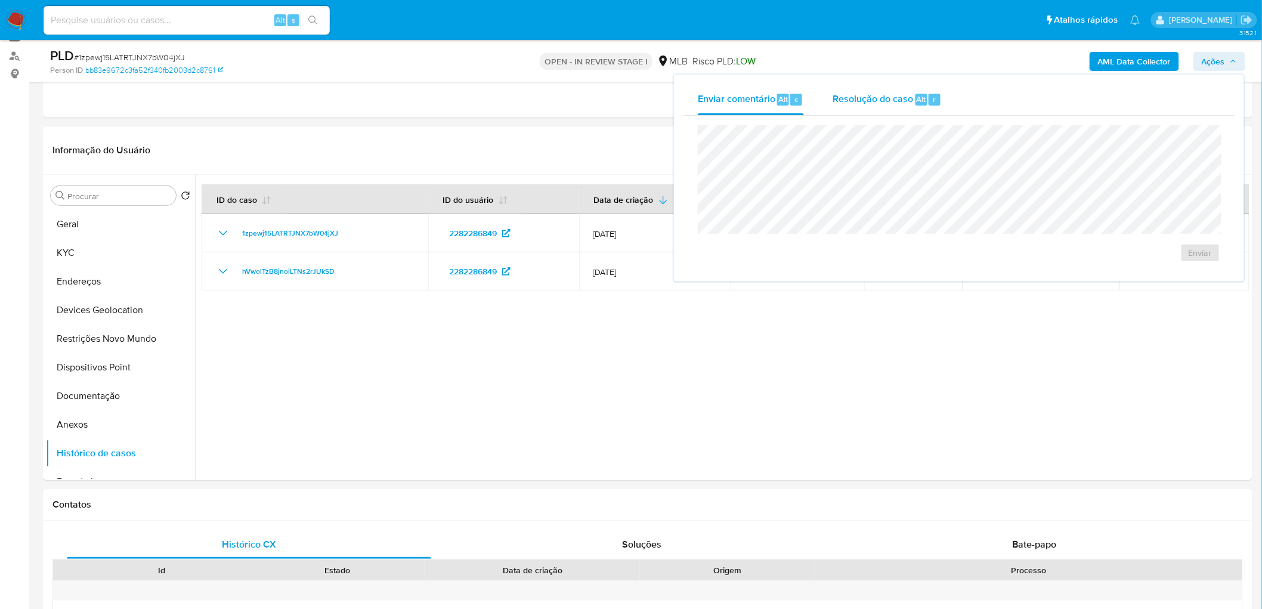
click at [837, 97] on span "Resolução do caso" at bounding box center [873, 99] width 81 height 14
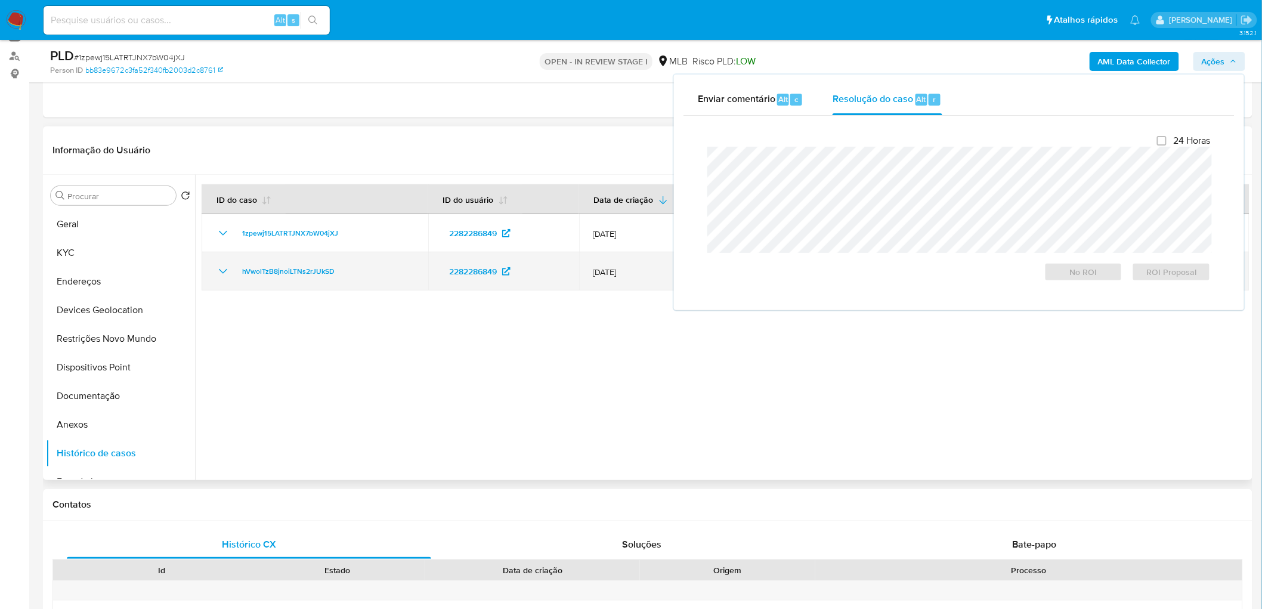
click at [219, 270] on icon "Mostrar/Ocultar" at bounding box center [223, 271] width 8 height 5
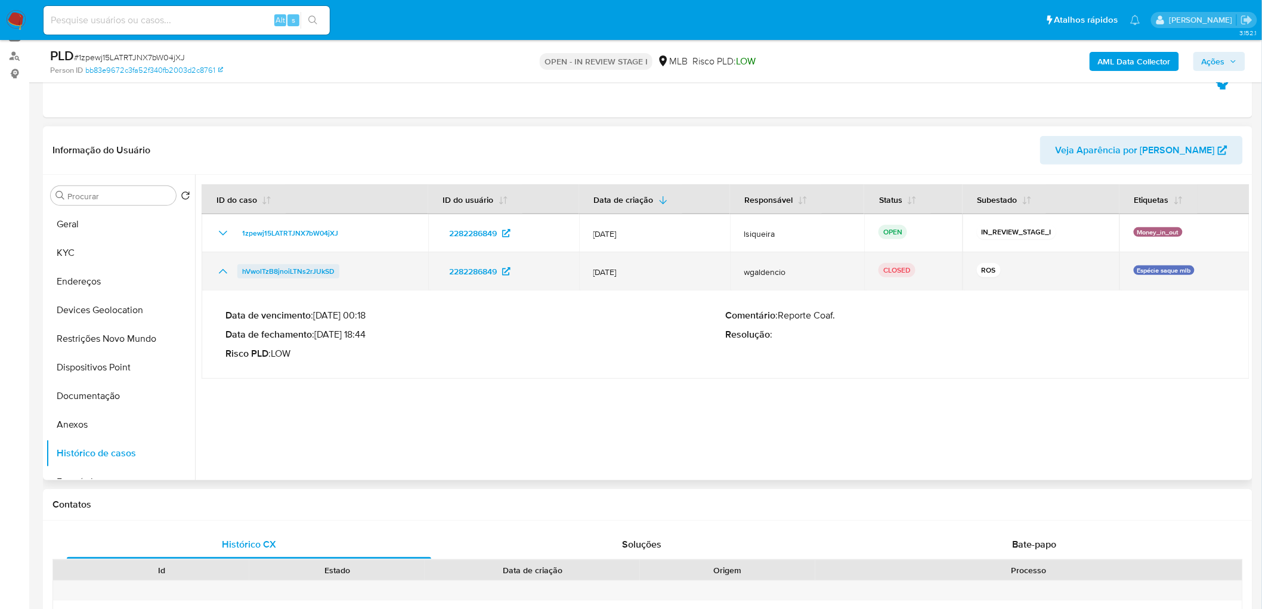
drag, startPoint x: 345, startPoint y: 270, endPoint x: 240, endPoint y: 270, distance: 105.0
click at [239, 270] on div "hVwolTzB8jnoiLTNs2rJUkSD" at bounding box center [315, 271] width 198 height 14
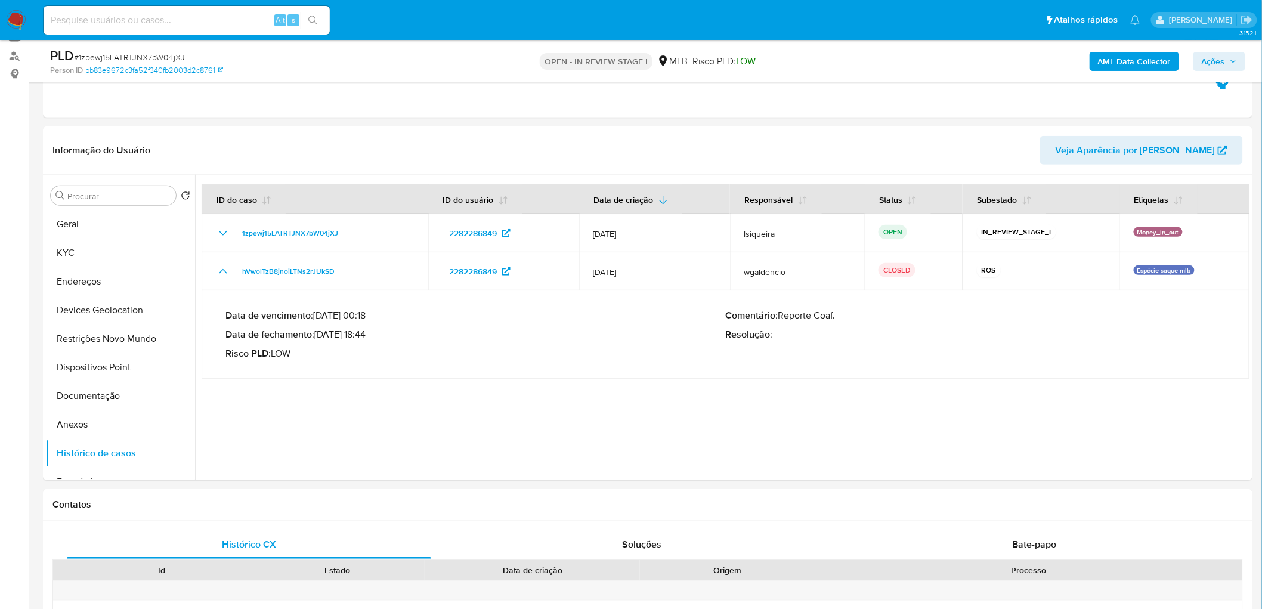
click at [837, 60] on span "Ações" at bounding box center [1213, 61] width 23 height 19
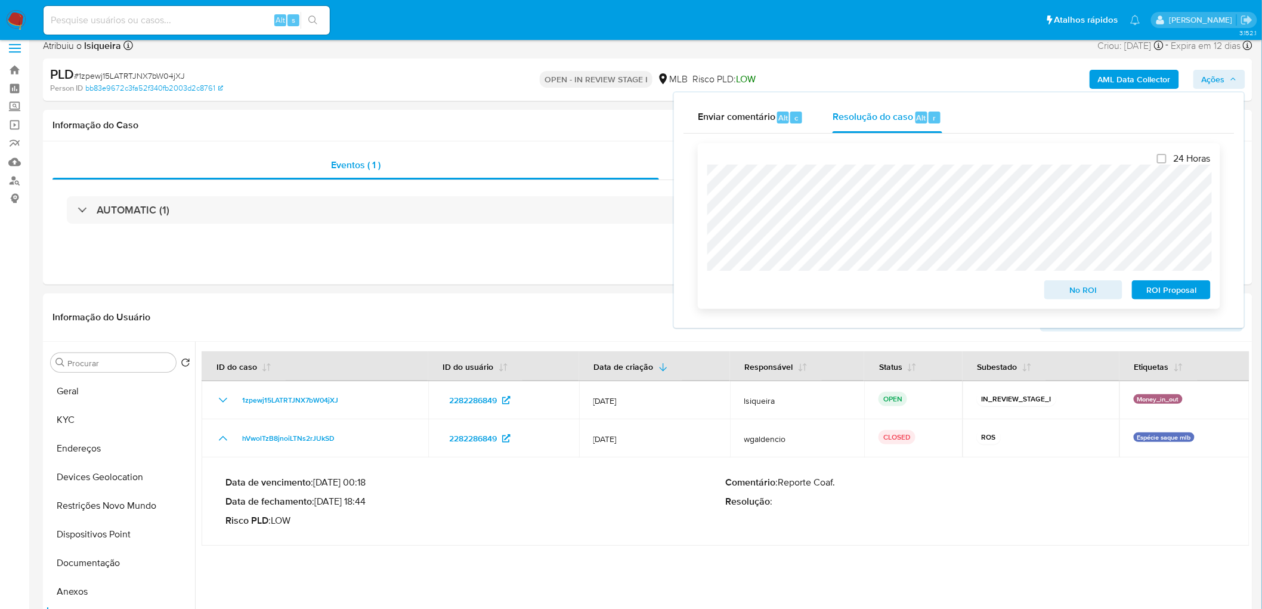
scroll to position [2, 0]
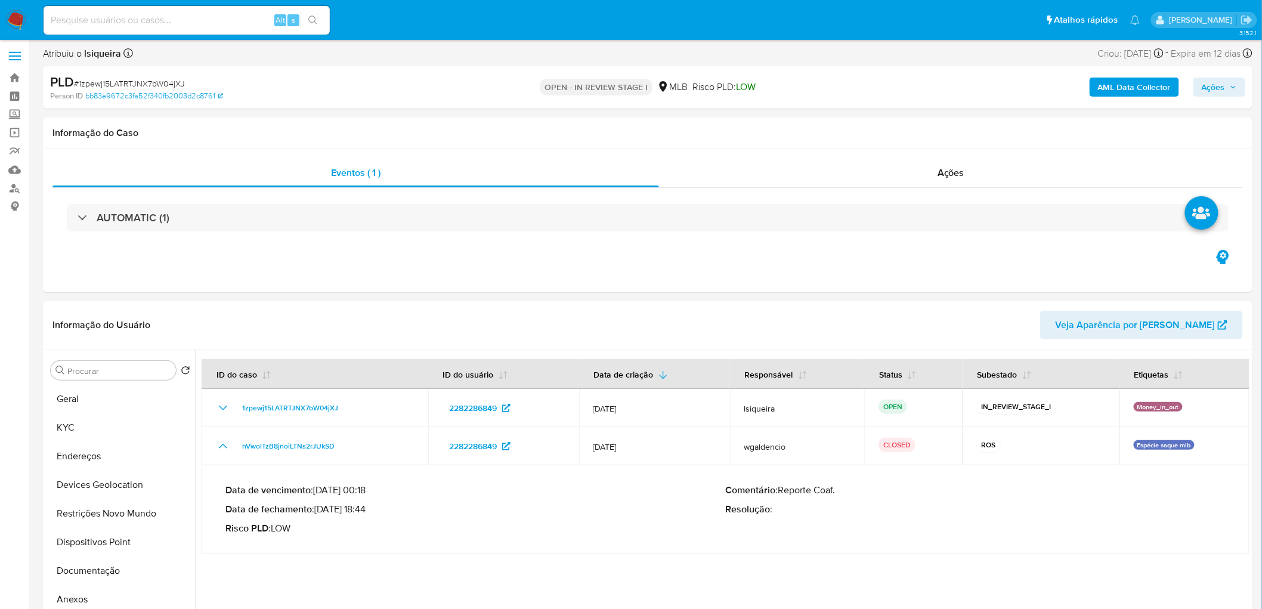
click at [837, 85] on span "Ações" at bounding box center [1213, 87] width 23 height 19
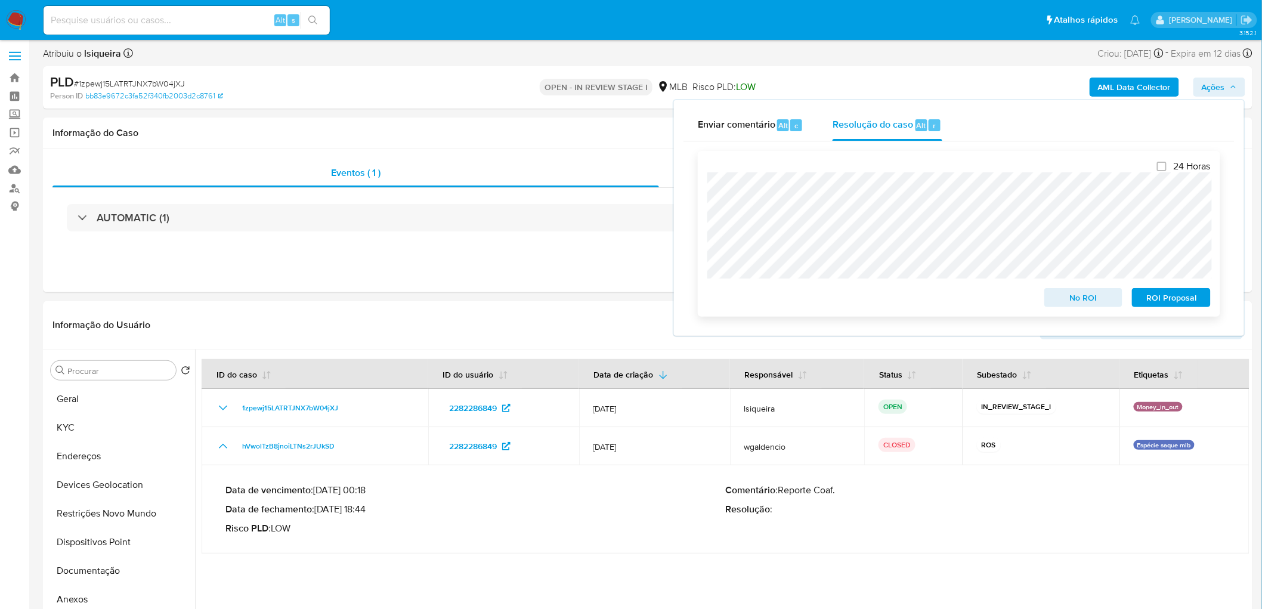
click at [720, 165] on div "24 Horas No ROI ROI Proposal" at bounding box center [958, 233] width 503 height 147
click at [837, 297] on span "No ROI" at bounding box center [1084, 297] width 62 height 17
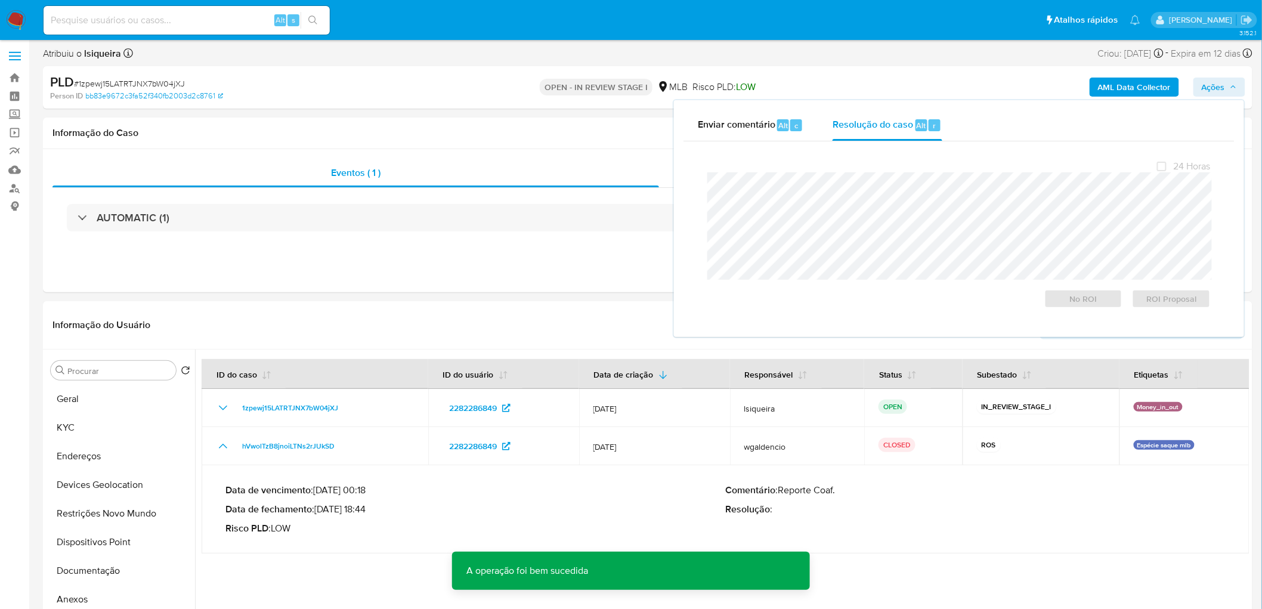
click at [122, 82] on span "# 1zpewj15LATRTJNX7bW04jXJ" at bounding box center [129, 84] width 111 height 12
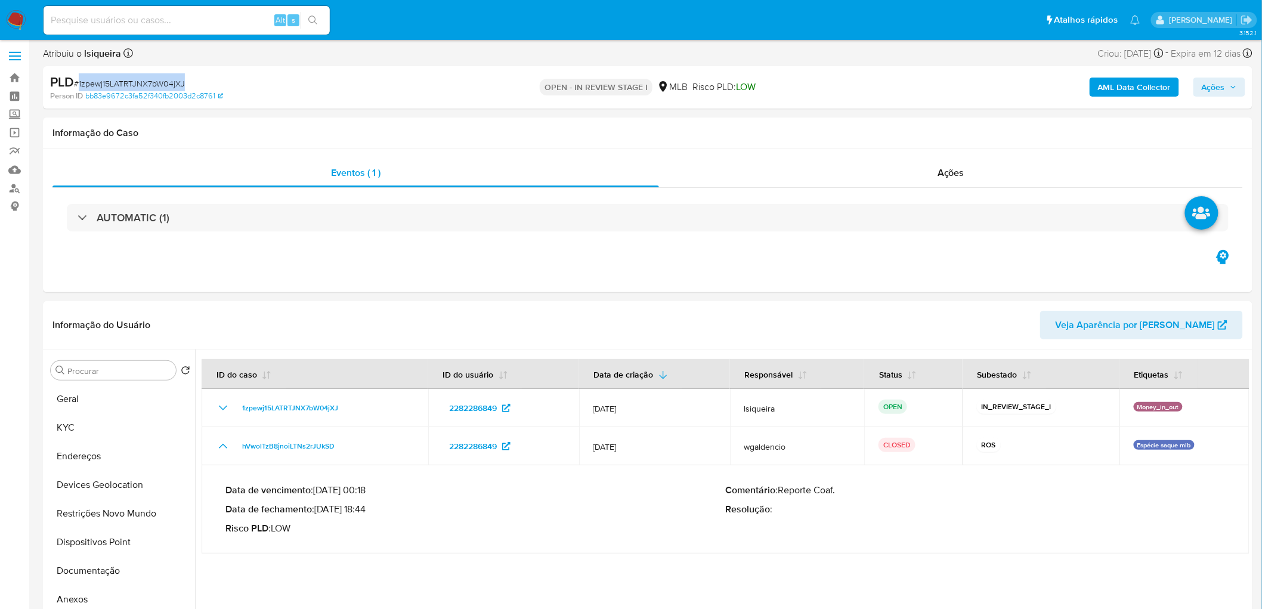
click at [122, 82] on span "# 1zpewj15LATRTJNX7bW04jXJ" at bounding box center [129, 84] width 111 height 12
copy span "1zpewj15LATRTJNX7bW04jXJ"
click at [837, 166] on span "Ações" at bounding box center [951, 173] width 27 height 14
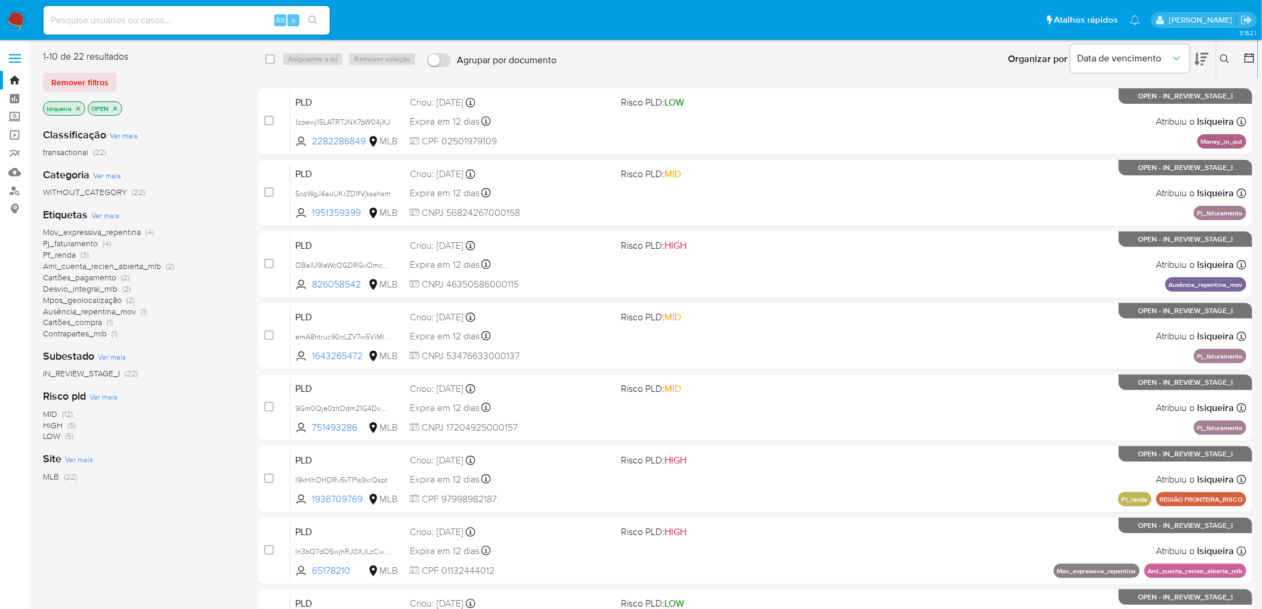
click at [22, 14] on img at bounding box center [16, 20] width 20 height 20
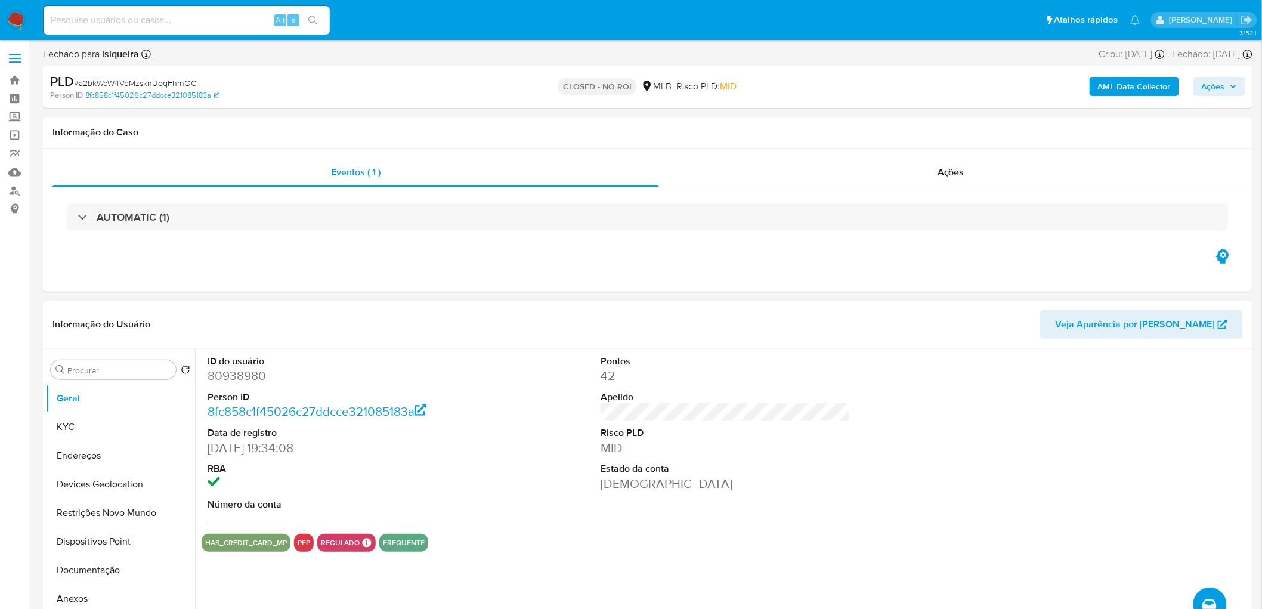
select select "10"
click at [889, 163] on div "Ações" at bounding box center [951, 172] width 584 height 29
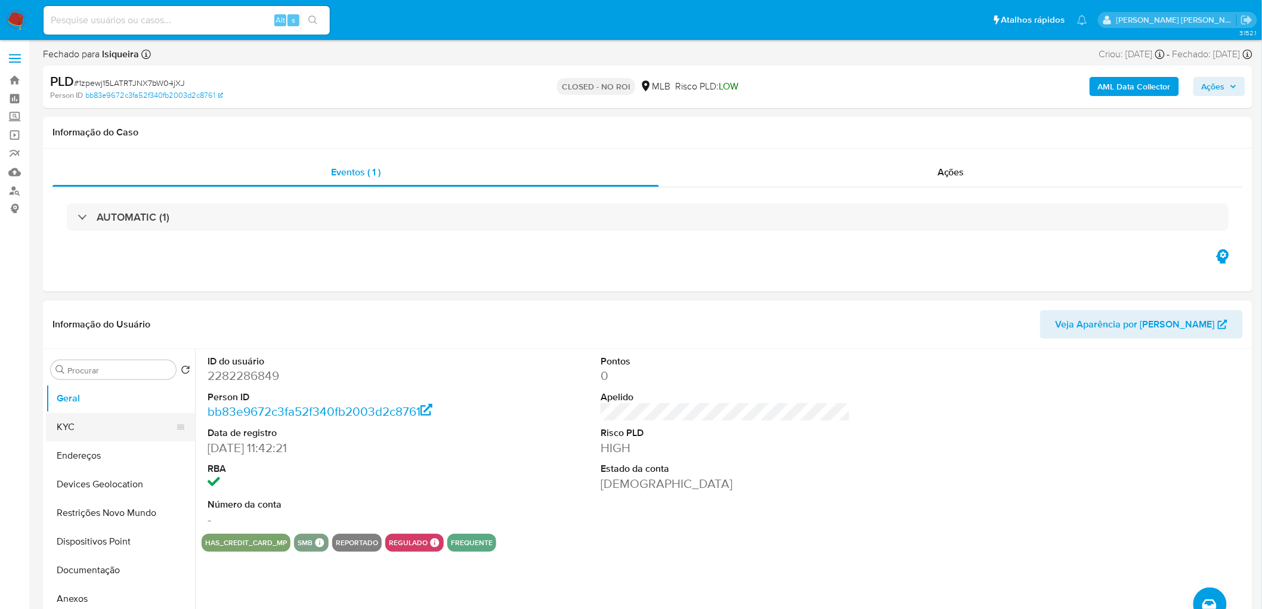
select select "10"
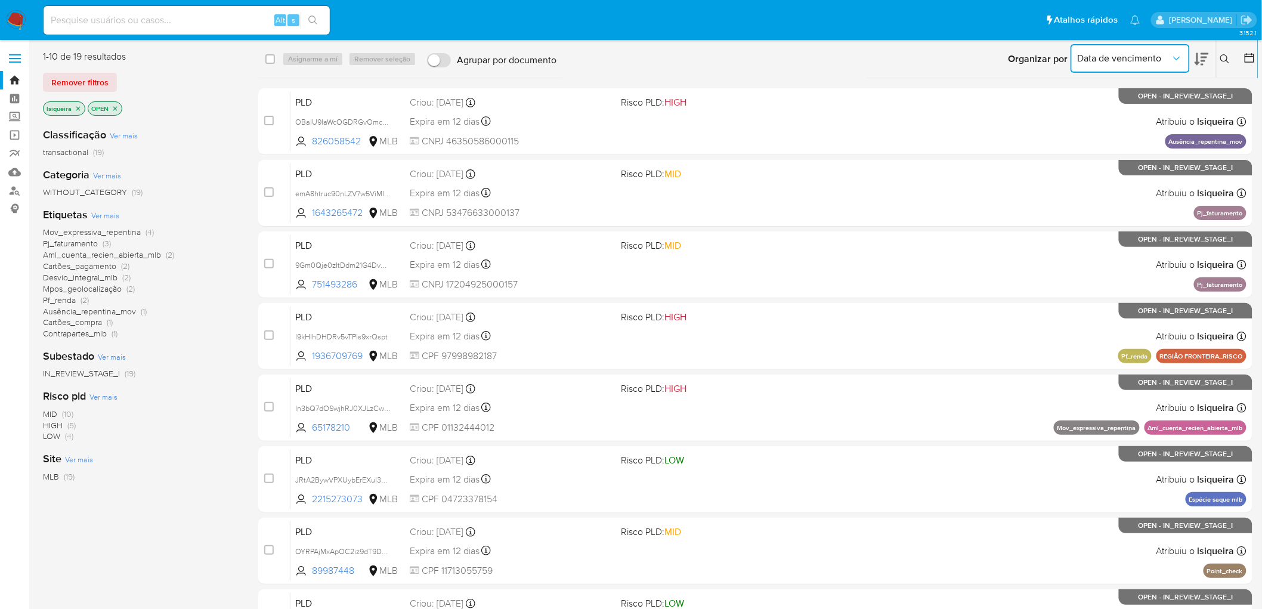
click at [1139, 61] on span "Data de vencimento" at bounding box center [1124, 58] width 93 height 12
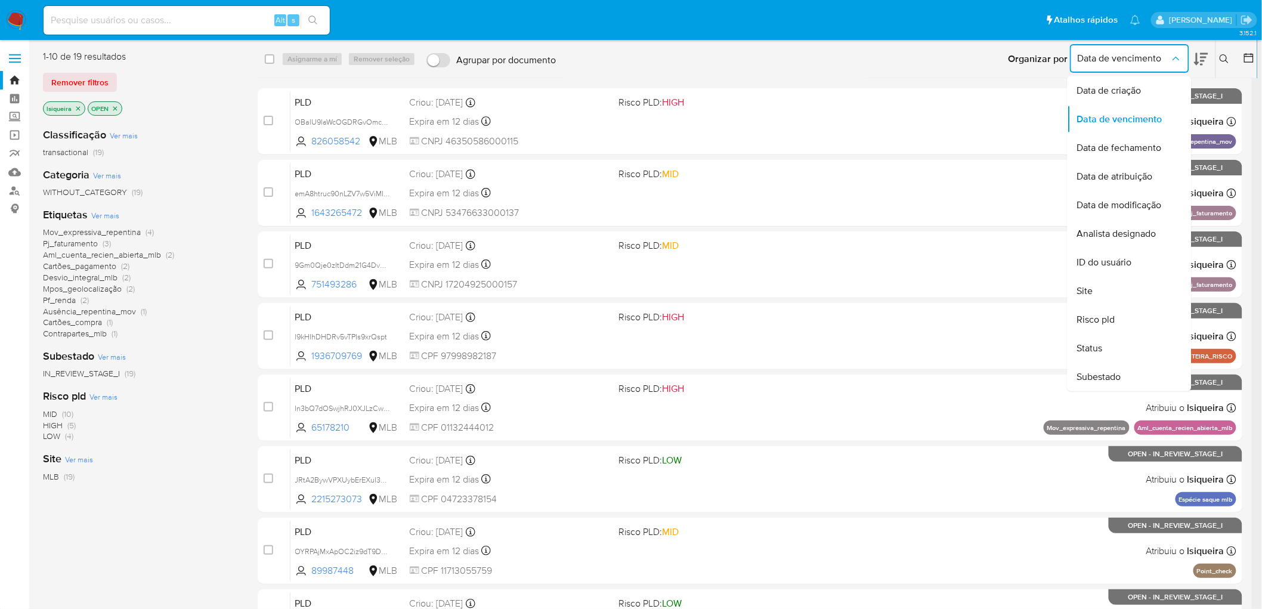
click at [1211, 56] on div "Organizar por Data de vencimento Data de criação Data de vencimento Data de fec…" at bounding box center [1106, 59] width 217 height 37
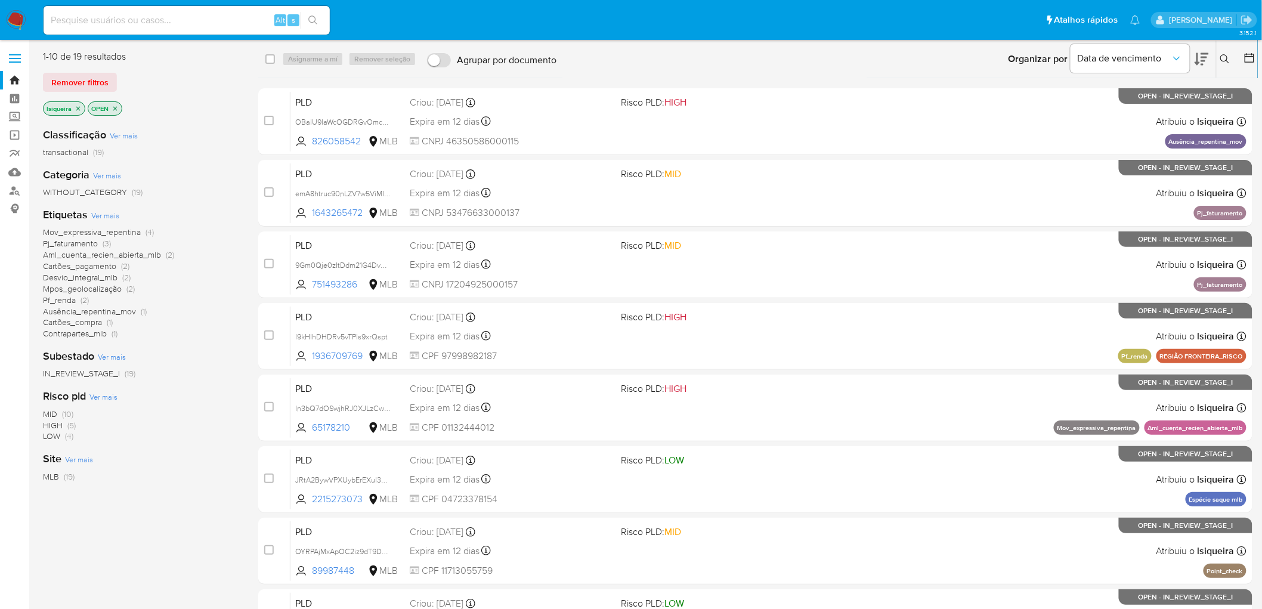
click at [1196, 57] on icon at bounding box center [1202, 59] width 14 height 14
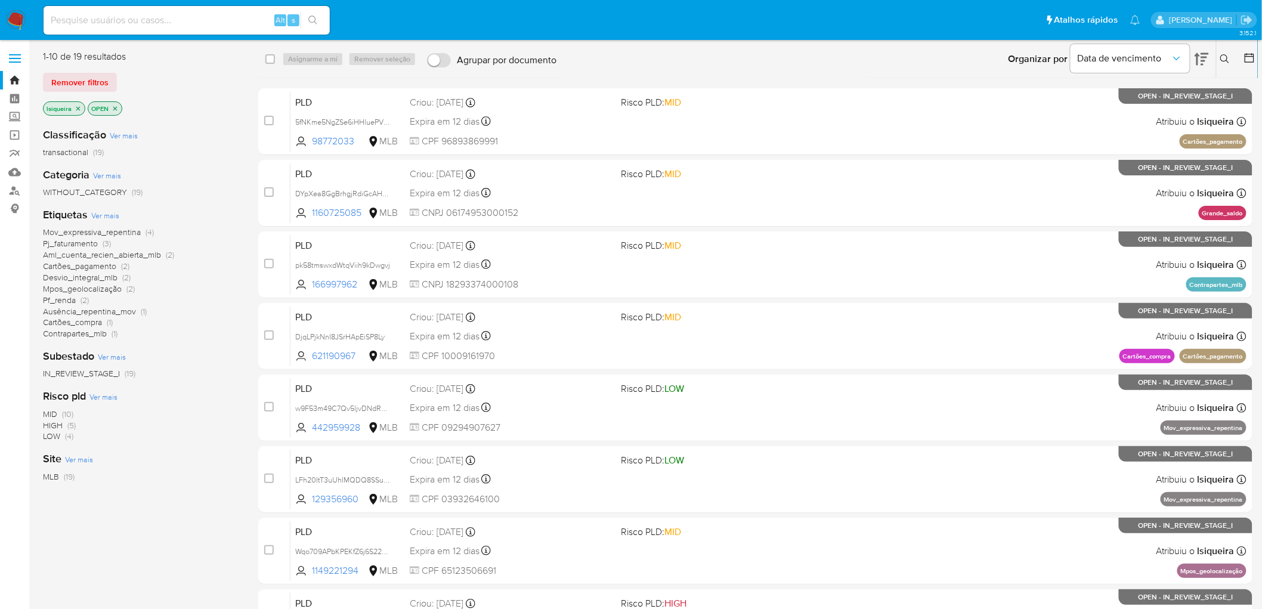
click at [1196, 58] on icon at bounding box center [1202, 59] width 14 height 13
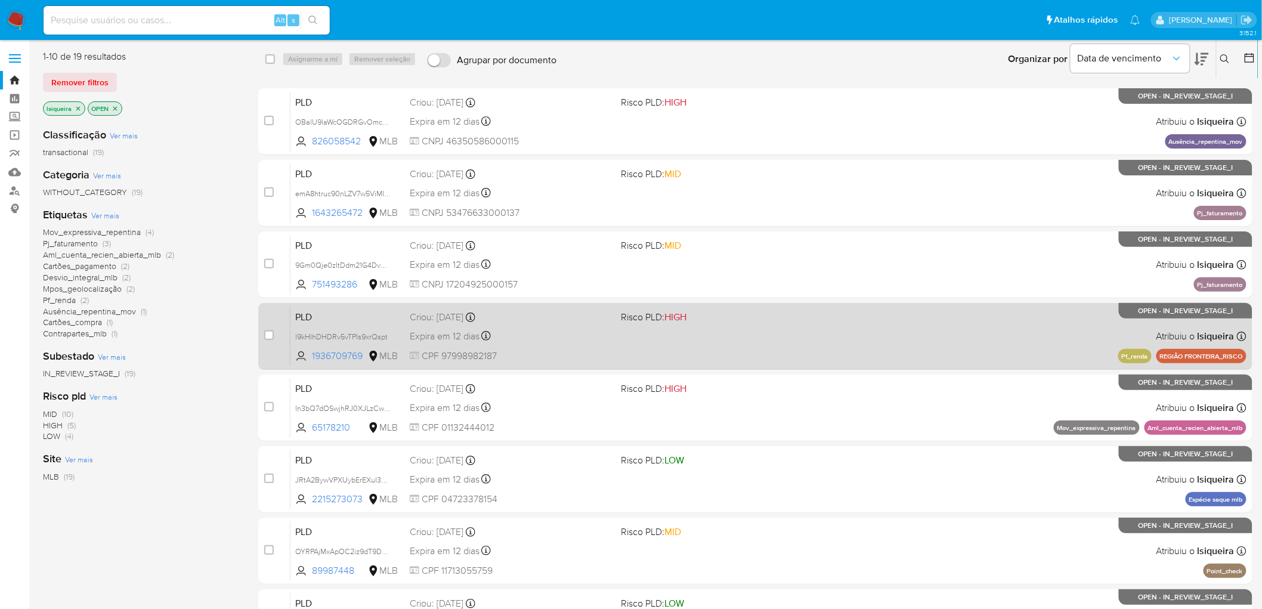
click at [966, 336] on div "PLD l9kHIhDHDRv5vTPIs9xrQspt 1936709769 MLB Risco PLD: HIGH Criou: 12/07/2025 C…" at bounding box center [768, 336] width 956 height 60
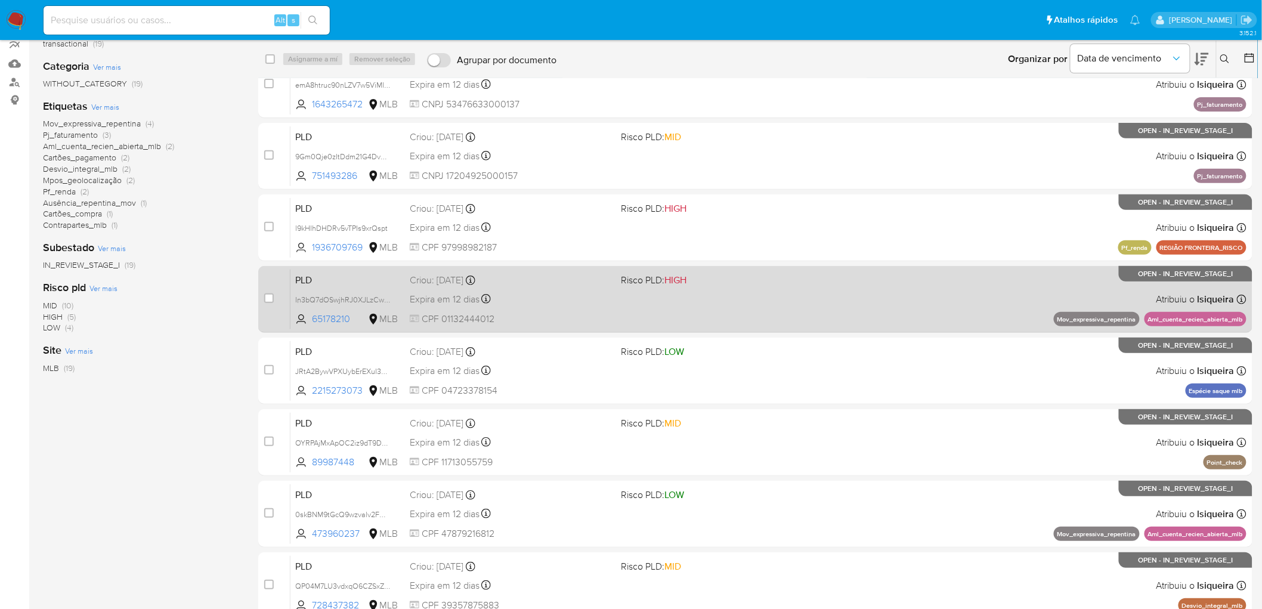
scroll to position [132, 0]
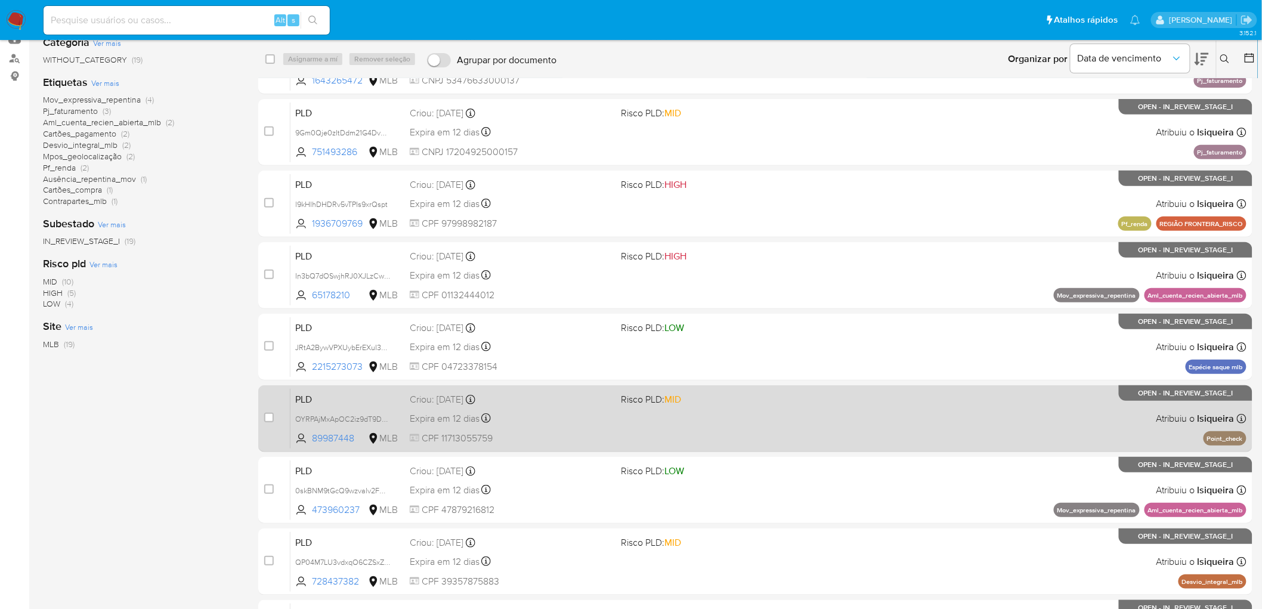
click at [1086, 436] on div "PLD OYRPAjMxApOC2iz9dT9DxQ96 89987448 MLB Risco PLD: MID Criou: 12/07/2025 Crio…" at bounding box center [768, 418] width 956 height 60
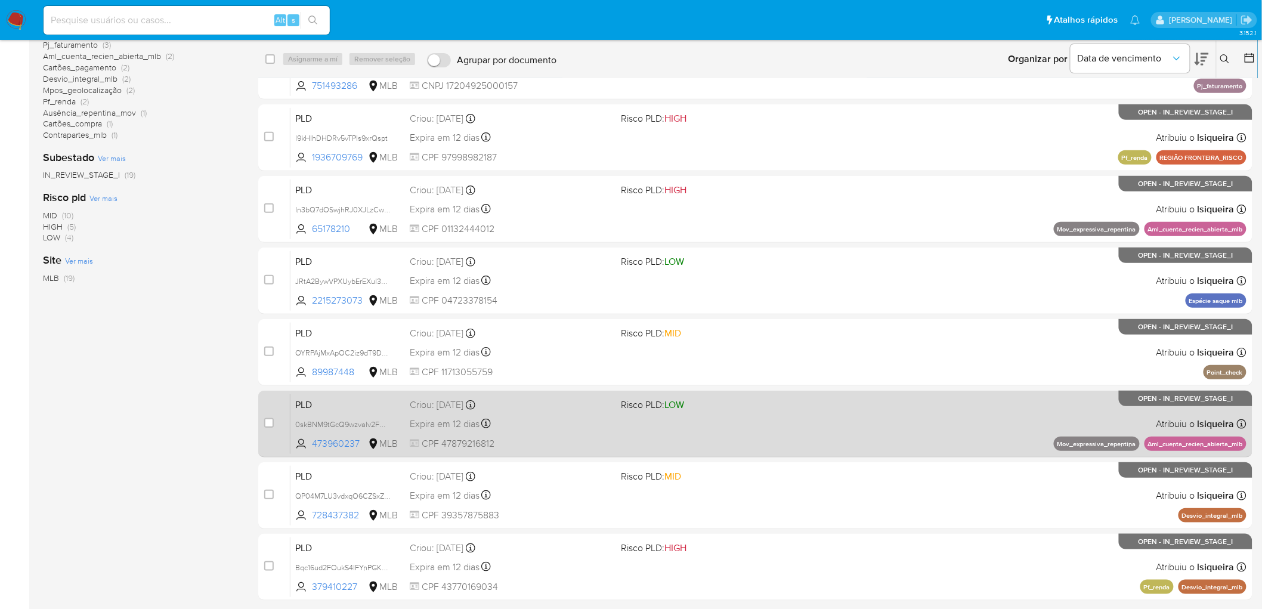
scroll to position [240, 0]
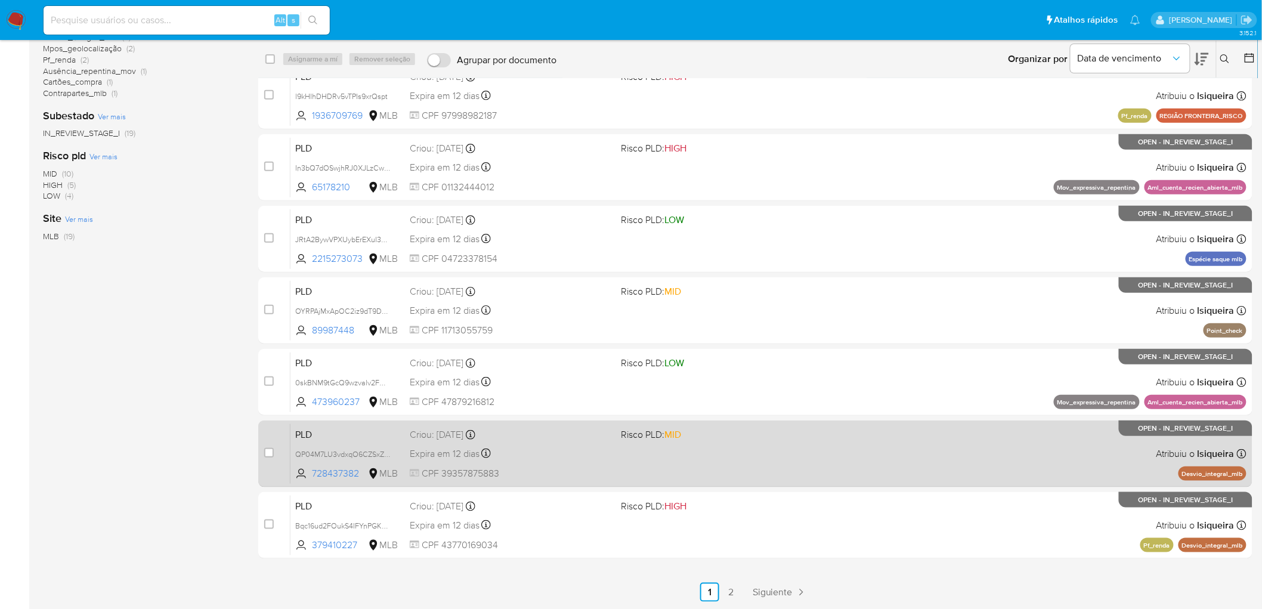
click at [1040, 451] on div "PLD QP04M7LU3vdxqO6CZSxZ9uej 728437382 MLB Risco PLD: MID Criou: 12/07/2025 Cri…" at bounding box center [768, 453] width 956 height 60
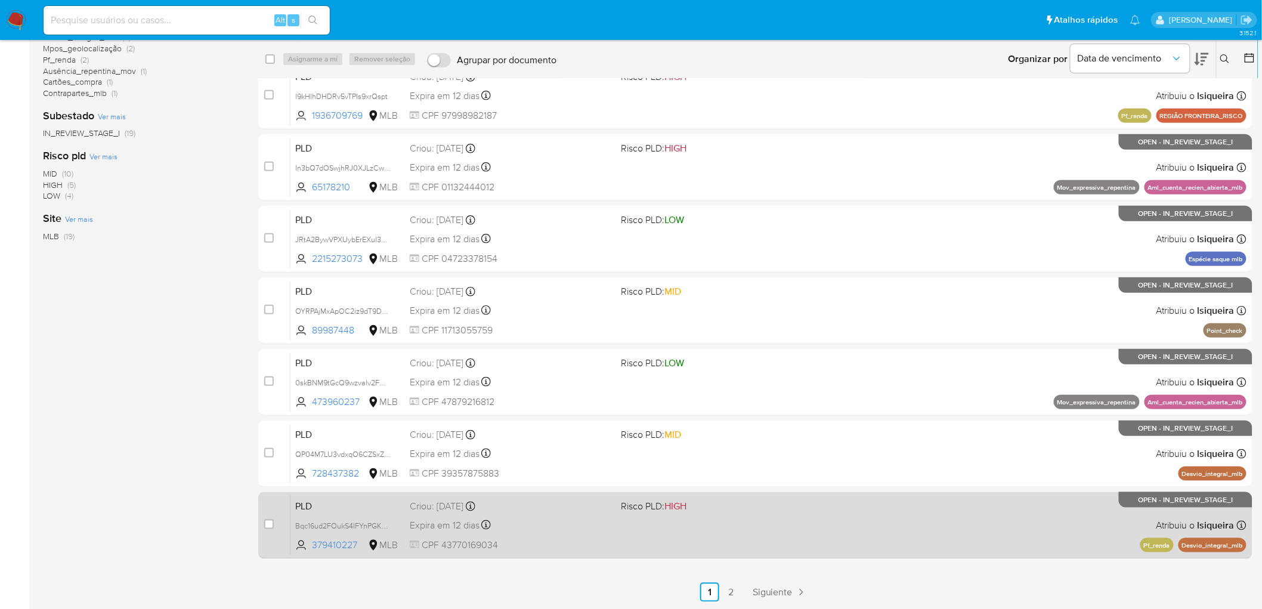
click at [1032, 531] on div "PLD Bqc16ud2FOukS4IFYnPGK60O 379410227 MLB Risco PLD: HIGH Criou: 12/07/2025 Cr…" at bounding box center [768, 525] width 956 height 60
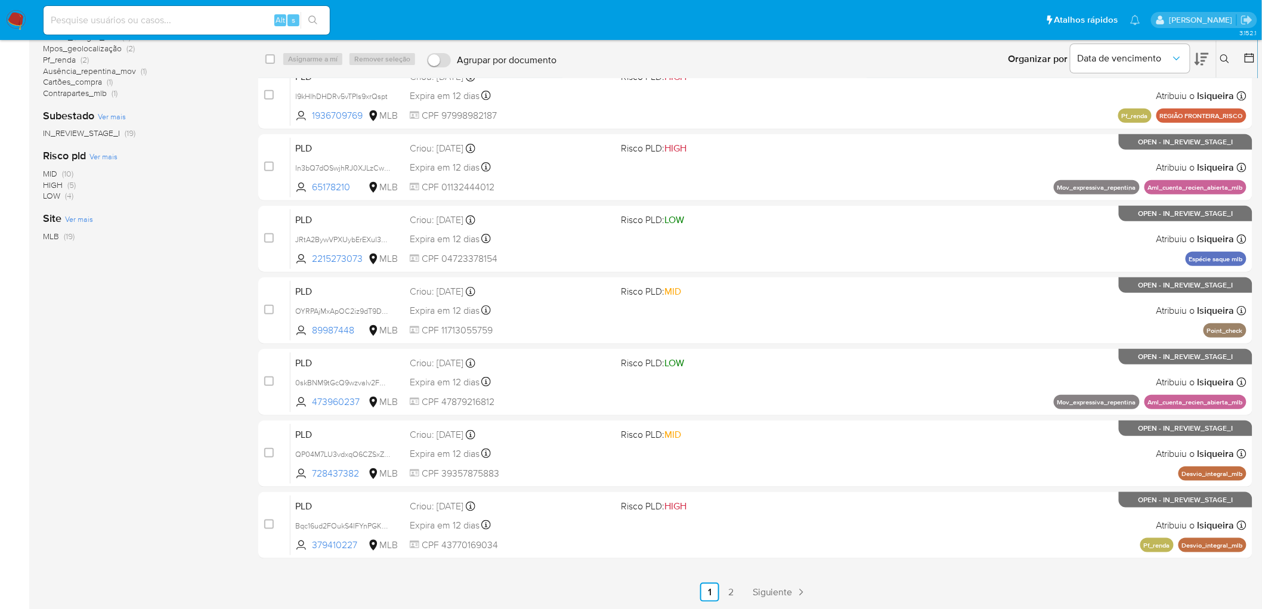
click at [596, 202] on div "case-item-checkbox Incapaz de atribuir o caso PLD OBalU9laWcOGDRGvOmcoD6E0 8260…" at bounding box center [755, 203] width 994 height 711
click at [732, 593] on link "2" at bounding box center [731, 592] width 19 height 19
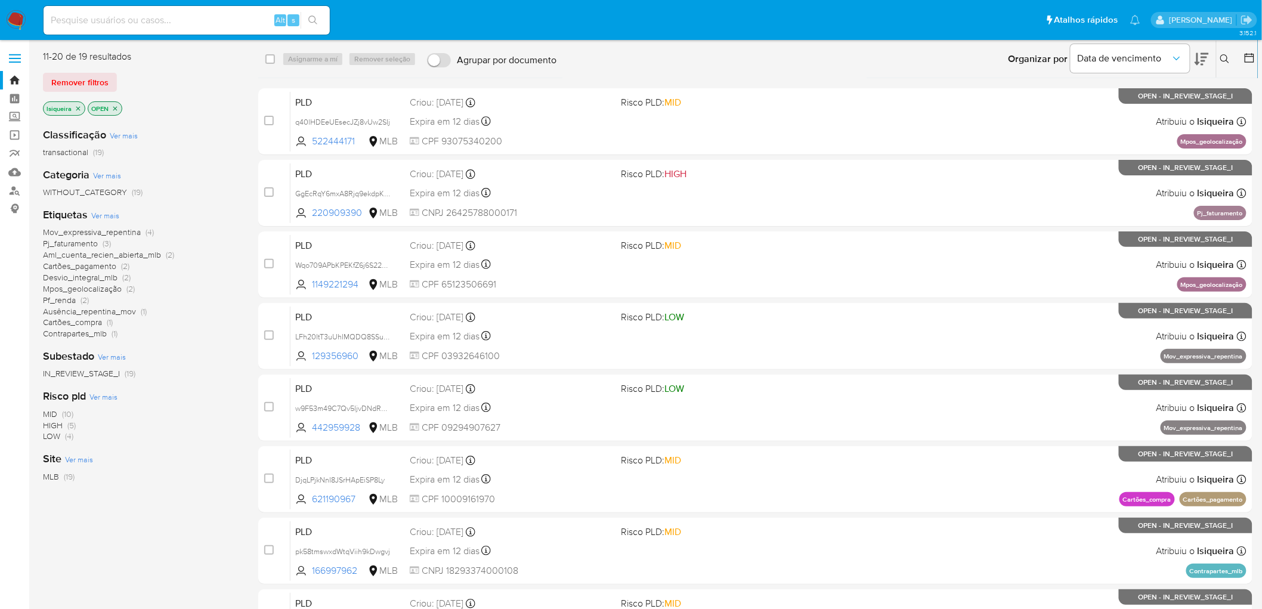
click at [76, 109] on icon "close-filter" at bounding box center [78, 108] width 7 height 7
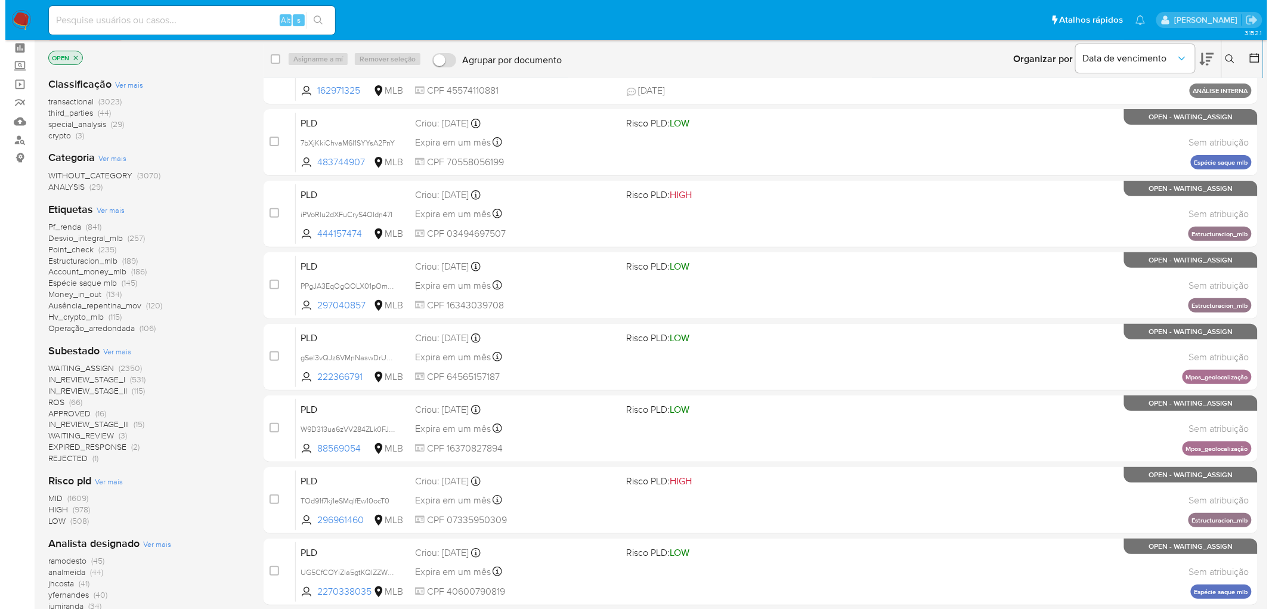
scroll to position [132, 0]
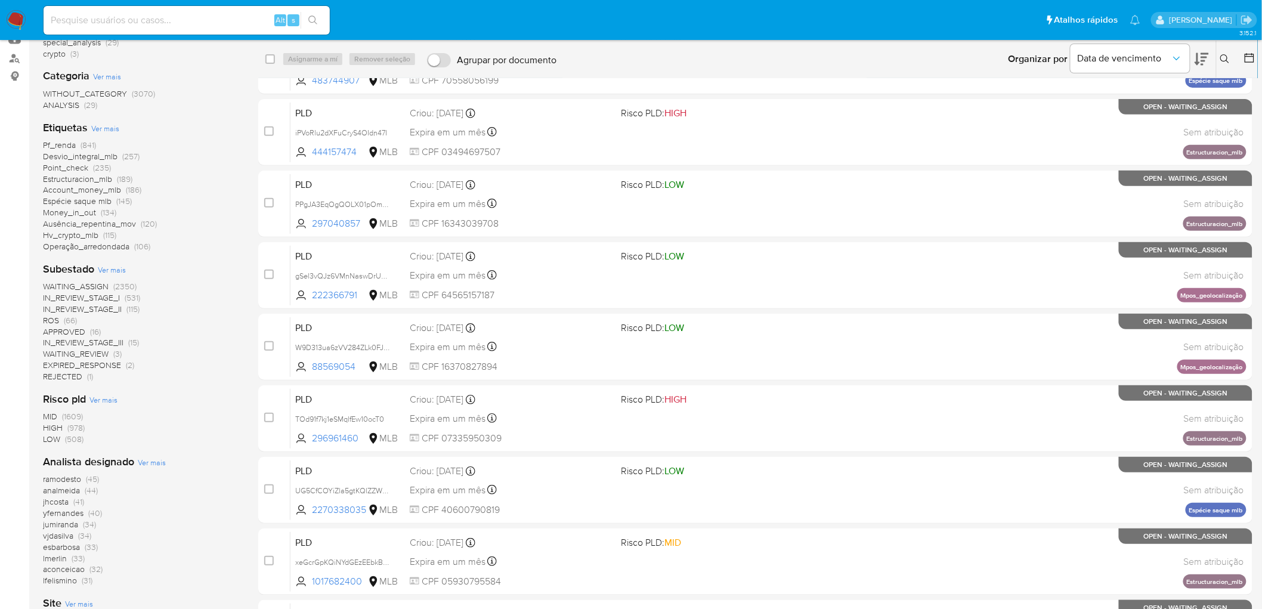
click at [140, 462] on span "Ver mais" at bounding box center [152, 462] width 28 height 11
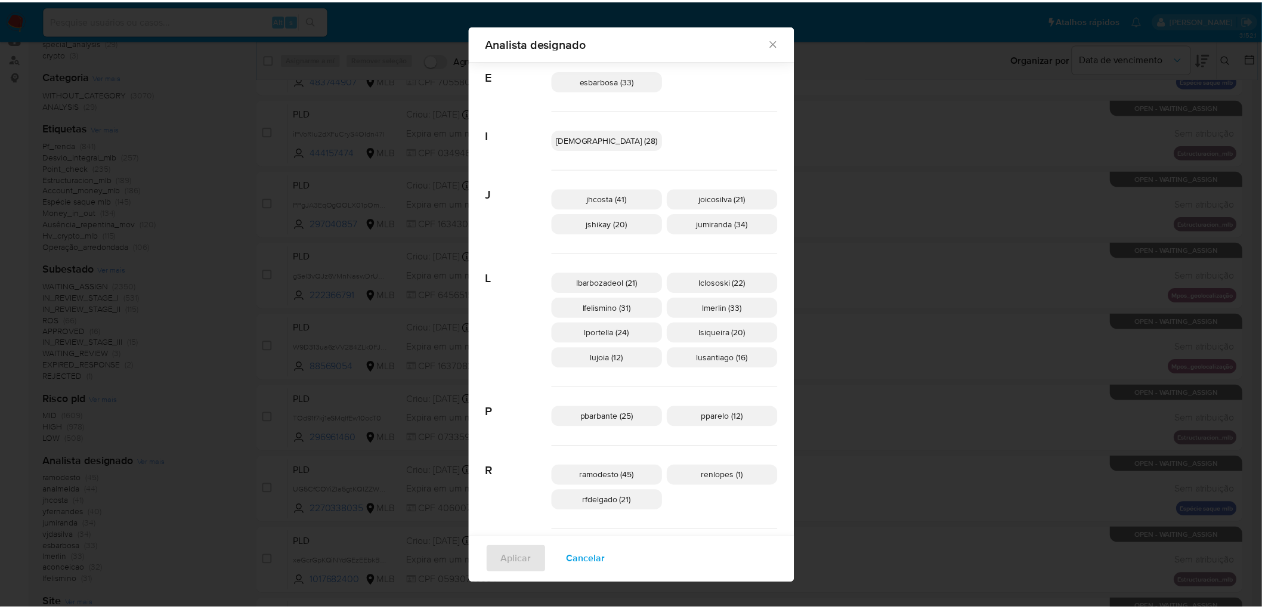
scroll to position [214, 0]
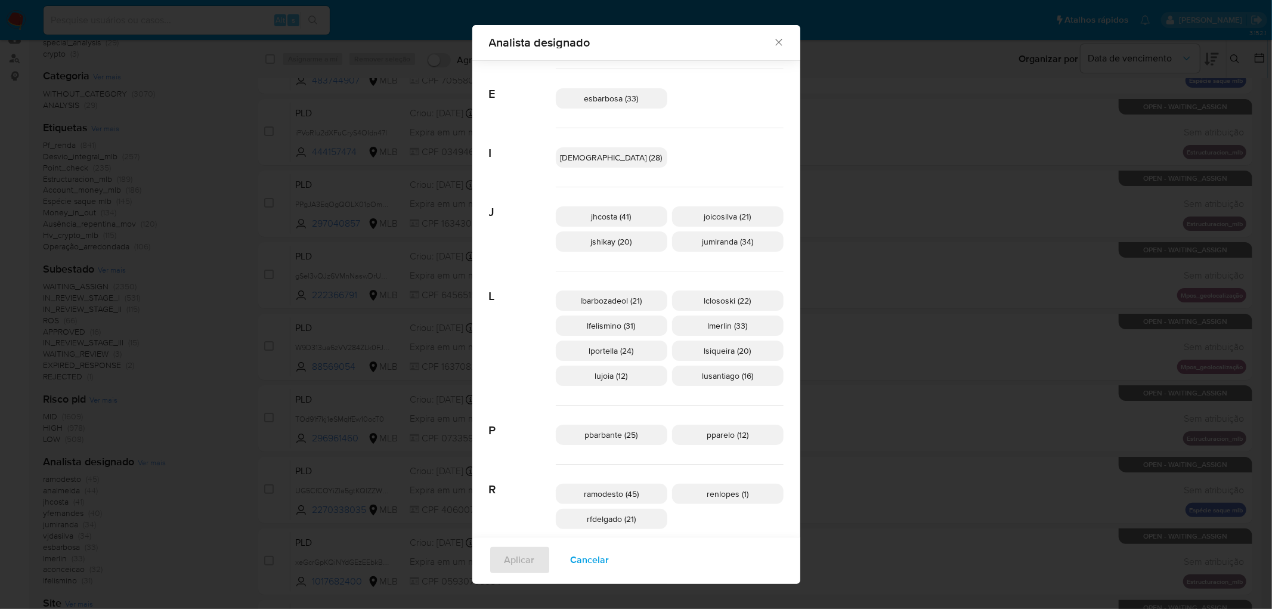
click at [952, 329] on div "Analista designado Buscar A aconceicao (32) alemacedo (6) analmeida (44) andras…" at bounding box center [636, 304] width 1272 height 609
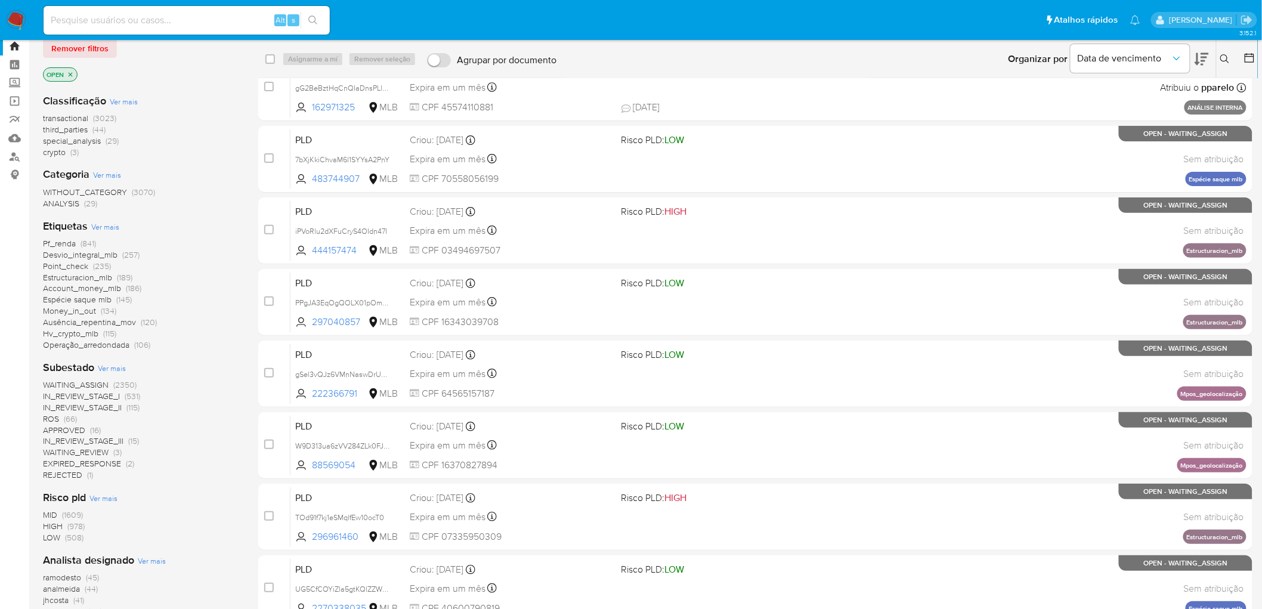
scroll to position [0, 0]
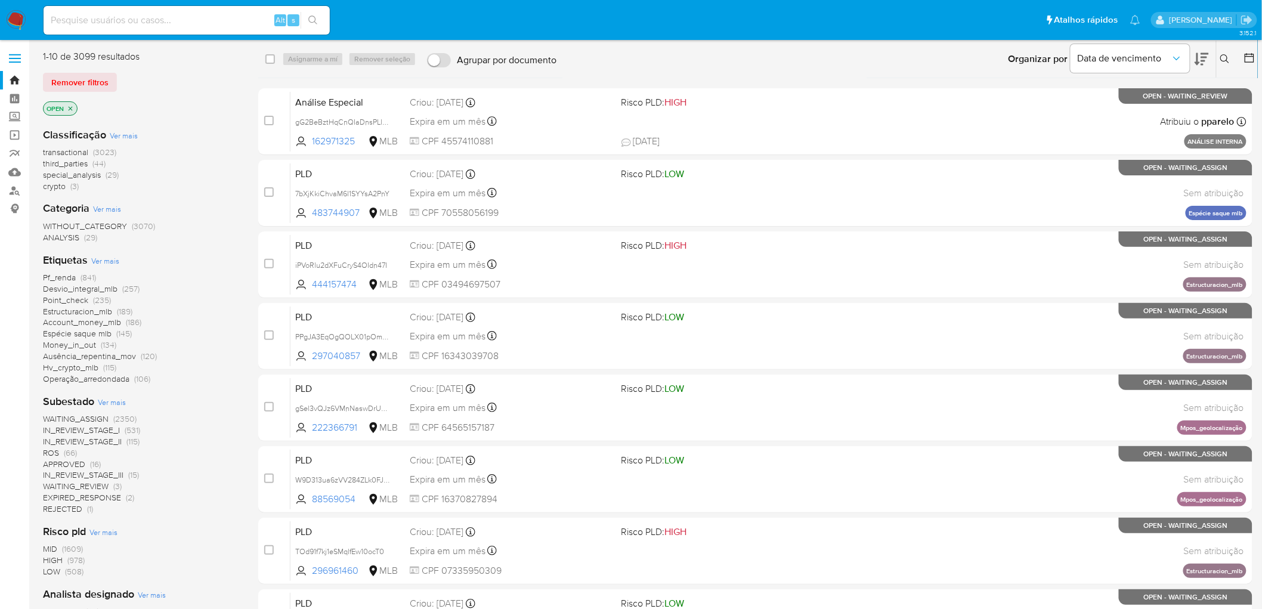
click at [15, 18] on img at bounding box center [16, 20] width 20 height 20
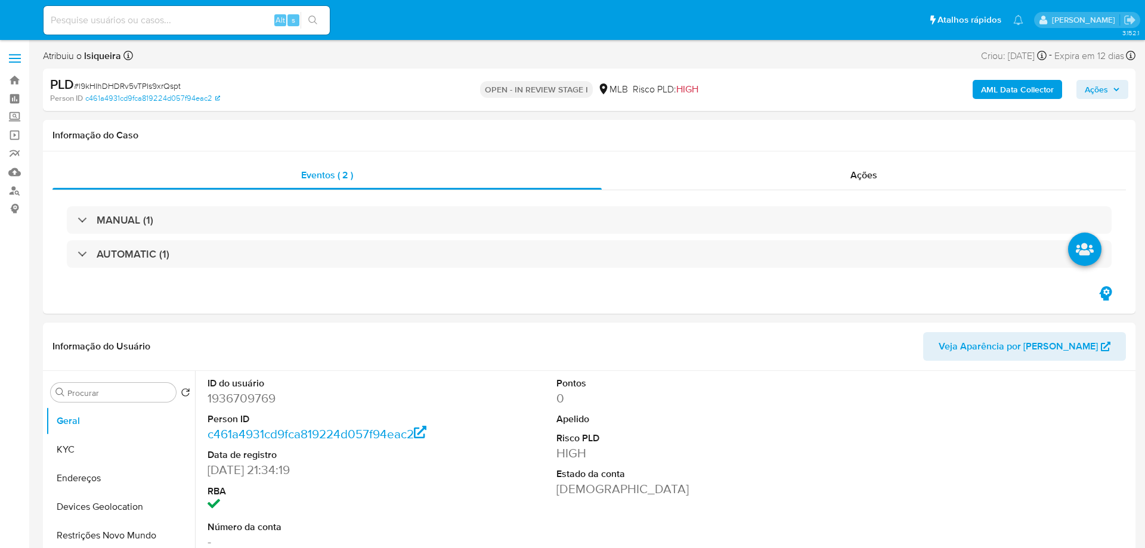
select select "10"
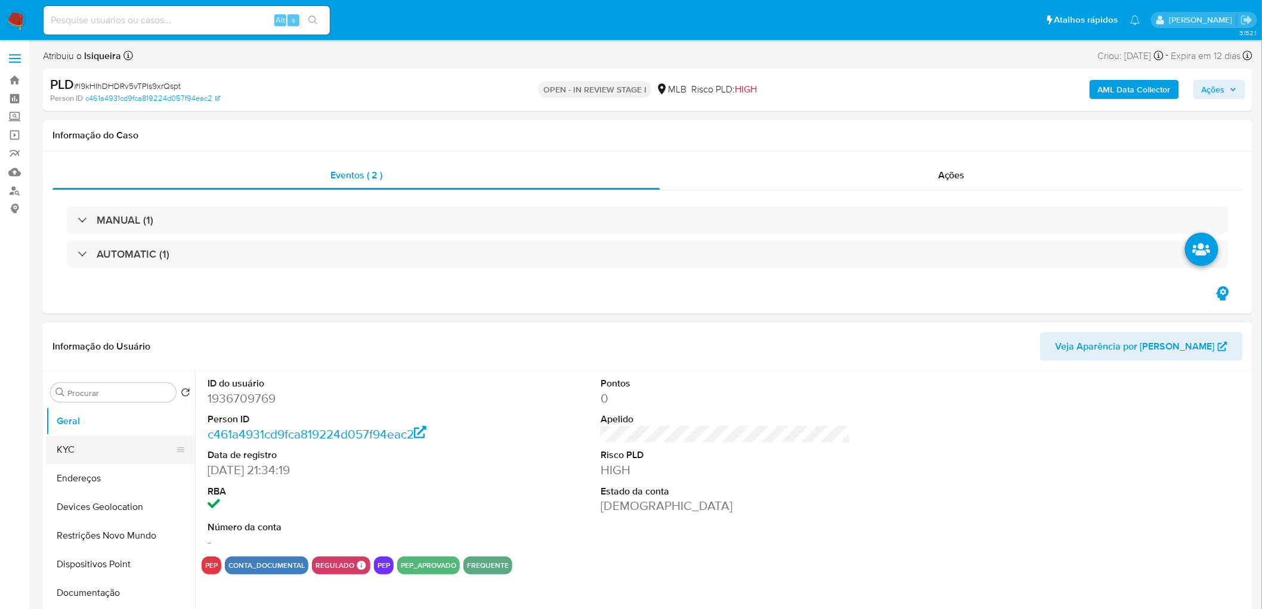
click at [87, 454] on button "KYC" at bounding box center [116, 449] width 140 height 29
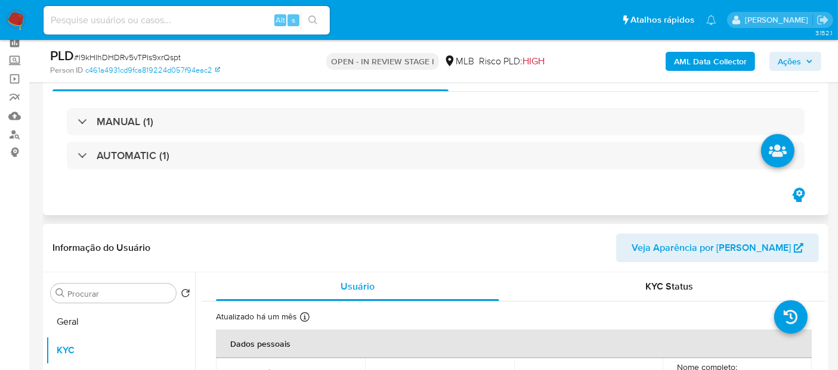
scroll to position [132, 0]
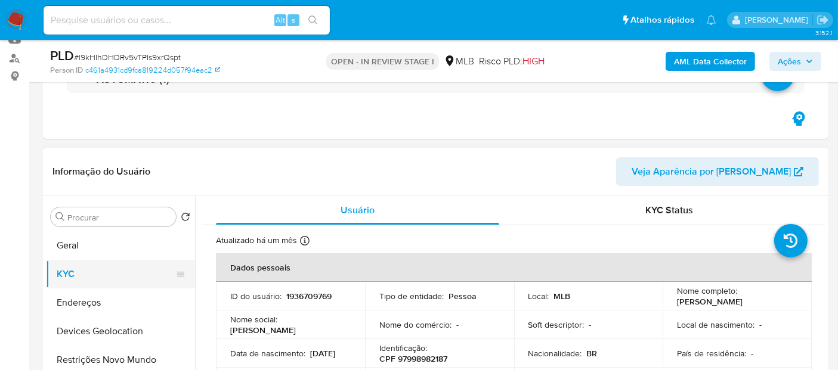
click at [79, 271] on button "KYC" at bounding box center [116, 274] width 140 height 29
drag, startPoint x: 737, startPoint y: 310, endPoint x: 666, endPoint y: 297, distance: 72.1
click at [666, 297] on td "Nome completo : Cleiton Alcebiades Silva de Oliveira" at bounding box center [737, 296] width 149 height 29
copy p "Cleiton Alcebiades Silva de Oliveira"
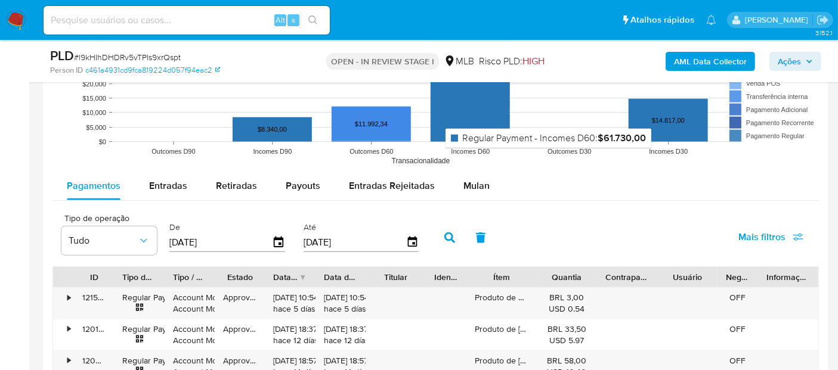
scroll to position [1193, 0]
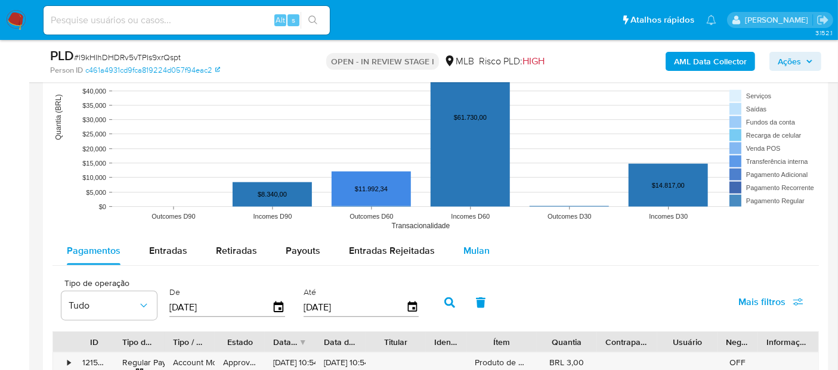
click at [477, 253] on span "Mulan" at bounding box center [476, 251] width 26 height 14
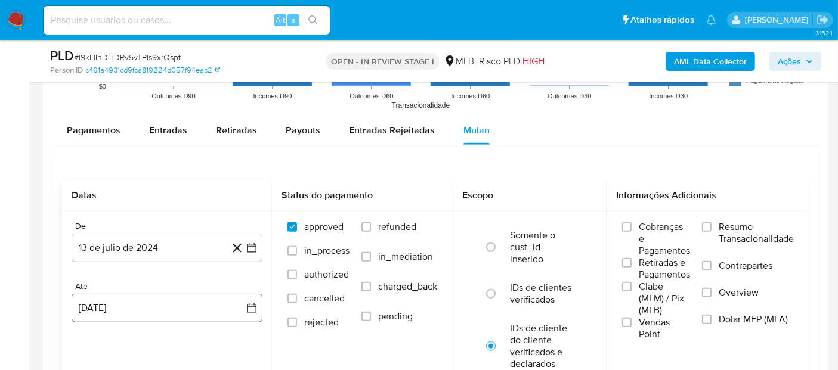
scroll to position [1325, 0]
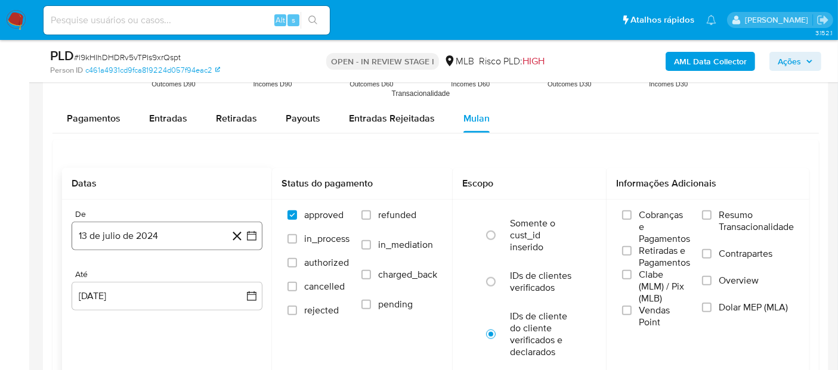
click at [168, 234] on button "13 de julio de 2024" at bounding box center [167, 236] width 191 height 29
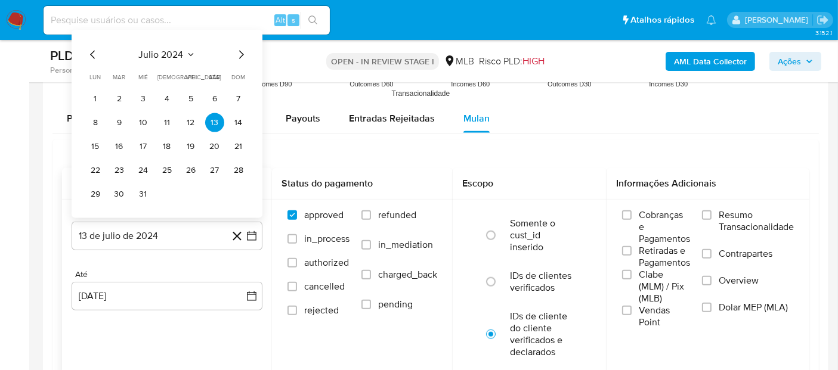
click at [163, 52] on span "julio 2024" at bounding box center [161, 55] width 45 height 12
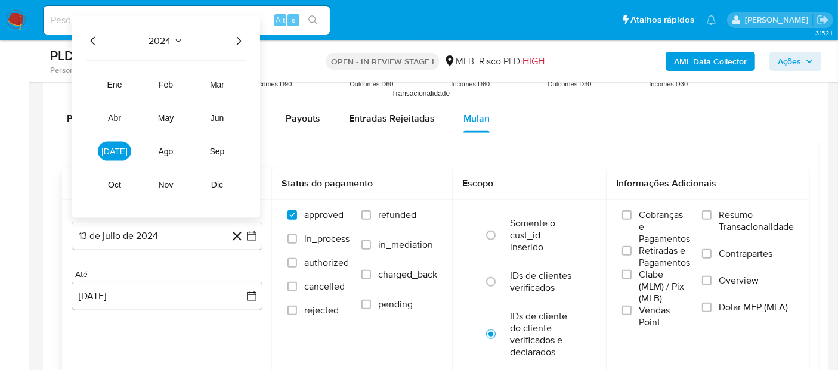
click at [237, 38] on icon "Año siguiente" at bounding box center [238, 41] width 14 height 14
click at [218, 115] on span "jun" at bounding box center [218, 118] width 14 height 10
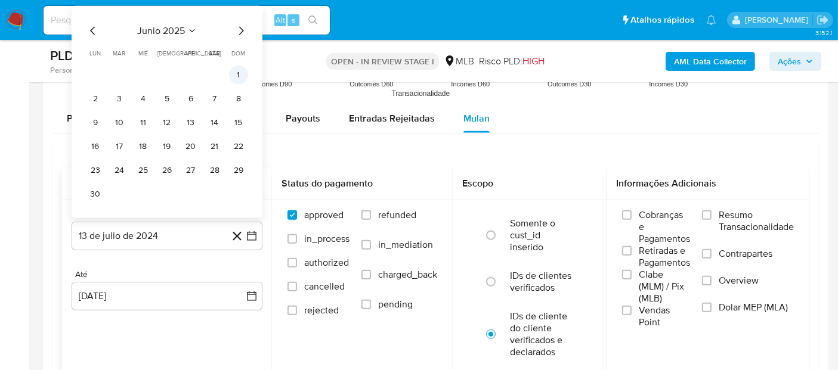
click at [236, 69] on button "1" at bounding box center [238, 75] width 19 height 19
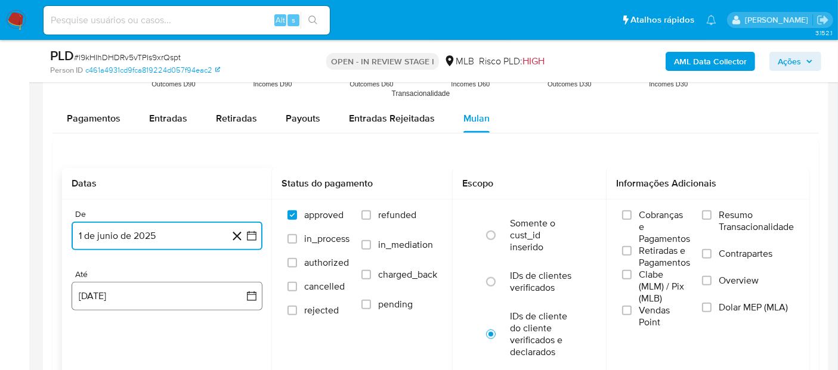
click at [107, 295] on button "[DATE]" at bounding box center [167, 296] width 191 height 29
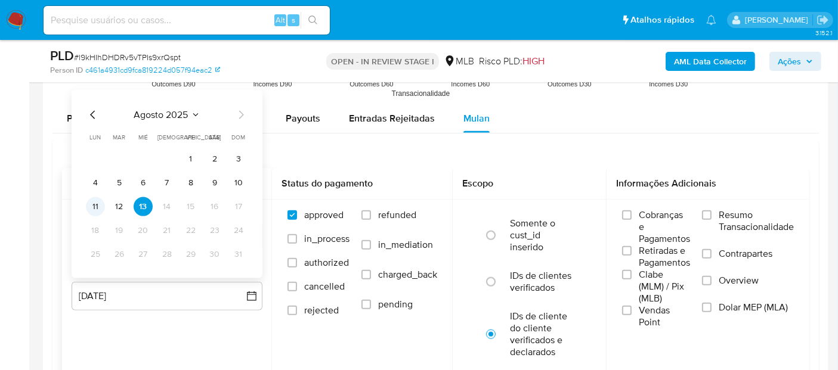
click at [95, 203] on button "11" at bounding box center [95, 206] width 19 height 19
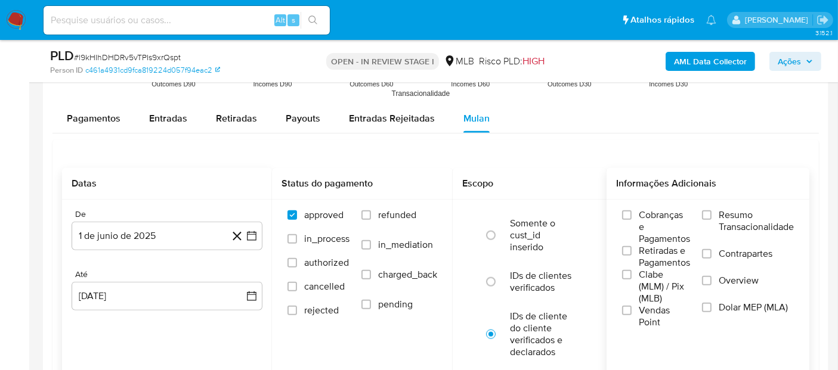
click at [729, 224] on span "Resumo Transacionalidade" at bounding box center [756, 221] width 75 height 24
click at [711, 220] on input "Resumo Transacionalidade" at bounding box center [707, 216] width 10 height 10
click at [625, 318] on label "Vendas Point" at bounding box center [656, 317] width 68 height 24
click at [625, 315] on input "Vendas Point" at bounding box center [627, 311] width 10 height 10
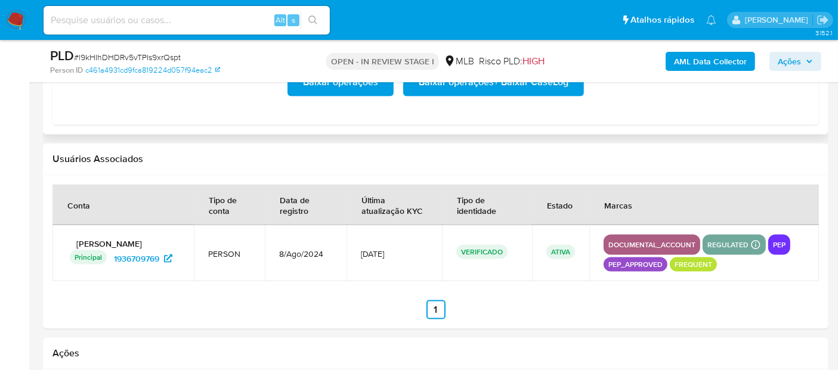
scroll to position [1590, 0]
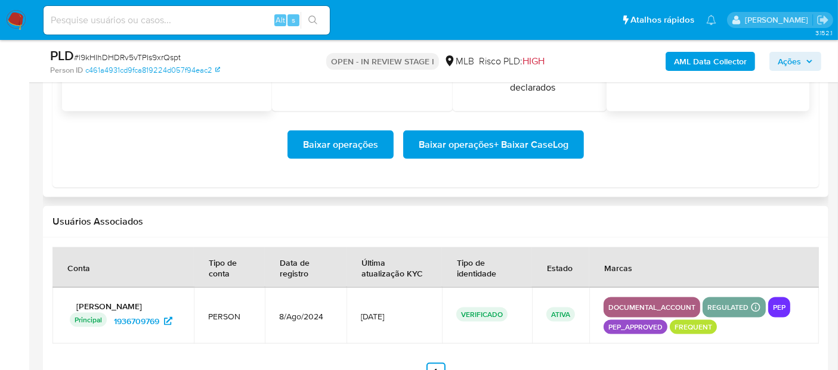
click at [458, 146] on span "Baixar operações + Baixar CaseLog" at bounding box center [494, 145] width 150 height 26
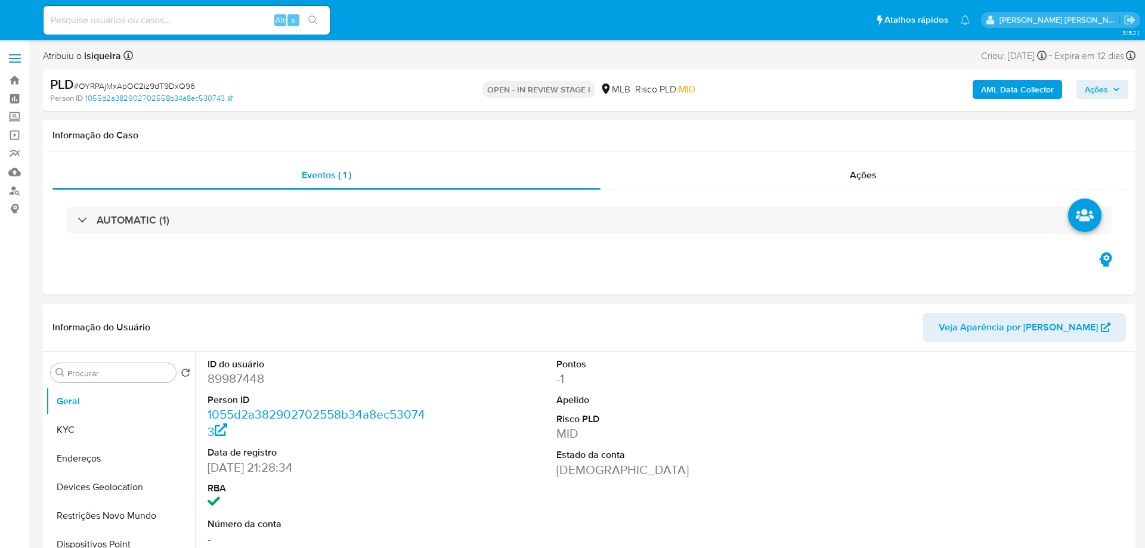
select select "10"
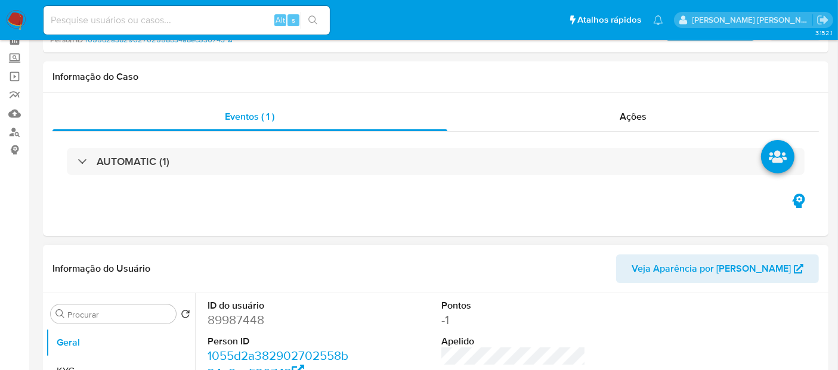
scroll to position [132, 0]
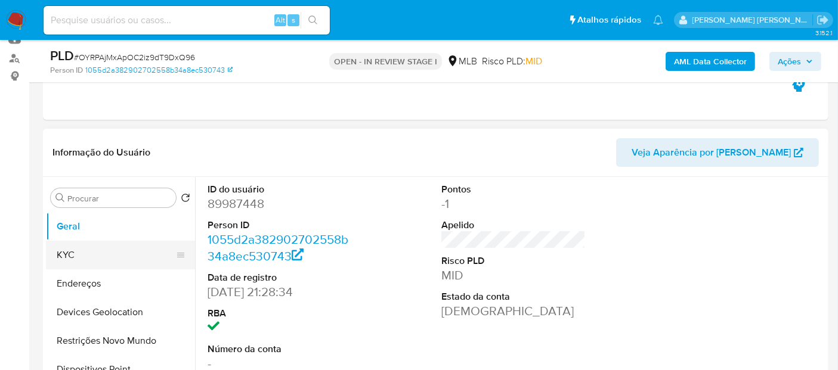
click at [86, 246] on button "KYC" at bounding box center [116, 255] width 140 height 29
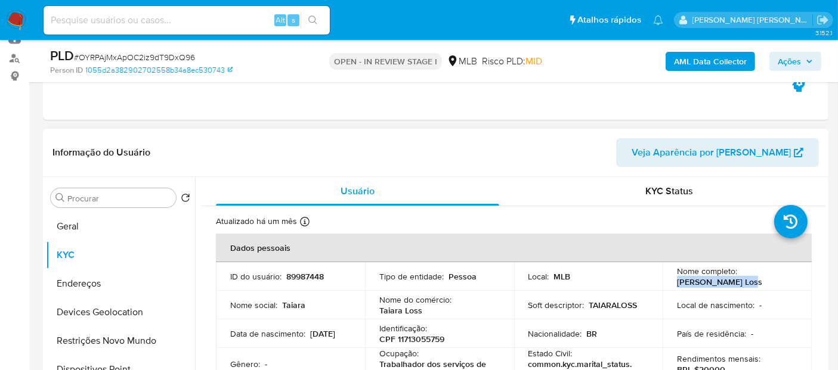
drag, startPoint x: 747, startPoint y: 286, endPoint x: 666, endPoint y: 286, distance: 81.1
click at [666, 286] on td "Nome completo : [PERSON_NAME] Loss" at bounding box center [737, 276] width 149 height 29
copy p "[PERSON_NAME] Loss"
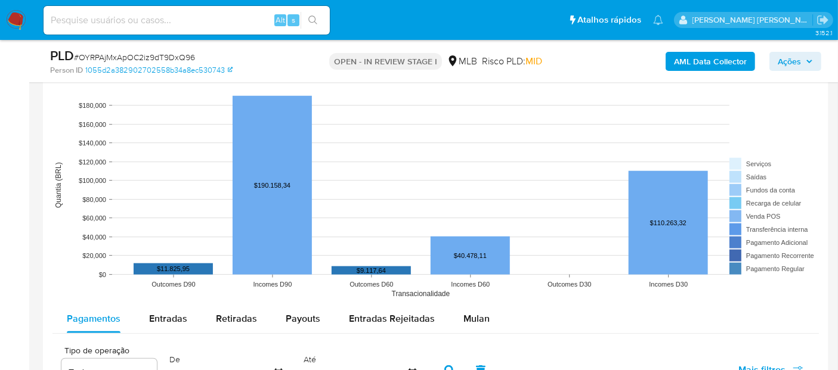
scroll to position [1126, 0]
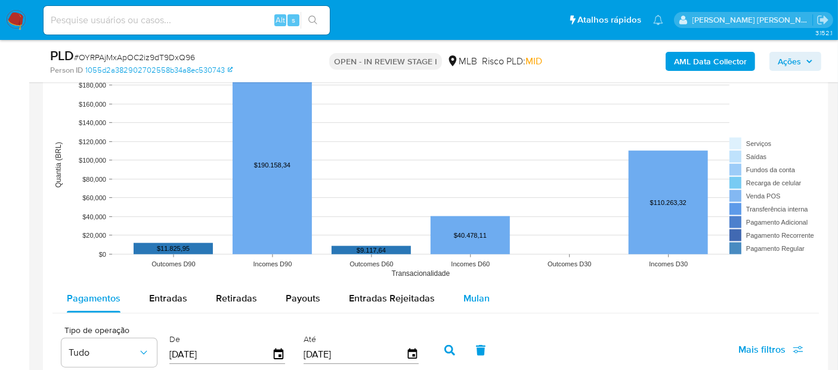
click at [485, 301] on button "Mulan" at bounding box center [476, 298] width 55 height 29
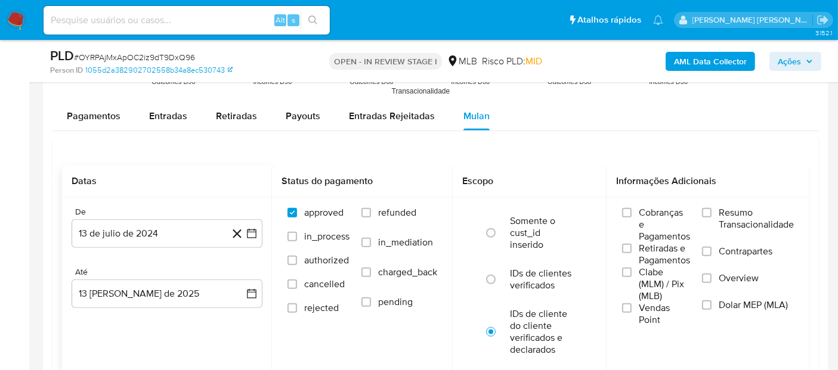
scroll to position [1325, 0]
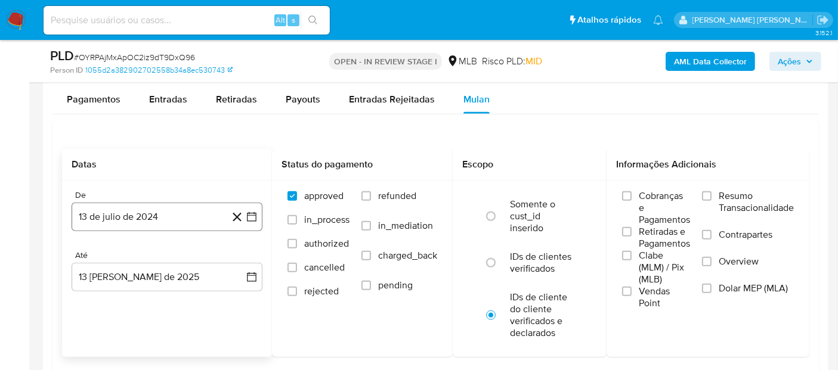
click at [104, 216] on button "13 de julio de 2024" at bounding box center [167, 217] width 191 height 29
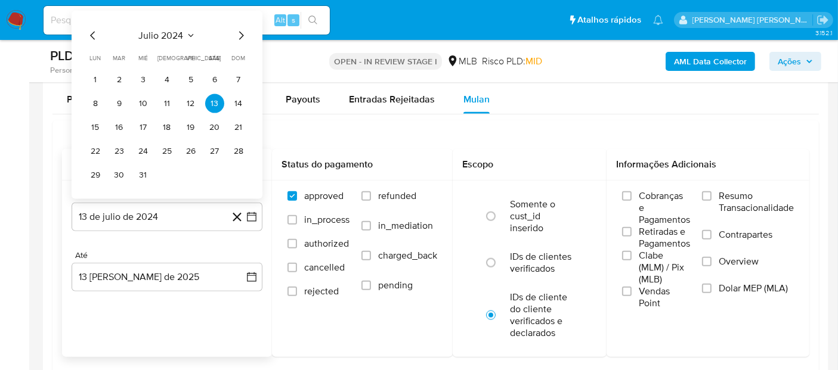
click at [162, 24] on div "julio 2024 julio 2024 lun lunes mar martes mié miércoles jue jueves vie viernes…" at bounding box center [167, 105] width 191 height 188
click at [163, 30] on span "julio 2024" at bounding box center [161, 36] width 45 height 12
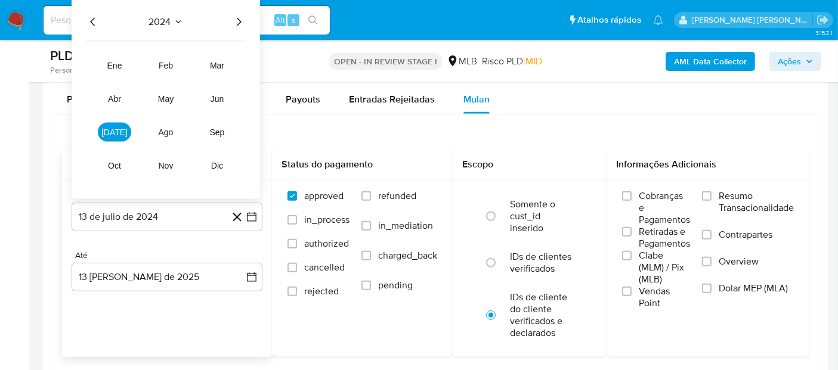
click at [239, 18] on icon "Año siguiente" at bounding box center [239, 21] width 5 height 8
click at [219, 103] on button "jun" at bounding box center [216, 98] width 33 height 19
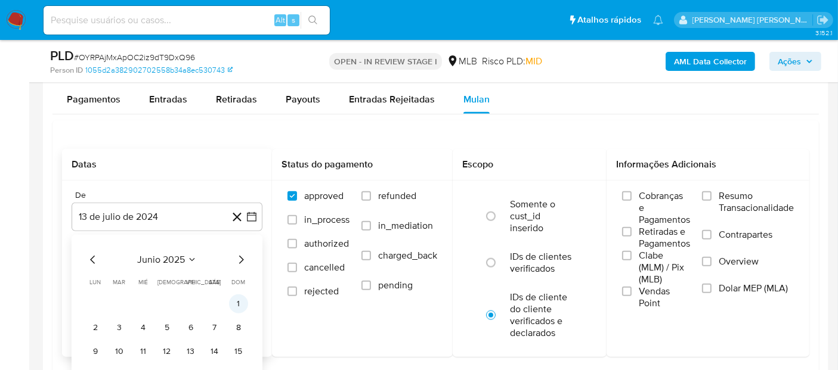
click at [234, 307] on button "1" at bounding box center [238, 304] width 19 height 19
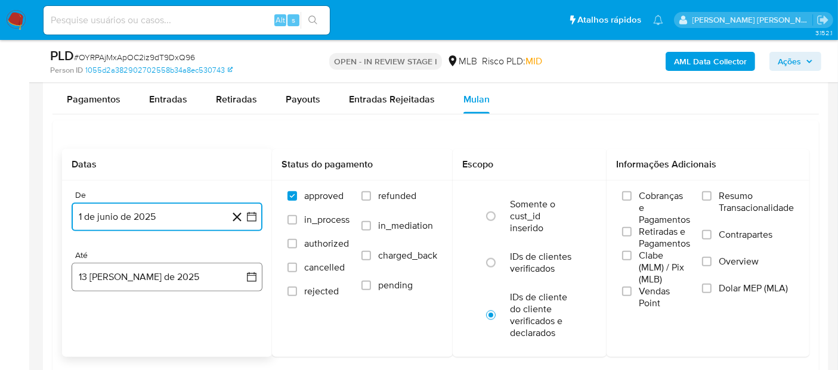
click at [145, 274] on button "[DATE]" at bounding box center [167, 277] width 191 height 29
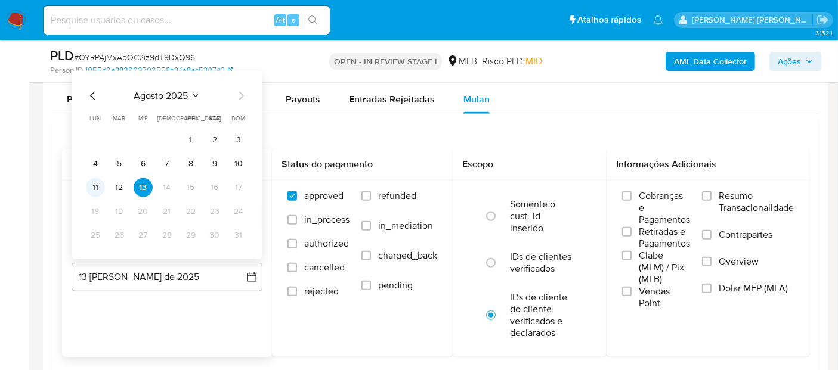
click at [95, 186] on button "11" at bounding box center [95, 187] width 19 height 19
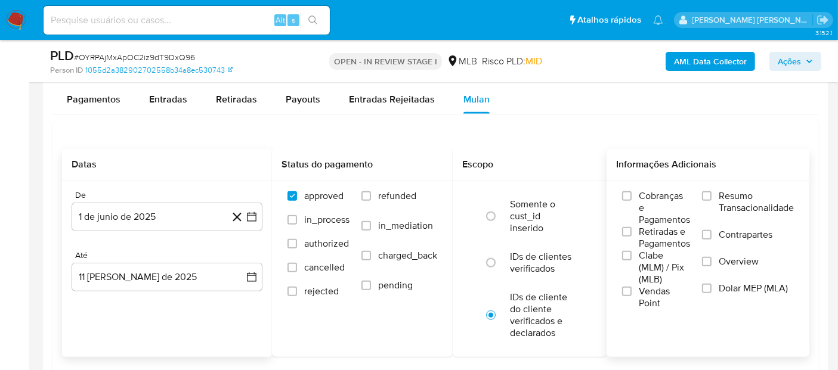
click at [748, 196] on span "Resumo Transacionalidade" at bounding box center [756, 202] width 75 height 24
click at [711, 196] on input "Resumo Transacionalidade" at bounding box center [707, 196] width 10 height 10
click at [641, 289] on span "Vendas Point" at bounding box center [664, 298] width 51 height 24
click at [632, 289] on input "Vendas Point" at bounding box center [627, 292] width 10 height 10
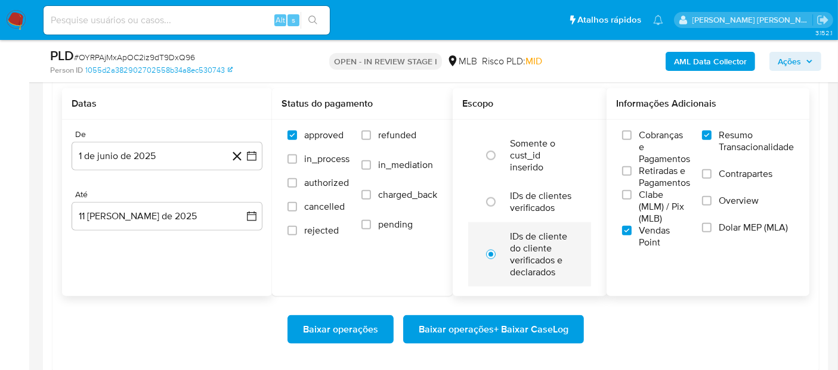
scroll to position [1391, 0]
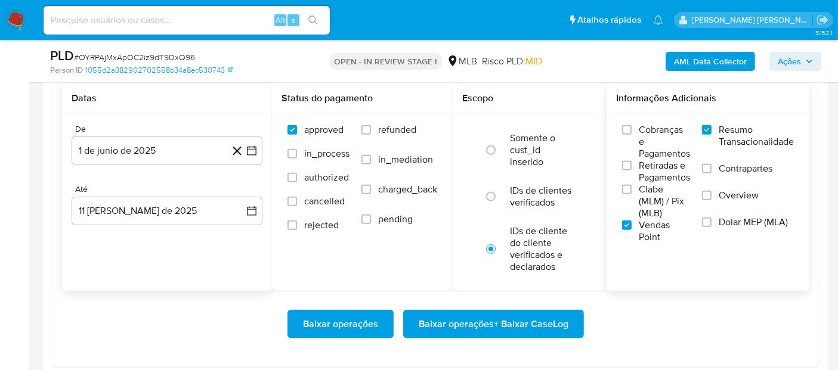
click at [441, 311] on span "Baixar operações + Baixar CaseLog" at bounding box center [494, 324] width 150 height 26
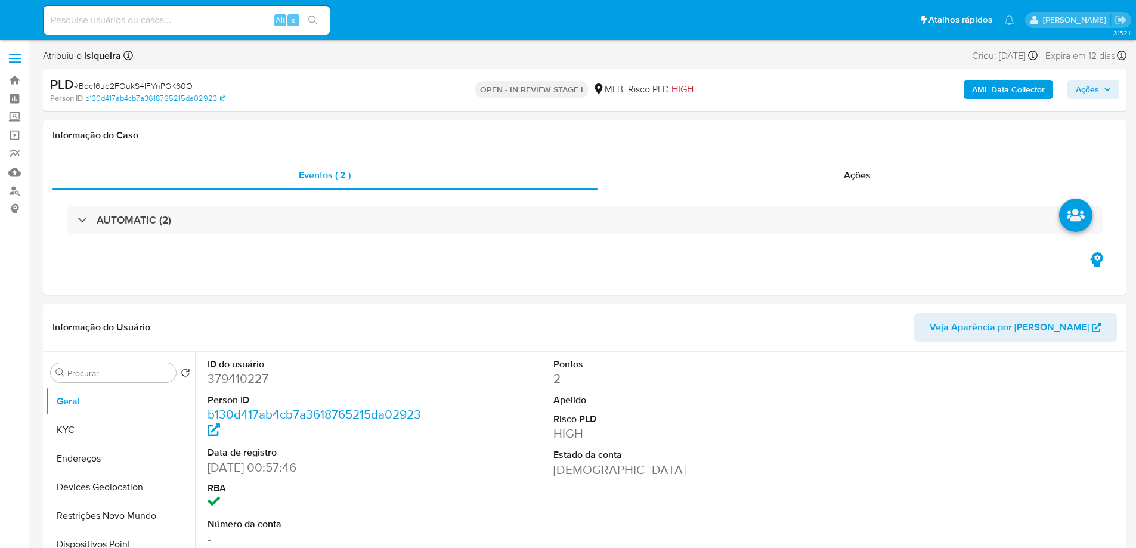
select select "10"
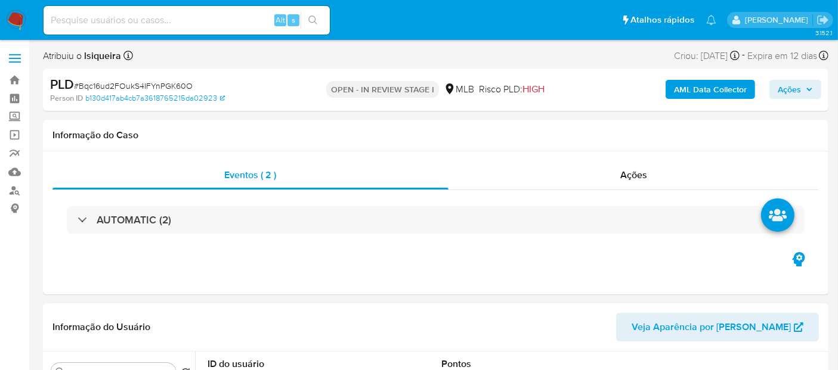
scroll to position [132, 0]
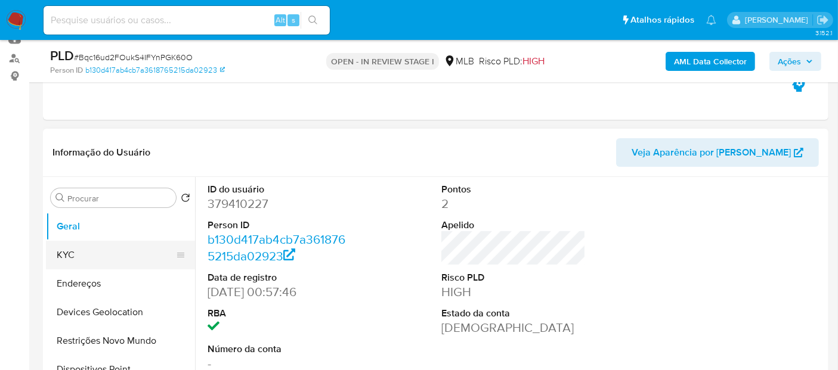
click at [80, 254] on button "KYC" at bounding box center [116, 255] width 140 height 29
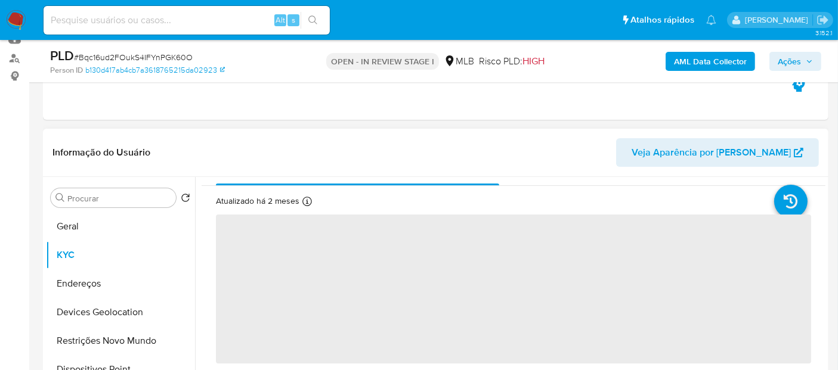
scroll to position [0, 0]
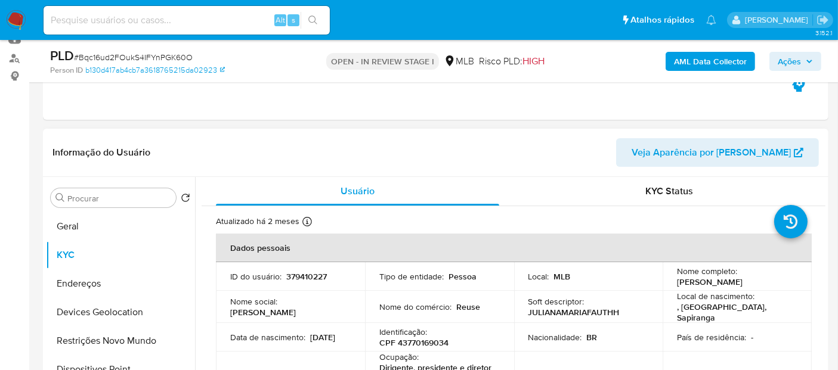
drag, startPoint x: 790, startPoint y: 284, endPoint x: 655, endPoint y: 283, distance: 134.2
click at [655, 283] on tr "ID do usuário : 379410227 Tipo de entidade : Pessoa Local : MLB Nome completo :…" at bounding box center [514, 276] width 596 height 29
click at [782, 283] on div "Nome completo : [PERSON_NAME]" at bounding box center [737, 276] width 120 height 21
drag, startPoint x: 728, startPoint y: 290, endPoint x: 666, endPoint y: 283, distance: 61.8
click at [666, 283] on td "Nome completo : [PERSON_NAME]" at bounding box center [737, 276] width 149 height 29
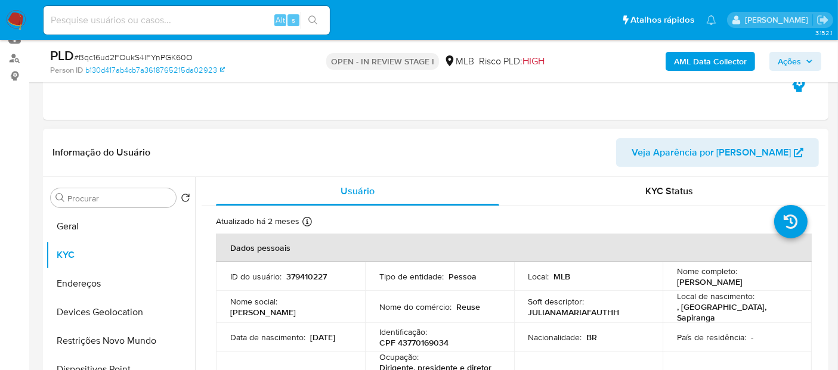
copy p "[PERSON_NAME]"
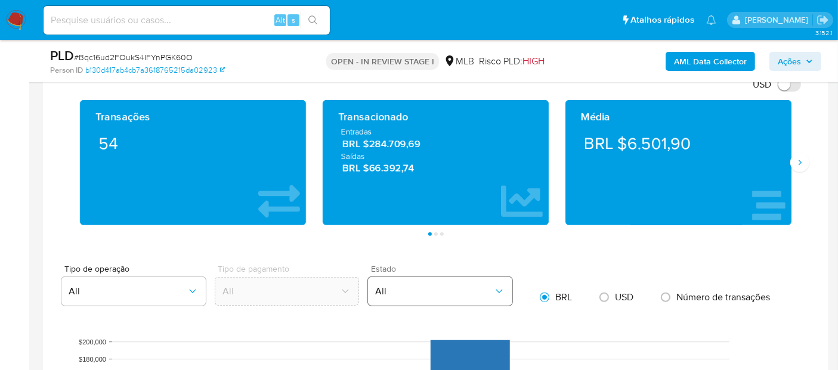
scroll to position [1193, 0]
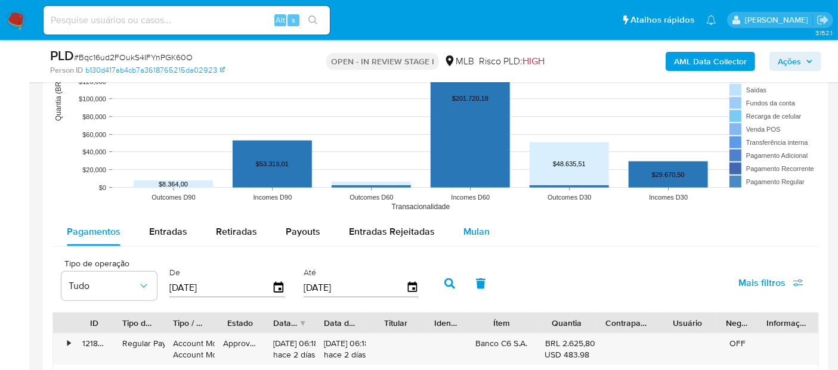
click at [489, 227] on button "Mulan" at bounding box center [476, 232] width 55 height 29
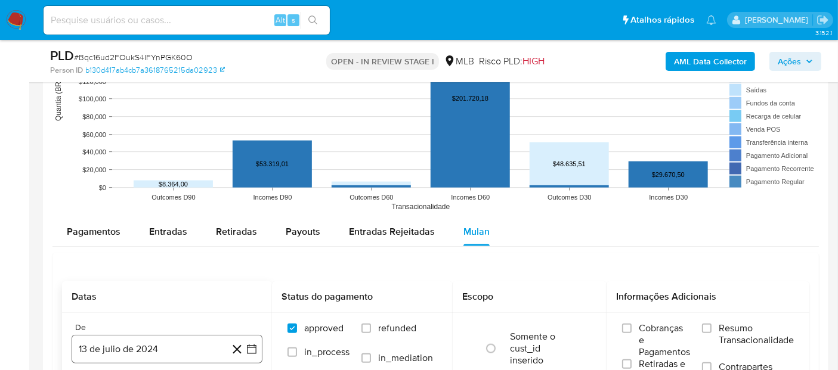
drag, startPoint x: 120, startPoint y: 346, endPoint x: 132, endPoint y: 335, distance: 16.0
click at [122, 346] on button "13 de julio de 2024" at bounding box center [167, 349] width 191 height 29
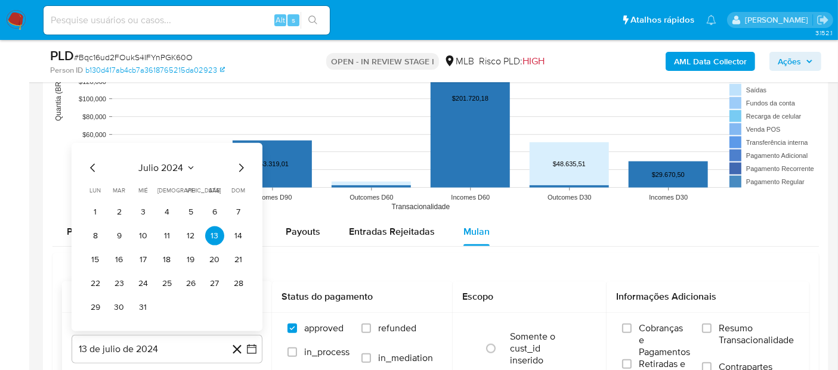
click at [168, 163] on span "julio 2024" at bounding box center [161, 168] width 45 height 12
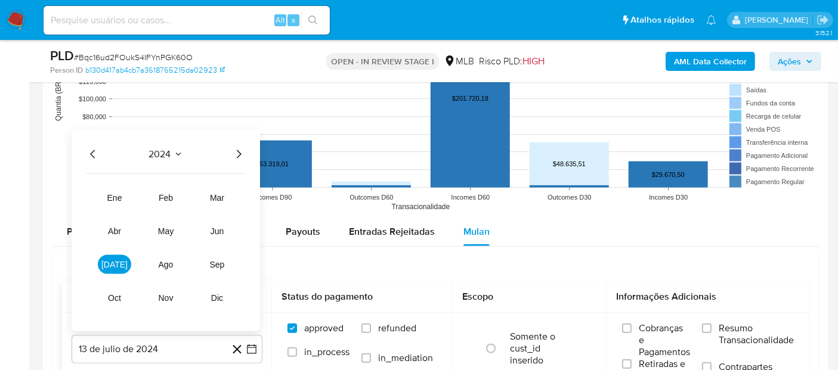
click at [237, 156] on icon "Año siguiente" at bounding box center [238, 154] width 14 height 14
click at [217, 233] on span "jun" at bounding box center [218, 232] width 14 height 10
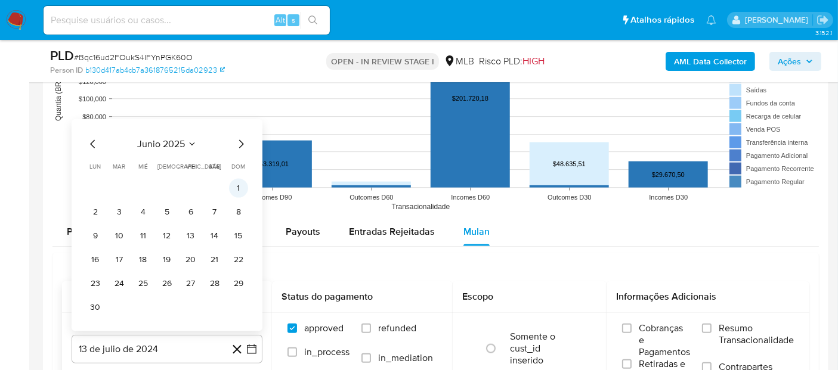
click at [237, 185] on button "1" at bounding box center [238, 188] width 19 height 19
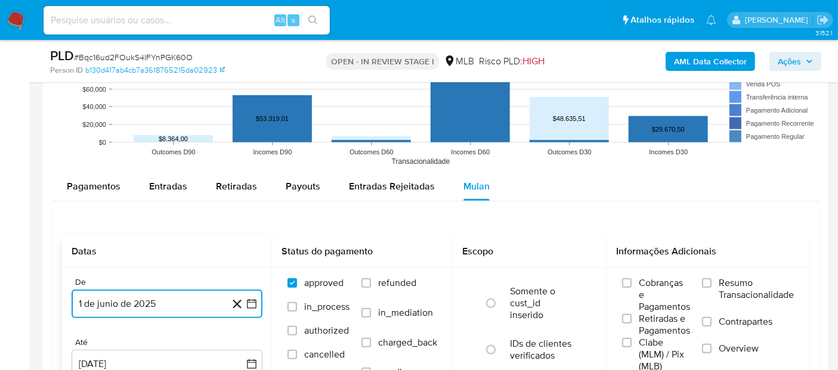
scroll to position [1259, 0]
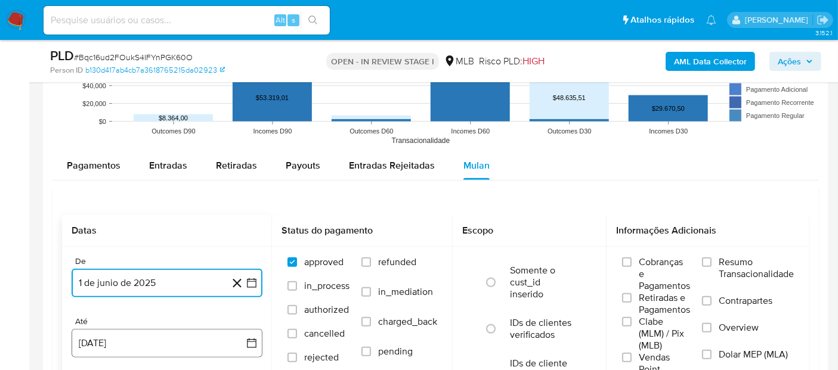
click at [109, 345] on button "[DATE]" at bounding box center [167, 343] width 191 height 29
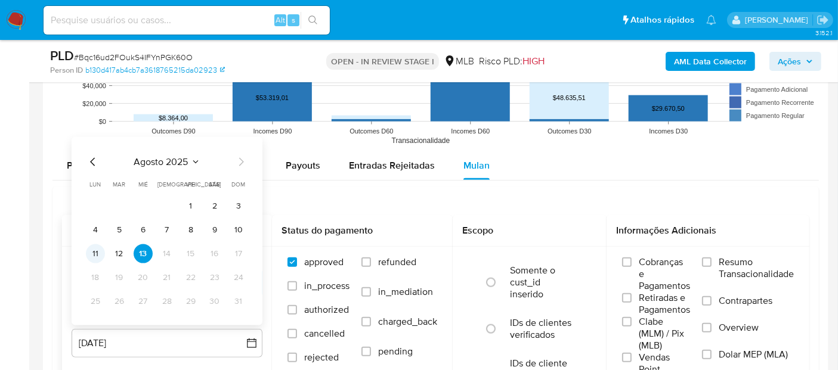
click at [95, 253] on button "11" at bounding box center [95, 254] width 19 height 19
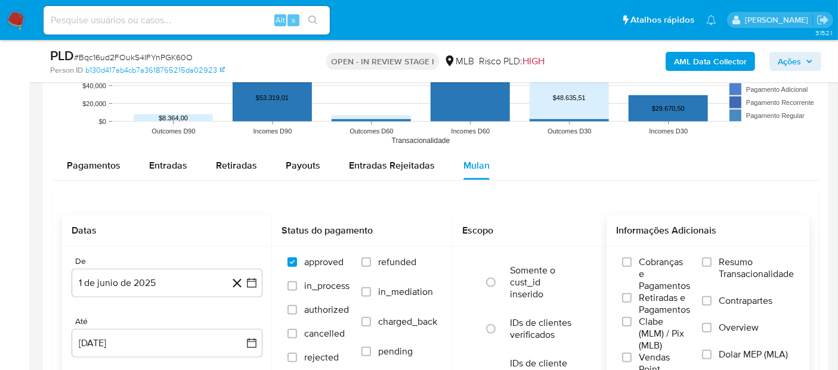
click at [716, 270] on label "Resumo Transacionalidade" at bounding box center [748, 275] width 92 height 39
click at [711, 267] on input "Resumo Transacionalidade" at bounding box center [707, 263] width 10 height 10
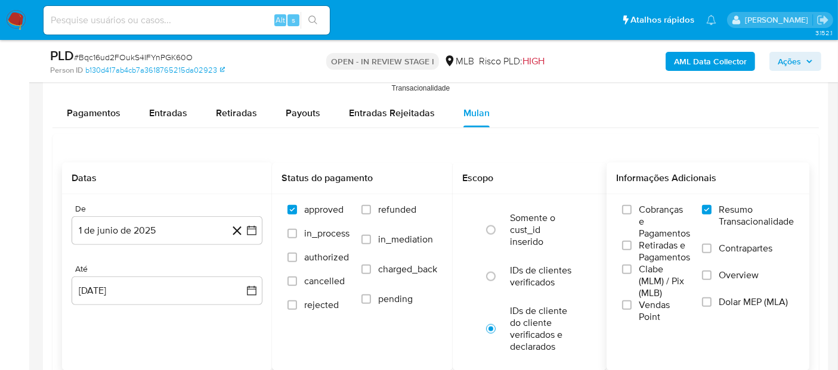
scroll to position [1391, 0]
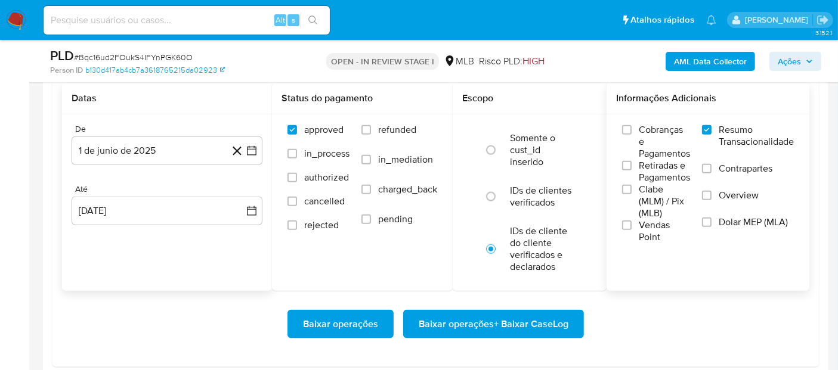
click at [644, 227] on span "Vendas Point" at bounding box center [664, 231] width 51 height 24
click at [632, 227] on input "Vendas Point" at bounding box center [627, 226] width 10 height 10
drag, startPoint x: 488, startPoint y: 324, endPoint x: 482, endPoint y: 324, distance: 6.0
click at [482, 324] on span "Baixar operações + Baixar CaseLog" at bounding box center [494, 324] width 150 height 26
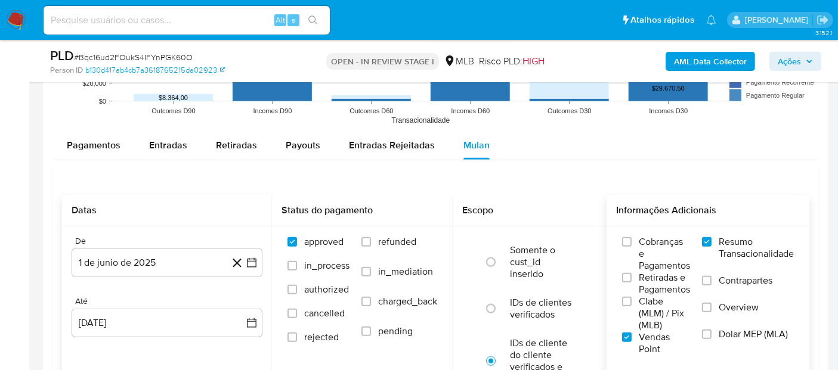
scroll to position [1259, 0]
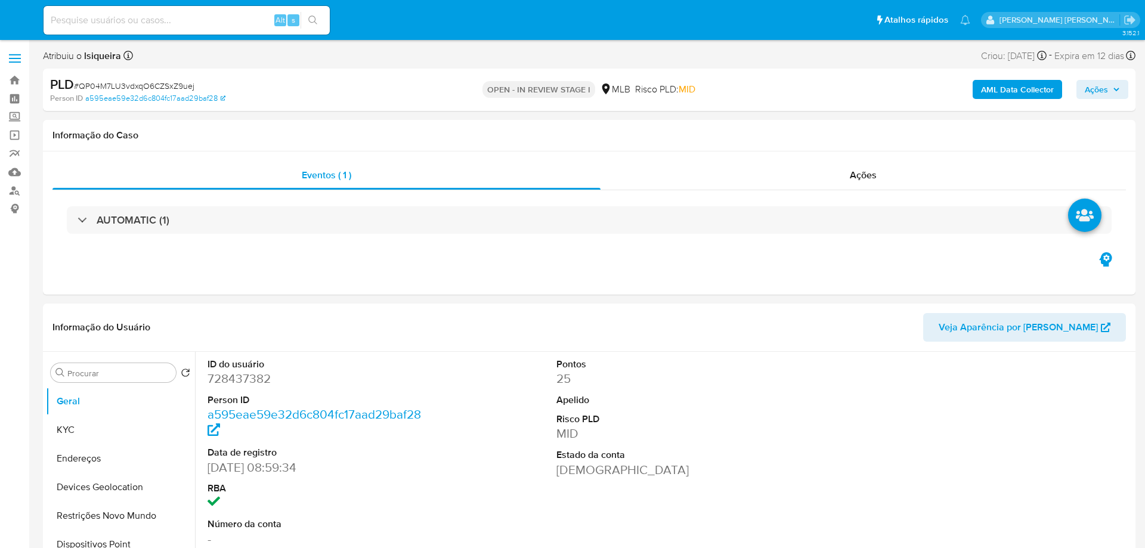
select select "10"
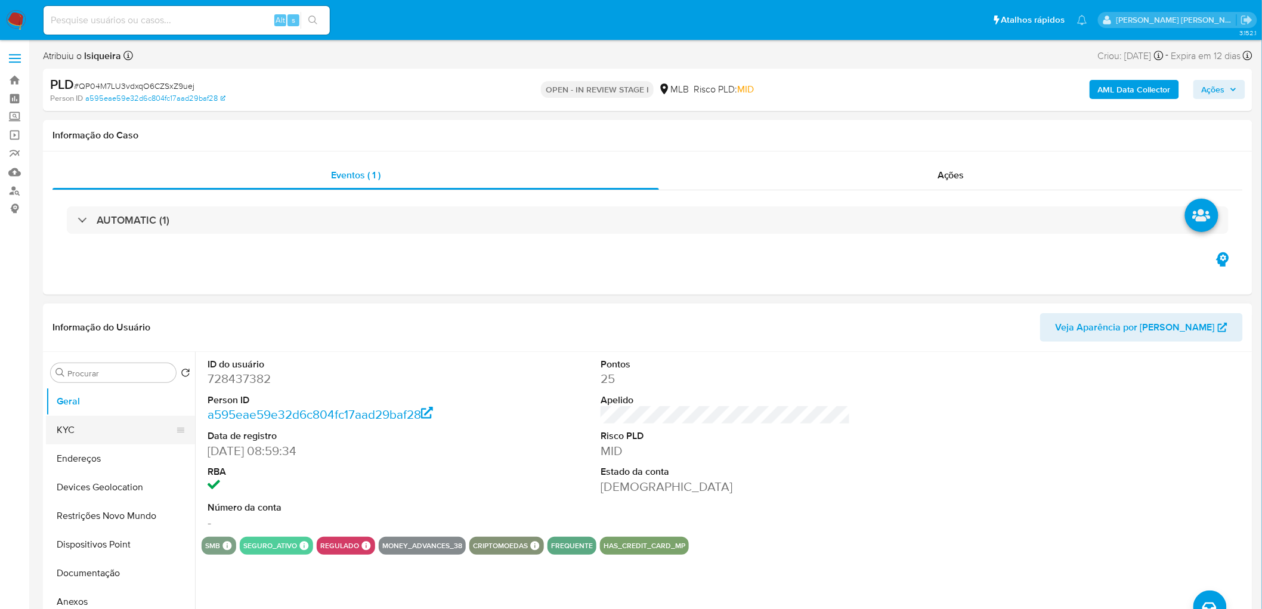
click at [107, 436] on button "KYC" at bounding box center [116, 430] width 140 height 29
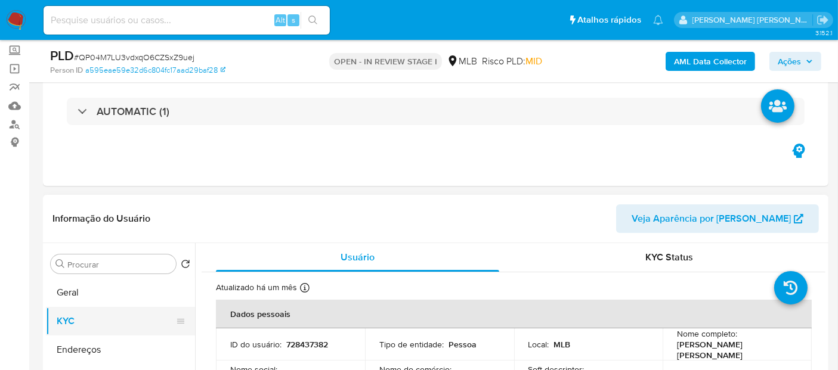
click at [82, 320] on button "KYC" at bounding box center [116, 321] width 140 height 29
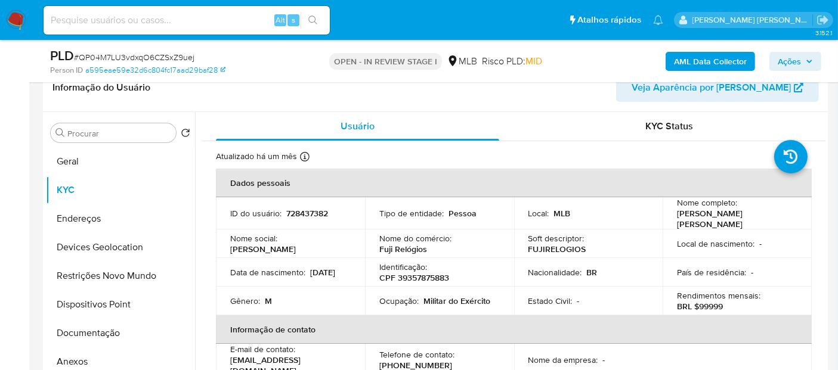
scroll to position [199, 0]
drag, startPoint x: 776, startPoint y: 216, endPoint x: 669, endPoint y: 219, distance: 107.4
click at [669, 219] on td "Nome completo : Matheus Lima Barbosa" at bounding box center [737, 212] width 149 height 32
copy p "Matheus Lima Barbosa"
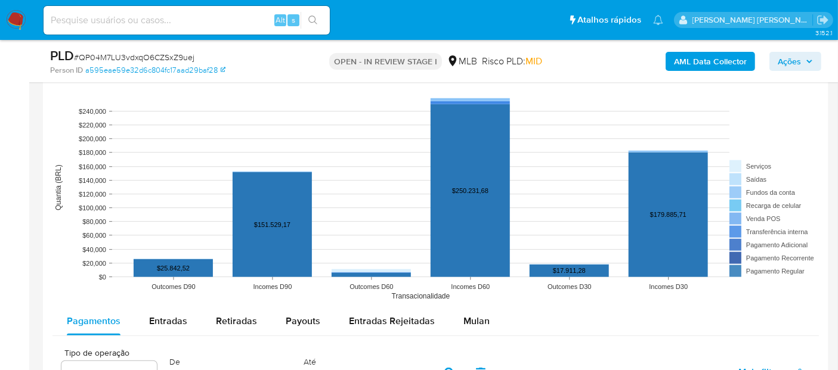
scroll to position [1193, 0]
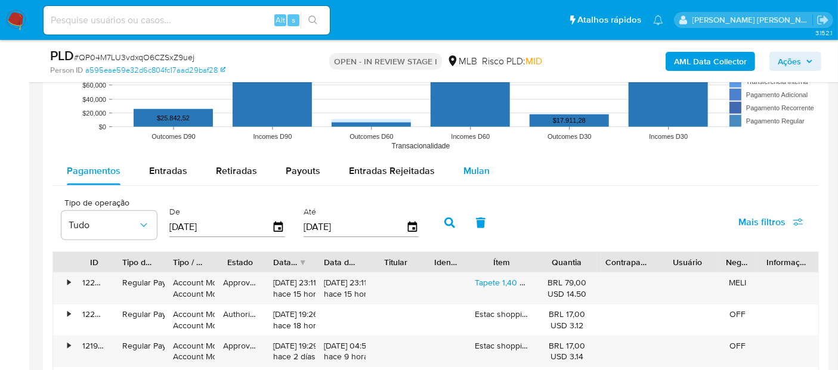
click at [456, 170] on button "Mulan" at bounding box center [476, 171] width 55 height 29
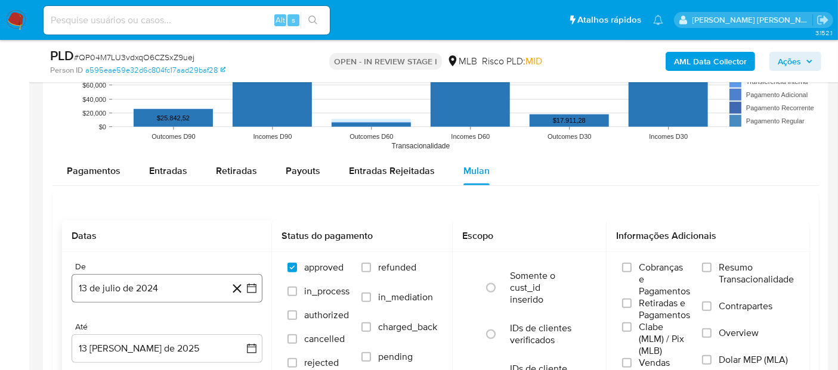
click at [84, 289] on button "13 de julio de 2024" at bounding box center [167, 288] width 191 height 29
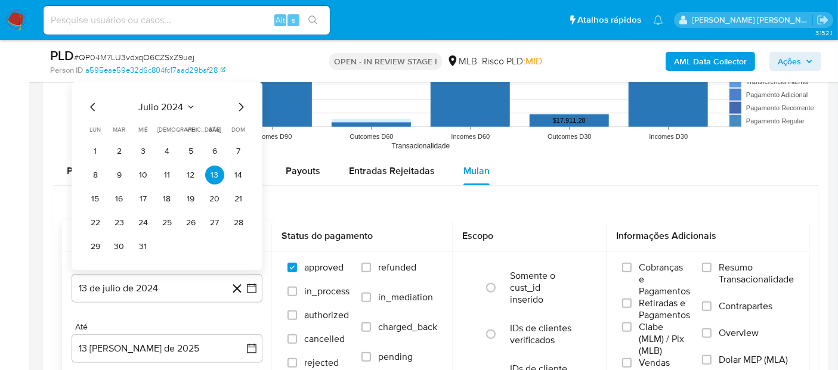
click at [160, 103] on span "julio 2024" at bounding box center [161, 107] width 45 height 12
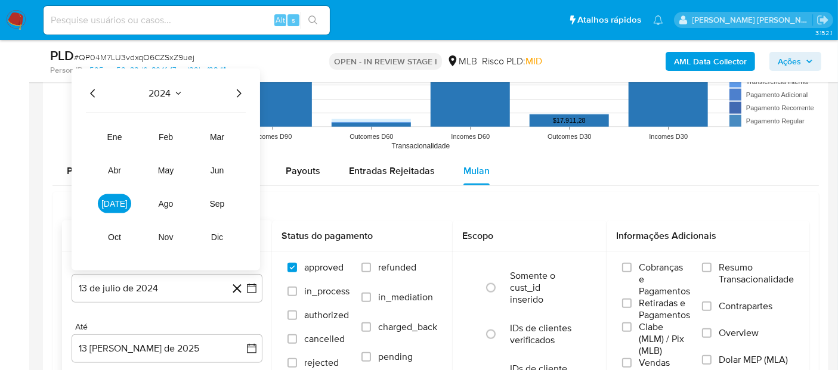
click at [243, 91] on icon "Año siguiente" at bounding box center [238, 93] width 14 height 14
click at [223, 171] on span "jun" at bounding box center [218, 171] width 14 height 10
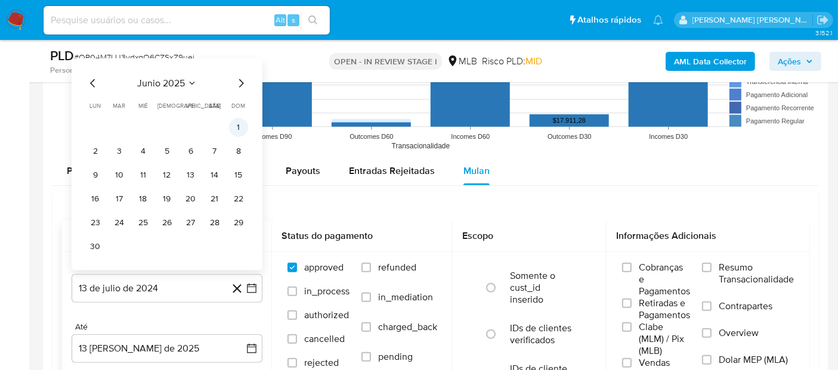
click at [231, 127] on button "1" at bounding box center [238, 127] width 19 height 19
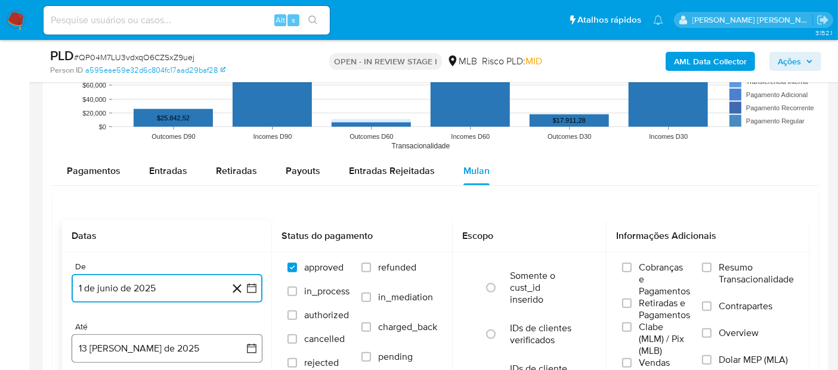
click at [104, 350] on button "13 de agosto de 2025" at bounding box center [167, 349] width 191 height 29
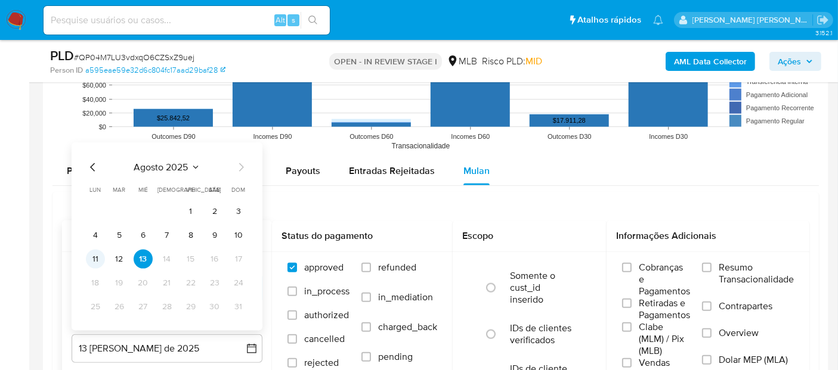
click at [95, 256] on button "11" at bounding box center [95, 259] width 19 height 19
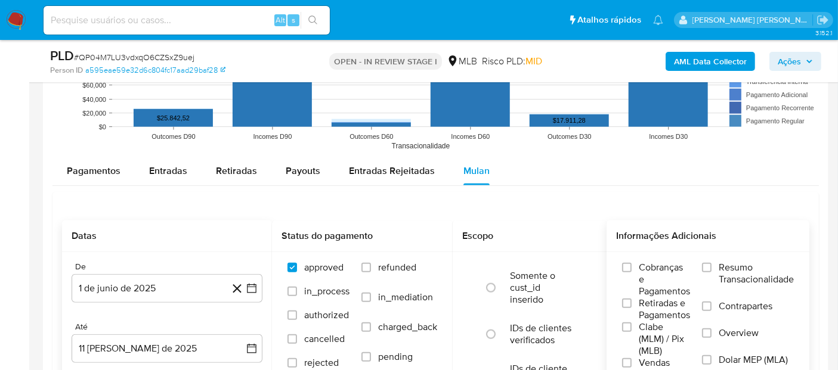
click at [741, 271] on span "Resumo Transacionalidade" at bounding box center [756, 274] width 75 height 24
click at [711, 271] on input "Resumo Transacionalidade" at bounding box center [707, 268] width 10 height 10
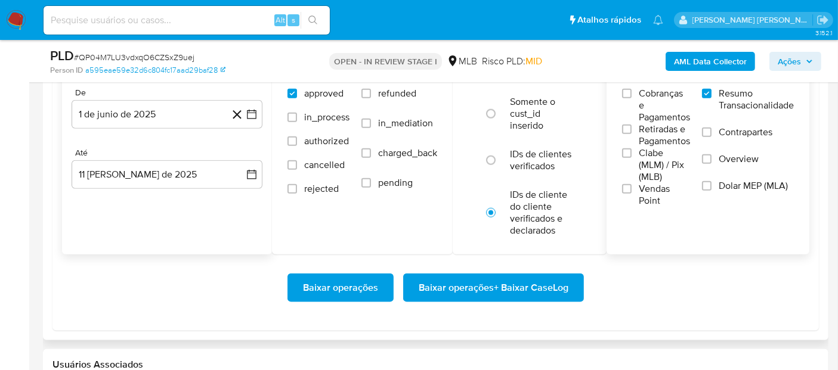
scroll to position [1391, 0]
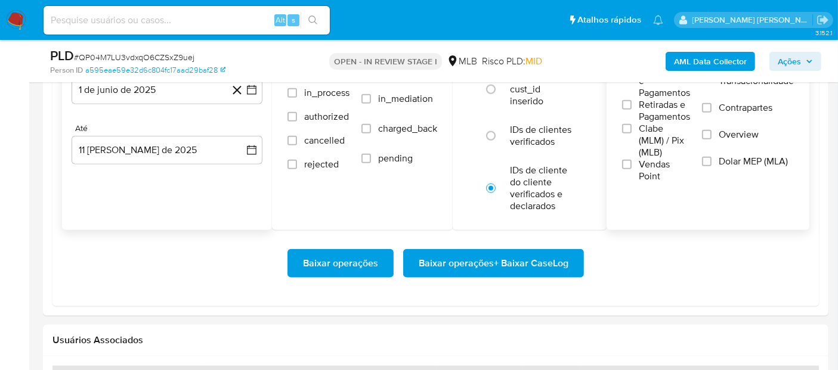
click at [656, 159] on span "Vendas Point" at bounding box center [664, 171] width 51 height 24
click at [632, 160] on input "Vendas Point" at bounding box center [627, 165] width 10 height 10
click at [500, 258] on span "Baixar operações + Baixar CaseLog" at bounding box center [494, 263] width 150 height 26
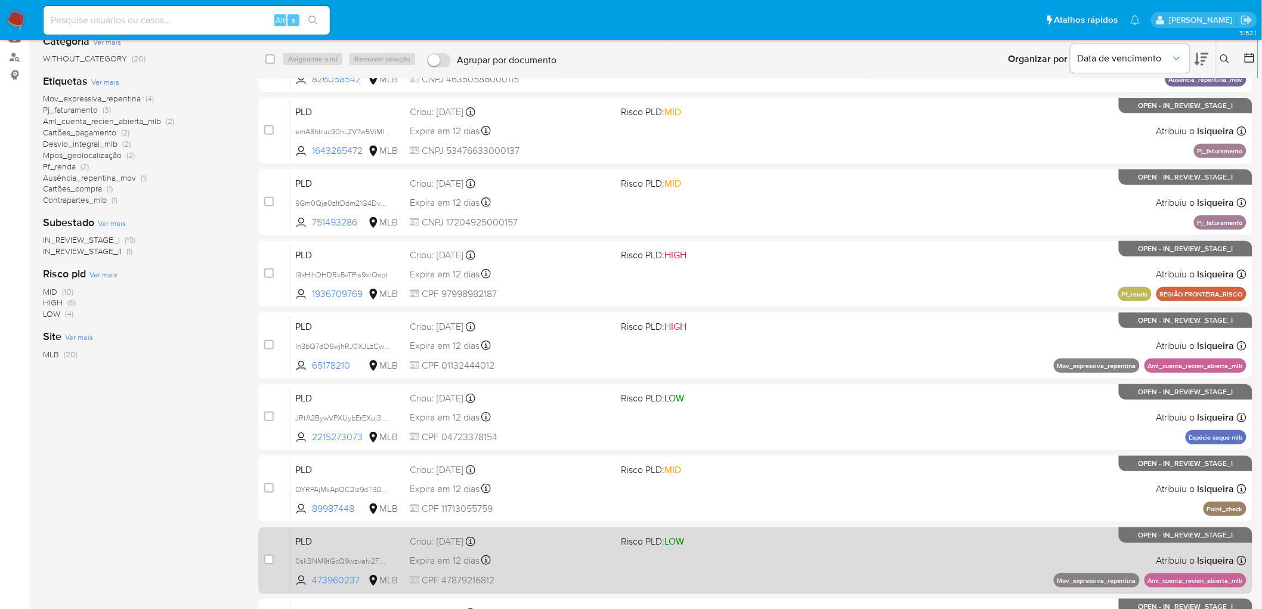
scroll to position [240, 0]
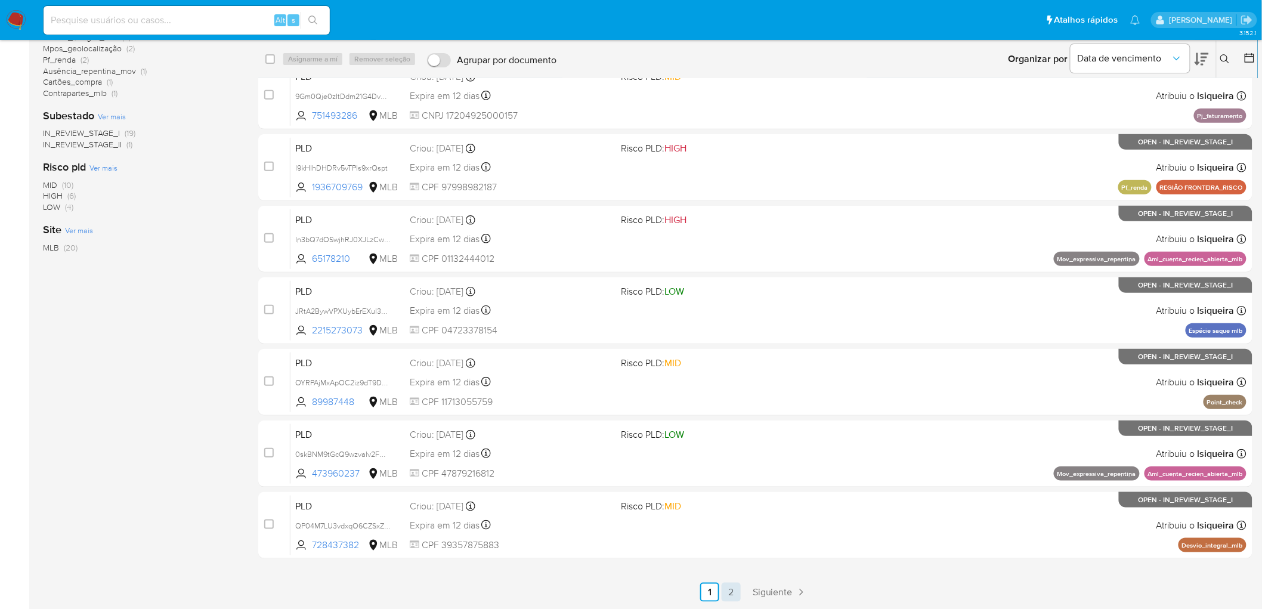
click at [730, 592] on link "2" at bounding box center [731, 592] width 19 height 19
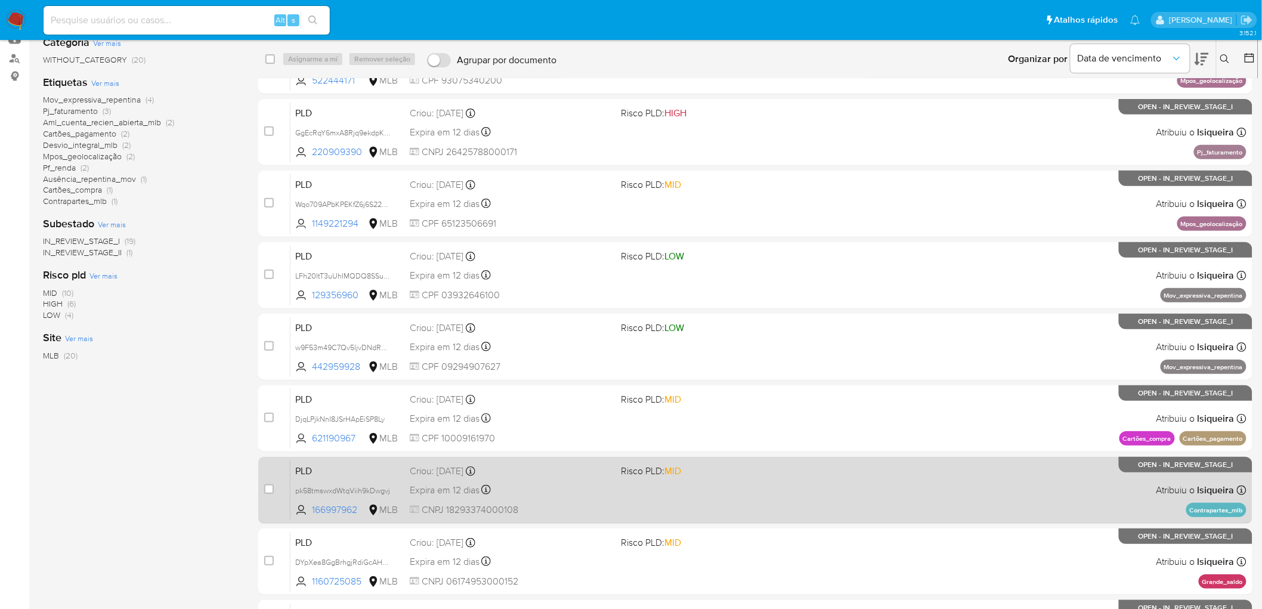
scroll to position [240, 0]
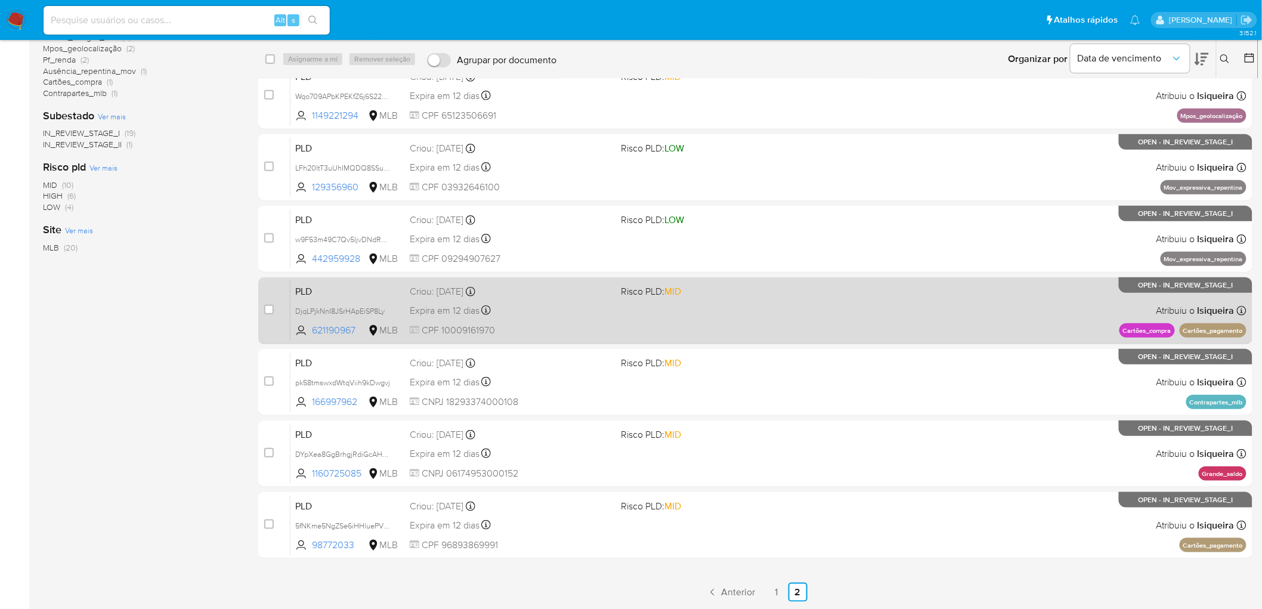
click at [952, 325] on div "PLD DjqLPjkNnI8JSrHApEiSP8Ly 621190967 MLB Risco PLD: MID Criou: [DATE] Criou: …" at bounding box center [768, 310] width 956 height 60
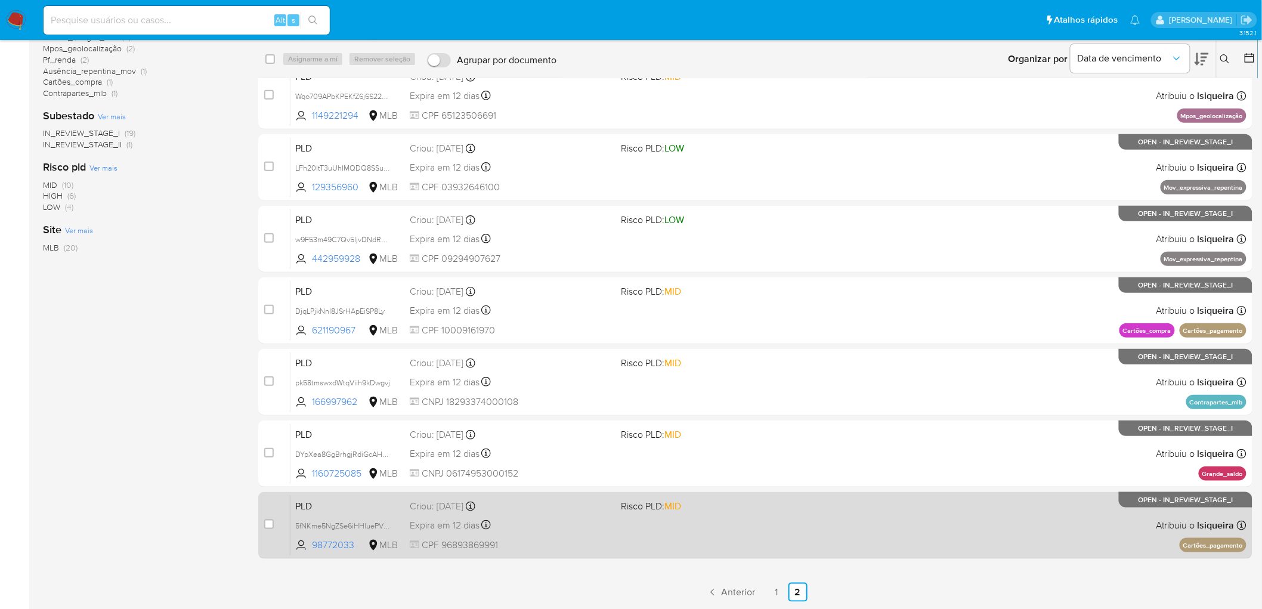
click at [1069, 530] on div "PLD 5fNKme5NgZSe6iHHluePVwfp 98772033 MLB Risco PLD: MID Criou: [DATE] Criou: […" at bounding box center [768, 525] width 956 height 60
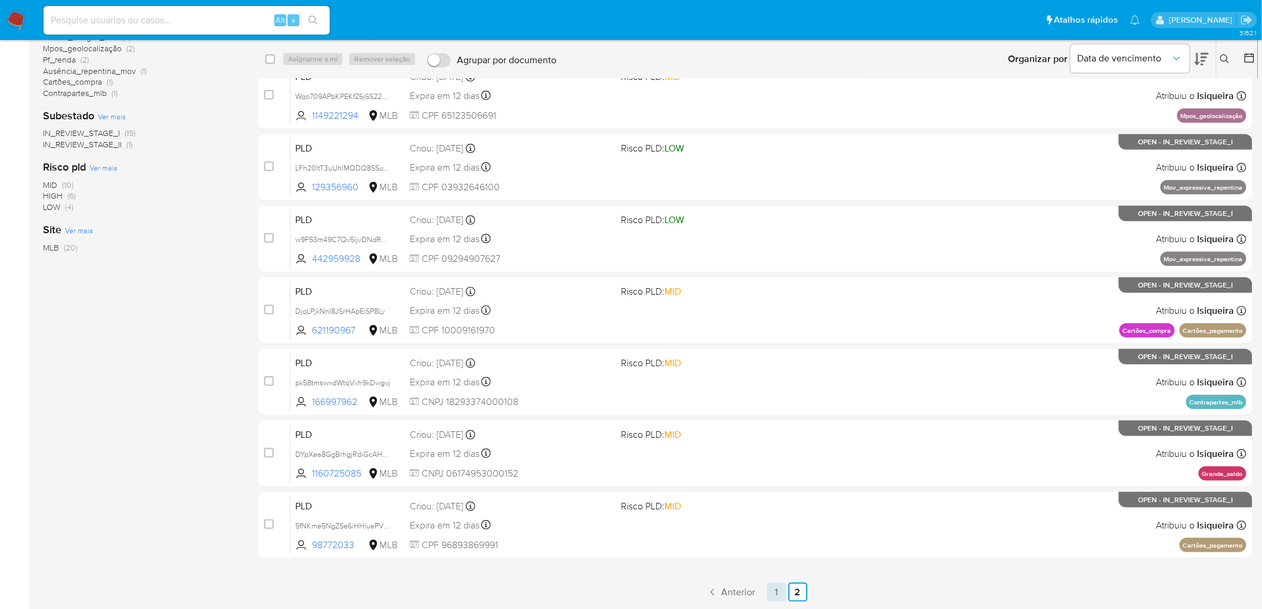
click at [769, 584] on link "1" at bounding box center [776, 592] width 19 height 19
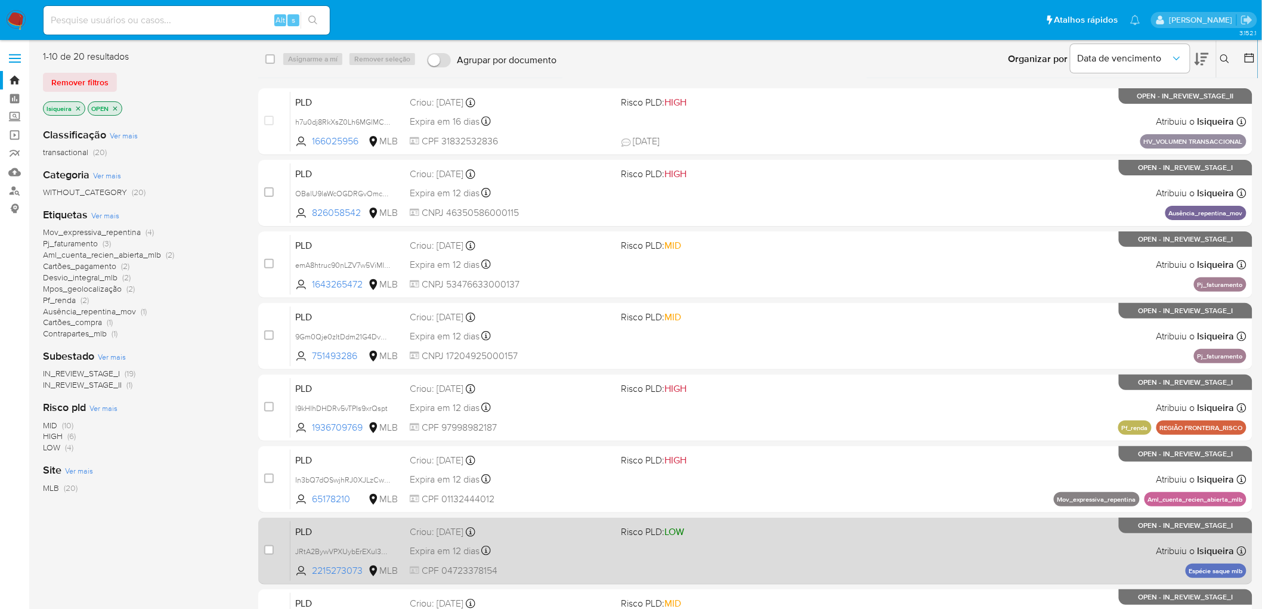
click at [762, 556] on div "PLD JRtA2BywVPXUybErEXuI3KOw 2215273073 MLB Risco PLD: LOW Criou: 12/07/2025 Cr…" at bounding box center [768, 551] width 956 height 60
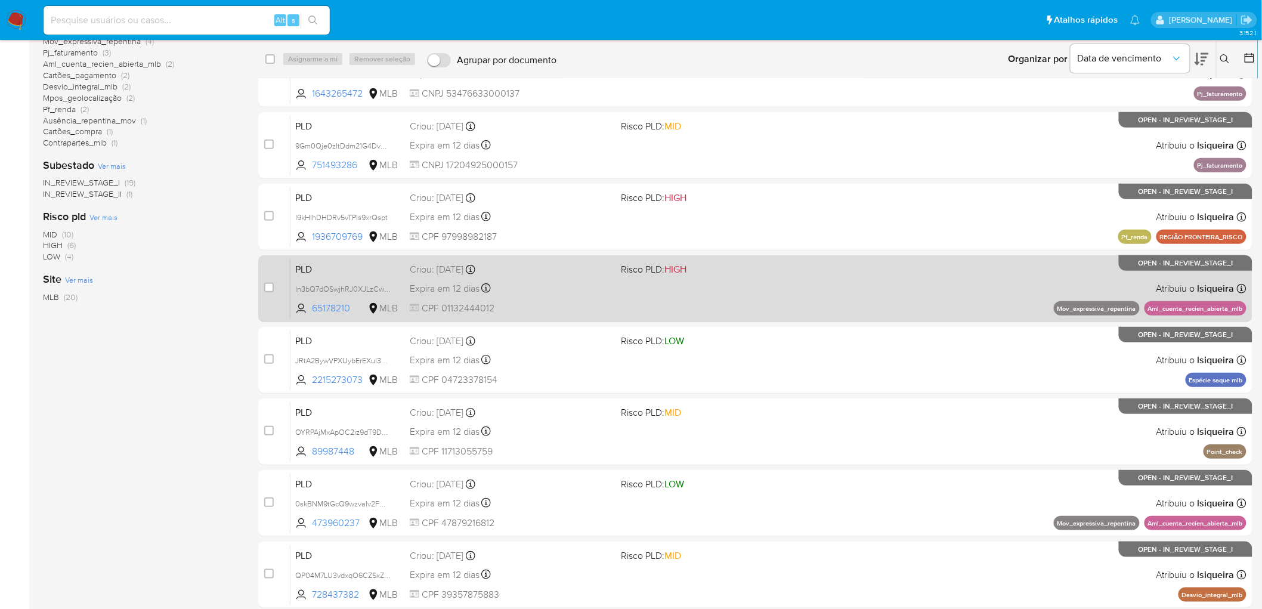
scroll to position [240, 0]
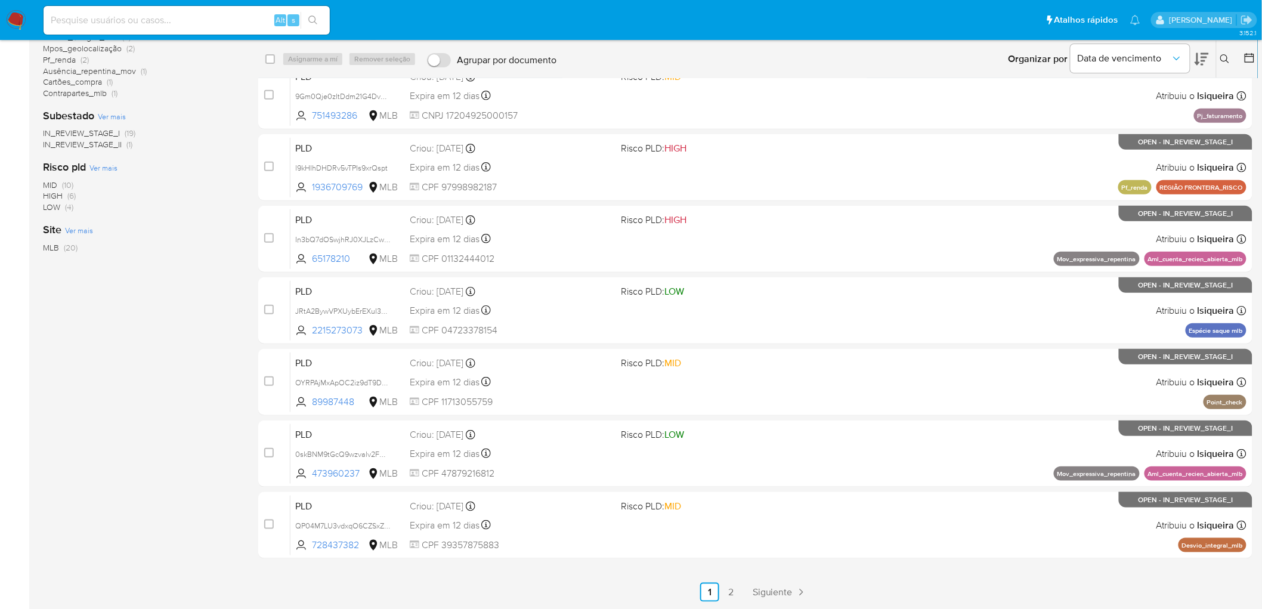
click at [109, 19] on input at bounding box center [187, 21] width 286 height 16
paste input "h7u0dj8RkXsZ0Lh6MGlMC70z"
type input "h7u0dj8RkXsZ0Lh6MGlMC70z"
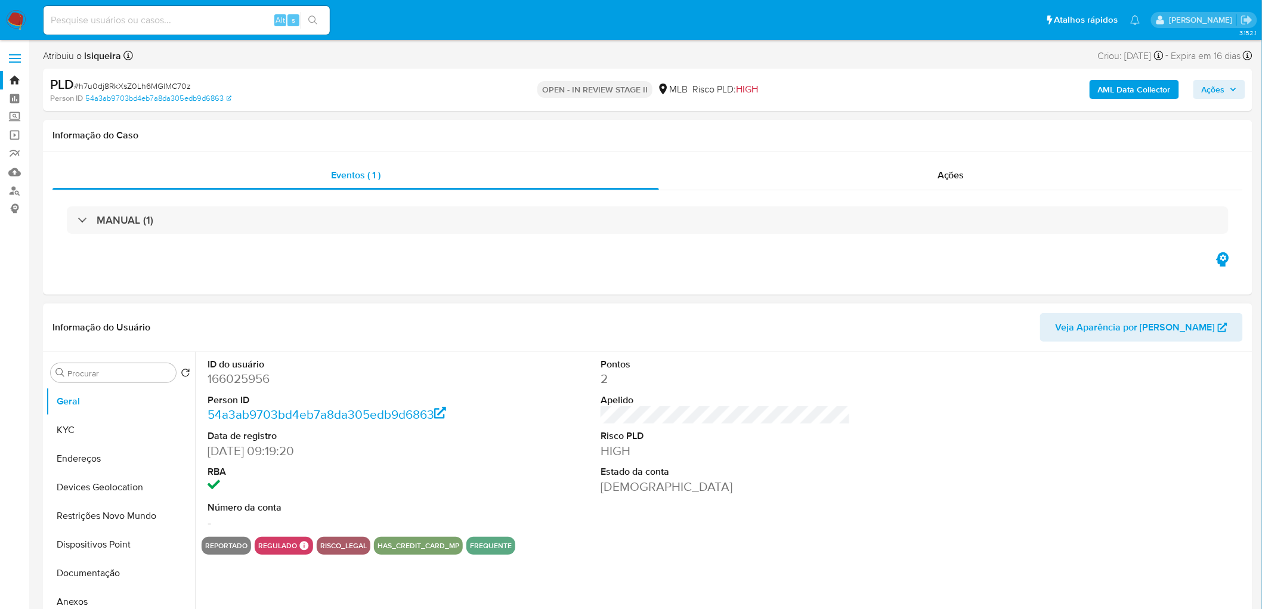
select select "10"
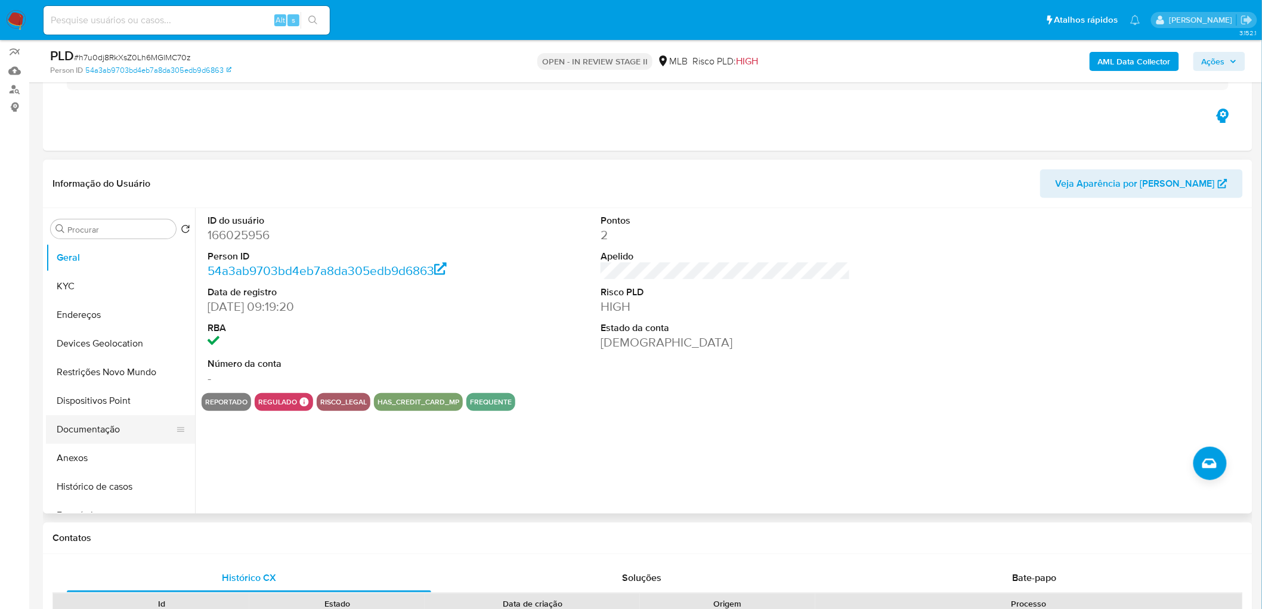
scroll to position [199, 0]
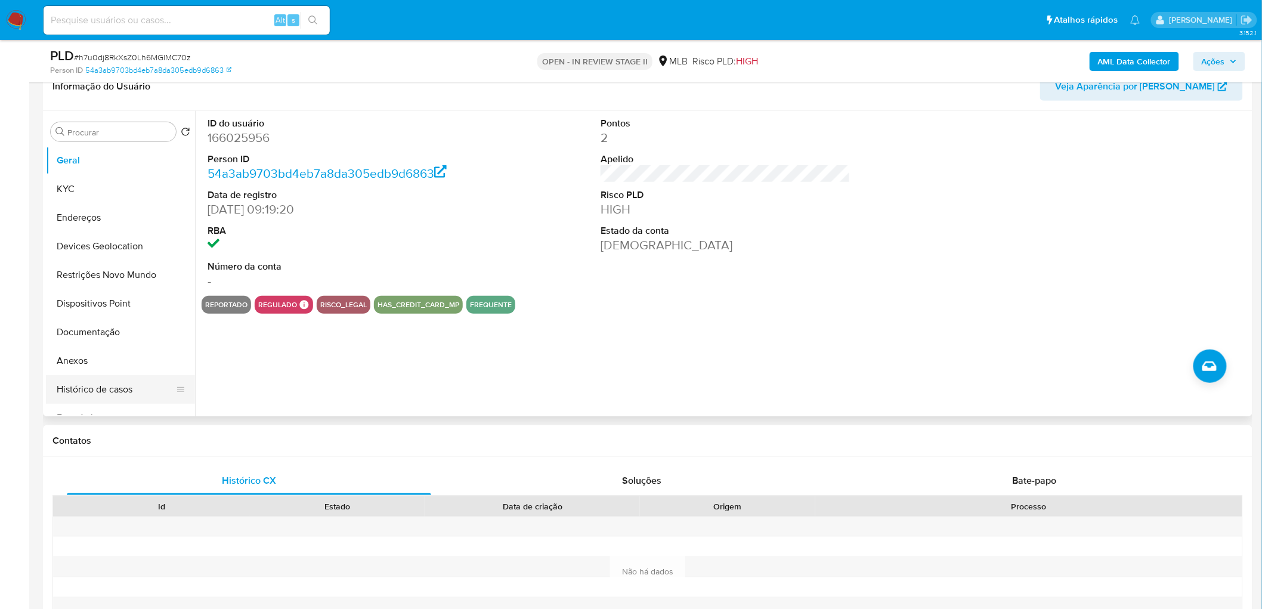
click at [110, 388] on button "Histórico de casos" at bounding box center [116, 389] width 140 height 29
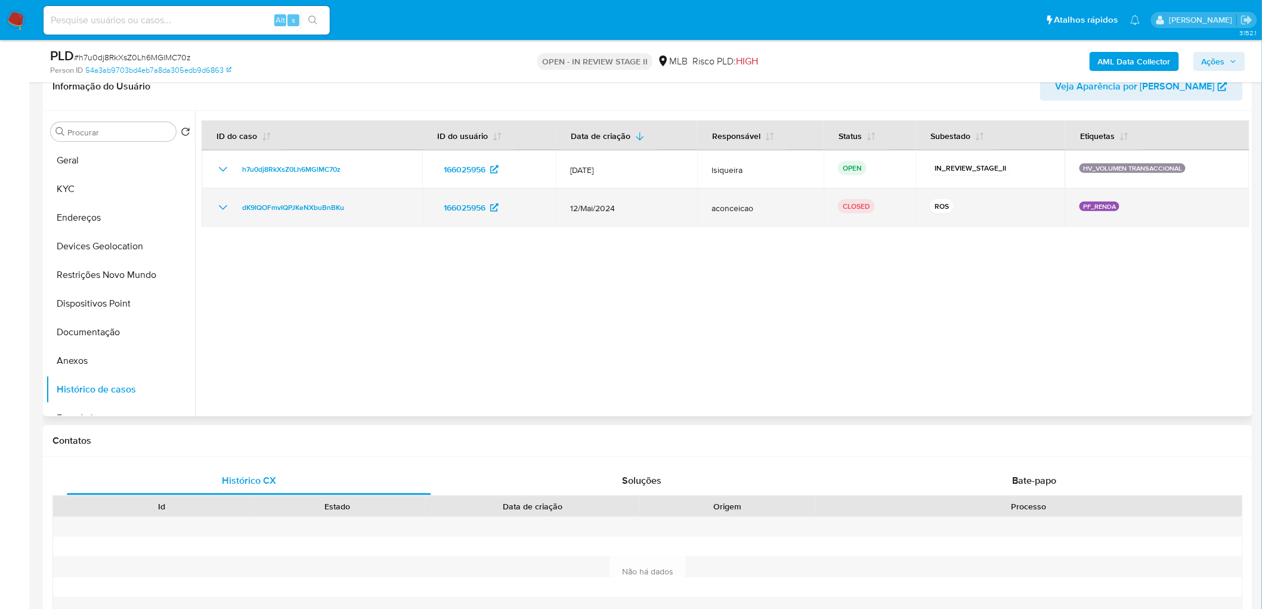
click at [217, 209] on icon "Mostrar/Ocultar" at bounding box center [223, 207] width 14 height 14
drag, startPoint x: 619, startPoint y: 206, endPoint x: 605, endPoint y: 207, distance: 14.4
click at [605, 207] on span "12/Mai/2024" at bounding box center [626, 208] width 113 height 11
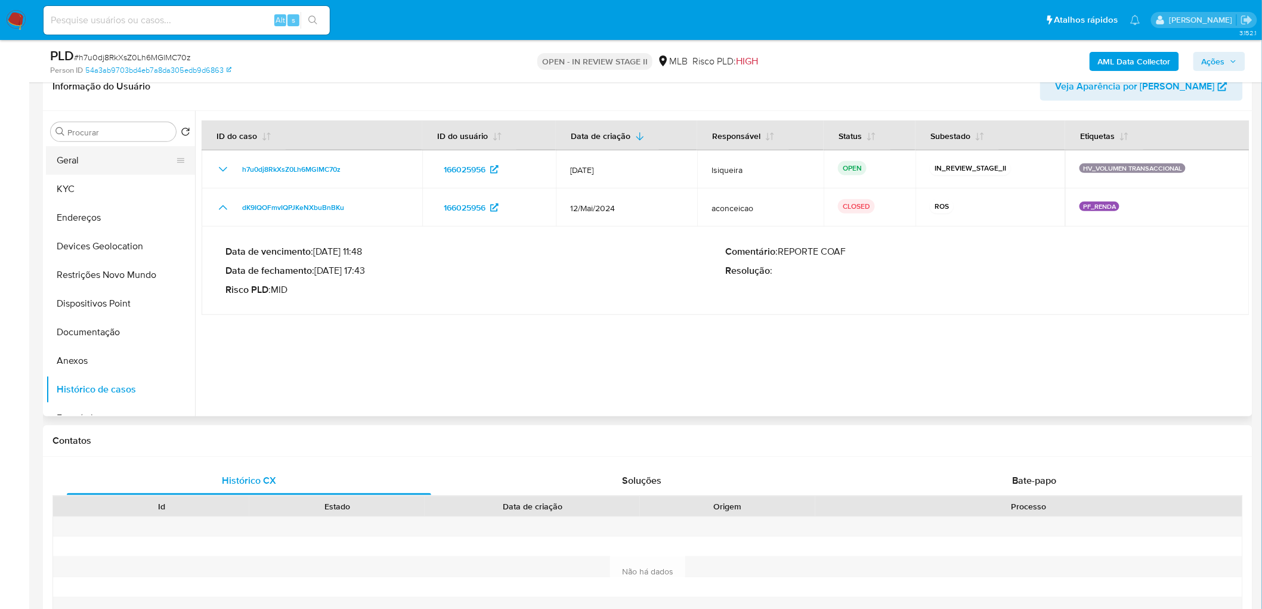
click at [79, 171] on button "Geral" at bounding box center [116, 160] width 140 height 29
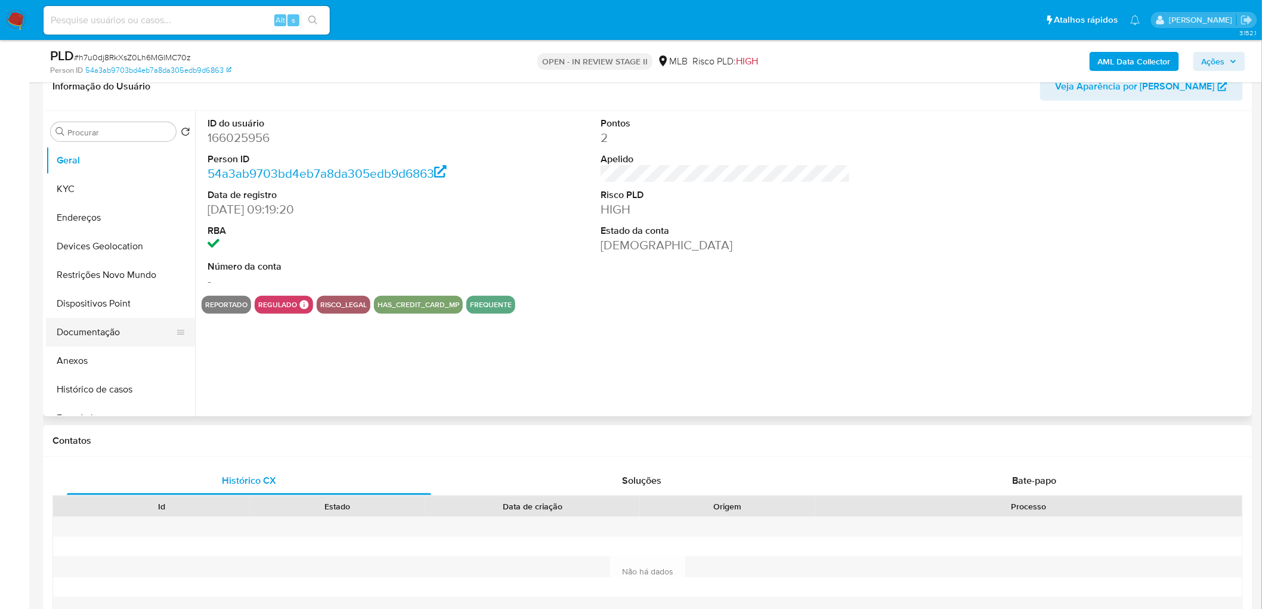
click at [97, 335] on button "Documentação" at bounding box center [116, 332] width 140 height 29
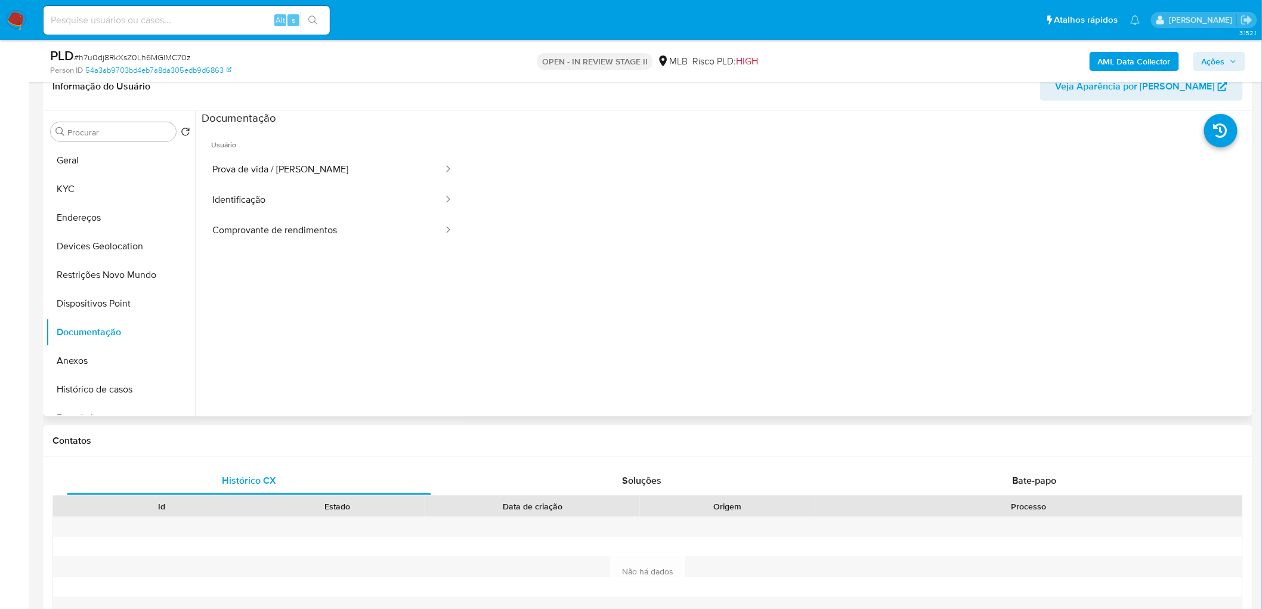
drag, startPoint x: 290, startPoint y: 239, endPoint x: 335, endPoint y: 246, distance: 46.0
click at [290, 239] on button "Comprovante de rendimentos" at bounding box center [323, 230] width 243 height 30
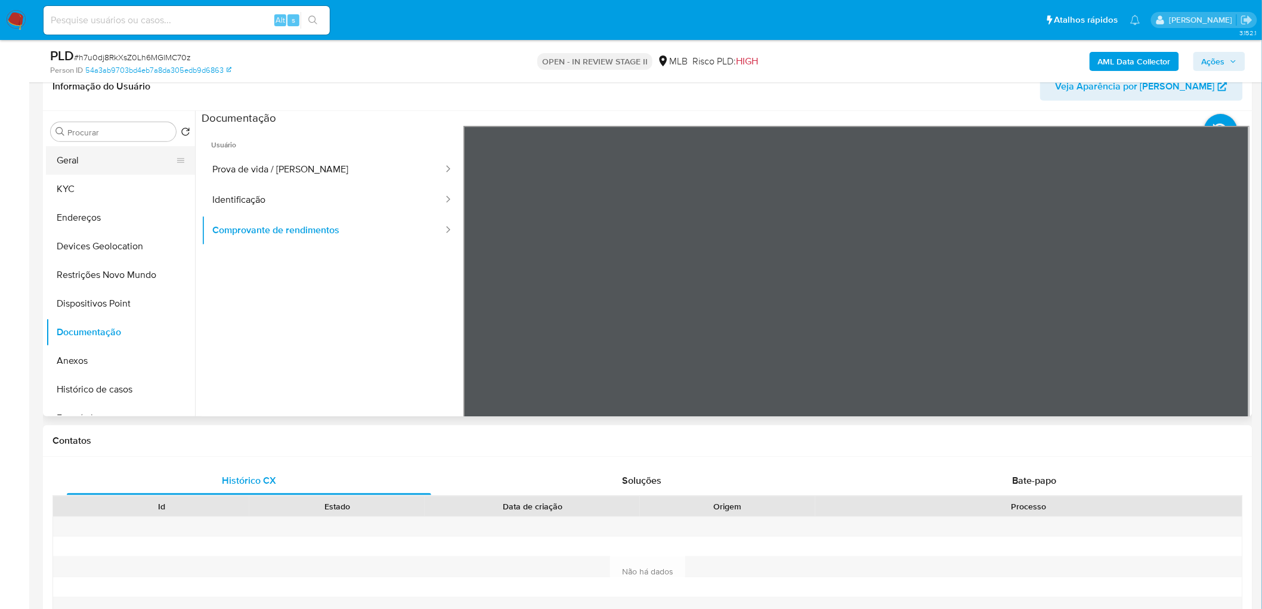
click at [99, 165] on button "Geral" at bounding box center [116, 160] width 140 height 29
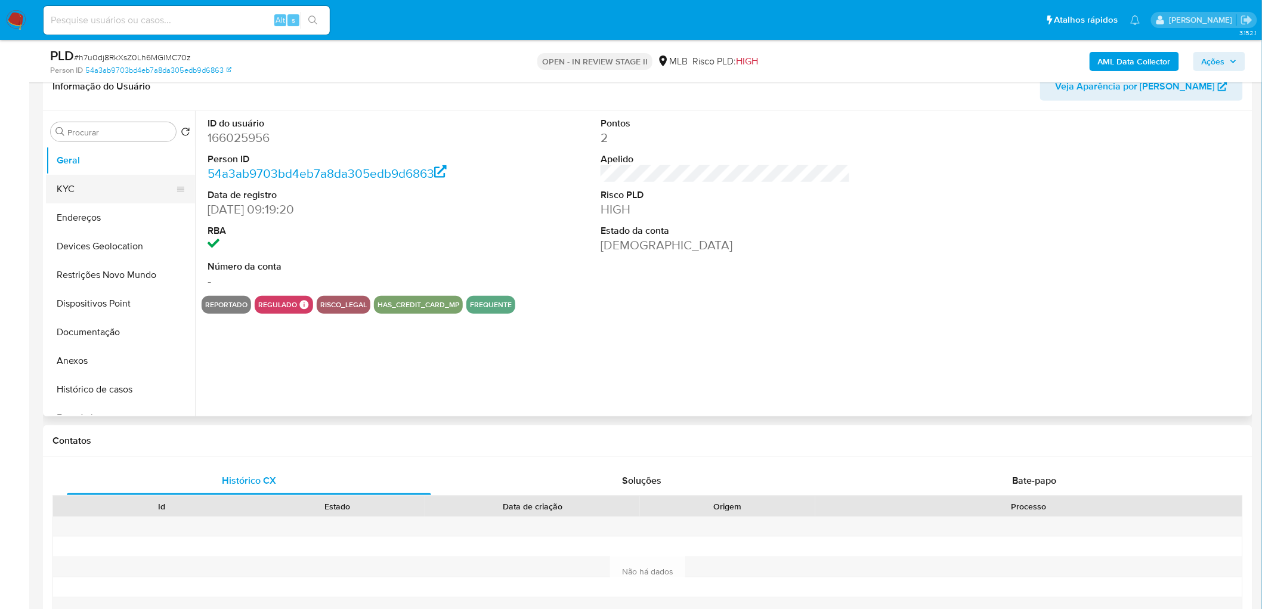
drag, startPoint x: 106, startPoint y: 187, endPoint x: 172, endPoint y: 203, distance: 68.0
click at [105, 187] on button "KYC" at bounding box center [116, 189] width 140 height 29
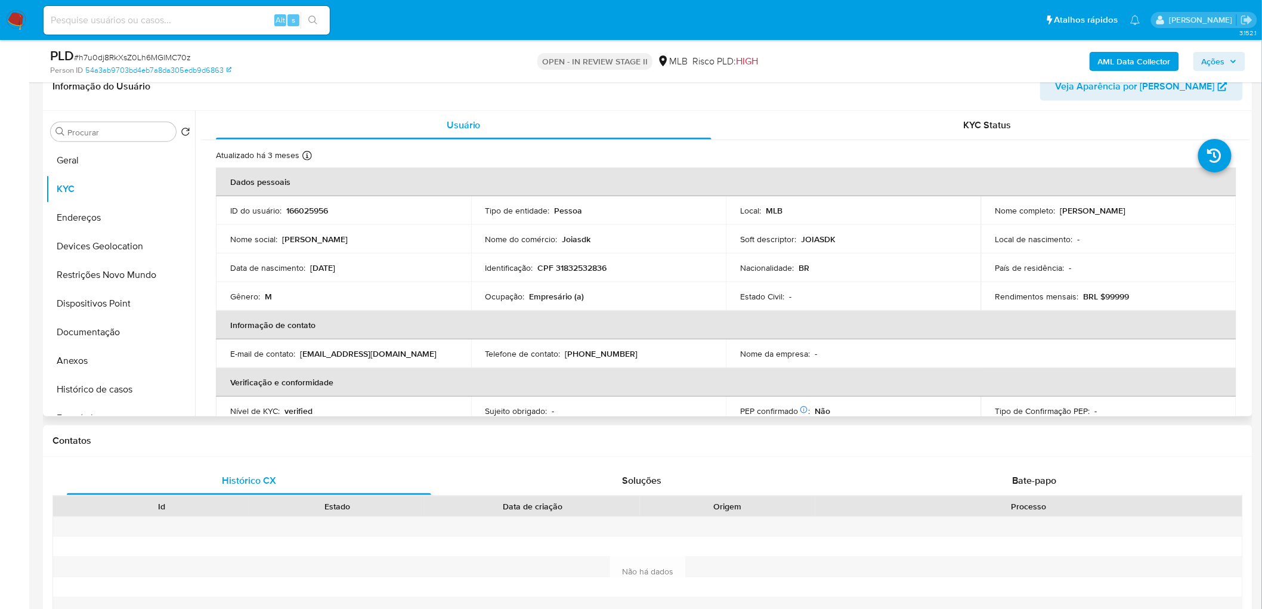
drag, startPoint x: 1206, startPoint y: 207, endPoint x: 1056, endPoint y: 207, distance: 150.3
click at [1056, 207] on div "Nome completo : Gustavo Bento de Souza Malheiro" at bounding box center [1108, 210] width 227 height 11
copy p "Gustavo Bento de Souza Malheiro"
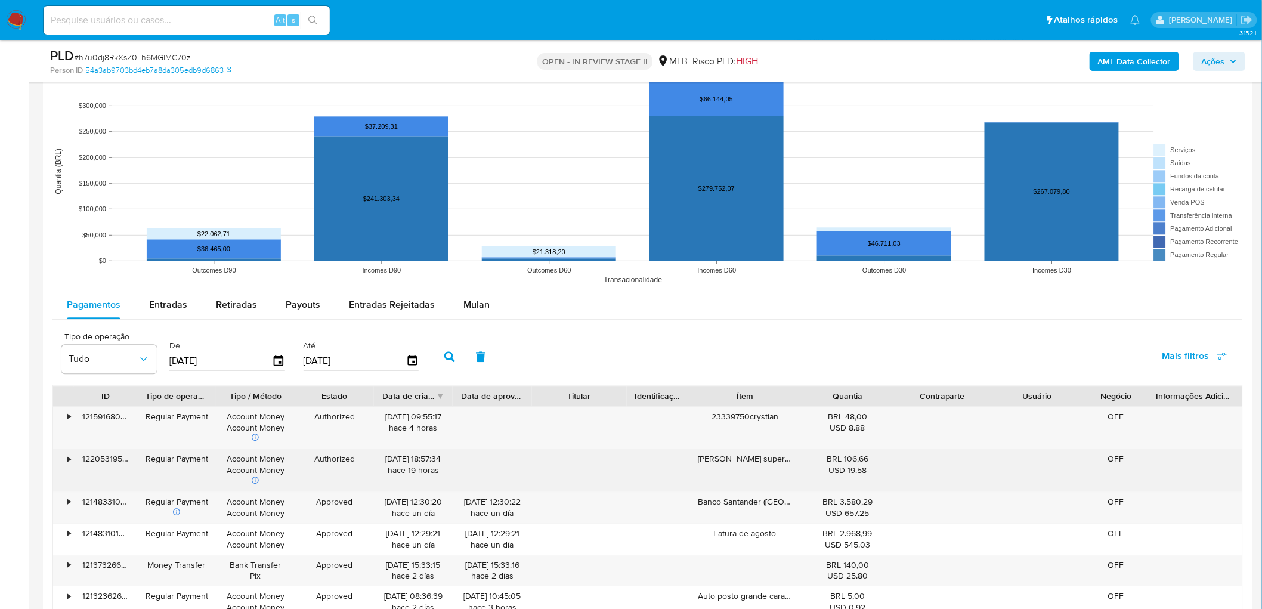
scroll to position [1193, 0]
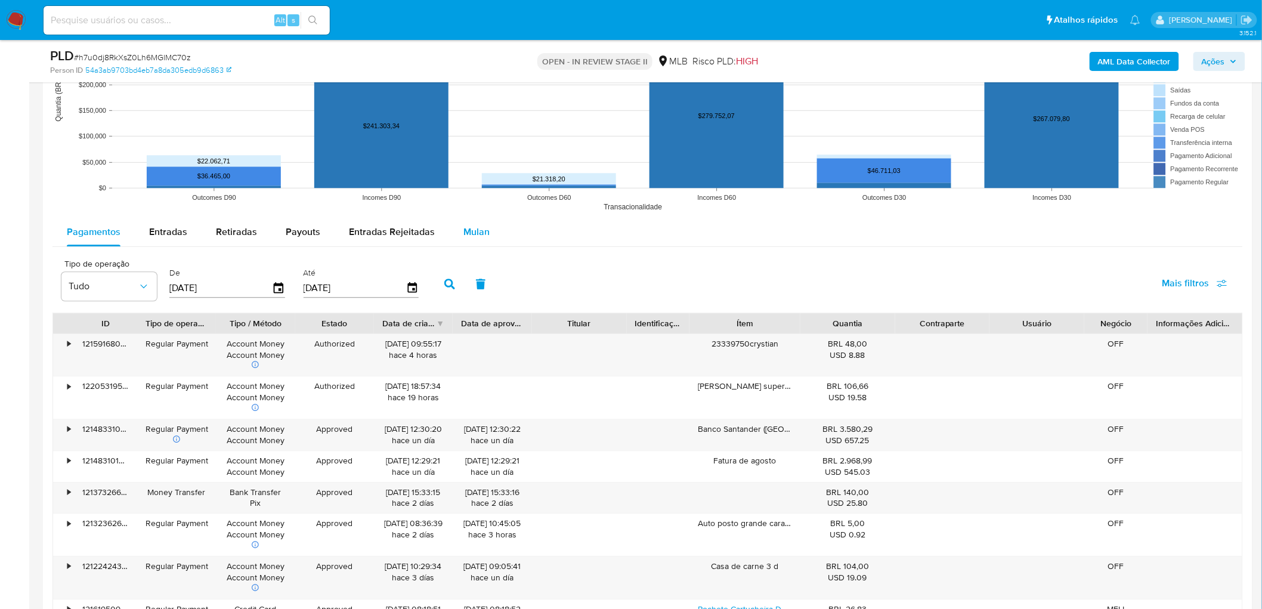
click at [479, 241] on div "Mulan" at bounding box center [476, 232] width 26 height 29
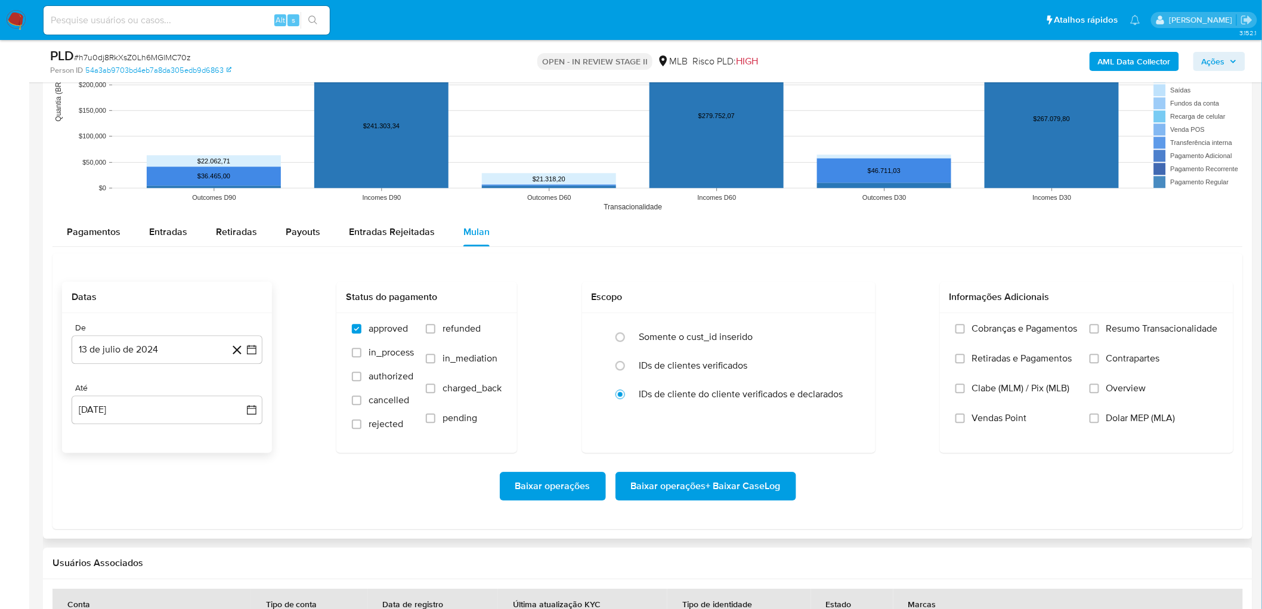
click at [130, 332] on div "De" at bounding box center [167, 328] width 191 height 11
click at [118, 352] on button "13 de julio de 2024" at bounding box center [167, 349] width 191 height 29
click at [153, 386] on div "julio 2024 julio 2024 lun lunes mar martes mié miércoles jue jueves vie viernes…" at bounding box center [167, 461] width 191 height 188
click at [161, 394] on span "julio 2024" at bounding box center [161, 392] width 45 height 12
click at [239, 392] on icon "Año siguiente" at bounding box center [238, 392] width 14 height 14
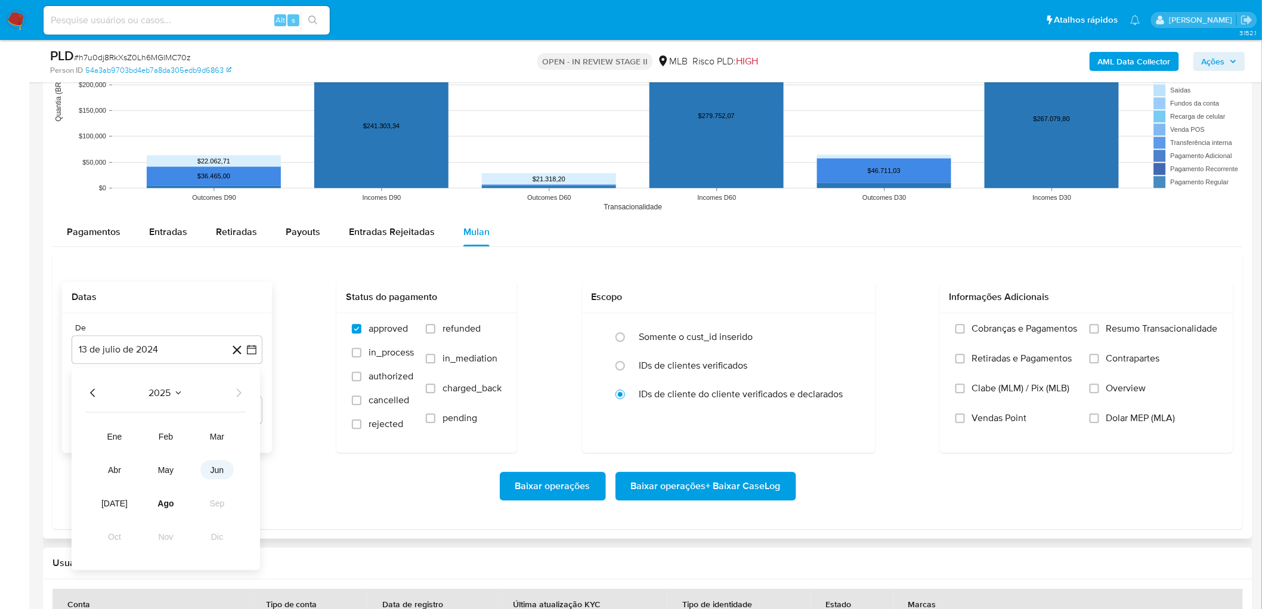
click at [218, 472] on span "jun" at bounding box center [218, 470] width 14 height 10
drag, startPoint x: 236, startPoint y: 427, endPoint x: 237, endPoint y: 439, distance: 11.9
click at [237, 433] on table "lun lunes mar martes mié miércoles jue jueves vie viernes sáb sábado dom doming…" at bounding box center [167, 487] width 162 height 155
click at [237, 440] on button "1" at bounding box center [238, 436] width 19 height 19
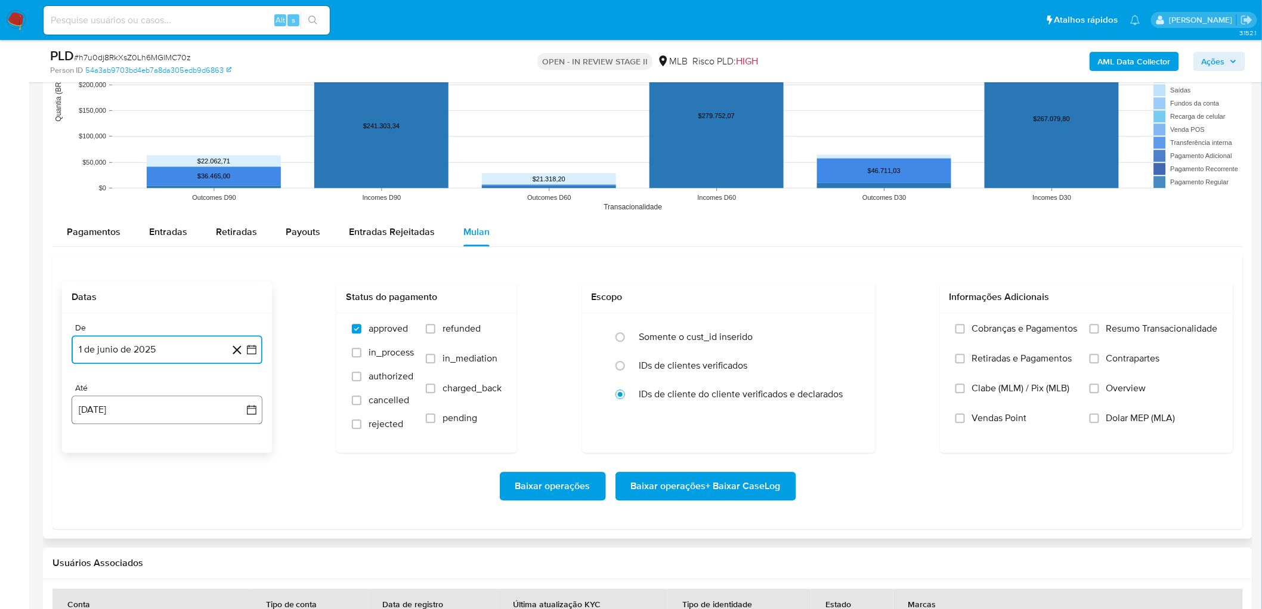
click at [135, 407] on button "13 de agosto de 2025" at bounding box center [167, 409] width 191 height 29
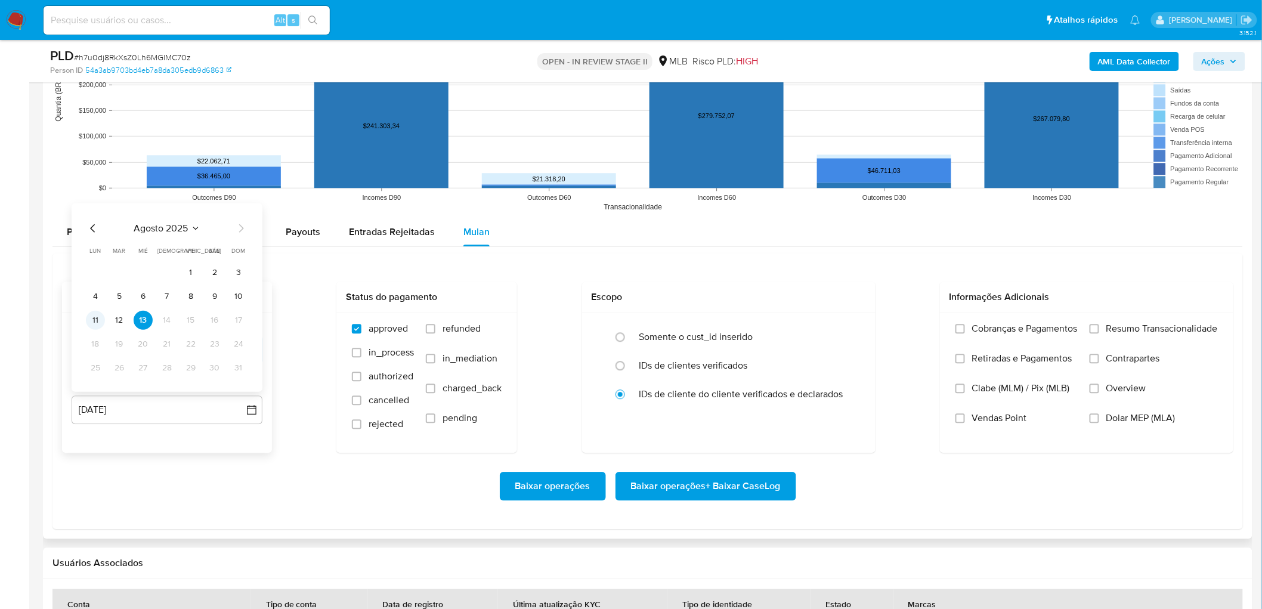
click at [94, 323] on button "11" at bounding box center [95, 319] width 19 height 19
click at [1109, 331] on span "Resumo Transacionalidade" at bounding box center [1162, 329] width 112 height 12
click at [1099, 331] on input "Resumo Transacionalidade" at bounding box center [1095, 329] width 10 height 10
click at [984, 417] on span "Vendas Point" at bounding box center [999, 418] width 55 height 12
click at [965, 417] on input "Vendas Point" at bounding box center [960, 418] width 10 height 10
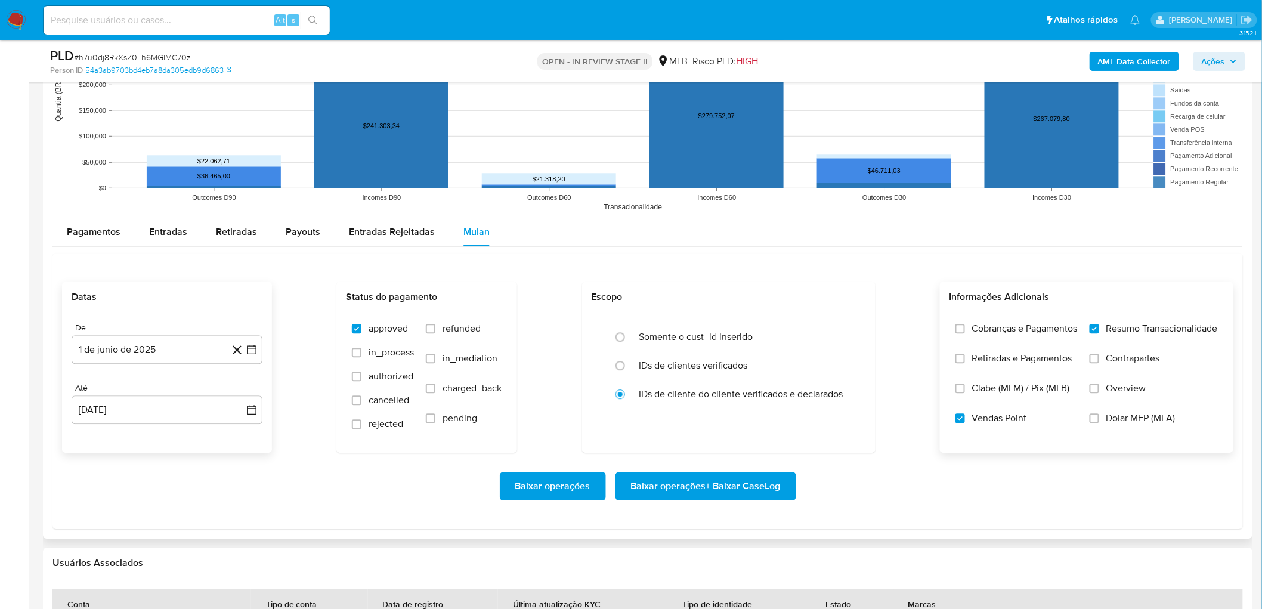
click at [723, 490] on span "Baixar operações + Baixar CaseLog" at bounding box center [706, 486] width 150 height 26
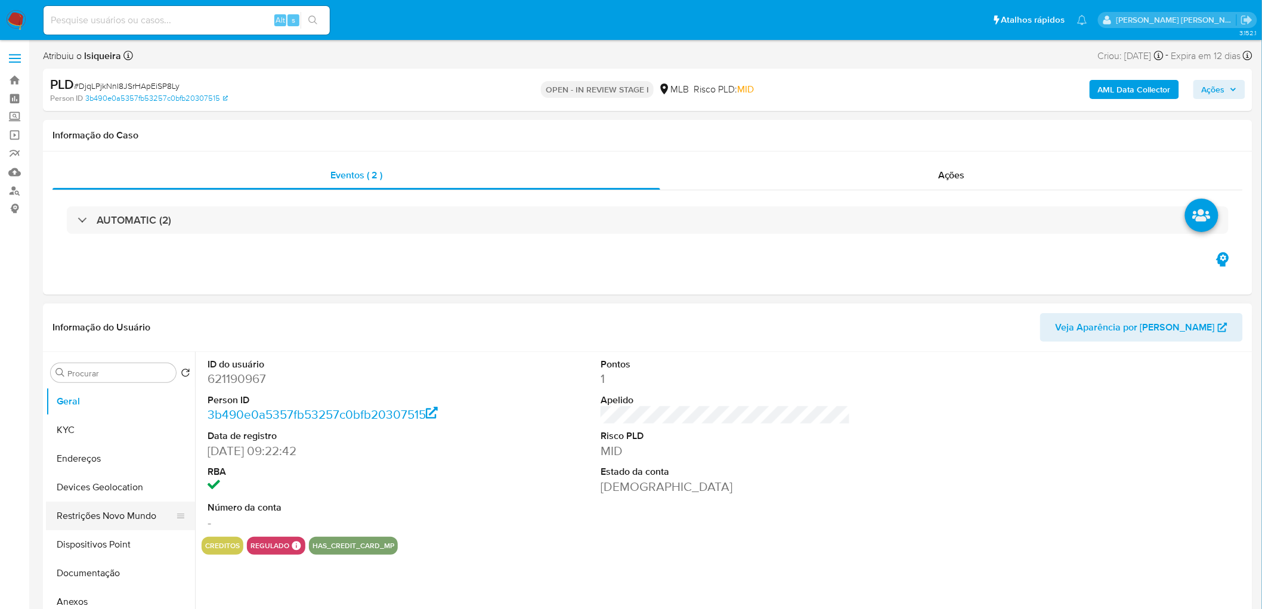
select select "10"
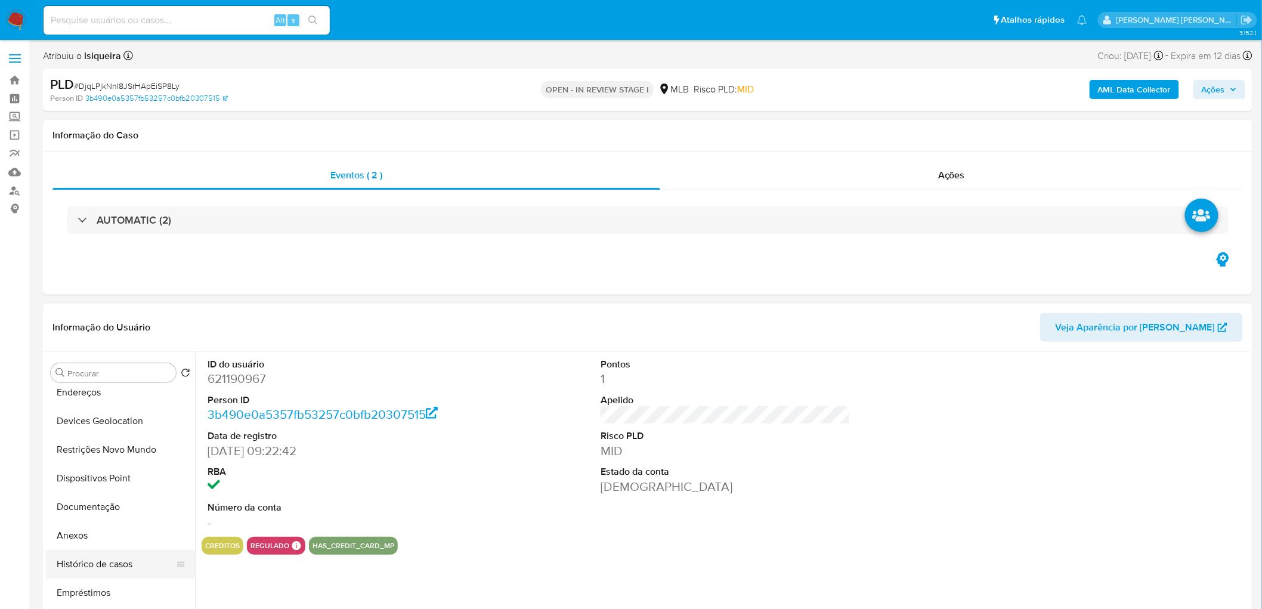
click at [106, 573] on button "Histórico de casos" at bounding box center [116, 564] width 140 height 29
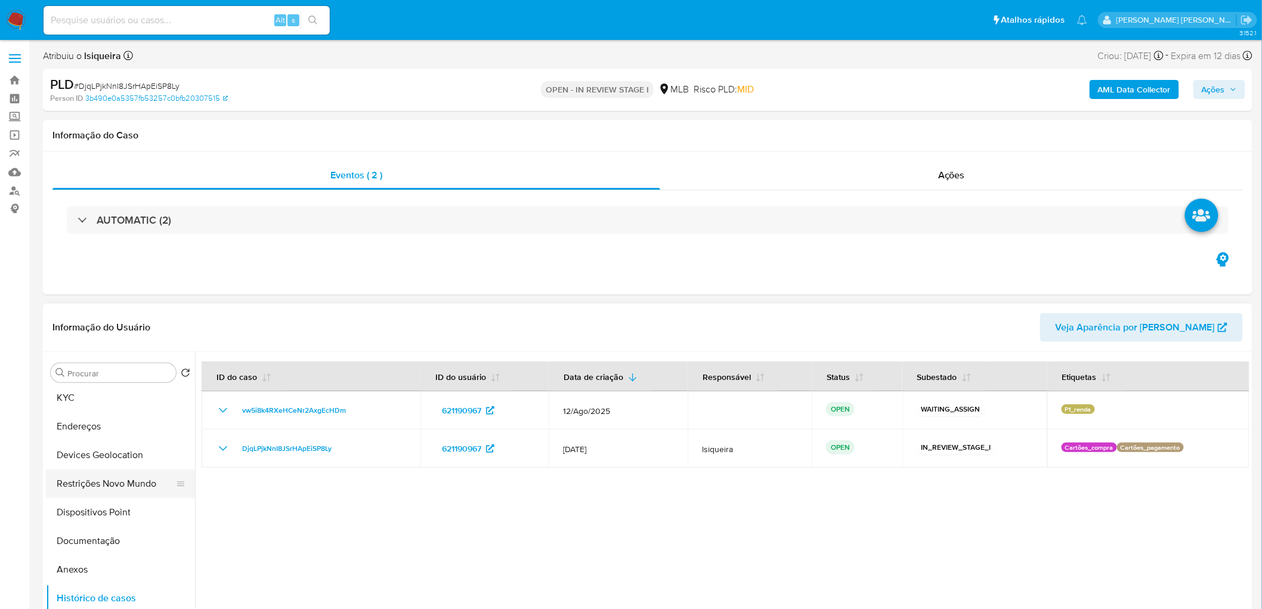
scroll to position [0, 0]
click at [115, 407] on button "Geral" at bounding box center [116, 401] width 140 height 29
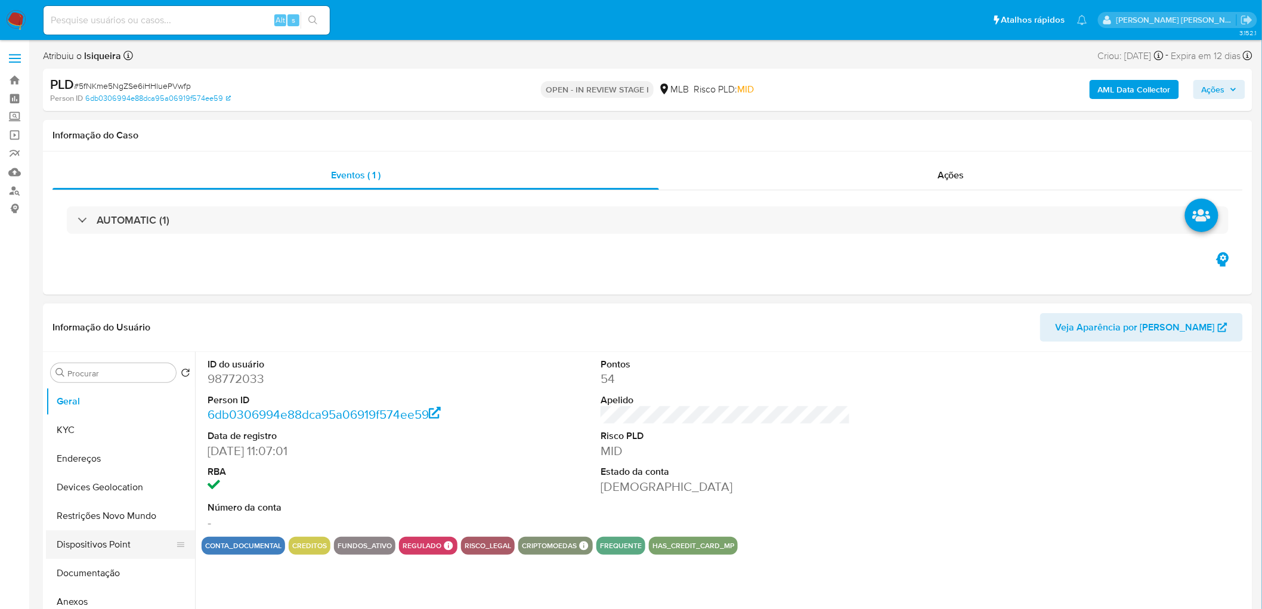
select select "10"
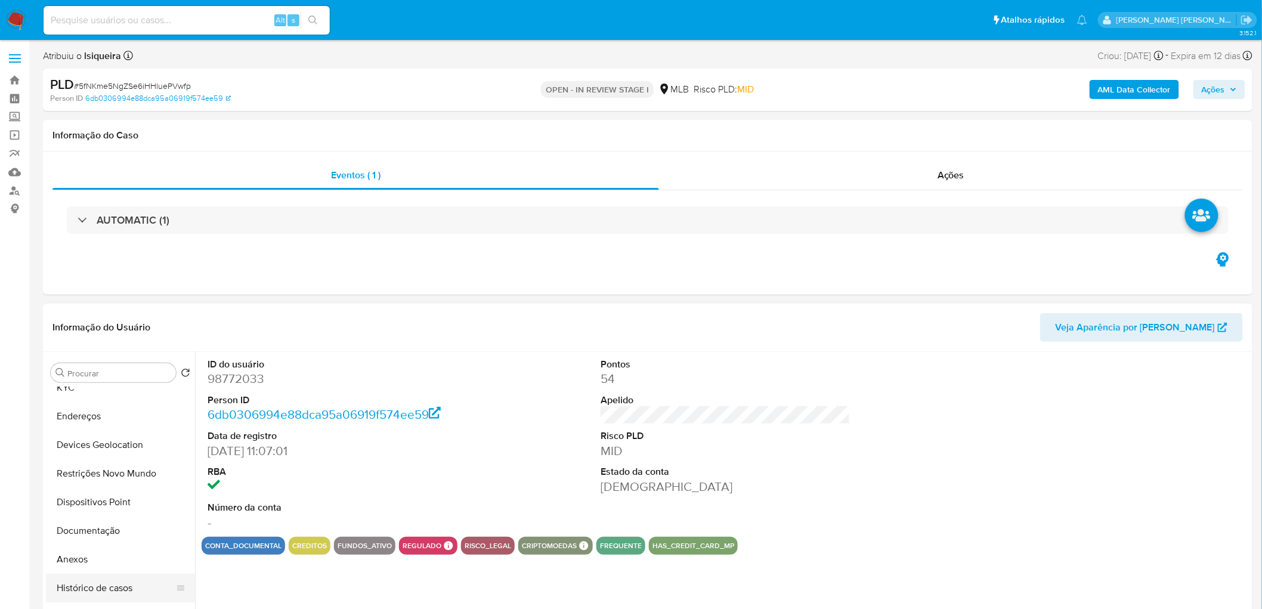
scroll to position [66, 0]
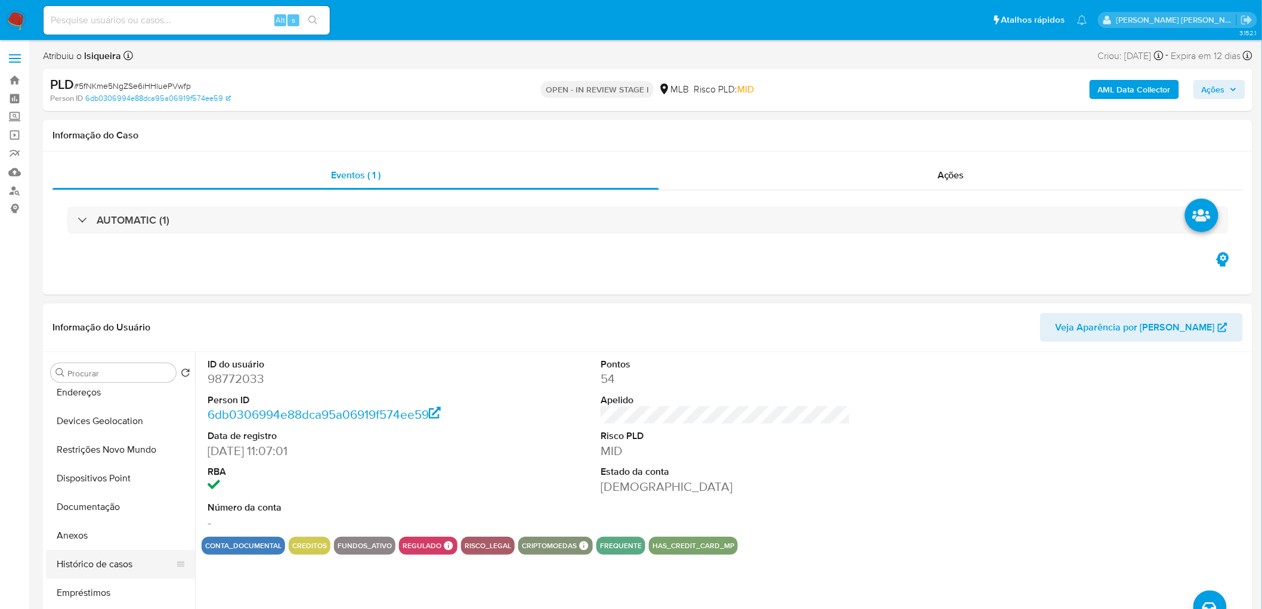
click at [106, 567] on button "Histórico de casos" at bounding box center [116, 564] width 140 height 29
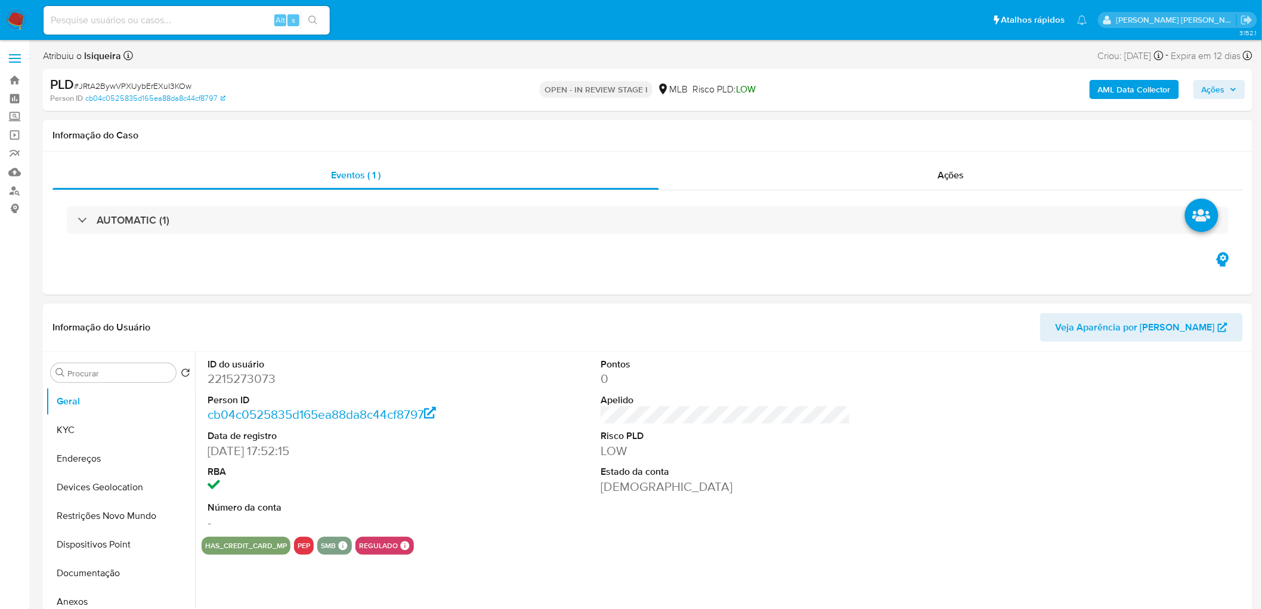
select select "10"
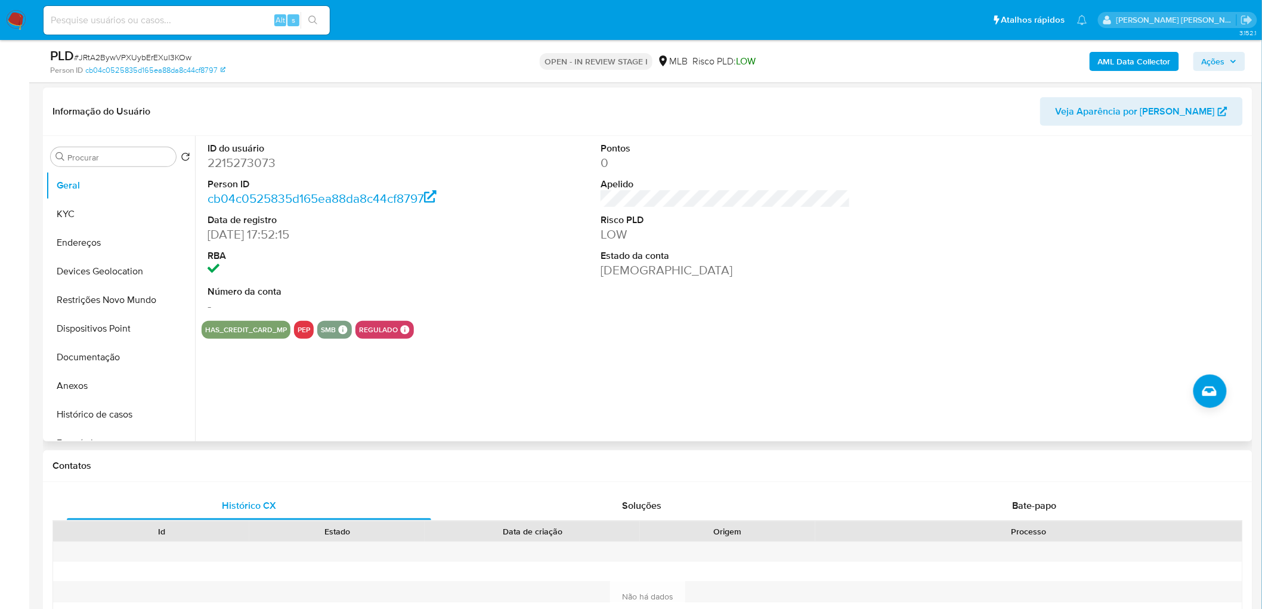
scroll to position [199, 0]
